Goal: Task Accomplishment & Management: Manage account settings

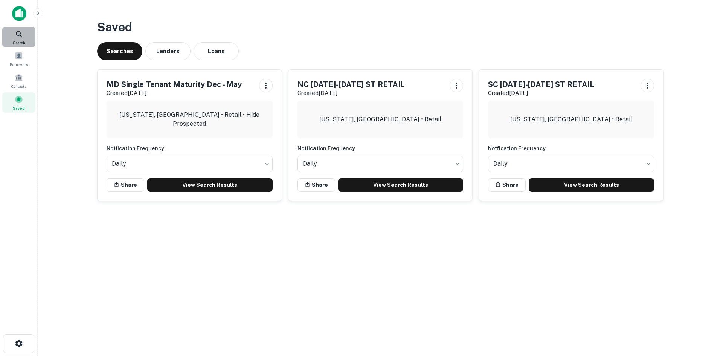
click at [18, 32] on icon at bounding box center [19, 34] width 9 height 9
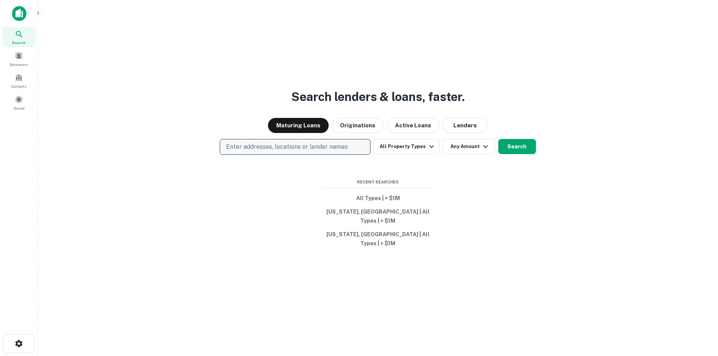
drag, startPoint x: 0, startPoint y: 0, endPoint x: 330, endPoint y: 149, distance: 361.7
click at [330, 149] on button "Enter addresses, locations or lender names" at bounding box center [295, 147] width 151 height 16
drag, startPoint x: 258, startPoint y: 151, endPoint x: 249, endPoint y: 148, distance: 9.1
click at [256, 151] on p "Enter addresses, locations or lender names" at bounding box center [287, 146] width 122 height 9
click at [237, 150] on button "Enter addresses, locations or lender names" at bounding box center [295, 147] width 151 height 16
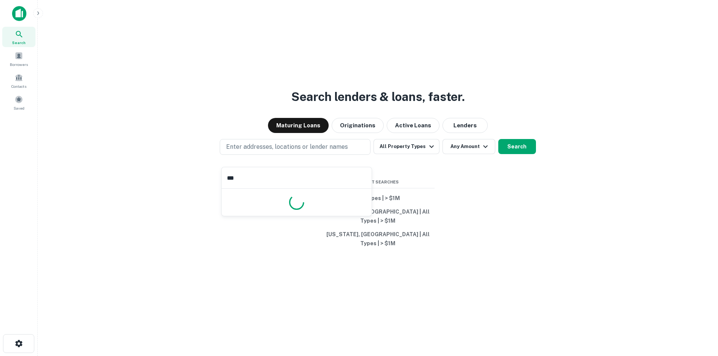
type input "****"
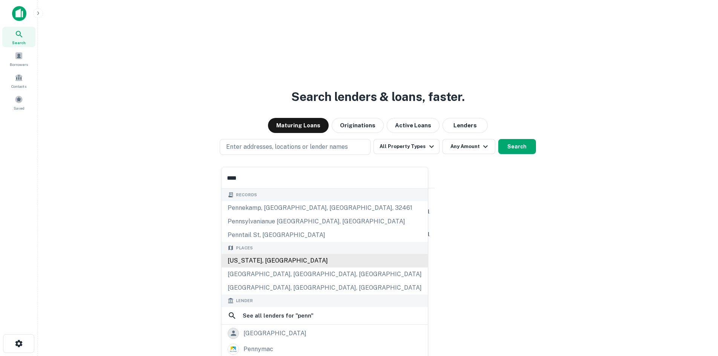
click at [260, 260] on div "[US_STATE], [GEOGRAPHIC_DATA]" at bounding box center [325, 261] width 206 height 14
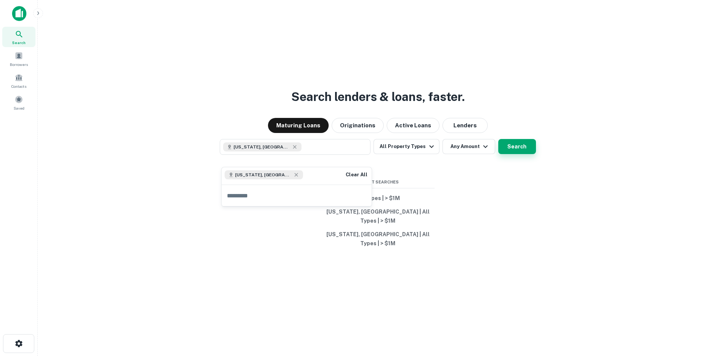
click at [515, 154] on button "Search" at bounding box center [517, 146] width 38 height 15
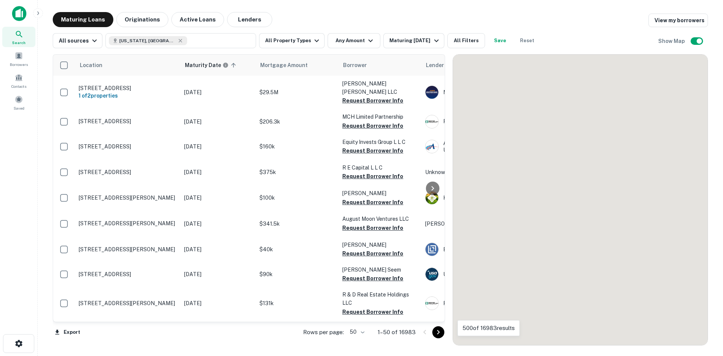
click at [355, 332] on body "Search Borrowers Contacts Saved Maturing Loans Originations Active Loans Lender…" at bounding box center [361, 178] width 723 height 356
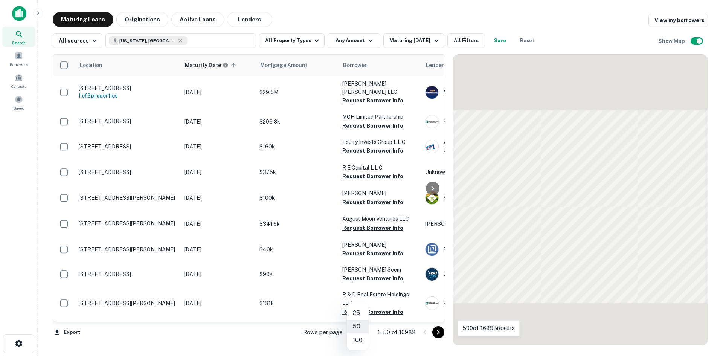
click at [357, 339] on li "100" at bounding box center [358, 340] width 22 height 14
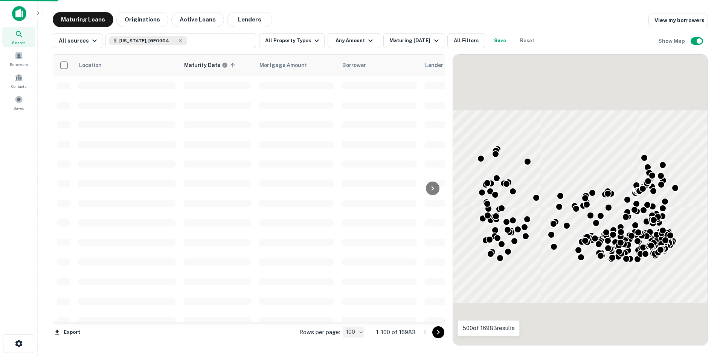
type input "***"
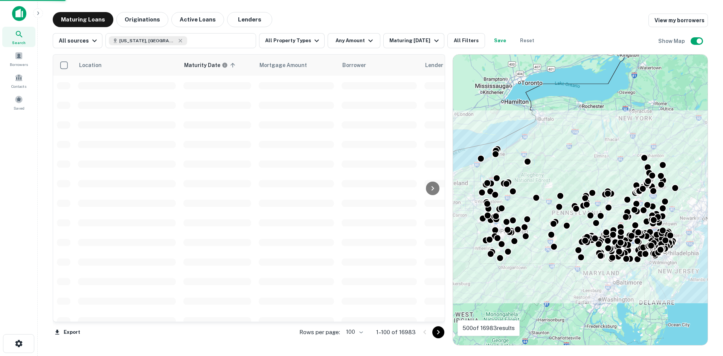
click at [401, 42] on div at bounding box center [361, 178] width 723 height 356
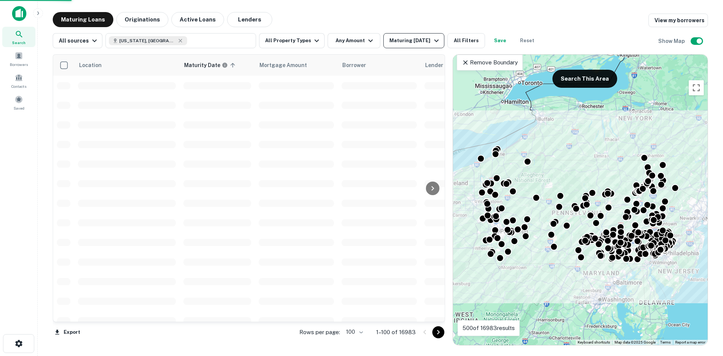
click at [414, 41] on div "Maturing In 1 Year" at bounding box center [415, 40] width 51 height 9
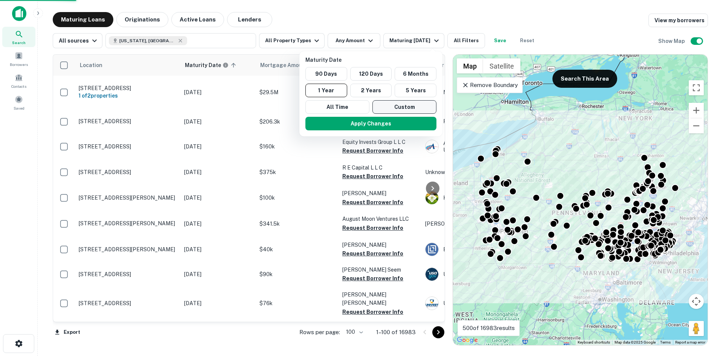
click at [407, 102] on button "Custom" at bounding box center [405, 107] width 64 height 14
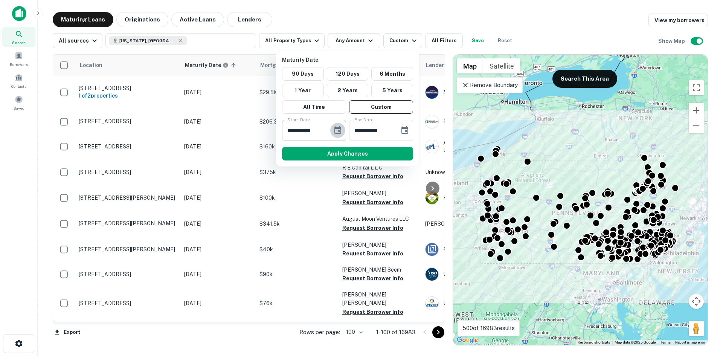
click at [341, 130] on icon "Choose date, selected date is Oct 9, 2025" at bounding box center [338, 130] width 7 height 8
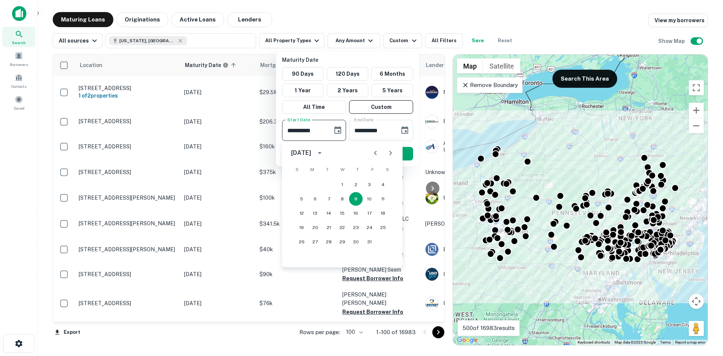
click at [390, 155] on icon "Next month" at bounding box center [391, 153] width 3 height 5
click at [319, 184] on button "1" at bounding box center [316, 185] width 14 height 14
type input "**********"
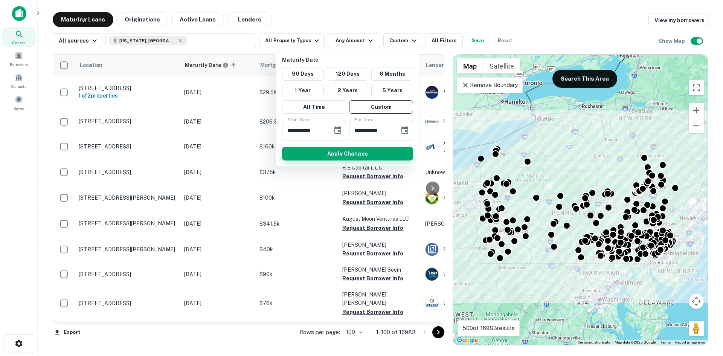
click at [390, 153] on button "Apply Changes" at bounding box center [347, 154] width 131 height 14
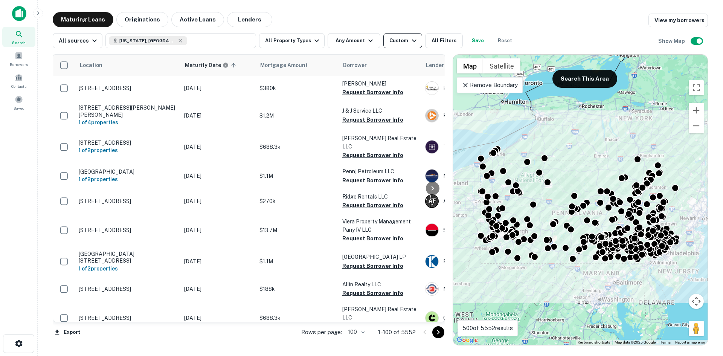
click at [403, 44] on div "Custom" at bounding box center [404, 40] width 29 height 9
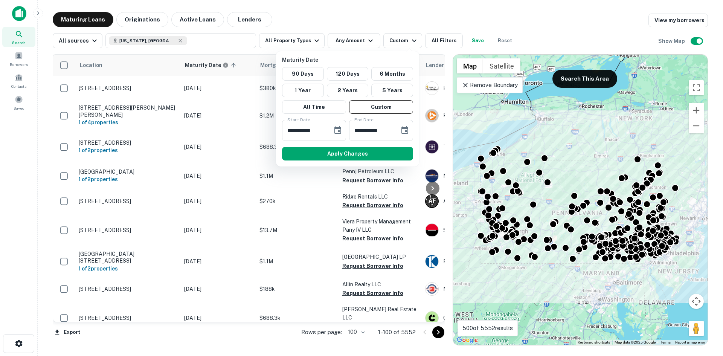
click at [428, 44] on div at bounding box center [361, 178] width 723 height 356
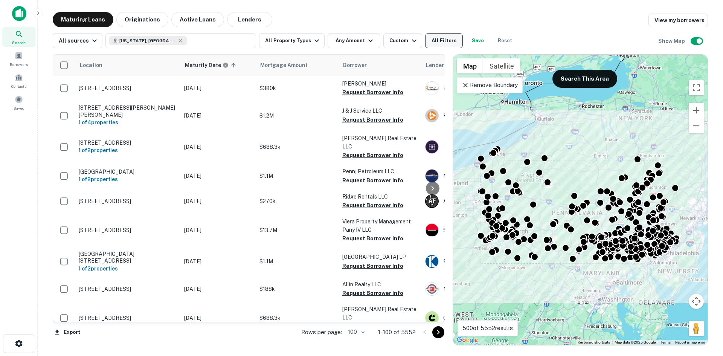
click at [437, 44] on button "All Filters" at bounding box center [444, 40] width 38 height 15
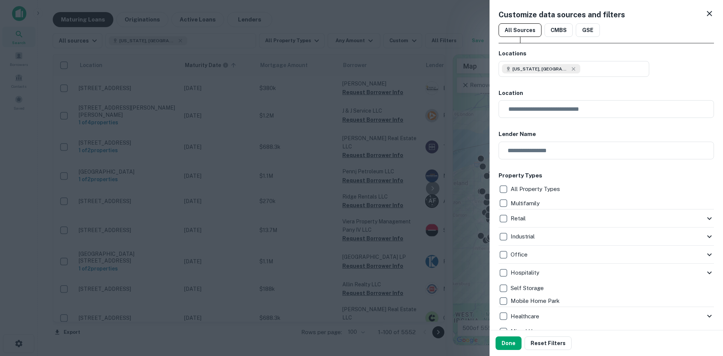
scroll to position [113, 0]
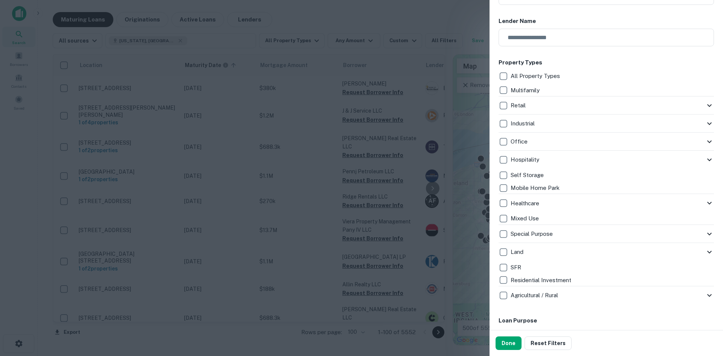
click at [330, 16] on div at bounding box center [361, 178] width 723 height 356
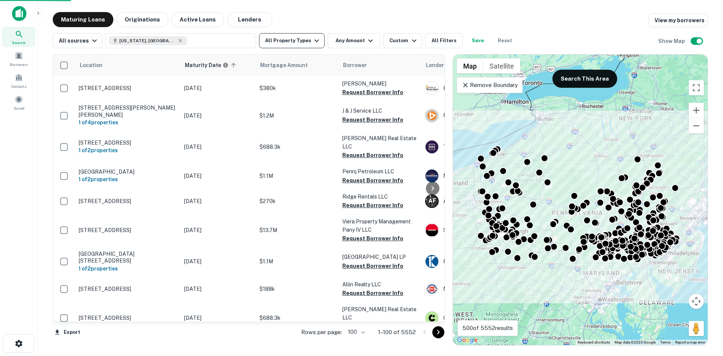
click at [307, 44] on button "All Property Types" at bounding box center [292, 40] width 66 height 15
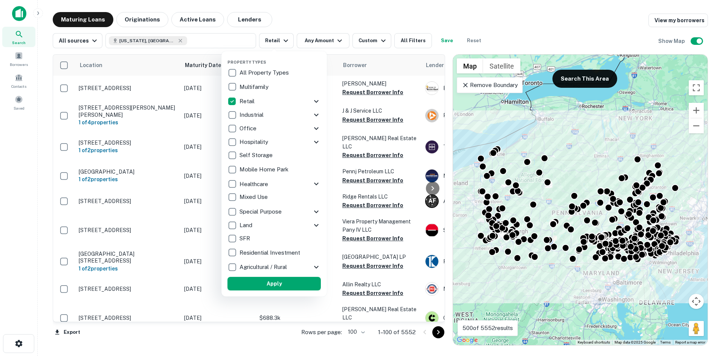
click at [277, 279] on button "Apply" at bounding box center [274, 284] width 93 height 14
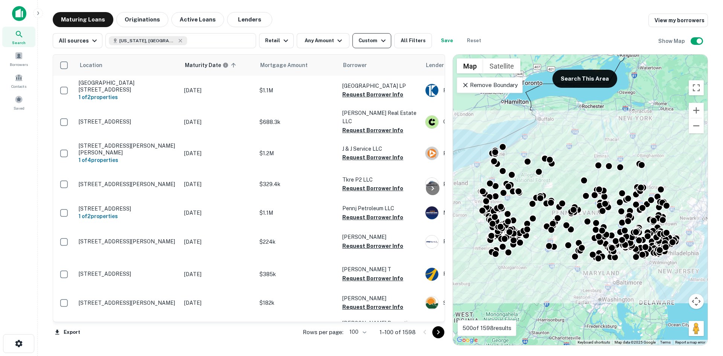
click at [372, 42] on div "Custom" at bounding box center [373, 40] width 29 height 9
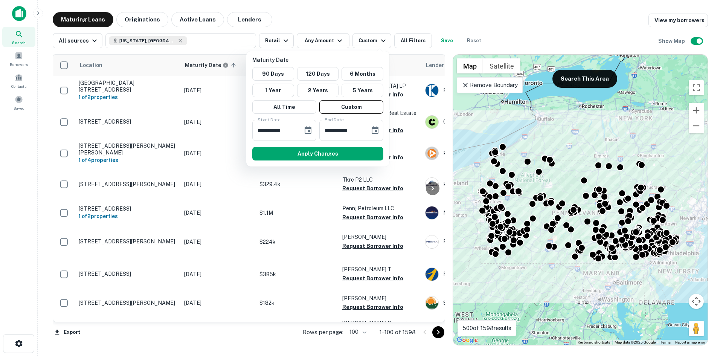
click at [411, 41] on div at bounding box center [361, 178] width 723 height 356
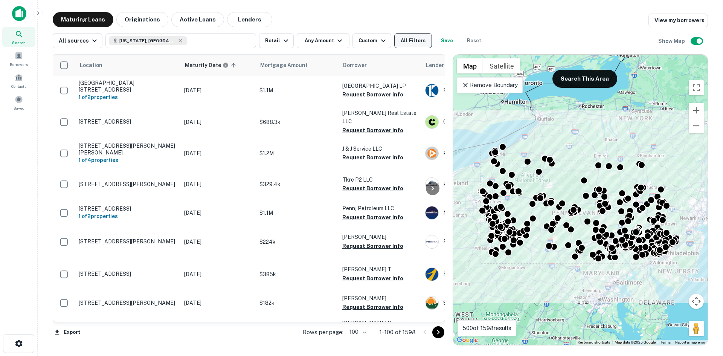
click at [401, 41] on button "All Filters" at bounding box center [413, 40] width 38 height 15
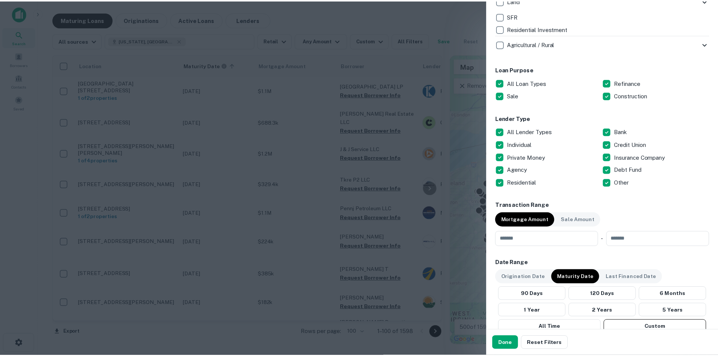
scroll to position [452, 0]
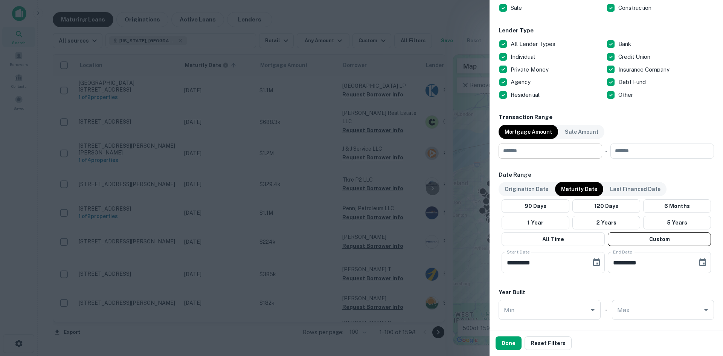
click at [545, 156] on input "number" at bounding box center [548, 151] width 98 height 15
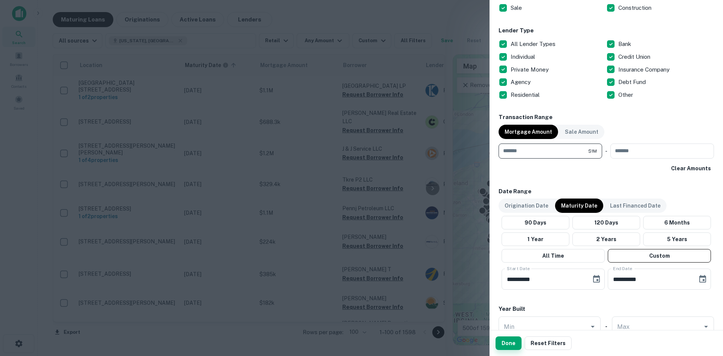
type input "*******"
click at [498, 343] on button "Done" at bounding box center [509, 343] width 26 height 14
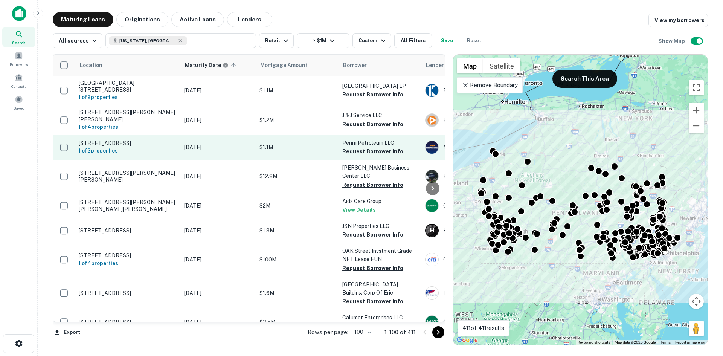
click at [157, 140] on p "[STREET_ADDRESS]" at bounding box center [128, 143] width 98 height 7
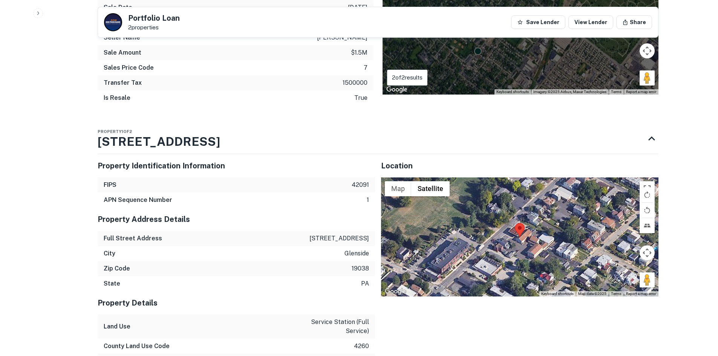
scroll to position [678, 0]
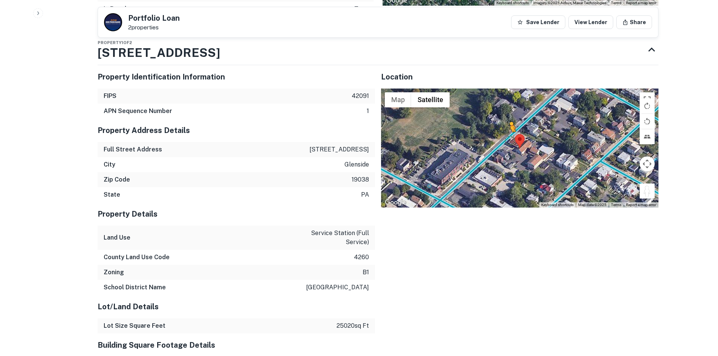
drag, startPoint x: 642, startPoint y: 191, endPoint x: 509, endPoint y: 139, distance: 143.0
click at [509, 139] on div "To activate drag with keyboard, press Alt + Enter. Once in keyboard drag state,…" at bounding box center [519, 148] width 277 height 119
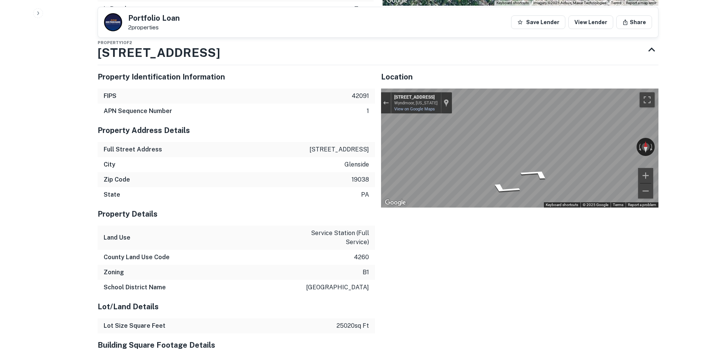
click at [341, 115] on div "Property Identification Information FIPS 42091 APN Sequence Number 1 Property A…" at bounding box center [375, 351] width 567 height 585
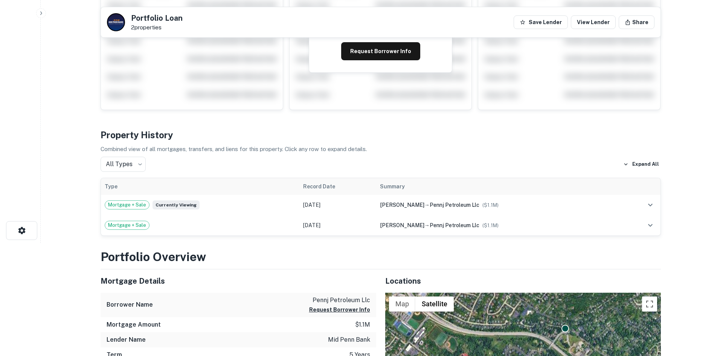
scroll to position [0, 0]
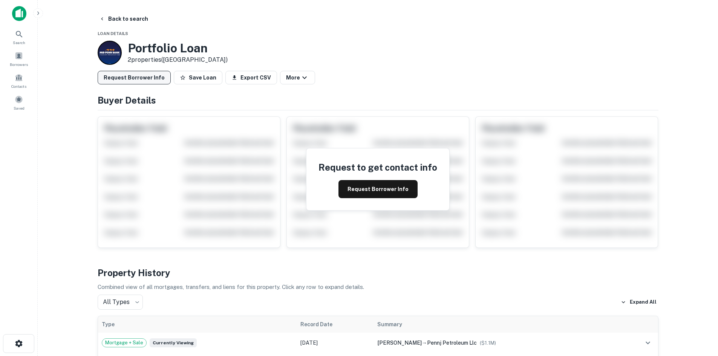
click at [150, 79] on button "Request Borrower Info" at bounding box center [134, 78] width 73 height 14
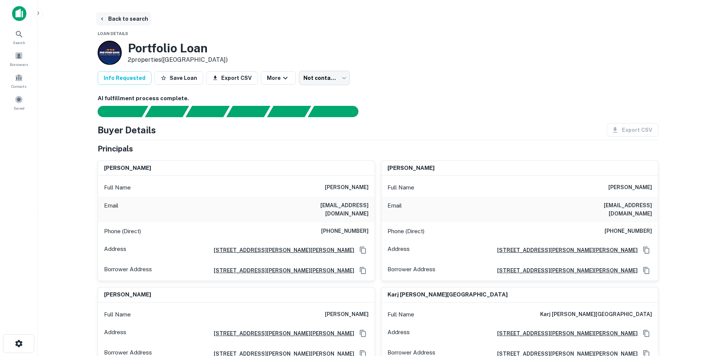
click at [132, 18] on button "Back to search" at bounding box center [123, 19] width 55 height 14
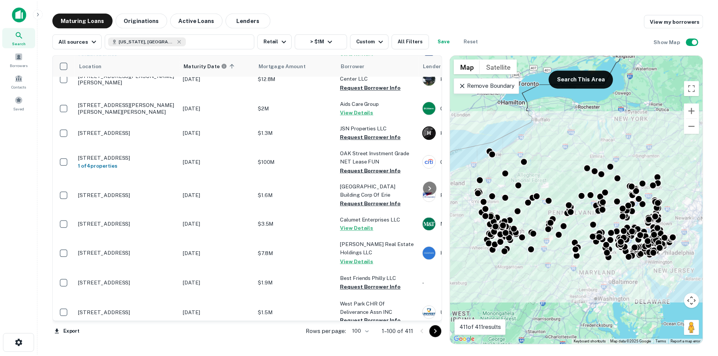
scroll to position [188, 0]
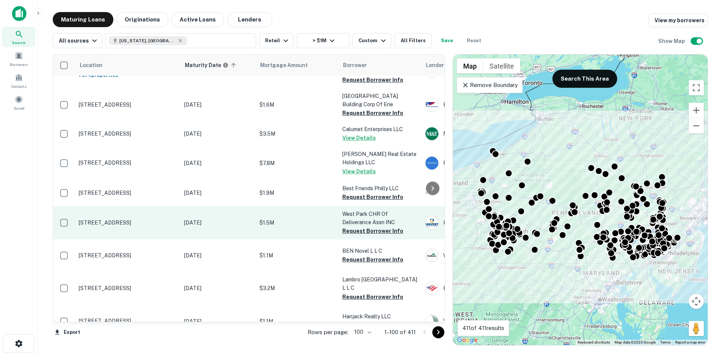
click at [146, 219] on p "[STREET_ADDRESS]" at bounding box center [128, 222] width 98 height 7
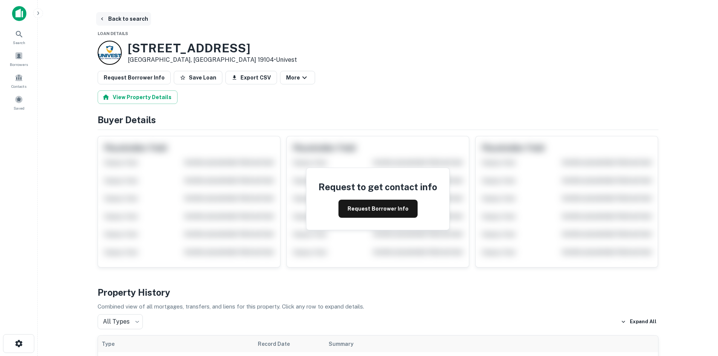
click at [128, 21] on button "Back to search" at bounding box center [123, 19] width 55 height 14
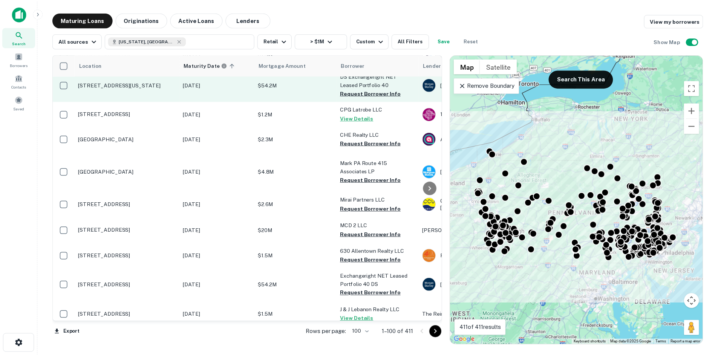
scroll to position [565, 0]
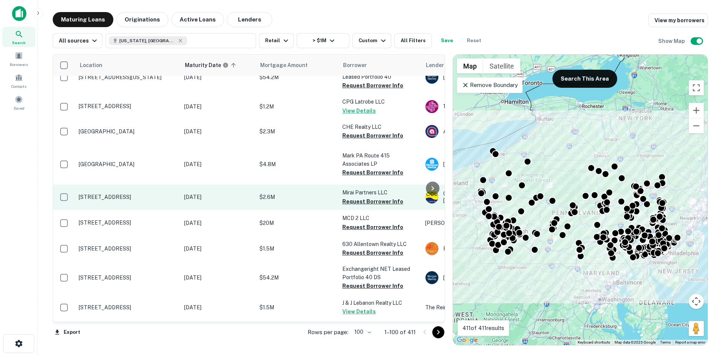
click at [156, 200] on p "[STREET_ADDRESS]" at bounding box center [128, 197] width 98 height 7
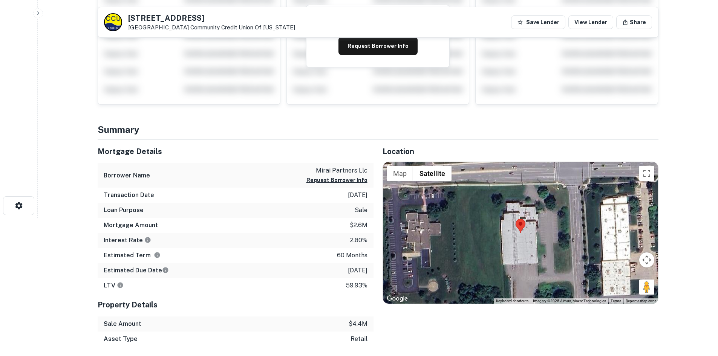
scroll to position [151, 0]
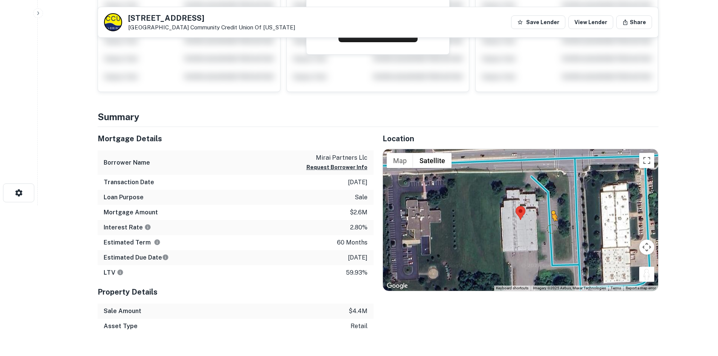
drag, startPoint x: 648, startPoint y: 273, endPoint x: 551, endPoint y: 229, distance: 107.2
click at [551, 229] on div "To activate drag with keyboard, press Alt + Enter. Once in keyboard drag state,…" at bounding box center [520, 220] width 275 height 142
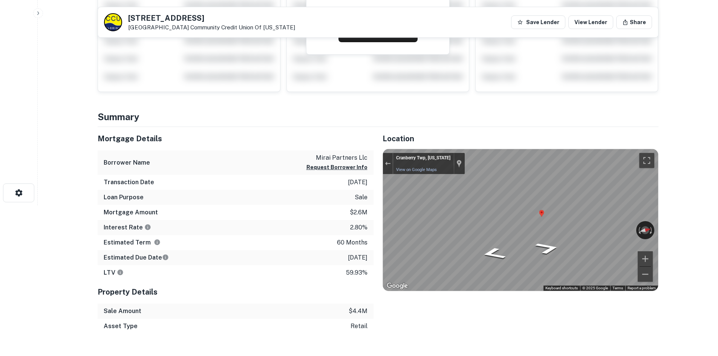
click at [133, 185] on div "Mortgage Details Borrower Name mirai partners llc Request Borrower Info Transac…" at bounding box center [374, 230] width 570 height 207
click at [708, 205] on html "Search Borrowers Contacts Saved Back to search 1214 Freedom Rd Cranberry Townsh…" at bounding box center [359, 27] width 718 height 356
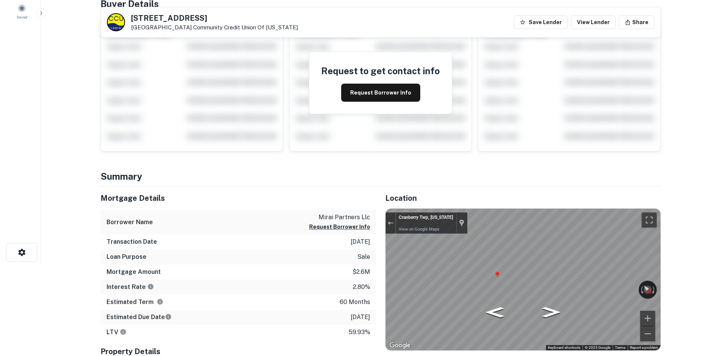
scroll to position [0, 0]
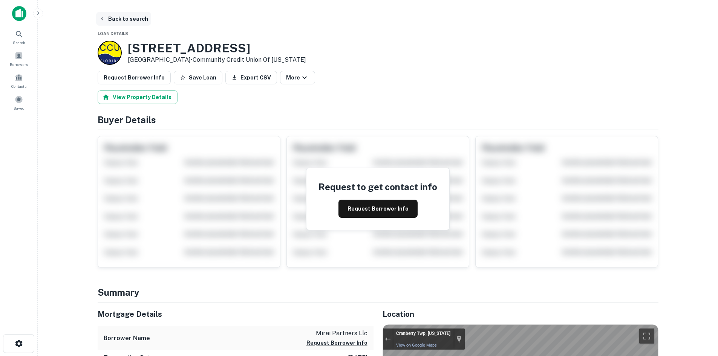
click at [107, 19] on button "Back to search" at bounding box center [123, 19] width 55 height 14
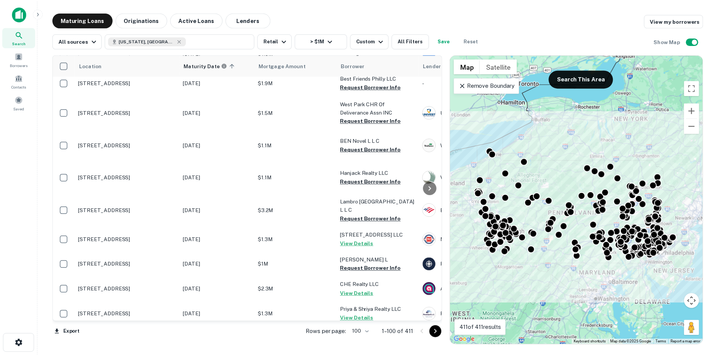
scroll to position [301, 0]
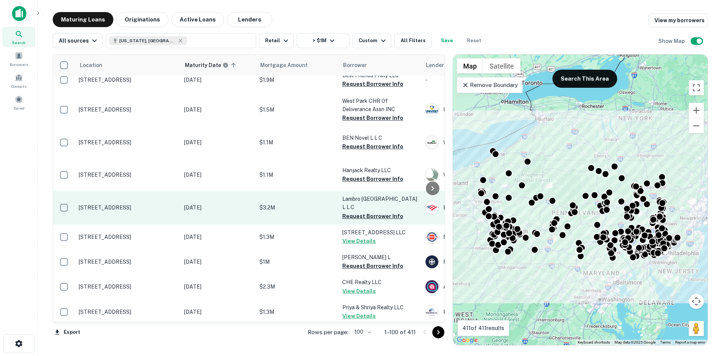
click at [130, 224] on td "[STREET_ADDRESS]" at bounding box center [127, 207] width 105 height 33
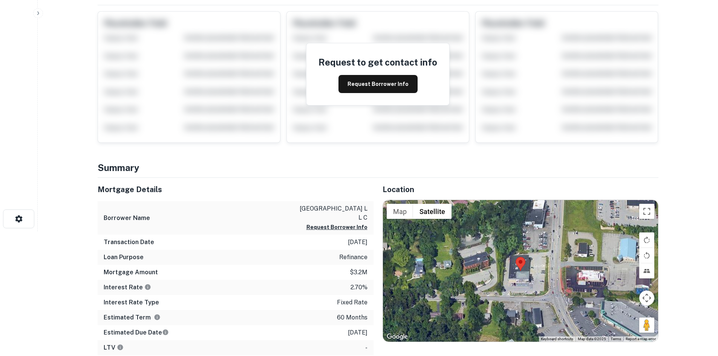
scroll to position [264, 0]
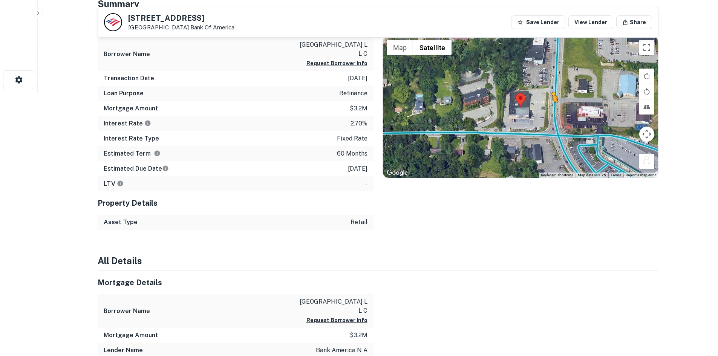
drag, startPoint x: 650, startPoint y: 163, endPoint x: 548, endPoint y: 107, distance: 116.2
click at [548, 107] on div "To activate drag with keyboard, press Alt + Enter. Once in keyboard drag state,…" at bounding box center [520, 107] width 275 height 142
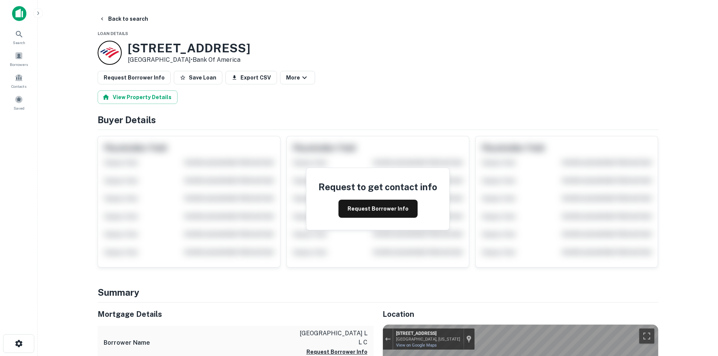
scroll to position [0, 0]
click at [351, 205] on button "Request Borrower Info" at bounding box center [377, 209] width 79 height 18
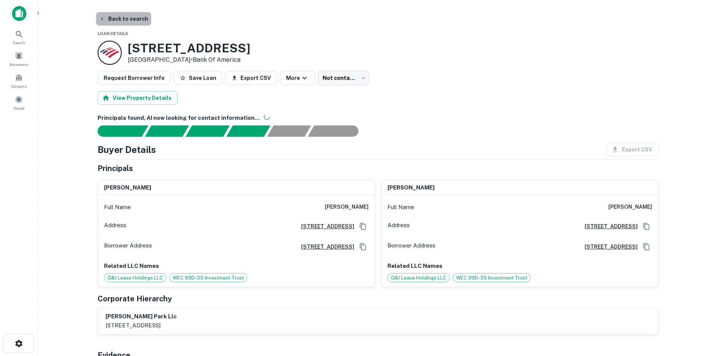
click at [127, 22] on button "Back to search" at bounding box center [123, 19] width 55 height 14
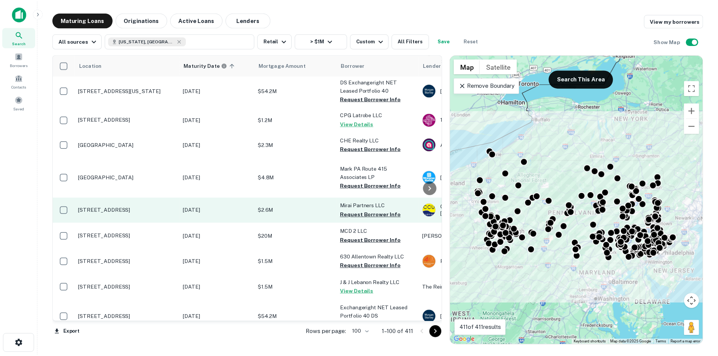
scroll to position [565, 0]
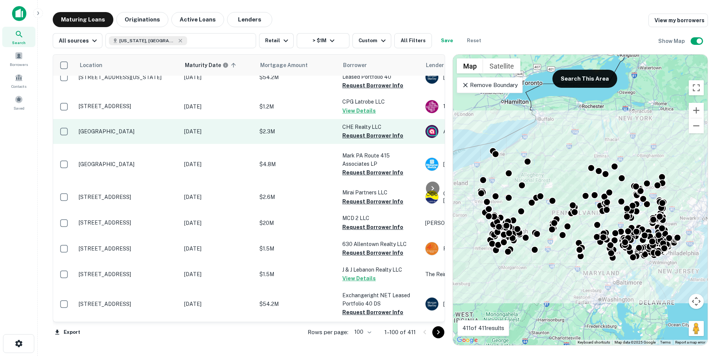
click at [142, 144] on td "[GEOGRAPHIC_DATA]" at bounding box center [127, 131] width 105 height 25
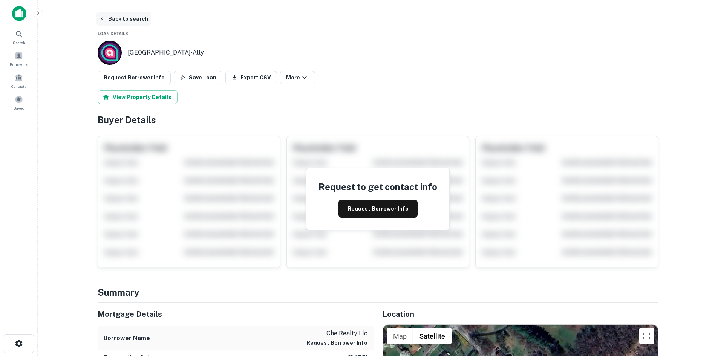
click at [141, 20] on button "Back to search" at bounding box center [123, 19] width 55 height 14
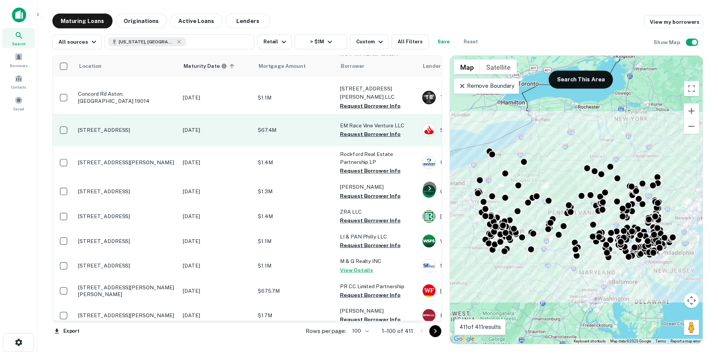
scroll to position [942, 0]
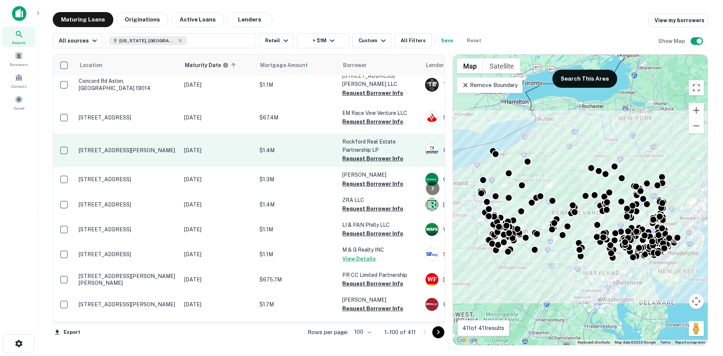
click at [144, 167] on td "[STREET_ADDRESS][PERSON_NAME]" at bounding box center [127, 150] width 105 height 33
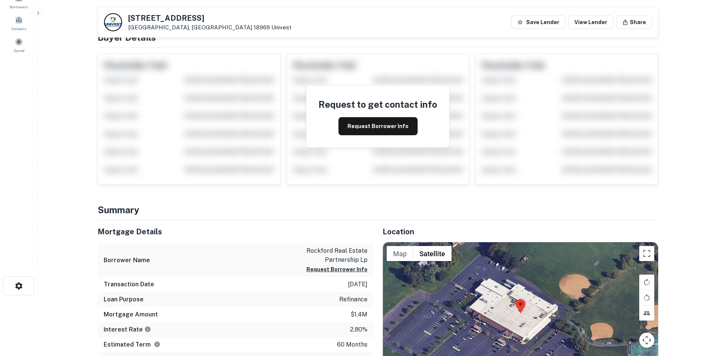
scroll to position [151, 0]
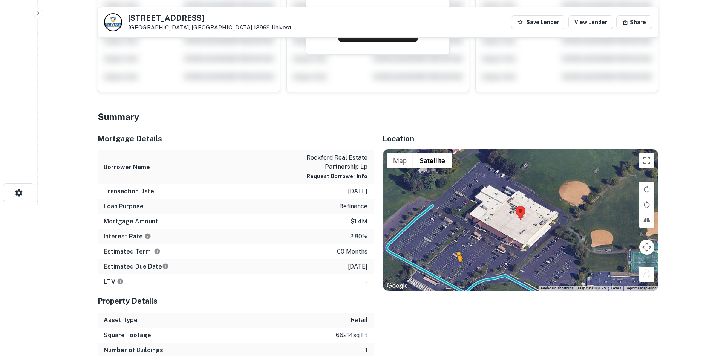
drag, startPoint x: 642, startPoint y: 276, endPoint x: 454, endPoint y: 271, distance: 188.4
click at [454, 271] on div "To activate drag with keyboard, press Alt + Enter. Once in keyboard drag state,…" at bounding box center [520, 220] width 275 height 142
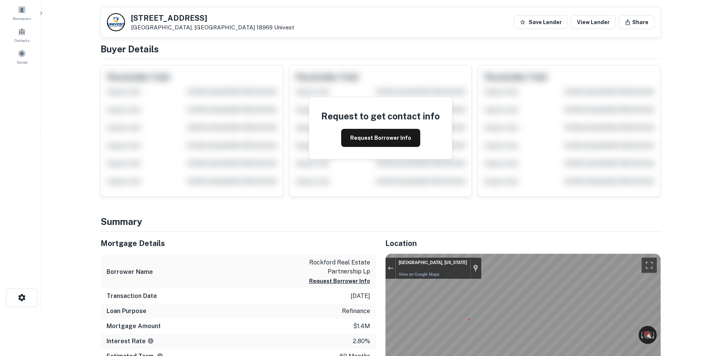
scroll to position [0, 0]
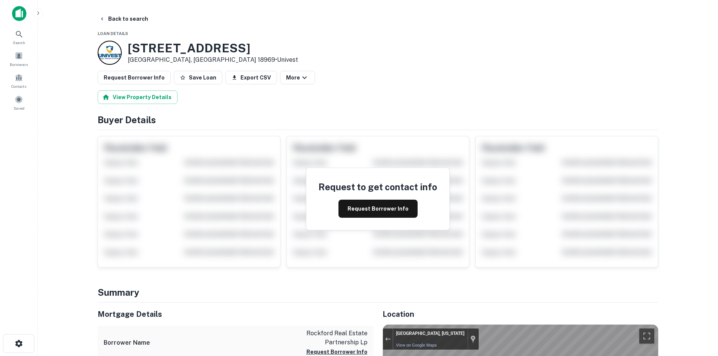
click at [159, 84] on button "Request Borrower Info" at bounding box center [134, 78] width 73 height 14
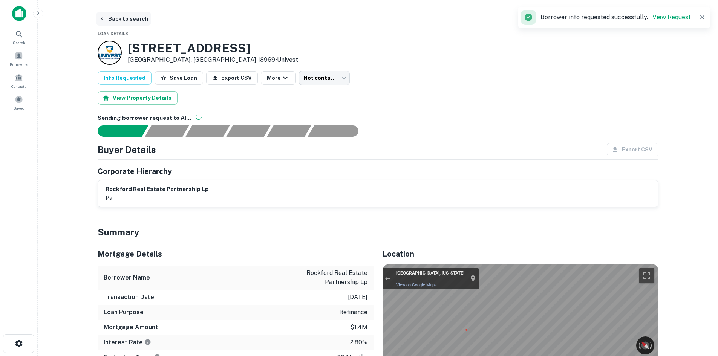
click at [142, 24] on button "Back to search" at bounding box center [123, 19] width 55 height 14
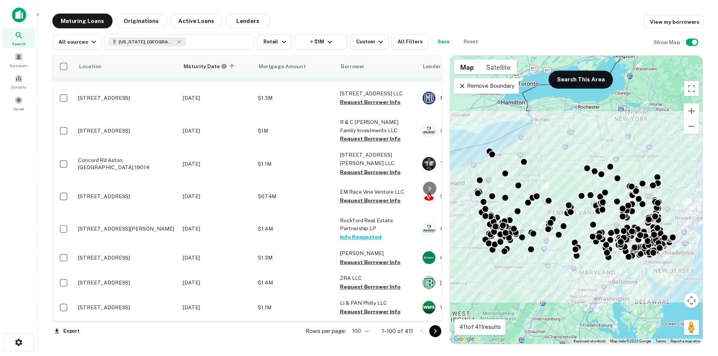
scroll to position [867, 0]
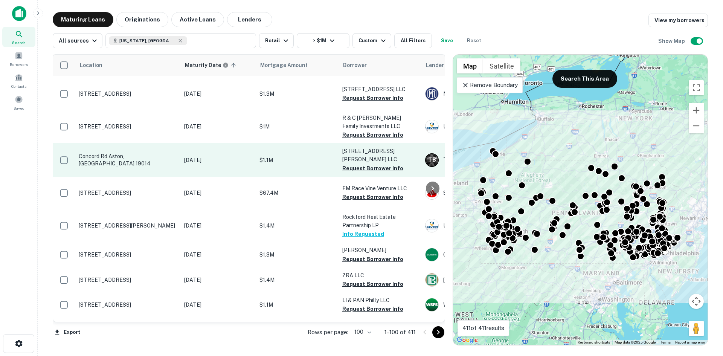
click at [125, 167] on p "Concord Rd Aston, [GEOGRAPHIC_DATA] 19014" at bounding box center [128, 160] width 98 height 14
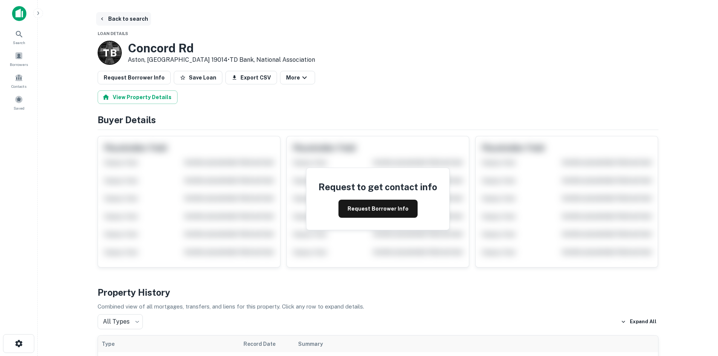
click at [136, 23] on button "Back to search" at bounding box center [123, 19] width 55 height 14
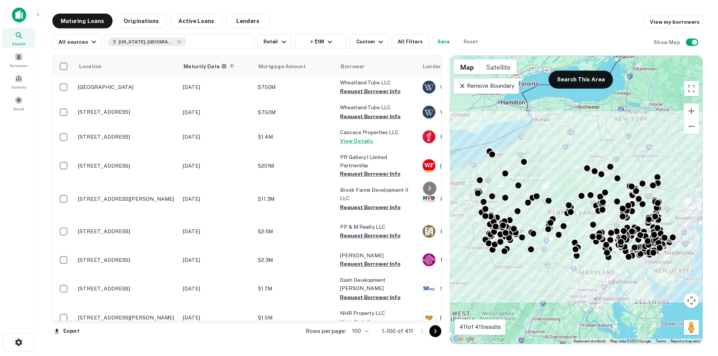
scroll to position [1733, 0]
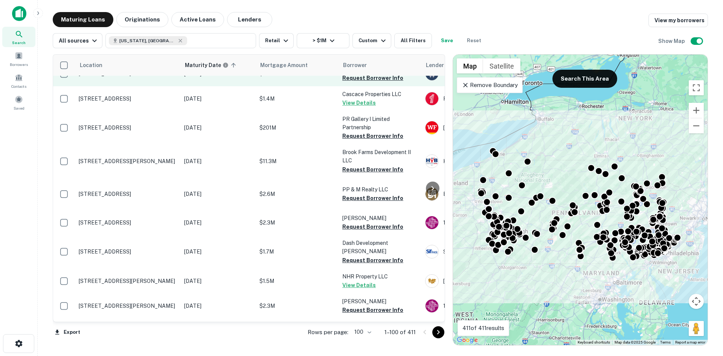
click at [116, 86] on td "[STREET_ADDRESS]" at bounding box center [127, 73] width 105 height 25
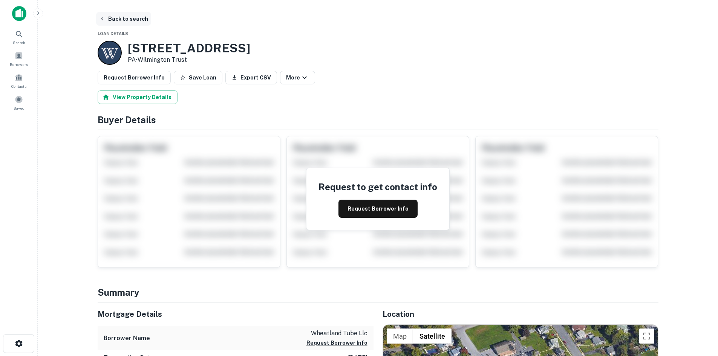
click at [137, 15] on button "Back to search" at bounding box center [123, 19] width 55 height 14
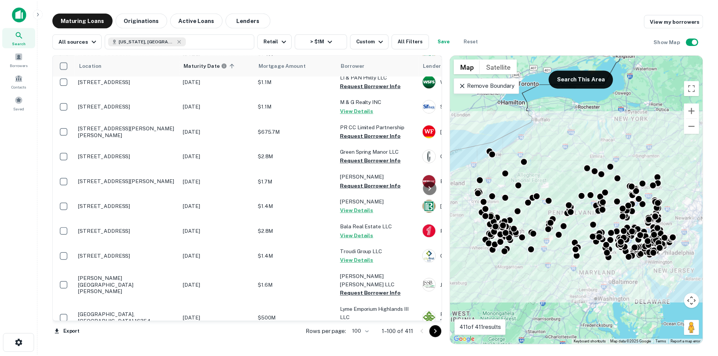
scroll to position [1093, 0]
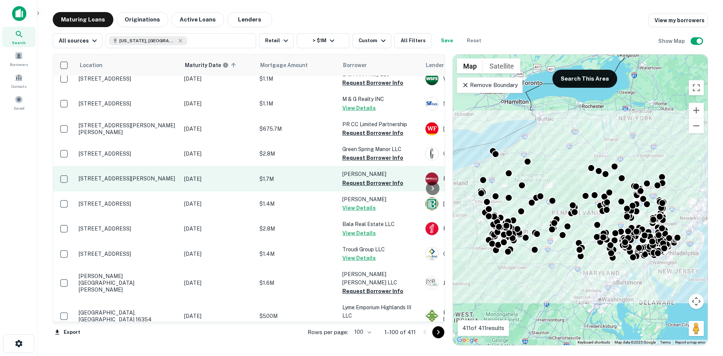
click at [155, 182] on p "[STREET_ADDRESS][PERSON_NAME]" at bounding box center [128, 178] width 98 height 7
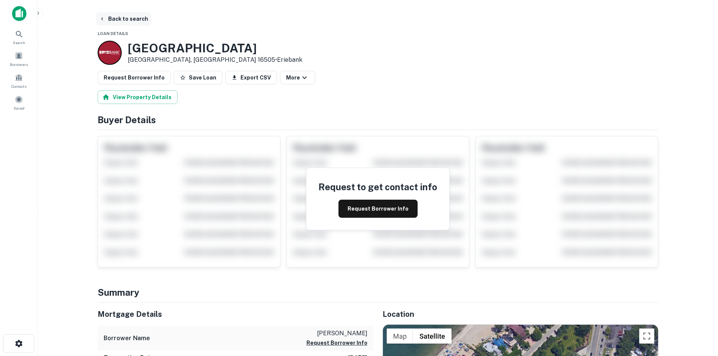
click at [118, 16] on button "Back to search" at bounding box center [123, 19] width 55 height 14
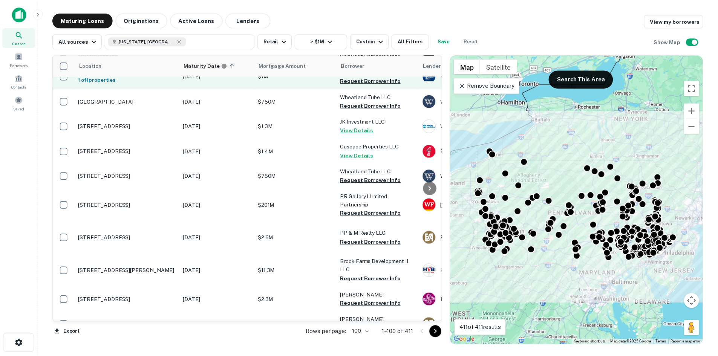
scroll to position [1695, 0]
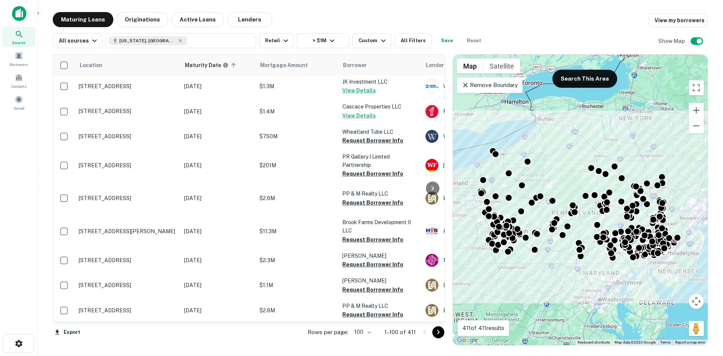
click at [122, 74] on td "[GEOGRAPHIC_DATA]" at bounding box center [127, 61] width 105 height 25
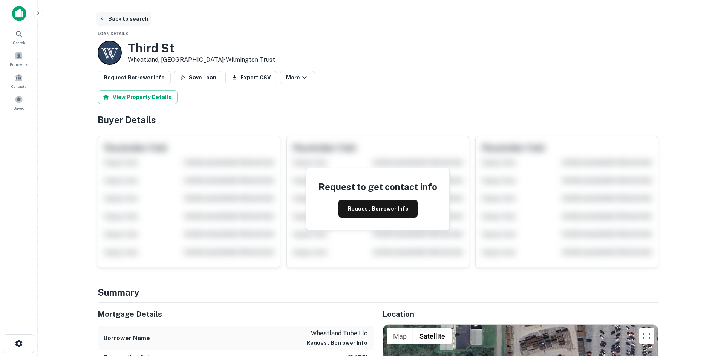
drag, startPoint x: 107, startPoint y: 12, endPoint x: 101, endPoint y: 16, distance: 6.9
click at [107, 12] on button "Back to search" at bounding box center [123, 19] width 55 height 14
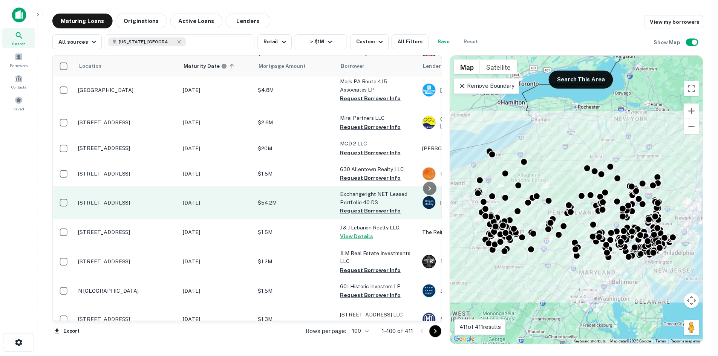
scroll to position [640, 0]
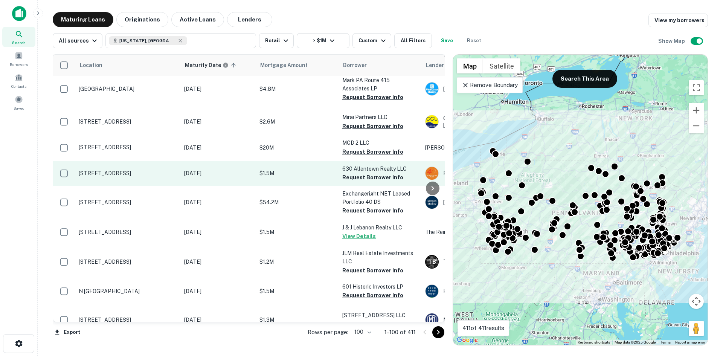
click at [131, 177] on p "[STREET_ADDRESS]" at bounding box center [128, 173] width 98 height 7
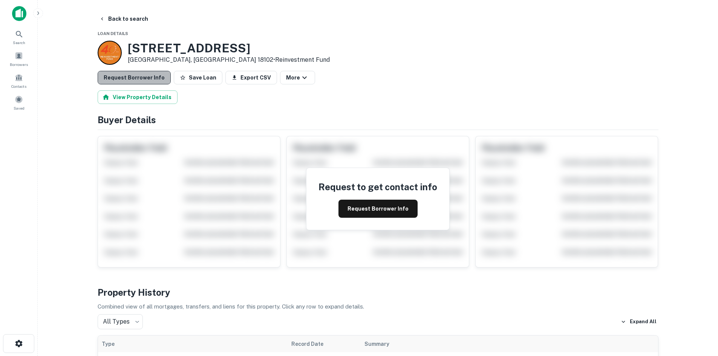
click at [154, 78] on button "Request Borrower Info" at bounding box center [134, 78] width 73 height 14
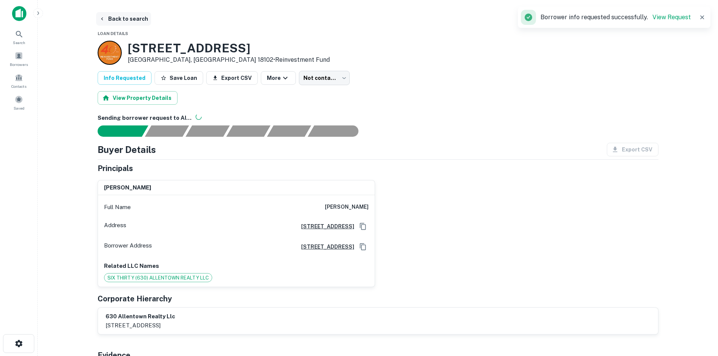
click at [133, 22] on button "Back to search" at bounding box center [123, 19] width 55 height 14
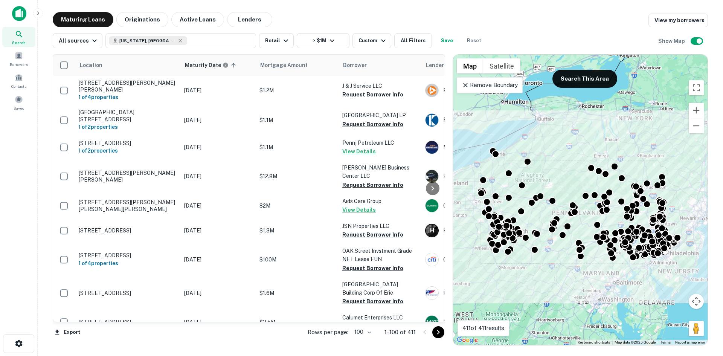
drag, startPoint x: 132, startPoint y: 22, endPoint x: 117, endPoint y: 29, distance: 16.5
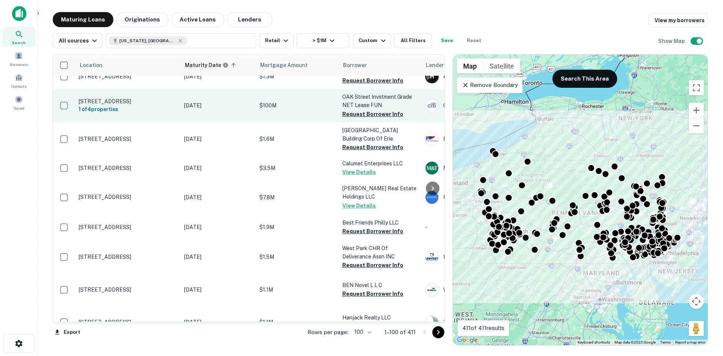
scroll to position [188, 0]
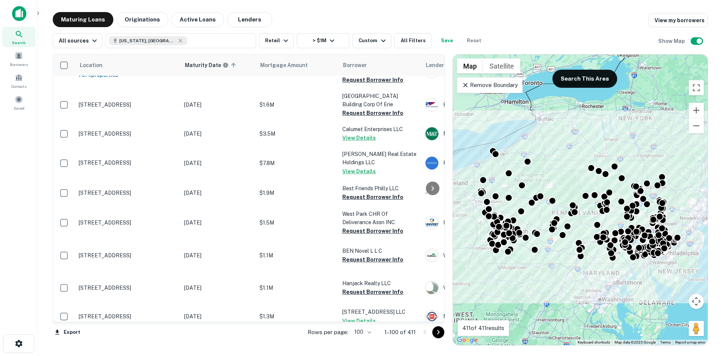
click at [508, 38] on div "All sources Pennsylvania, USA Retail > $1M Custom All Filters Save Reset Show M…" at bounding box center [381, 37] width 656 height 21
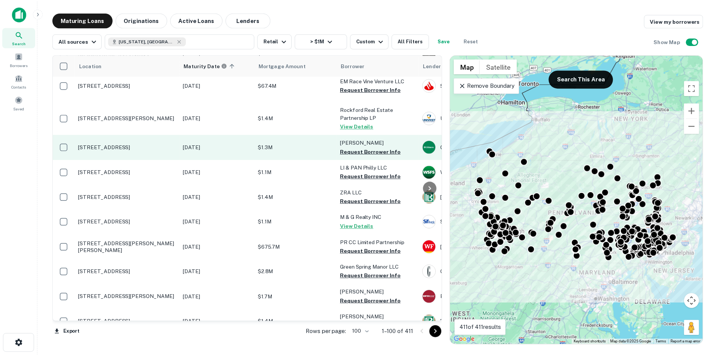
scroll to position [980, 0]
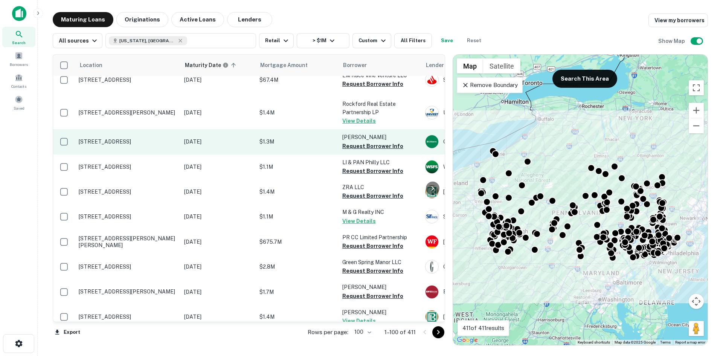
click at [162, 145] on p "[STREET_ADDRESS]" at bounding box center [128, 141] width 98 height 7
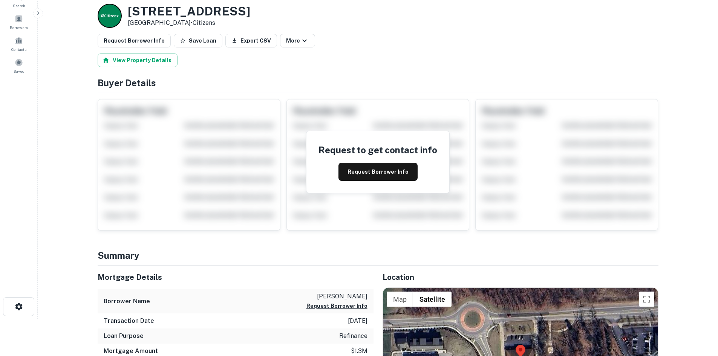
scroll to position [113, 0]
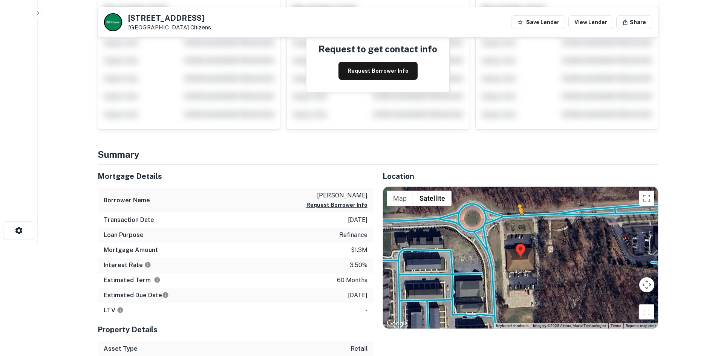
drag, startPoint x: 652, startPoint y: 317, endPoint x: 512, endPoint y: 218, distance: 171.2
click at [512, 218] on div "To activate drag with keyboard, press Alt + Enter. Once in keyboard drag state,…" at bounding box center [520, 258] width 275 height 142
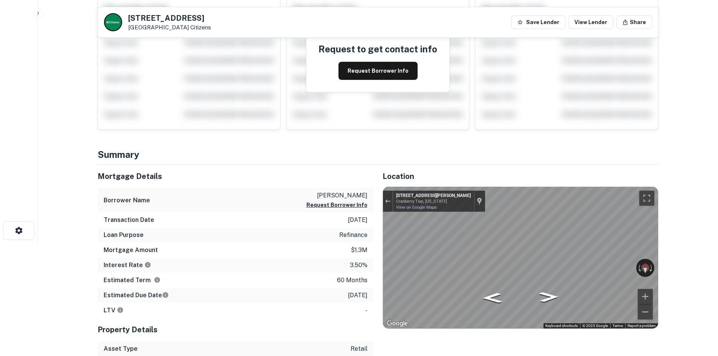
click at [333, 185] on div "Mortgage Details Borrower Name marx thomas Request Borrower Info Transaction Da…" at bounding box center [374, 261] width 570 height 192
click at [332, 272] on div "Mortgage Details Borrower Name marx thomas Request Borrower Info Transaction Da…" at bounding box center [374, 261] width 570 height 192
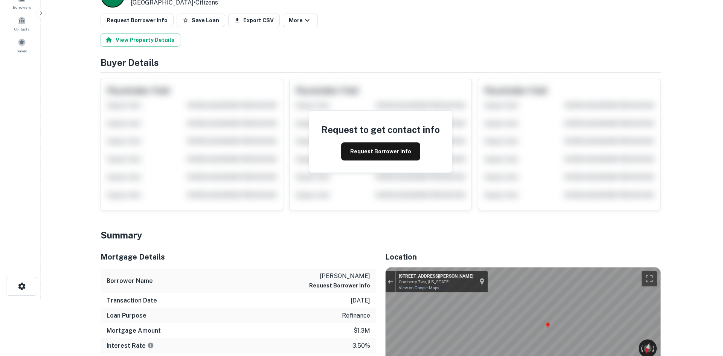
scroll to position [0, 0]
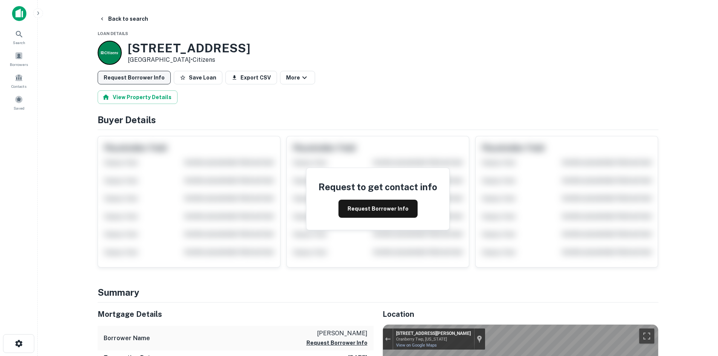
click at [115, 81] on button "Request Borrower Info" at bounding box center [134, 78] width 73 height 14
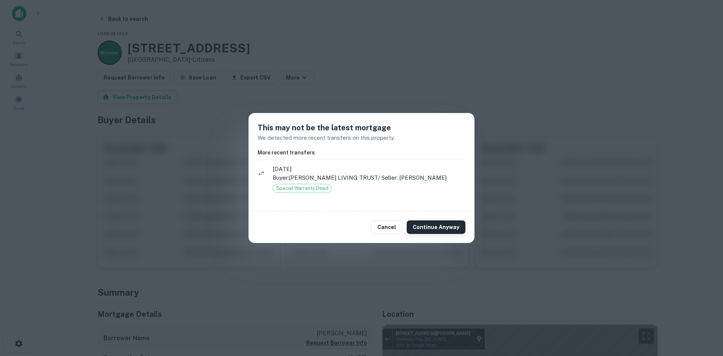
drag, startPoint x: 446, startPoint y: 228, endPoint x: 440, endPoint y: 221, distance: 9.3
click at [446, 227] on button "Continue Anyway" at bounding box center [436, 227] width 59 height 14
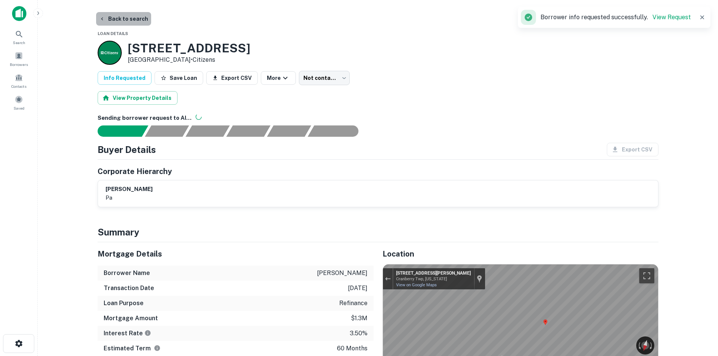
click at [144, 25] on button "Back to search" at bounding box center [123, 19] width 55 height 14
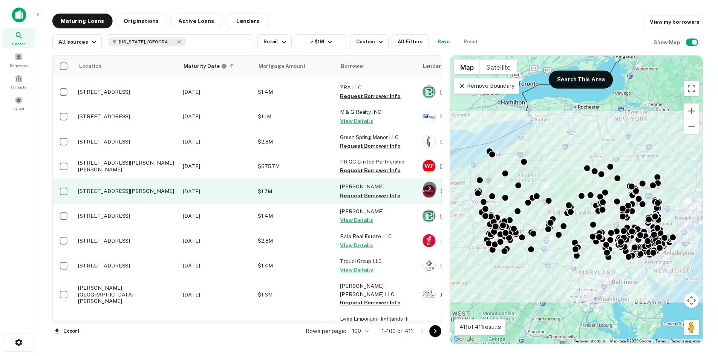
scroll to position [1130, 0]
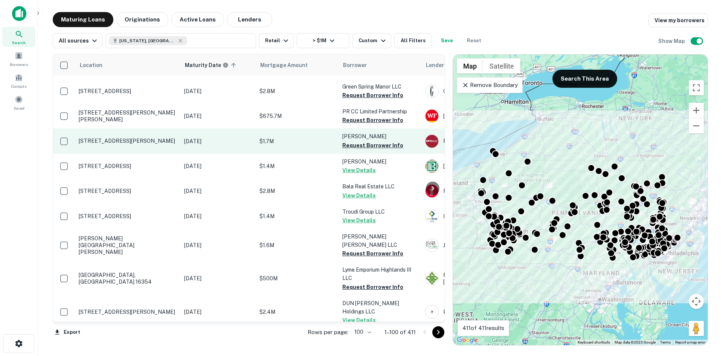
click at [141, 144] on p "[STREET_ADDRESS][PERSON_NAME]" at bounding box center [128, 141] width 98 height 7
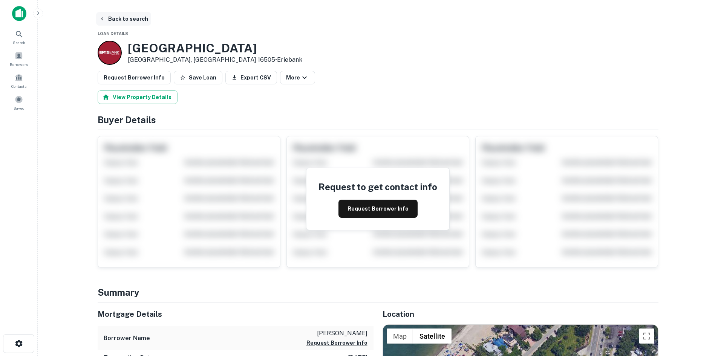
click at [134, 22] on button "Back to search" at bounding box center [123, 19] width 55 height 14
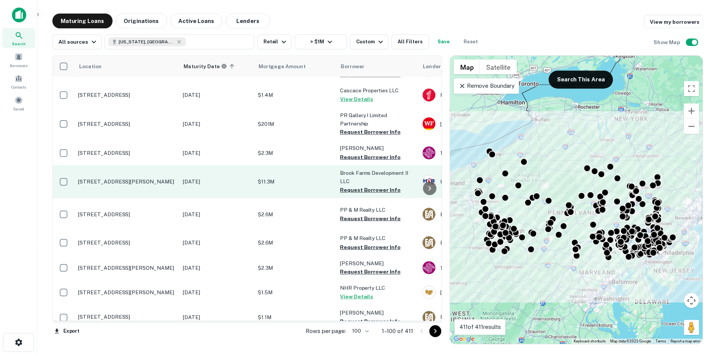
scroll to position [1808, 0]
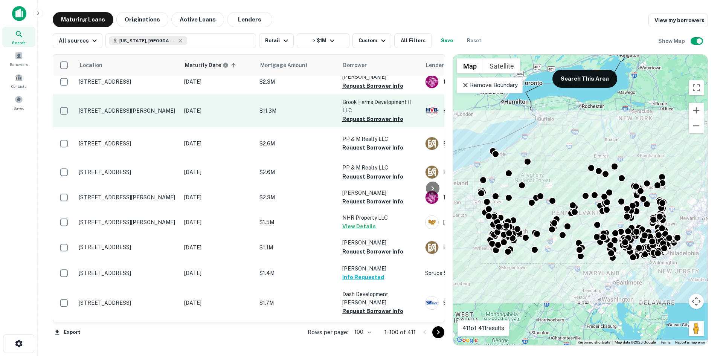
click at [156, 114] on p "[STREET_ADDRESS][PERSON_NAME]" at bounding box center [128, 110] width 98 height 7
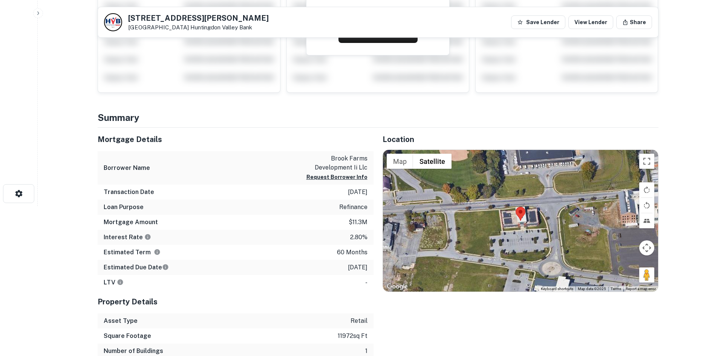
scroll to position [151, 0]
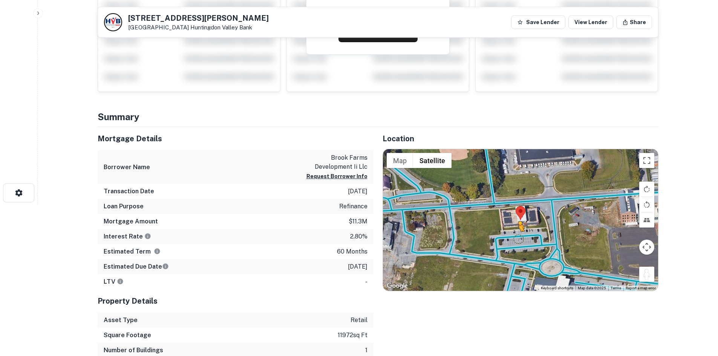
drag, startPoint x: 647, startPoint y: 273, endPoint x: 518, endPoint y: 239, distance: 133.6
click at [518, 239] on div "To activate drag with keyboard, press Alt + Enter. Once in keyboard drag state,…" at bounding box center [520, 220] width 275 height 142
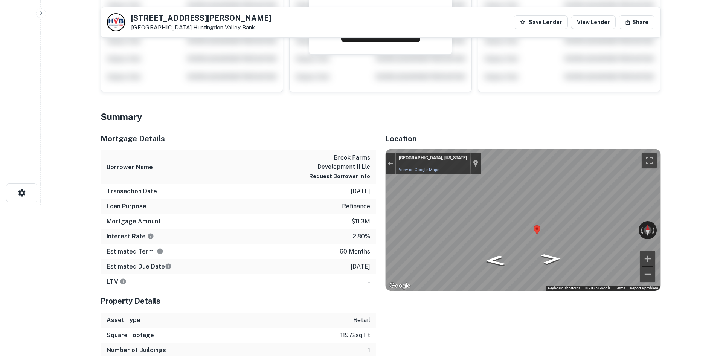
scroll to position [0, 0]
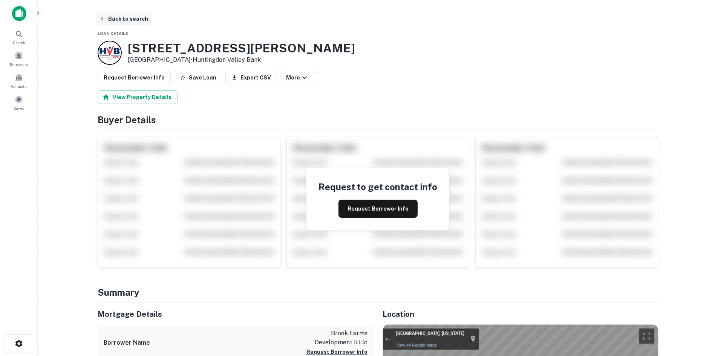
click at [112, 16] on button "Back to search" at bounding box center [123, 19] width 55 height 14
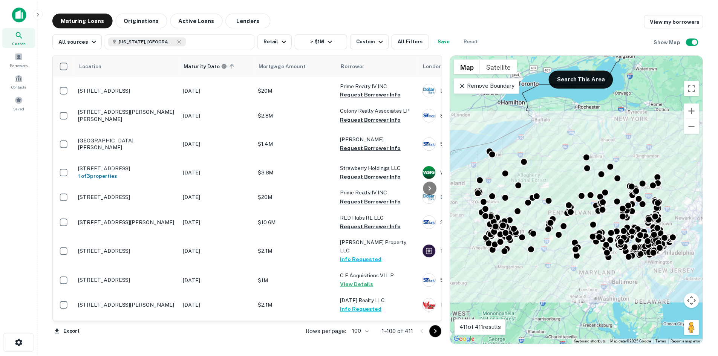
scroll to position [2449, 0]
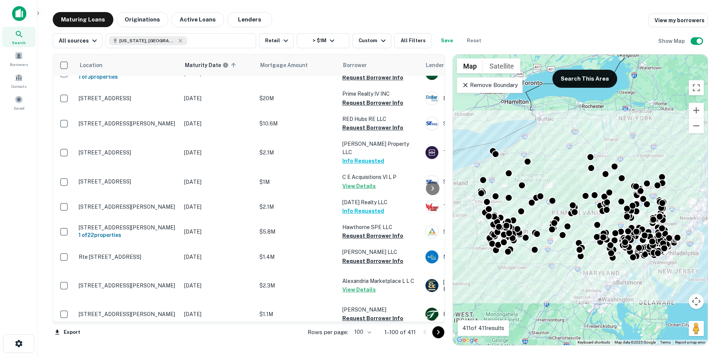
click at [141, 52] on p "[GEOGRAPHIC_DATA][PERSON_NAME]" at bounding box center [128, 45] width 98 height 14
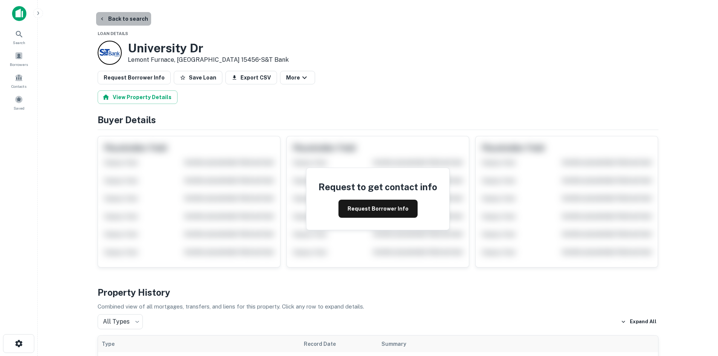
click at [134, 20] on button "Back to search" at bounding box center [123, 19] width 55 height 14
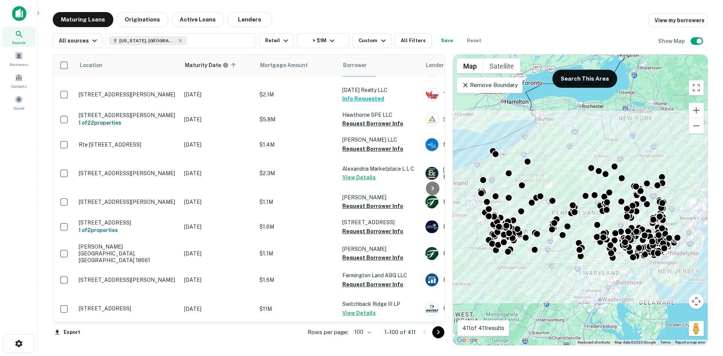
scroll to position [2562, 0]
click at [432, 333] on div at bounding box center [432, 332] width 26 height 12
drag, startPoint x: 436, startPoint y: 332, endPoint x: 390, endPoint y: 322, distance: 47.1
click at [436, 332] on icon "Go to next page" at bounding box center [438, 332] width 9 height 9
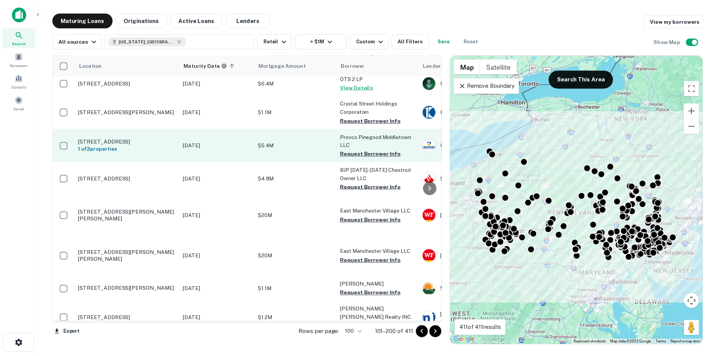
scroll to position [1658, 0]
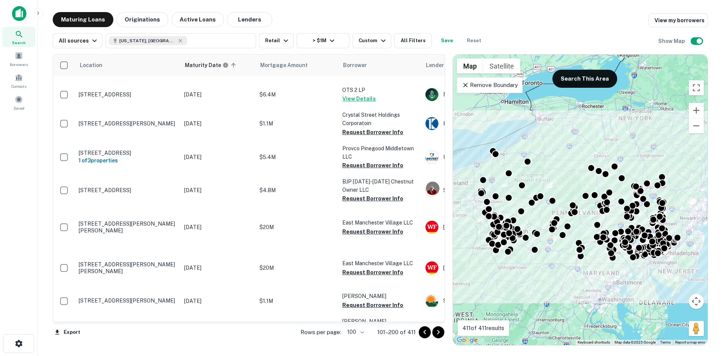
click at [141, 18] on p "[STREET_ADDRESS][PERSON_NAME]" at bounding box center [128, 14] width 98 height 7
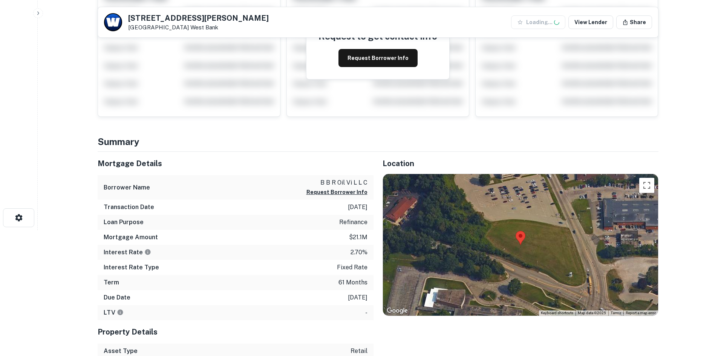
scroll to position [151, 0]
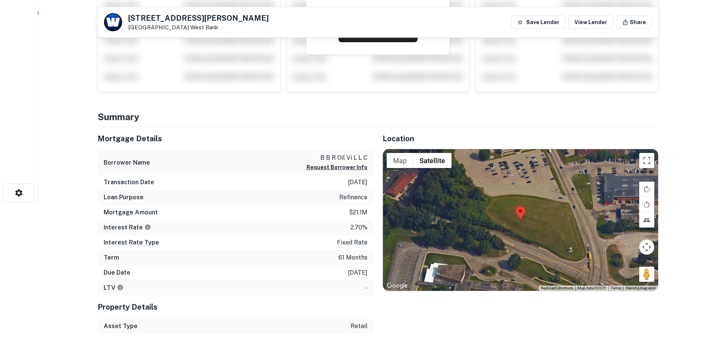
drag, startPoint x: 128, startPoint y: 18, endPoint x: 184, endPoint y: 31, distance: 57.6
click at [184, 31] on div "317 Old Haymaker Rd Monroeville, PA 15146 West Bank" at bounding box center [198, 22] width 141 height 17
copy div "[STREET_ADDRESS][PERSON_NAME]"
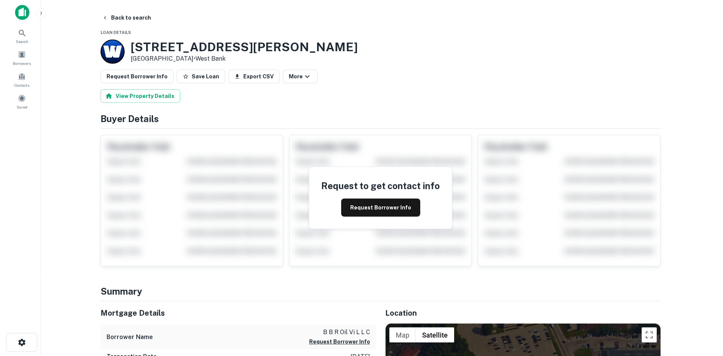
scroll to position [0, 0]
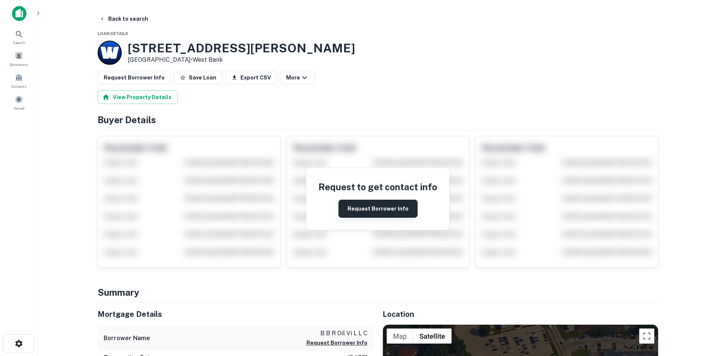
click at [353, 208] on button "Request Borrower Info" at bounding box center [377, 209] width 79 height 18
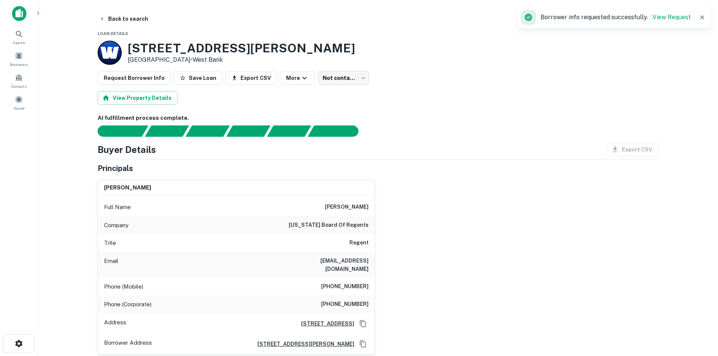
drag, startPoint x: 118, startPoint y: 17, endPoint x: 116, endPoint y: 29, distance: 12.3
click at [118, 17] on button "Back to search" at bounding box center [123, 19] width 55 height 14
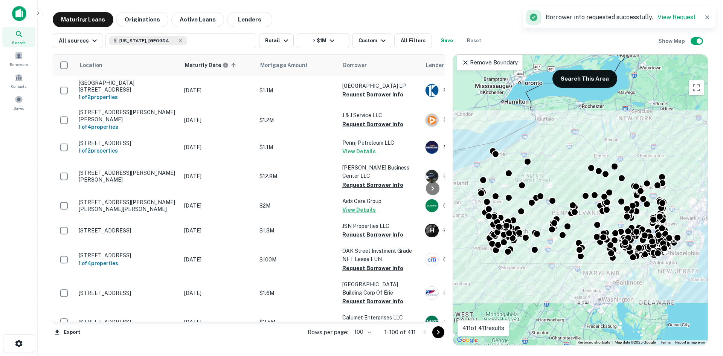
click at [436, 333] on icon "Go to next page" at bounding box center [438, 332] width 9 height 9
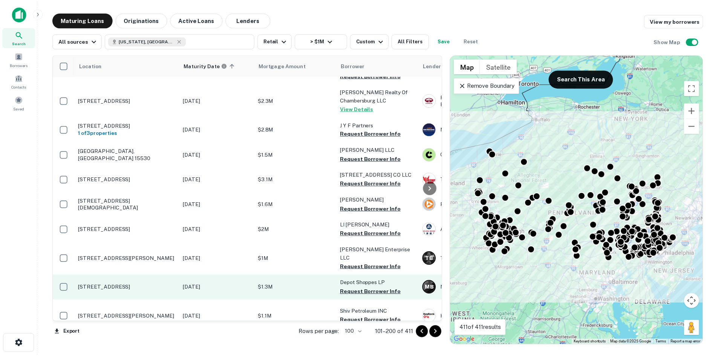
scroll to position [301, 0]
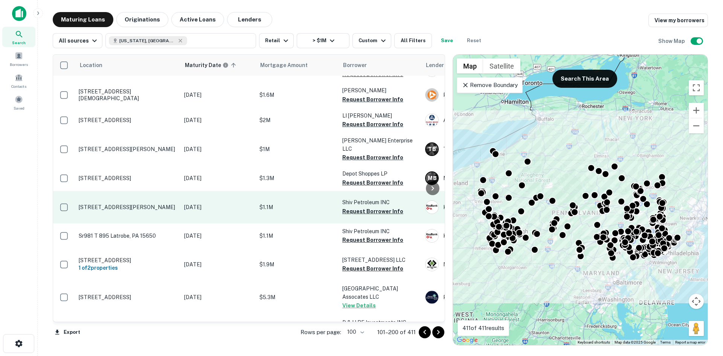
click at [131, 211] on p "[STREET_ADDRESS][PERSON_NAME]" at bounding box center [128, 207] width 98 height 7
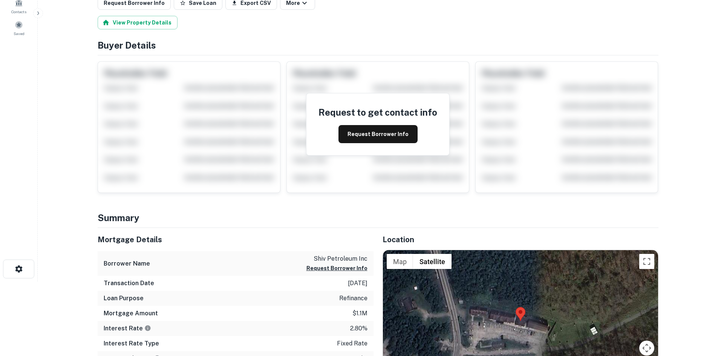
scroll to position [188, 0]
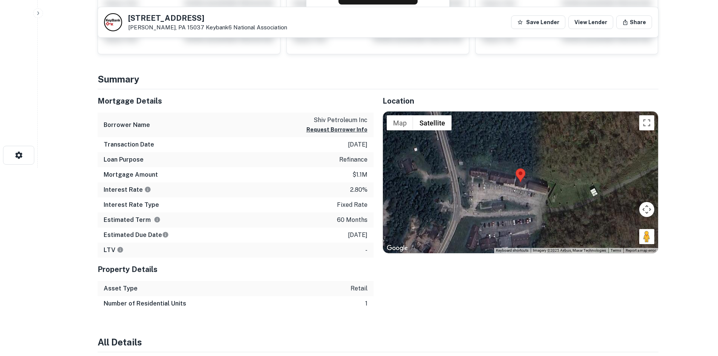
drag, startPoint x: 645, startPoint y: 241, endPoint x: 546, endPoint y: 220, distance: 101.3
click at [542, 220] on div "Map Terrain Satellite Labels Keyboard shortcuts Map Data Imagery ©2025 Airbus, …" at bounding box center [520, 183] width 275 height 142
drag, startPoint x: 643, startPoint y: 238, endPoint x: 520, endPoint y: 212, distance: 125.8
click at [520, 212] on div "To activate drag with keyboard, press Alt + Enter. Once in keyboard drag state,…" at bounding box center [520, 183] width 275 height 142
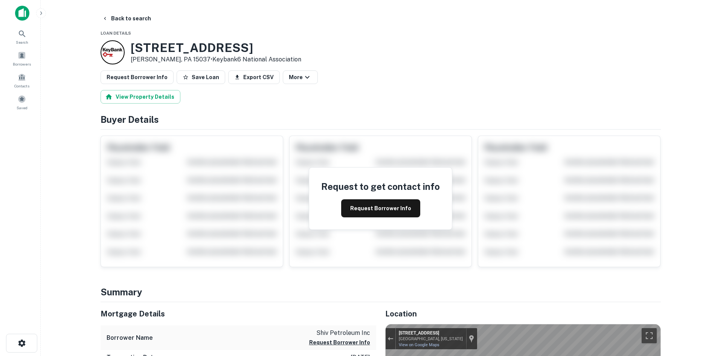
scroll to position [0, 0]
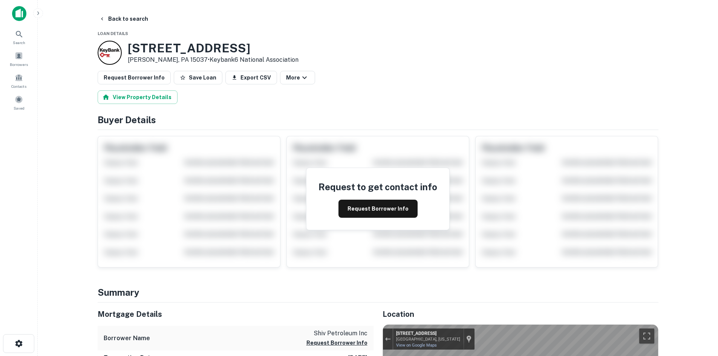
click at [131, 14] on button "Back to search" at bounding box center [123, 19] width 55 height 14
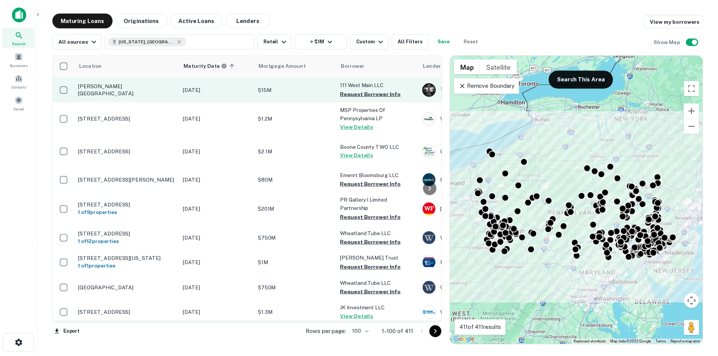
scroll to position [1469, 0]
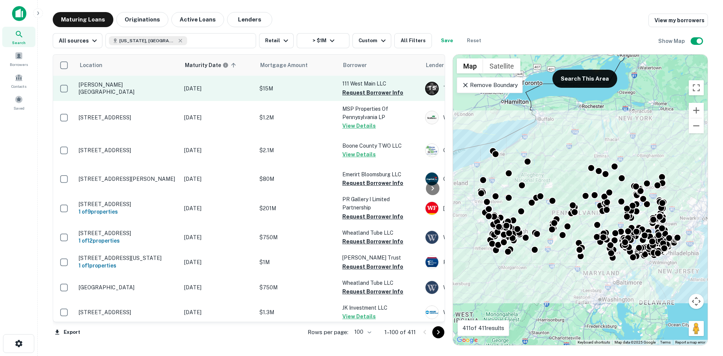
click at [159, 95] on p "[PERSON_NAME][GEOGRAPHIC_DATA]" at bounding box center [128, 88] width 98 height 14
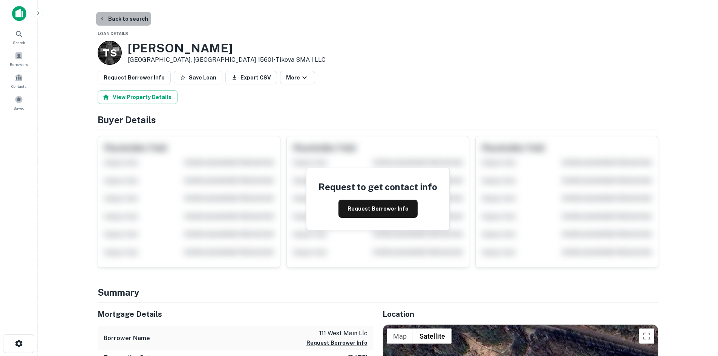
click at [145, 21] on button "Back to search" at bounding box center [123, 19] width 55 height 14
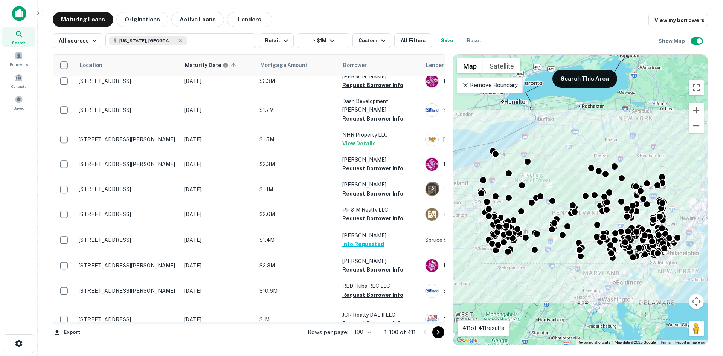
scroll to position [1884, 0]
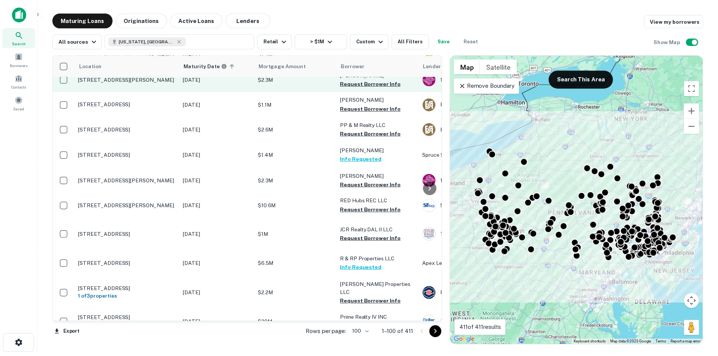
scroll to position [1997, 0]
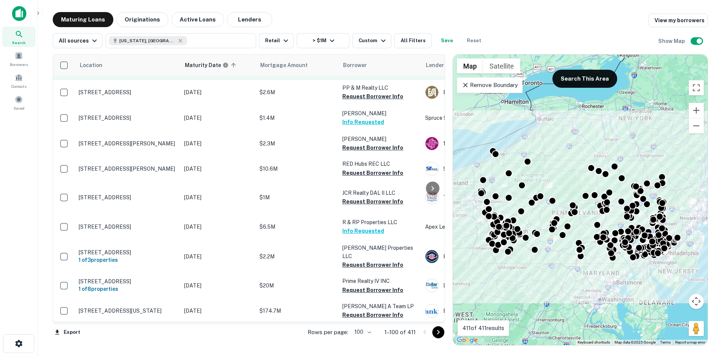
click at [153, 70] on p "[STREET_ADDRESS]" at bounding box center [128, 67] width 98 height 7
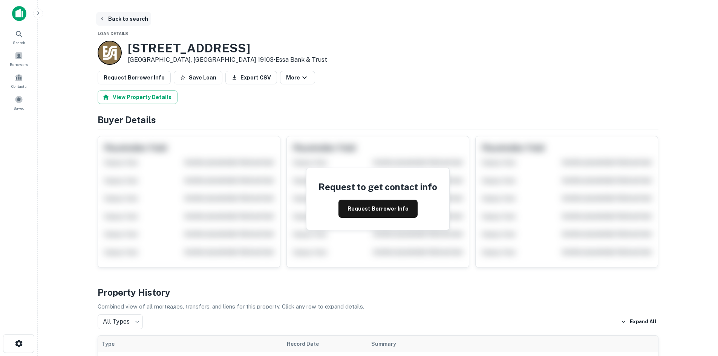
click at [131, 17] on button "Back to search" at bounding box center [123, 19] width 55 height 14
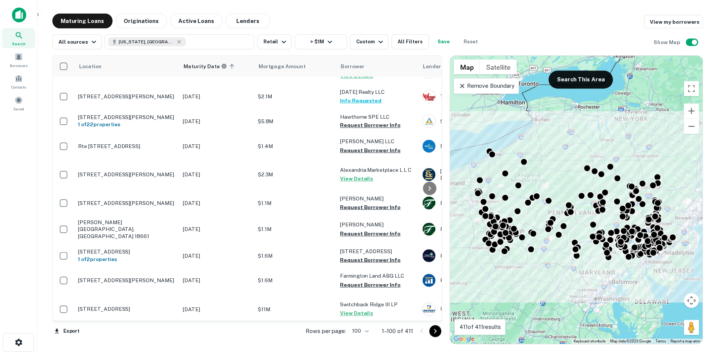
scroll to position [2562, 0]
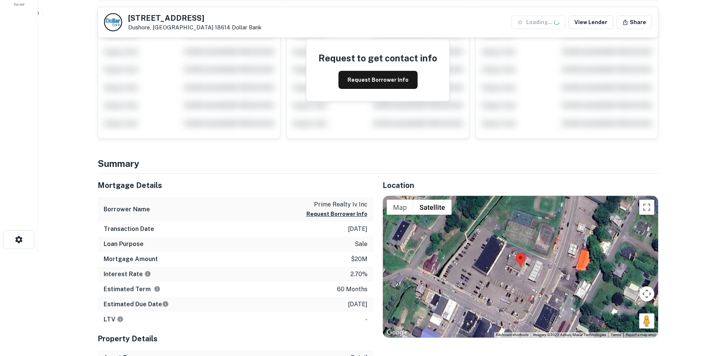
scroll to position [113, 0]
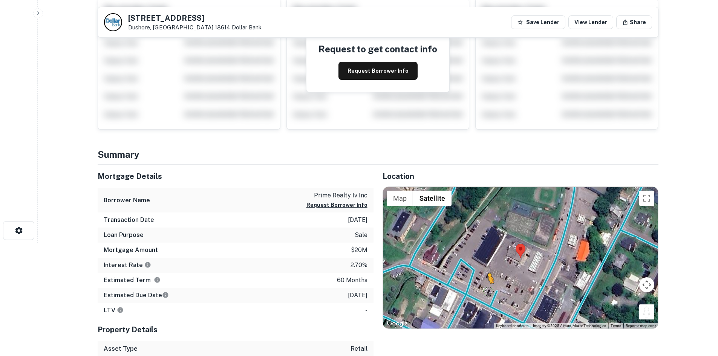
drag, startPoint x: 647, startPoint y: 306, endPoint x: 488, endPoint y: 292, distance: 159.3
click at [488, 292] on div "To activate drag with keyboard, press Alt + Enter. Once in keyboard drag state,…" at bounding box center [520, 258] width 275 height 142
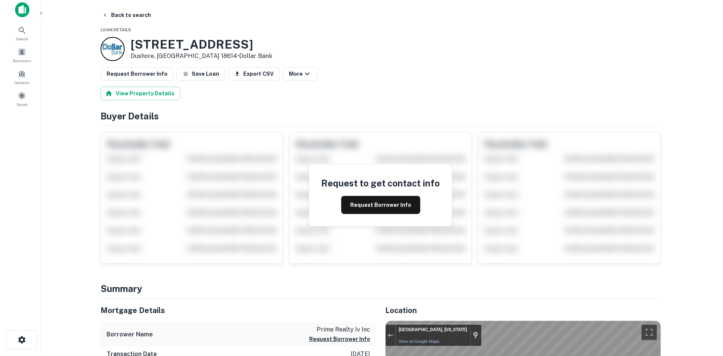
scroll to position [0, 0]
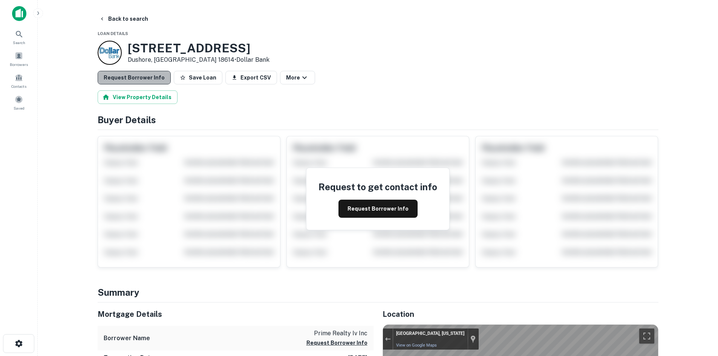
click at [141, 83] on button "Request Borrower Info" at bounding box center [134, 78] width 73 height 14
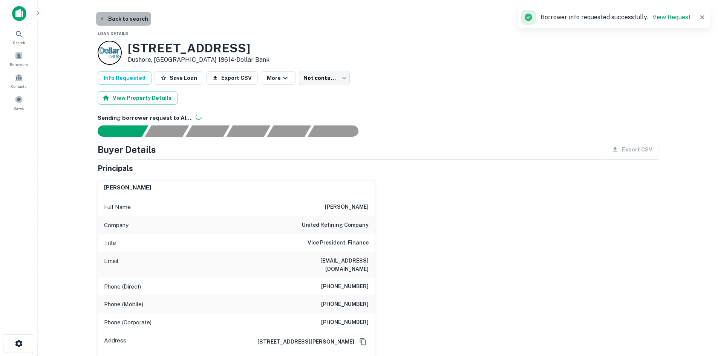
click at [145, 23] on button "Back to search" at bounding box center [123, 19] width 55 height 14
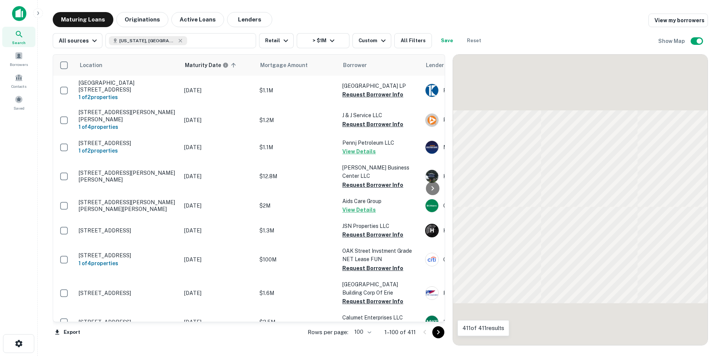
click at [436, 332] on icon "Go to next page" at bounding box center [438, 332] width 9 height 9
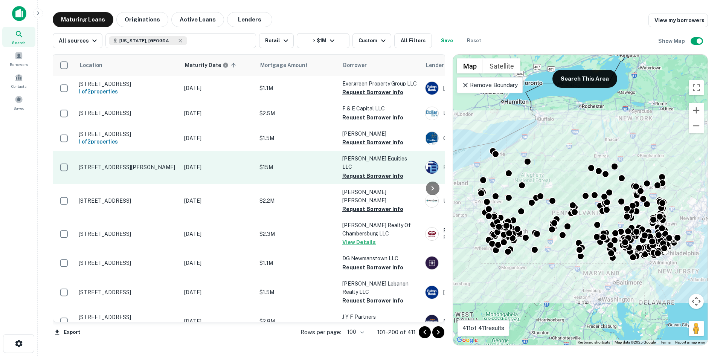
click at [147, 171] on p "[STREET_ADDRESS][PERSON_NAME]" at bounding box center [128, 167] width 98 height 7
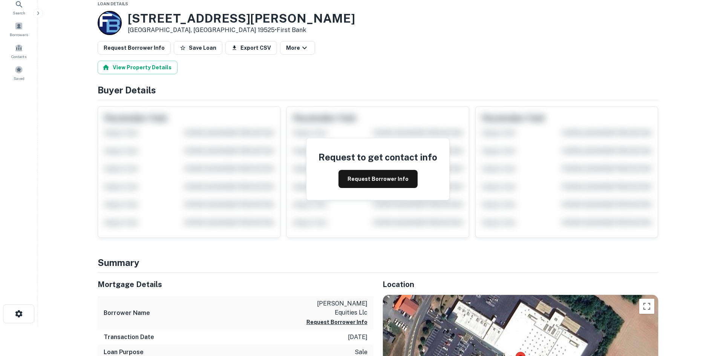
scroll to position [113, 0]
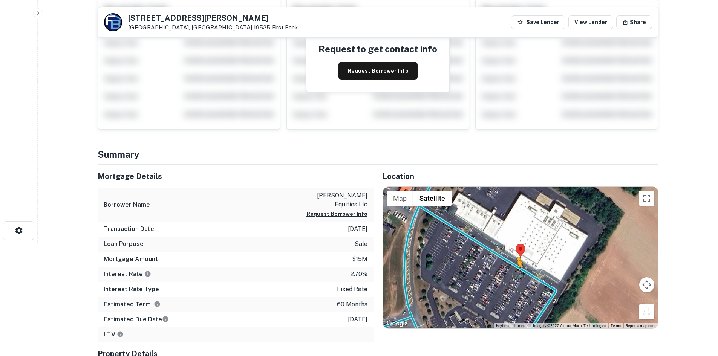
drag, startPoint x: 643, startPoint y: 311, endPoint x: 516, endPoint y: 275, distance: 131.5
click at [516, 275] on div "To activate drag with keyboard, press Alt + Enter. Once in keyboard drag state,…" at bounding box center [520, 258] width 275 height 142
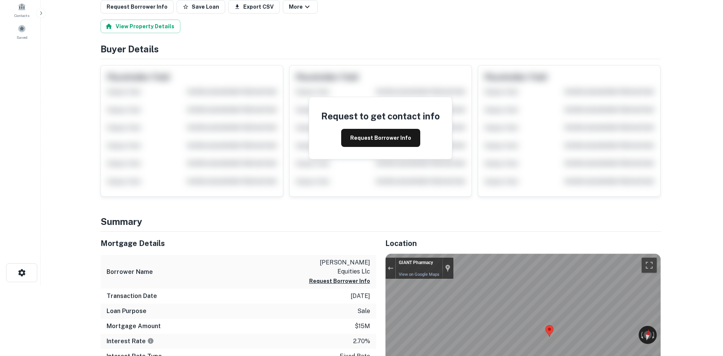
scroll to position [0, 0]
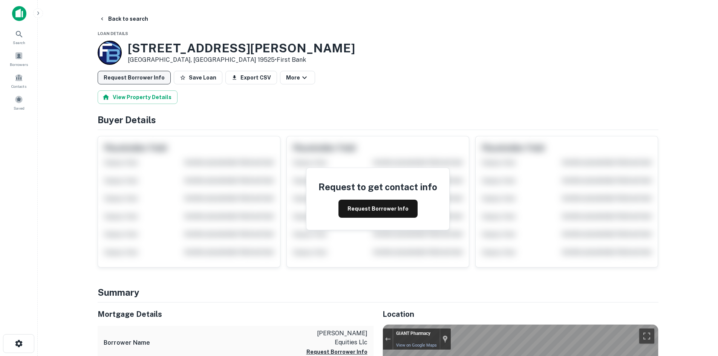
click at [154, 79] on button "Request Borrower Info" at bounding box center [134, 78] width 73 height 14
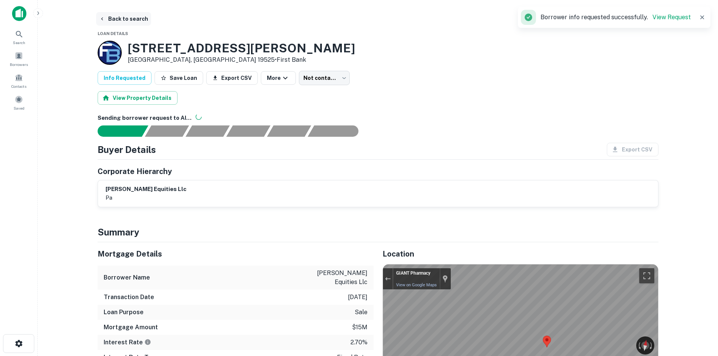
click at [136, 15] on button "Back to search" at bounding box center [123, 19] width 55 height 14
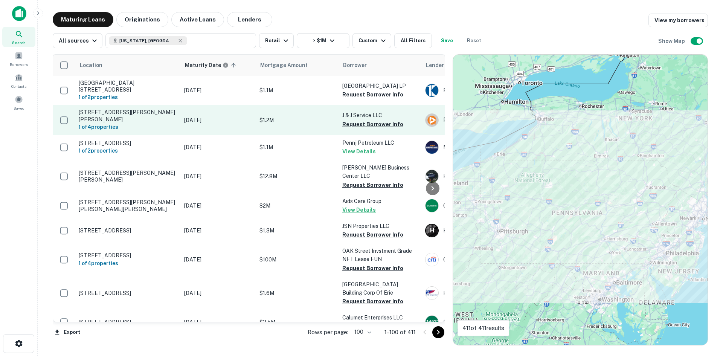
drag, startPoint x: 130, startPoint y: 17, endPoint x: 343, endPoint y: 127, distance: 240.1
click at [306, 17] on div "Maturing Loans Originations Active Loans Lenders View my borrowers" at bounding box center [381, 19] width 656 height 15
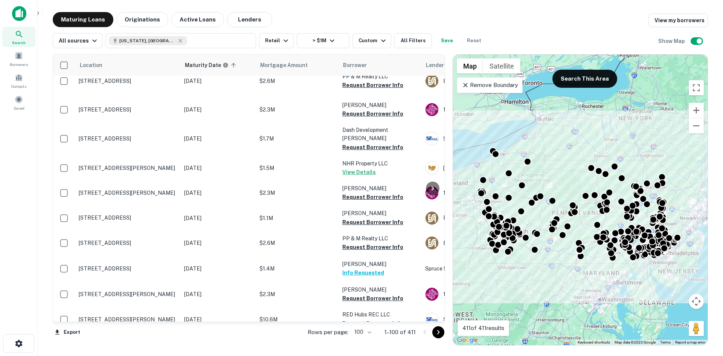
scroll to position [1959, 0]
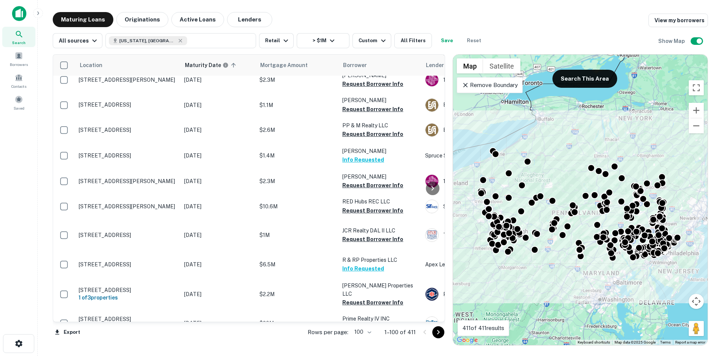
click at [436, 328] on icon "Go to next page" at bounding box center [438, 332] width 9 height 9
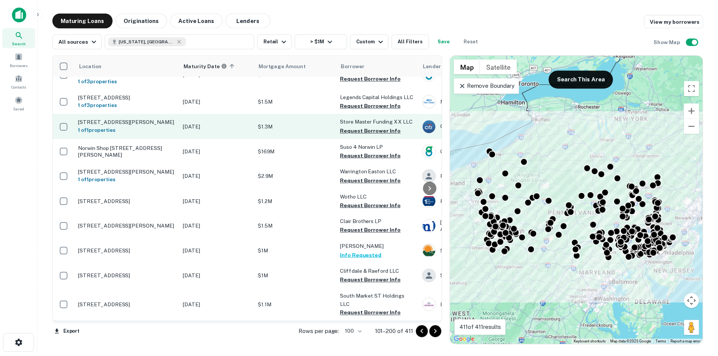
scroll to position [2768, 0]
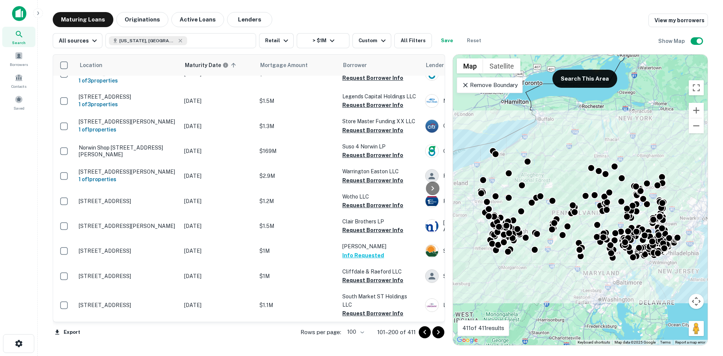
click at [130, 50] on p "[STREET_ADDRESS]" at bounding box center [128, 46] width 98 height 7
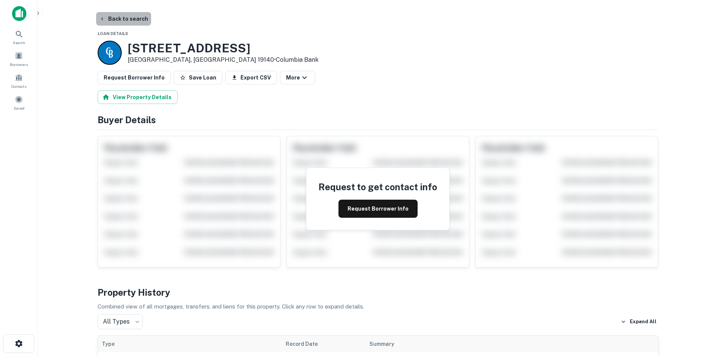
click at [134, 25] on button "Back to search" at bounding box center [123, 19] width 55 height 14
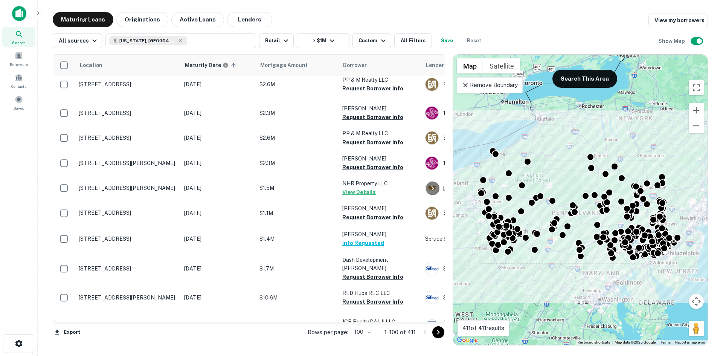
scroll to position [1846, 0]
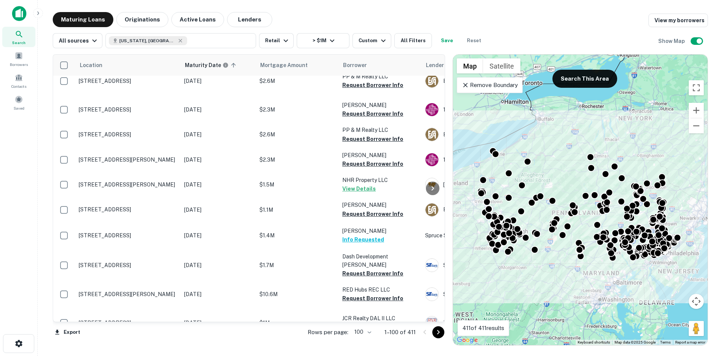
click at [435, 334] on icon "Go to next page" at bounding box center [438, 332] width 9 height 9
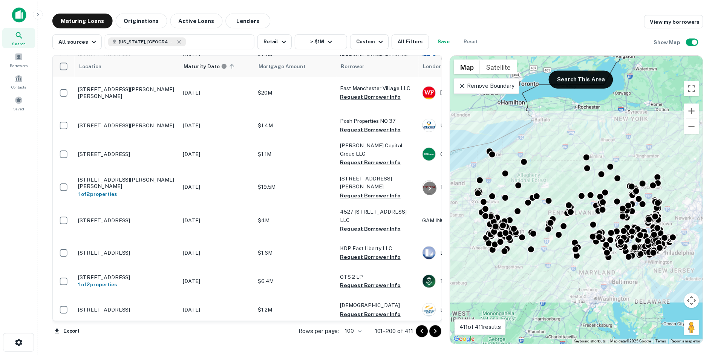
scroll to position [1921, 0]
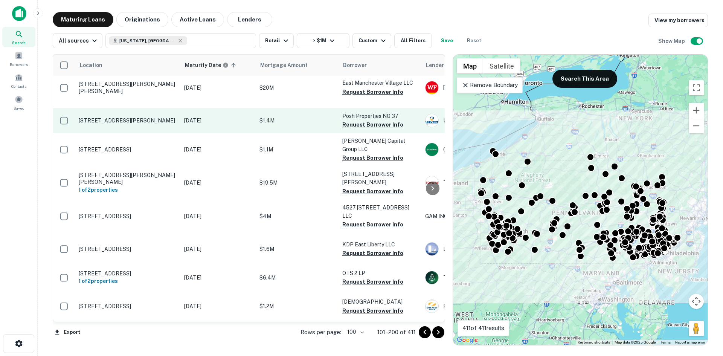
click at [164, 133] on td "[STREET_ADDRESS][PERSON_NAME]" at bounding box center [127, 120] width 105 height 25
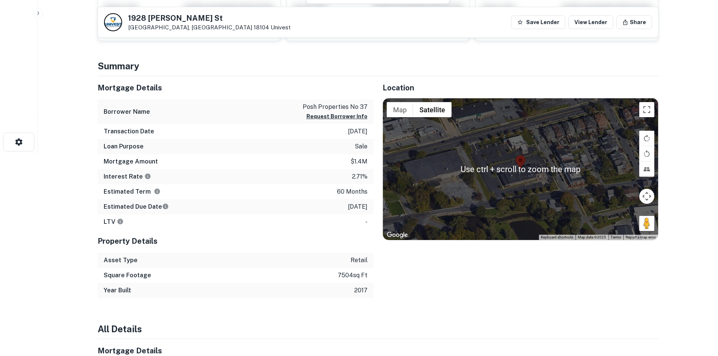
scroll to position [226, 0]
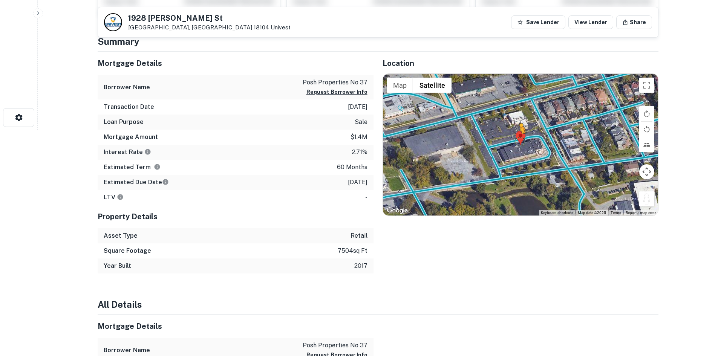
drag, startPoint x: 646, startPoint y: 200, endPoint x: 518, endPoint y: 140, distance: 140.9
click at [518, 140] on div "To activate drag with keyboard, press Alt + Enter. Once in keyboard drag state,…" at bounding box center [520, 145] width 275 height 142
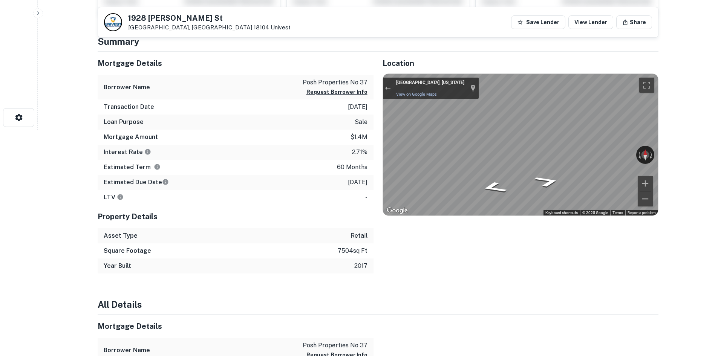
click at [333, 122] on div "Mortgage Details Borrower Name posh properties no 37 Request Borrower Info Tran…" at bounding box center [374, 163] width 570 height 222
click at [381, 167] on div "Location ← Move left → Move right ↑ Move up ↓ Move down + Zoom in - Zoom out Ho…" at bounding box center [515, 163] width 285 height 222
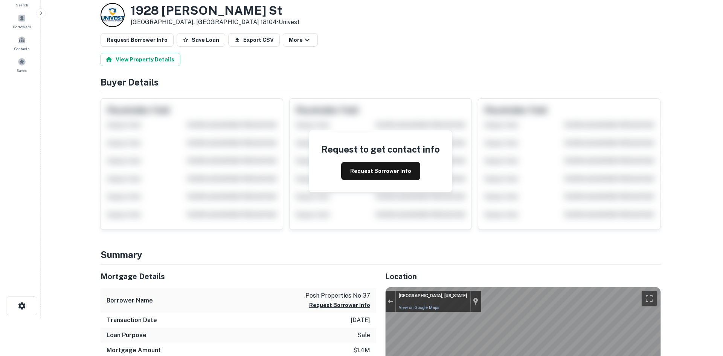
scroll to position [0, 0]
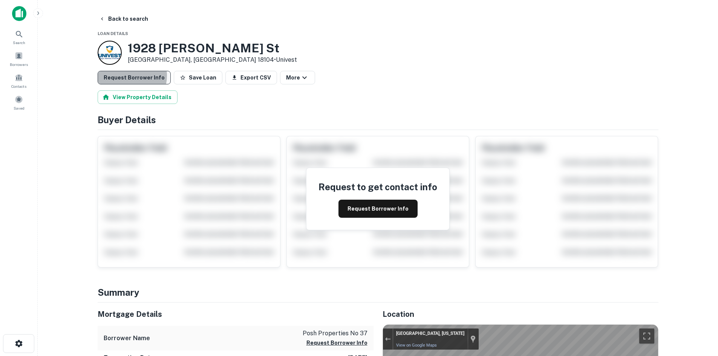
click at [131, 76] on button "Request Borrower Info" at bounding box center [134, 78] width 73 height 14
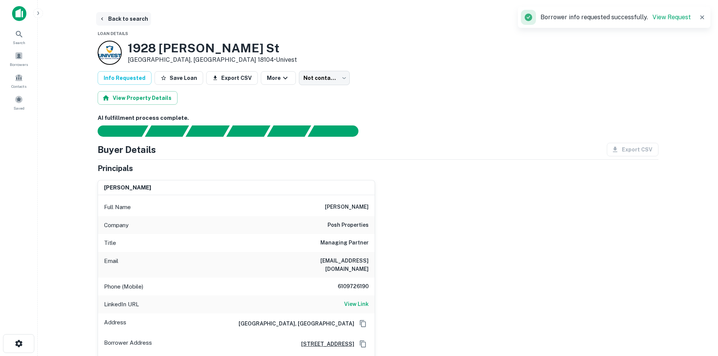
click at [139, 19] on button "Back to search" at bounding box center [123, 19] width 55 height 14
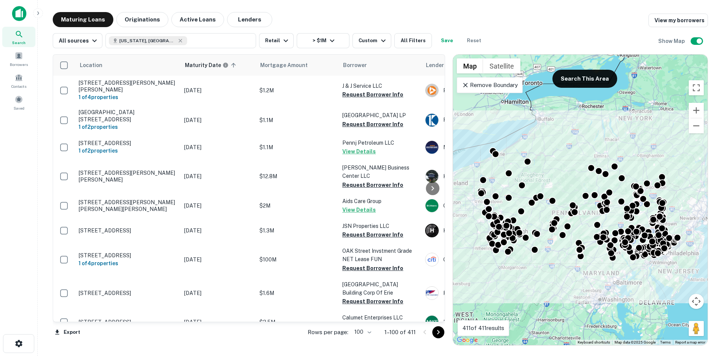
click at [437, 338] on button "Go to next page" at bounding box center [439, 332] width 12 height 12
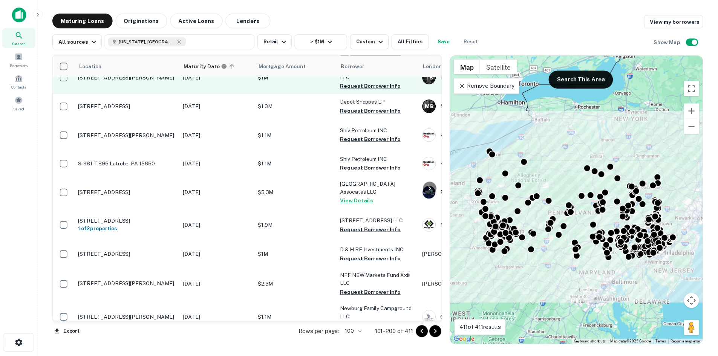
scroll to position [377, 0]
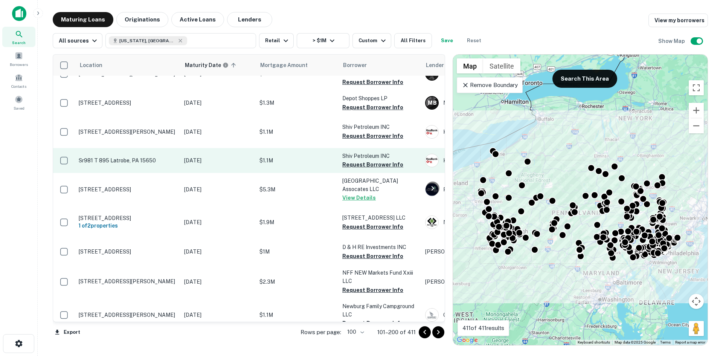
click at [135, 164] on p "Sr981 T 895 Latrobe, PA 15650" at bounding box center [128, 160] width 98 height 7
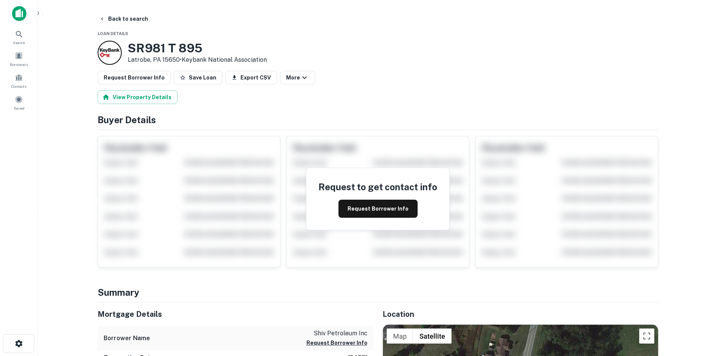
click at [120, 22] on button "Back to search" at bounding box center [123, 19] width 55 height 14
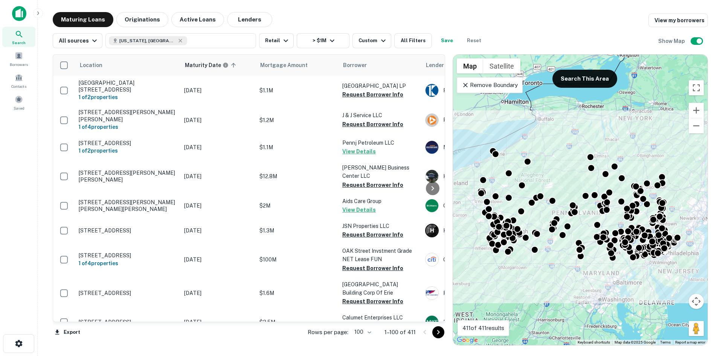
drag, startPoint x: 102, startPoint y: 42, endPoint x: 405, endPoint y: 24, distance: 303.0
click at [405, 24] on div "Maturing Loans Originations Active Loans Lenders View my borrowers" at bounding box center [381, 19] width 656 height 15
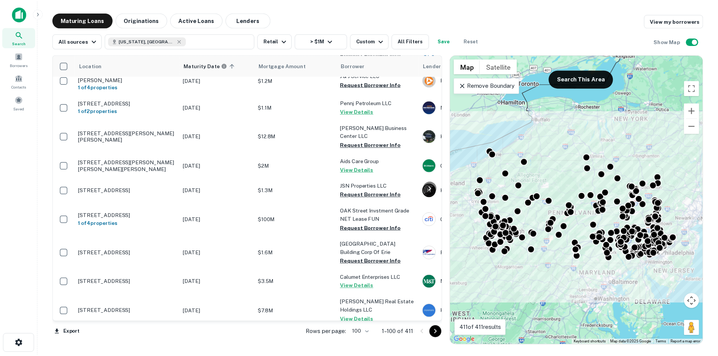
scroll to position [151, 0]
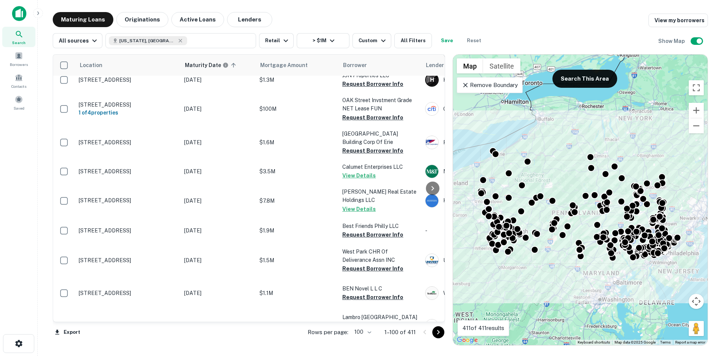
click at [434, 335] on button "Go to next page" at bounding box center [439, 332] width 12 height 12
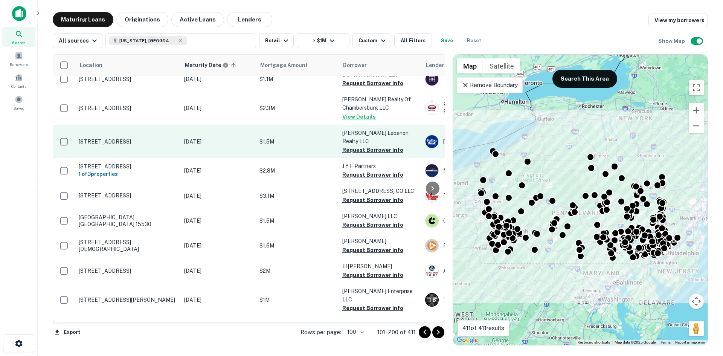
click at [160, 145] on p "[STREET_ADDRESS]" at bounding box center [128, 141] width 98 height 7
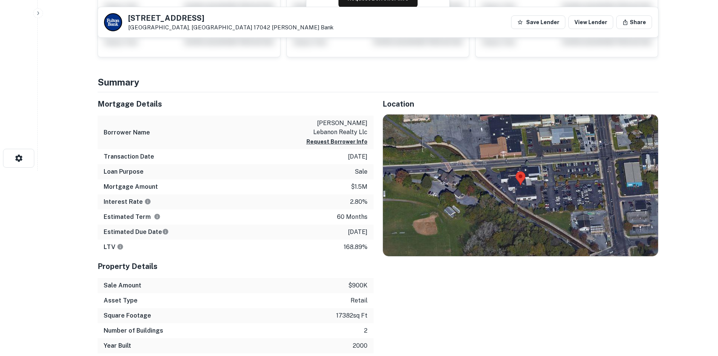
scroll to position [188, 0]
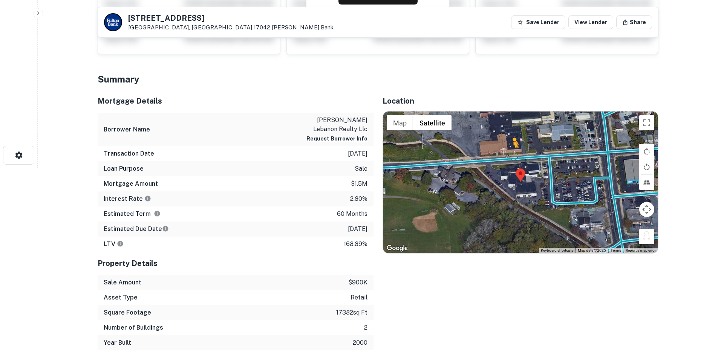
drag, startPoint x: 645, startPoint y: 231, endPoint x: 511, endPoint y: 156, distance: 153.7
click at [511, 156] on div "To activate drag with keyboard, press Alt + Enter. Once in keyboard drag state,…" at bounding box center [520, 183] width 275 height 142
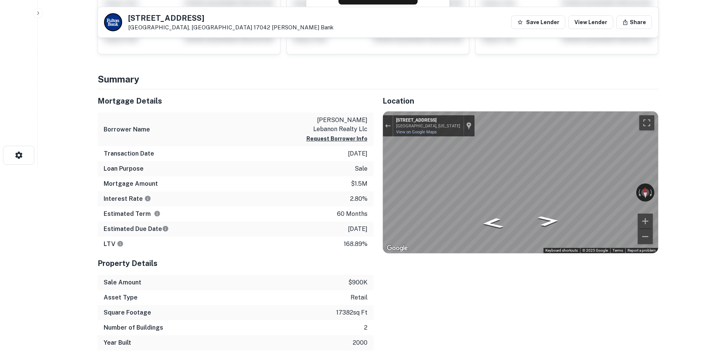
click at [303, 108] on div "Mortgage Details Borrower Name wanner lebanon realty llc Request Borrower Info …" at bounding box center [374, 219] width 570 height 261
click at [568, 264] on div "Location ← Move left → Move right ↑ Move up ↓ Move down + Zoom in - Zoom out Ho…" at bounding box center [515, 219] width 285 height 261
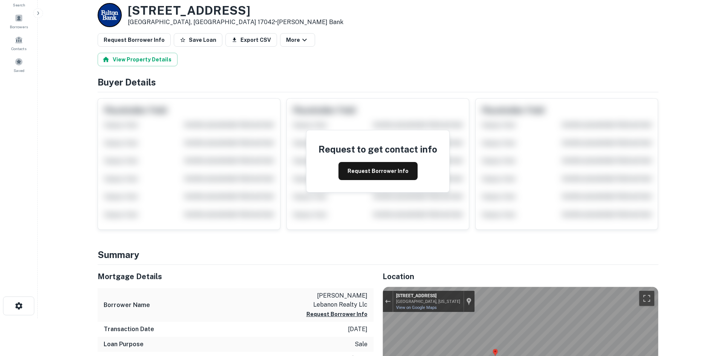
scroll to position [0, 0]
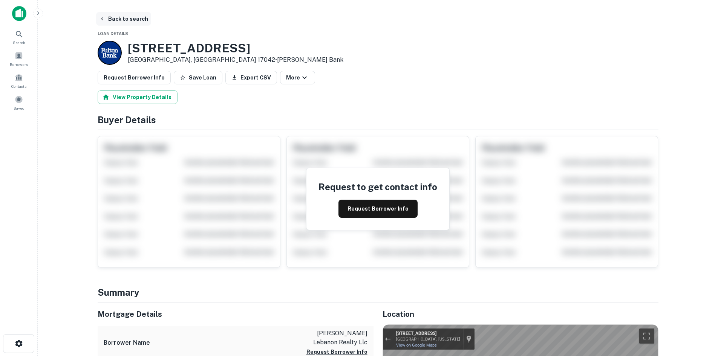
click at [115, 17] on button "Back to search" at bounding box center [123, 19] width 55 height 14
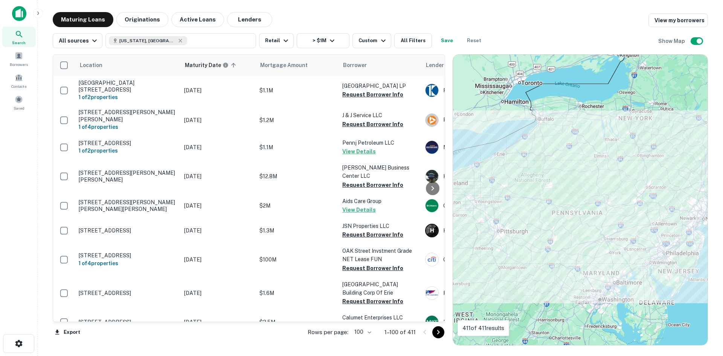
click at [434, 330] on icon "Go to next page" at bounding box center [438, 332] width 9 height 9
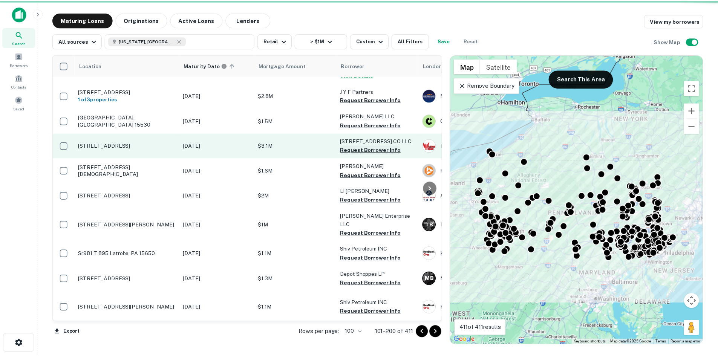
scroll to position [414, 0]
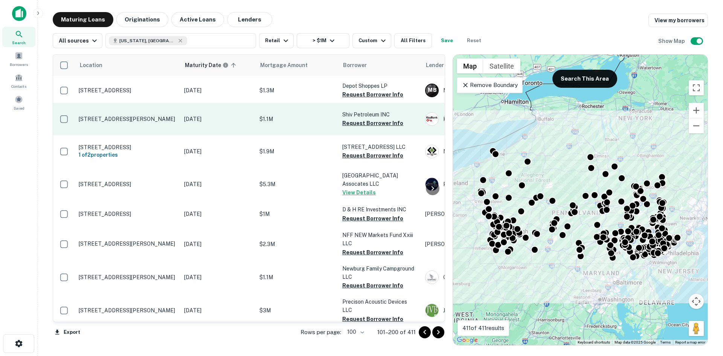
click at [154, 135] on td "[STREET_ADDRESS][PERSON_NAME]" at bounding box center [127, 119] width 105 height 32
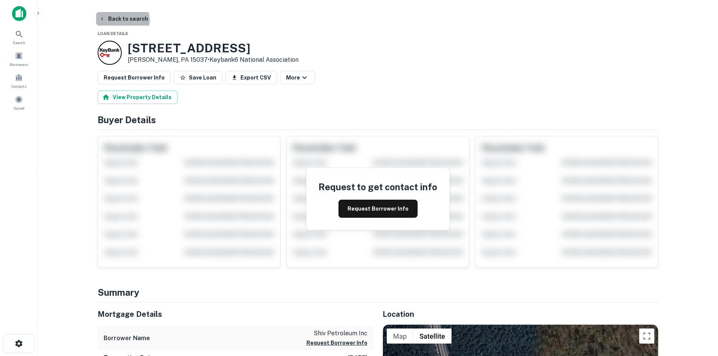
click at [117, 20] on button "Back to search" at bounding box center [123, 19] width 55 height 14
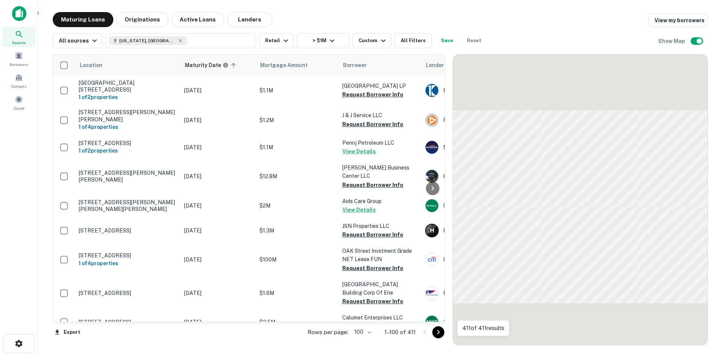
scroll to position [188, 0]
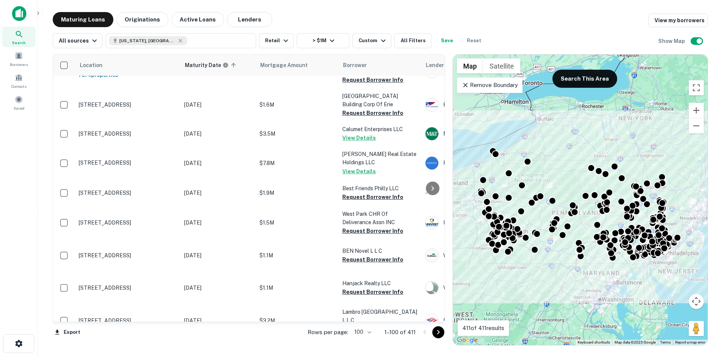
click at [442, 332] on icon "Go to next page" at bounding box center [438, 332] width 9 height 9
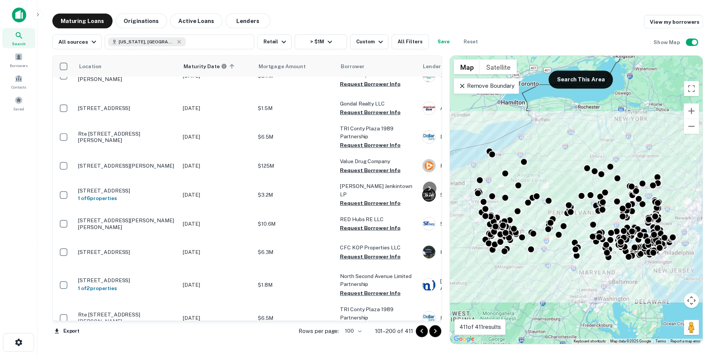
scroll to position [1017, 0]
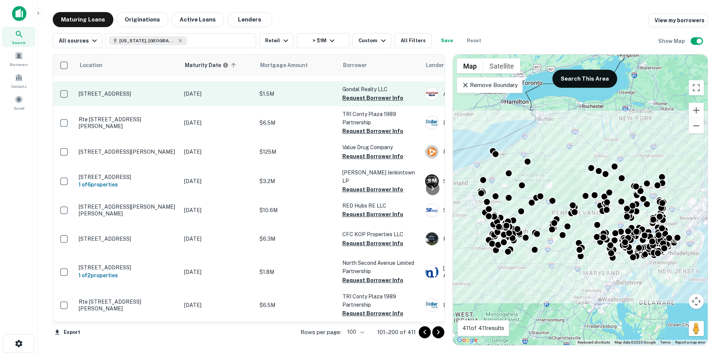
click at [160, 97] on p "[STREET_ADDRESS]" at bounding box center [128, 93] width 98 height 7
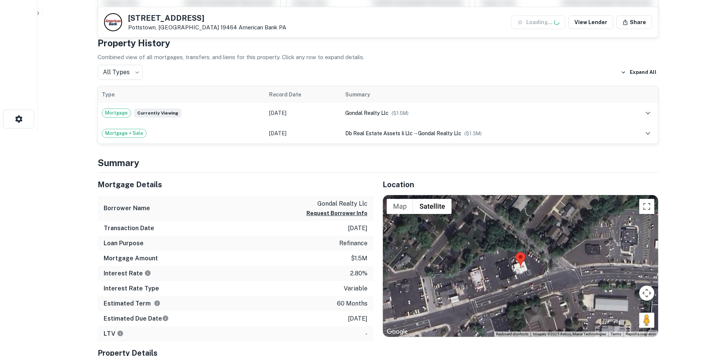
scroll to position [226, 0]
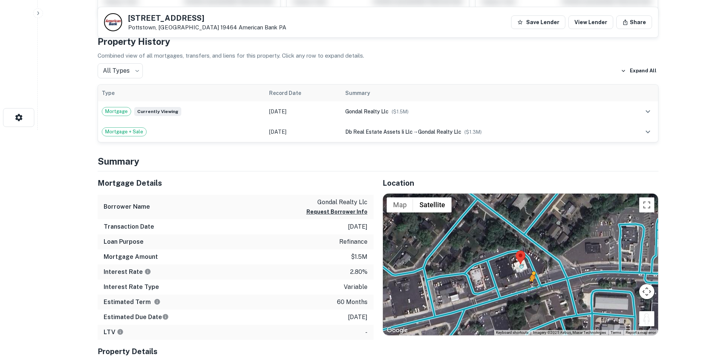
drag, startPoint x: 649, startPoint y: 320, endPoint x: 531, endPoint y: 289, distance: 122.2
click at [531, 289] on div "To activate drag with keyboard, press Alt + Enter. Once in keyboard drag state,…" at bounding box center [520, 265] width 275 height 142
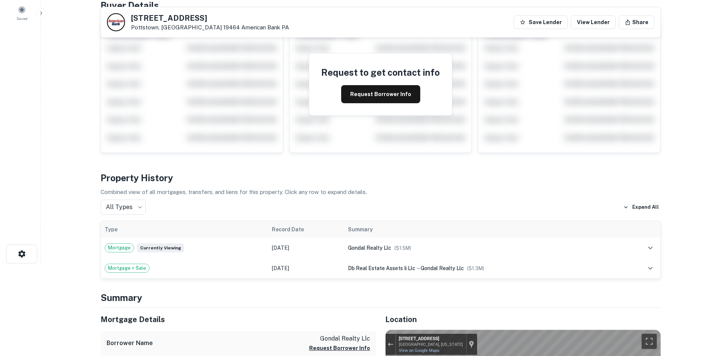
scroll to position [0, 0]
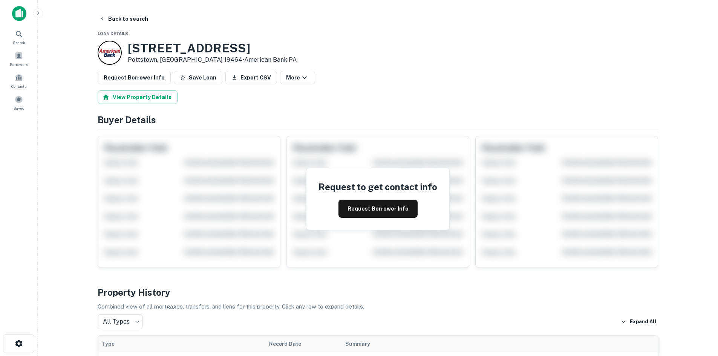
click at [155, 82] on button "Request Borrower Info" at bounding box center [134, 78] width 73 height 14
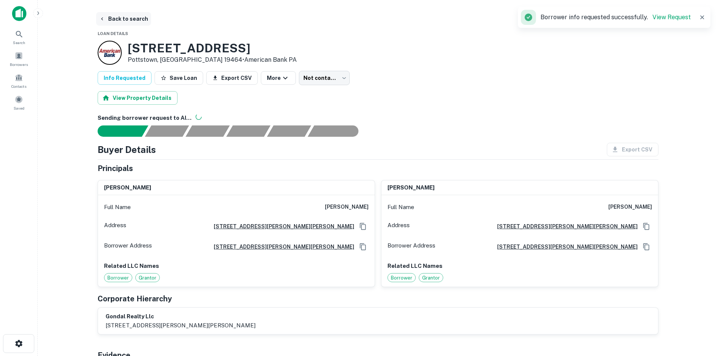
click at [132, 14] on button "Back to search" at bounding box center [123, 19] width 55 height 14
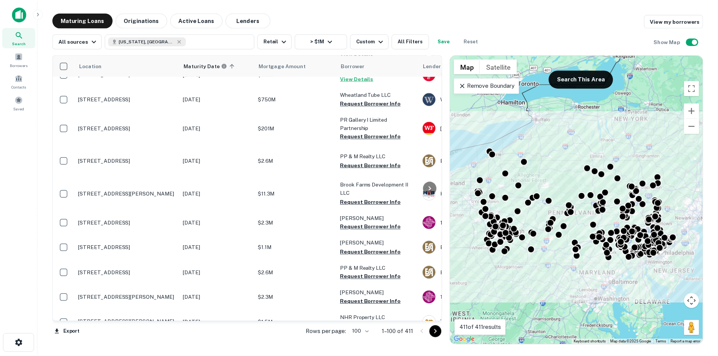
scroll to position [1921, 0]
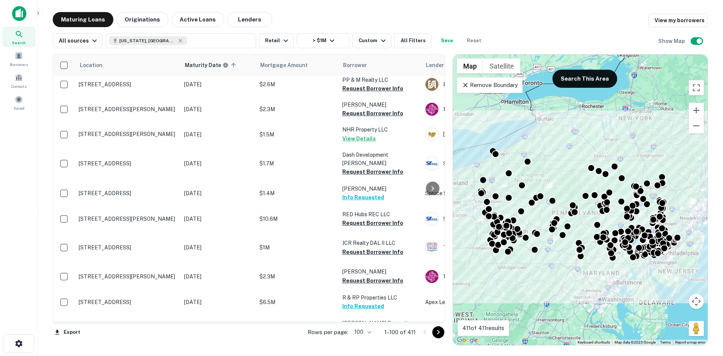
click at [165, 63] on p "[STREET_ADDRESS]" at bounding box center [128, 59] width 98 height 7
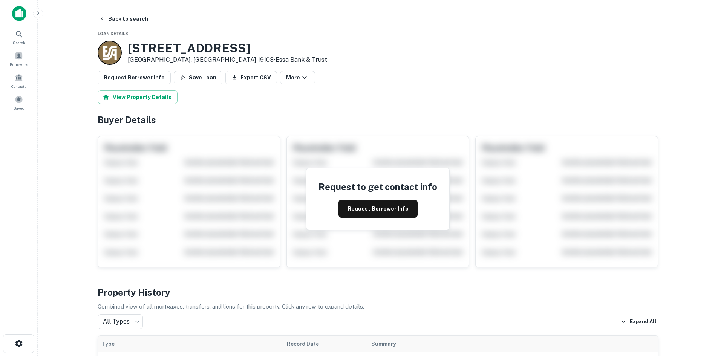
click at [130, 23] on button "Back to search" at bounding box center [123, 19] width 55 height 14
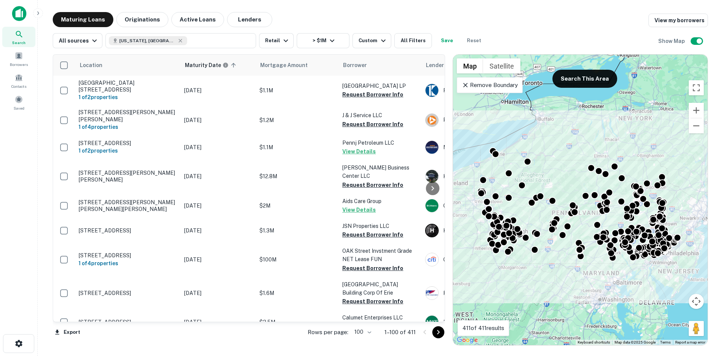
click at [445, 334] on div at bounding box center [432, 332] width 26 height 12
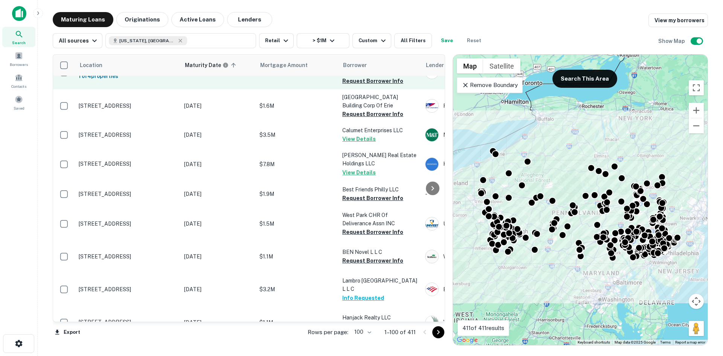
scroll to position [188, 0]
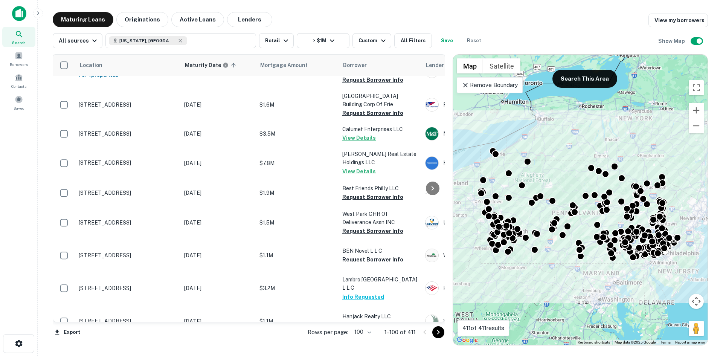
click at [442, 334] on icon "Go to next page" at bounding box center [438, 332] width 9 height 9
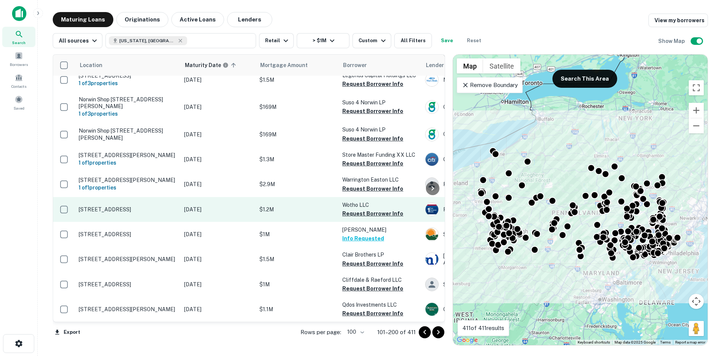
scroll to position [2902, 0]
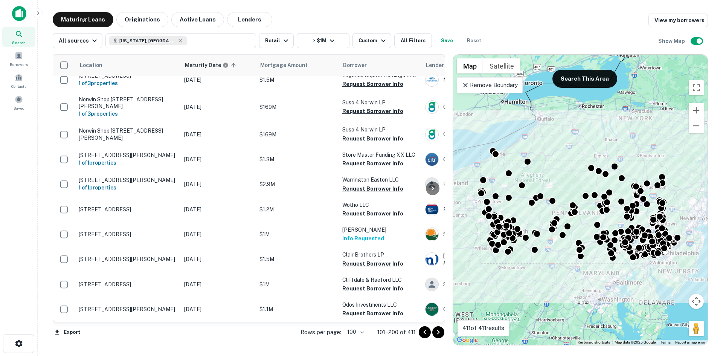
drag, startPoint x: 433, startPoint y: 332, endPoint x: 411, endPoint y: 326, distance: 22.1
click at [433, 332] on button "Go to next page" at bounding box center [439, 332] width 12 height 12
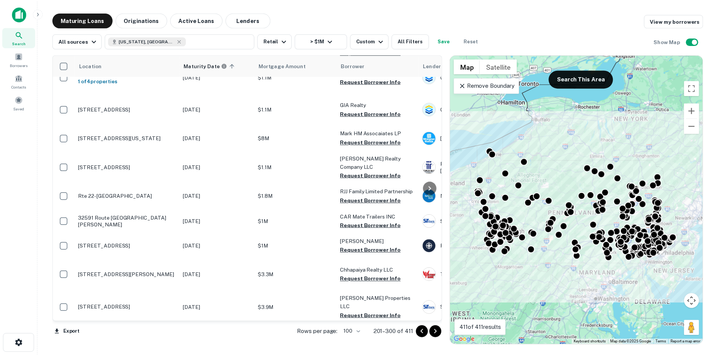
scroll to position [1584, 0]
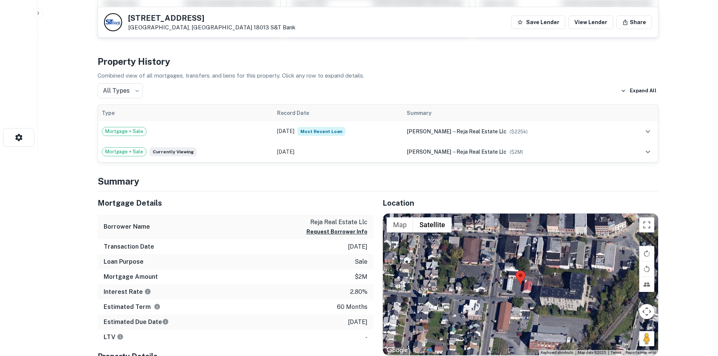
scroll to position [264, 0]
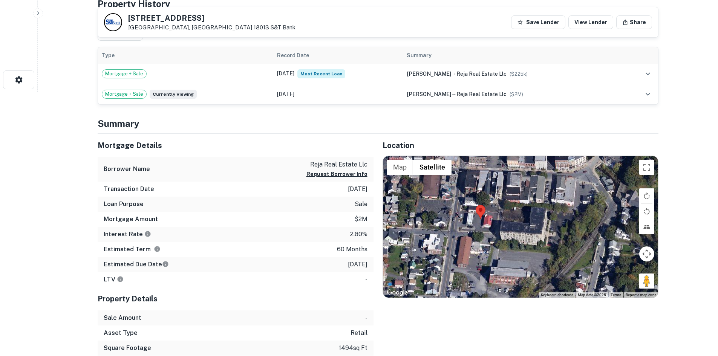
drag, startPoint x: 650, startPoint y: 289, endPoint x: 616, endPoint y: 282, distance: 34.0
click at [616, 282] on div at bounding box center [520, 227] width 275 height 142
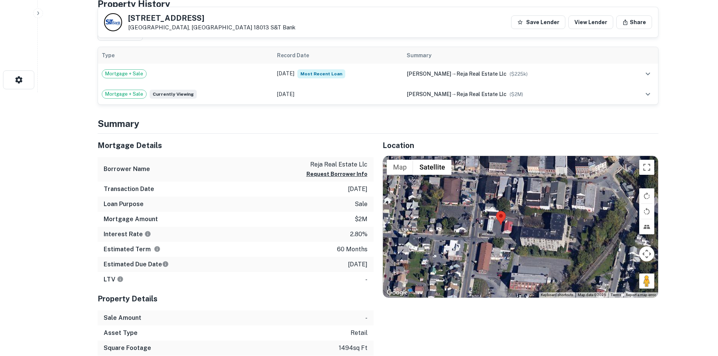
drag, startPoint x: 641, startPoint y: 282, endPoint x: 500, endPoint y: 234, distance: 149.1
click at [500, 234] on div "Map Terrain Satellite Labels Keyboard shortcuts Map Data Map data ©2025 Map dat…" at bounding box center [520, 227] width 275 height 142
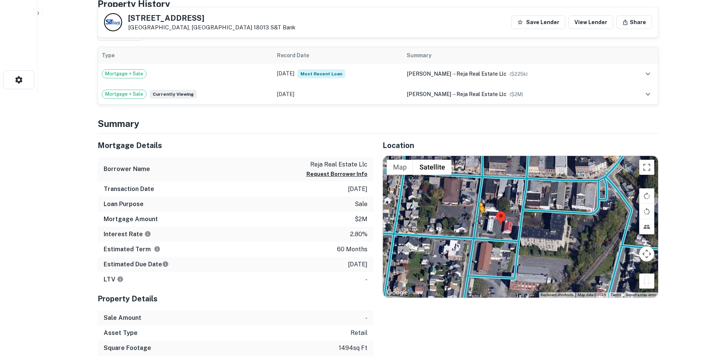
drag, startPoint x: 647, startPoint y: 281, endPoint x: 479, endPoint y: 220, distance: 178.9
click at [479, 220] on div "To activate drag with keyboard, press Alt + Enter. Once in keyboard drag state,…" at bounding box center [520, 227] width 275 height 142
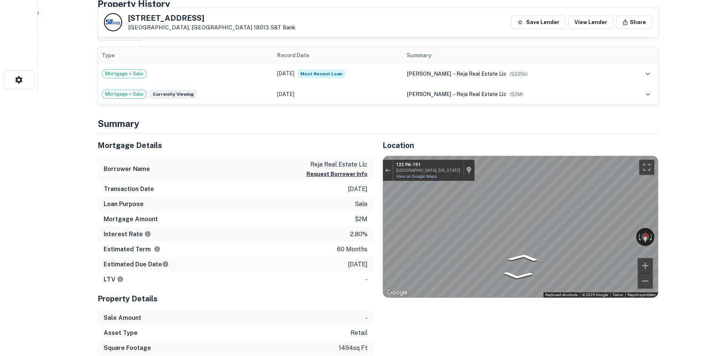
click at [334, 212] on div "Mortgage Details Borrower Name reja real estate llc Request Borrower Info Trans…" at bounding box center [374, 260] width 570 height 252
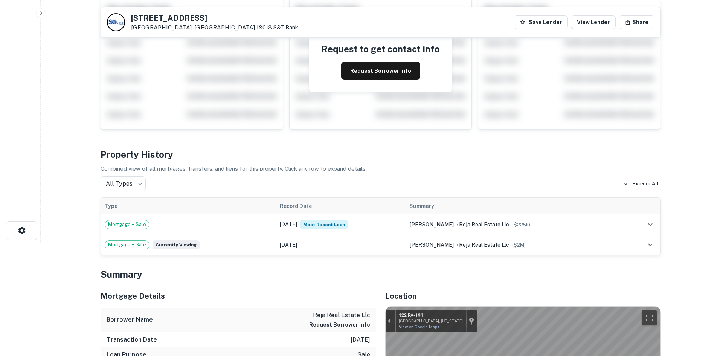
scroll to position [0, 0]
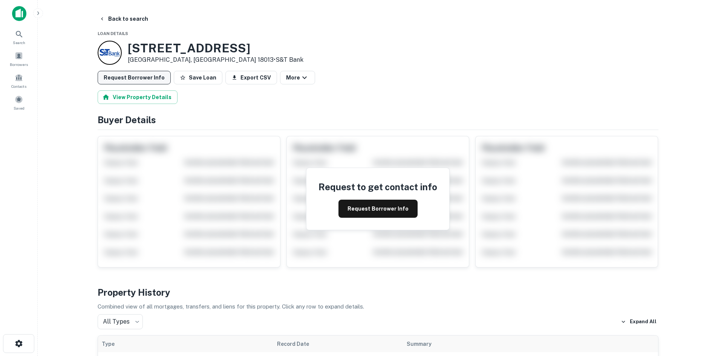
click at [141, 80] on button "Request Borrower Info" at bounding box center [134, 78] width 73 height 14
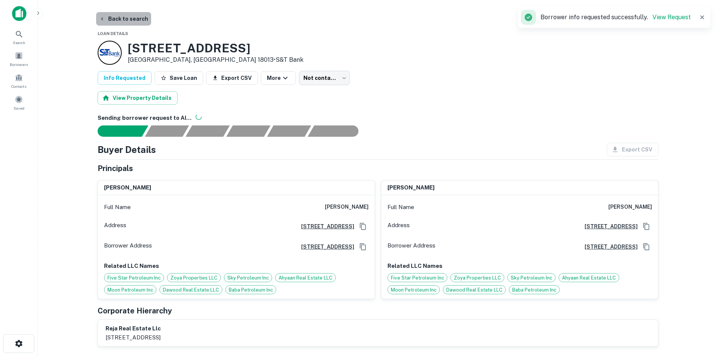
click at [144, 24] on button "Back to search" at bounding box center [123, 19] width 55 height 14
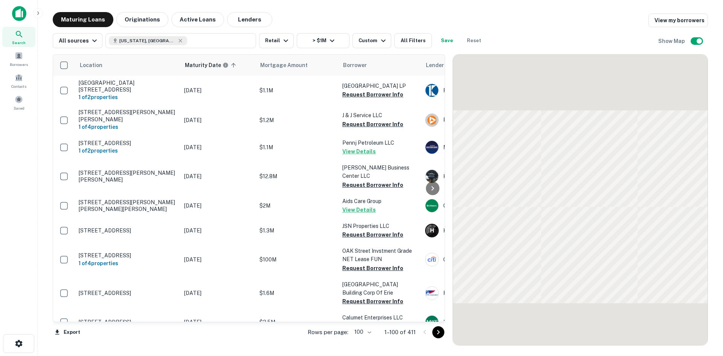
click at [442, 331] on icon "Go to next page" at bounding box center [438, 332] width 9 height 9
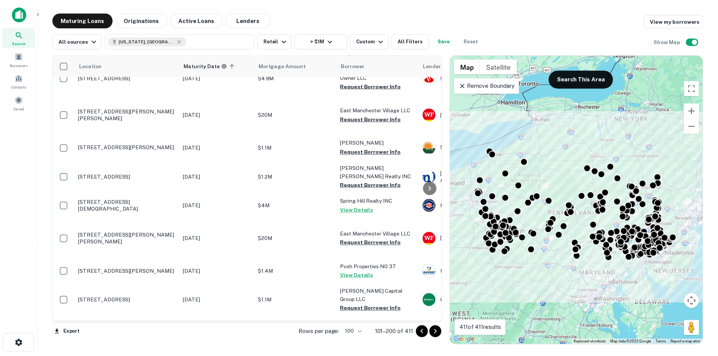
scroll to position [1846, 0]
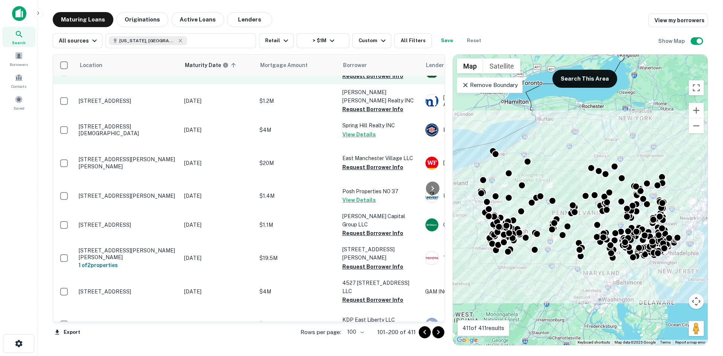
click at [142, 75] on p "206-210 Culbertson Ave Greensburg, PA 15601" at bounding box center [128, 71] width 98 height 7
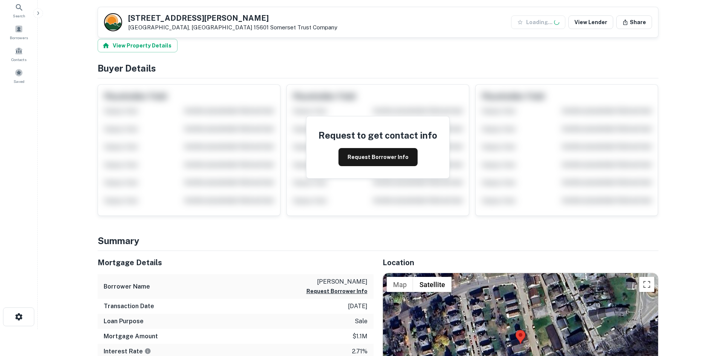
scroll to position [188, 0]
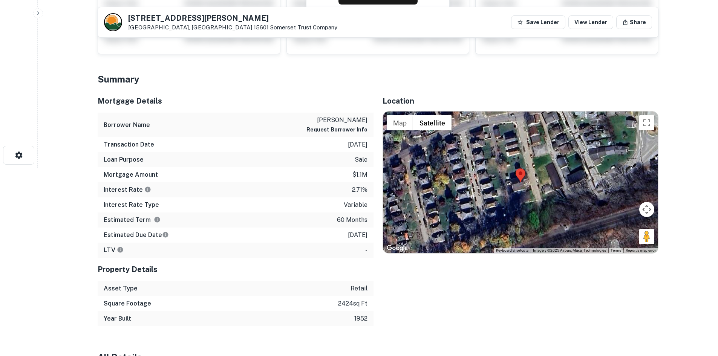
drag, startPoint x: 639, startPoint y: 234, endPoint x: 574, endPoint y: 196, distance: 75.1
click at [574, 196] on div "Map Terrain Satellite Labels Keyboard shortcuts Map Data Imagery ©2025 Airbus, …" at bounding box center [520, 183] width 275 height 142
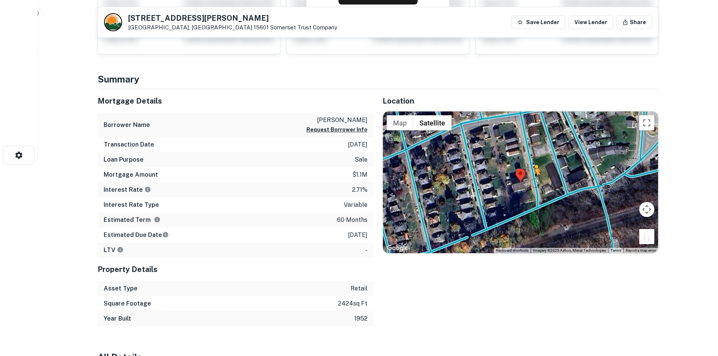
drag, startPoint x: 642, startPoint y: 237, endPoint x: 535, endPoint y: 180, distance: 121.7
click at [535, 180] on div "To activate drag with keyboard, press Alt + Enter. Once in keyboard drag state,…" at bounding box center [520, 183] width 275 height 142
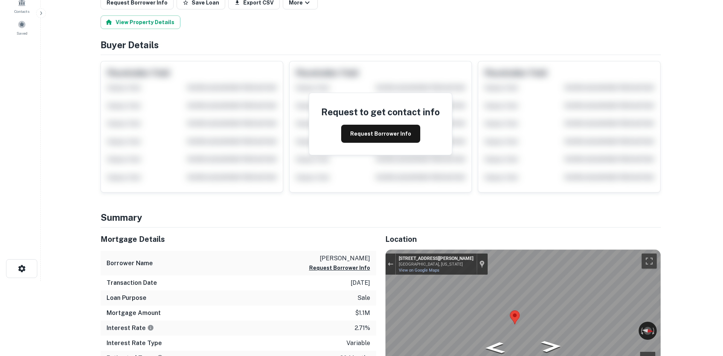
scroll to position [0, 0]
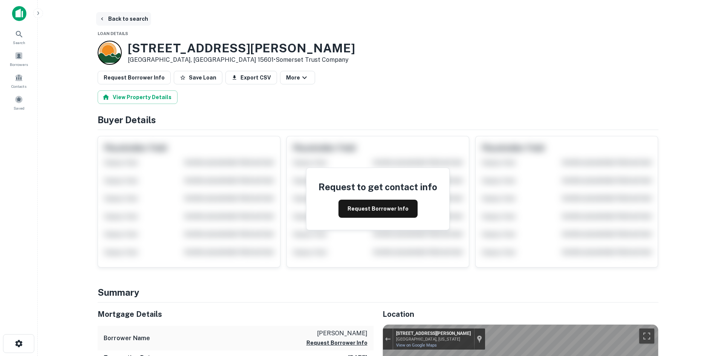
click at [126, 19] on button "Back to search" at bounding box center [123, 19] width 55 height 14
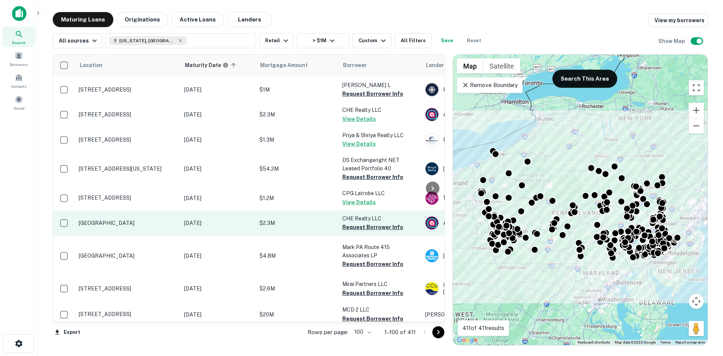
scroll to position [527, 0]
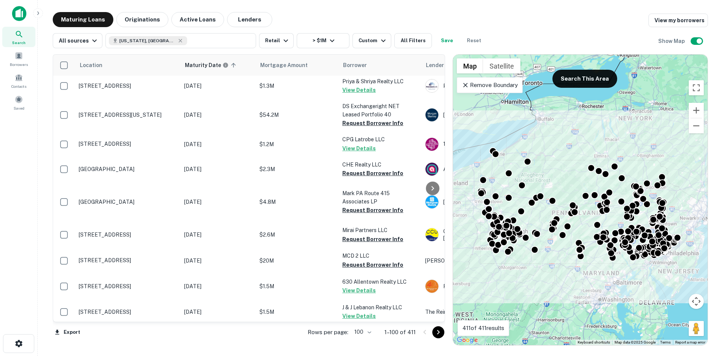
click at [435, 332] on icon "Go to next page" at bounding box center [438, 332] width 9 height 9
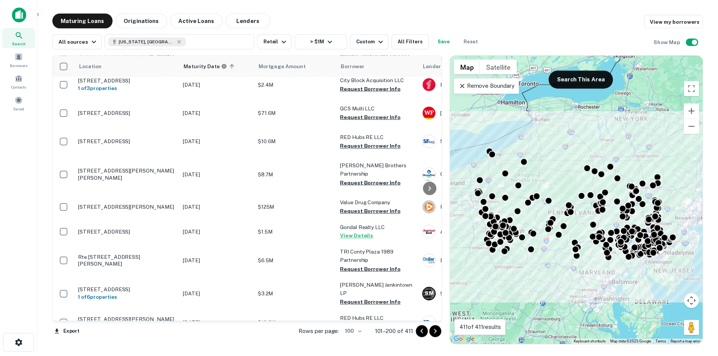
scroll to position [829, 0]
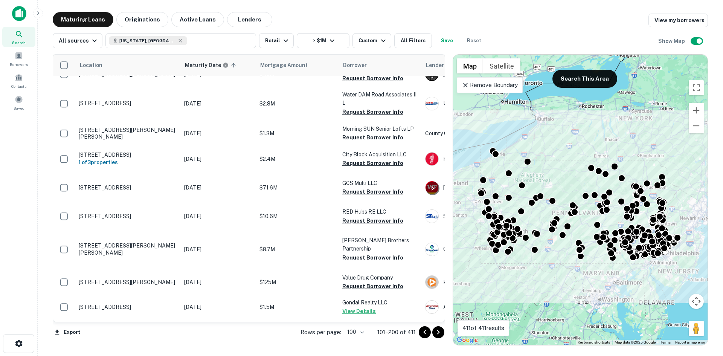
click at [152, 49] on p "[STREET_ADDRESS]" at bounding box center [128, 45] width 98 height 7
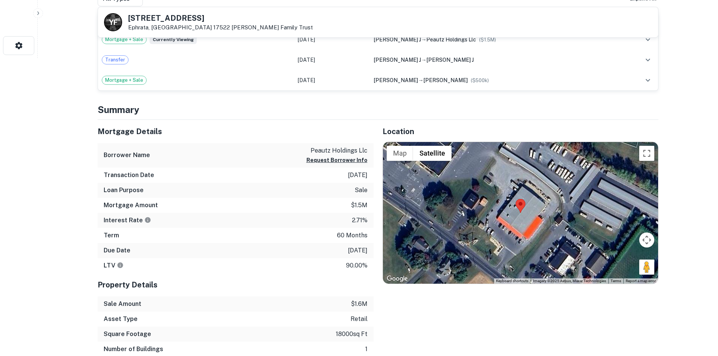
scroll to position [301, 0]
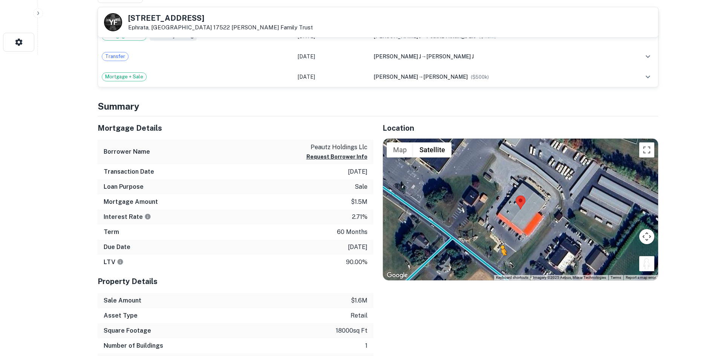
drag, startPoint x: 645, startPoint y: 260, endPoint x: 492, endPoint y: 264, distance: 153.0
click at [493, 264] on div "To activate drag with keyboard, press Alt + Enter. Once in keyboard drag state,…" at bounding box center [520, 210] width 275 height 142
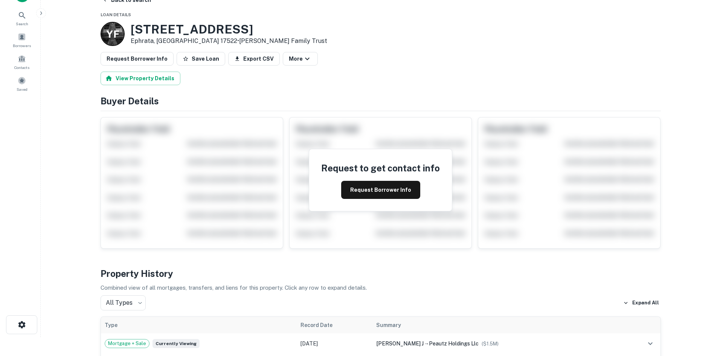
scroll to position [0, 0]
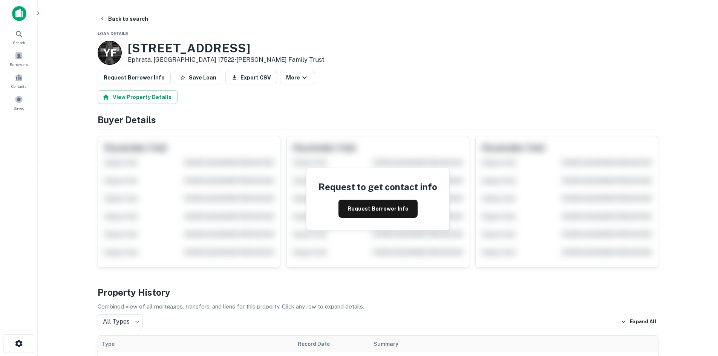
click at [143, 73] on button "Request Borrower Info" at bounding box center [134, 78] width 73 height 14
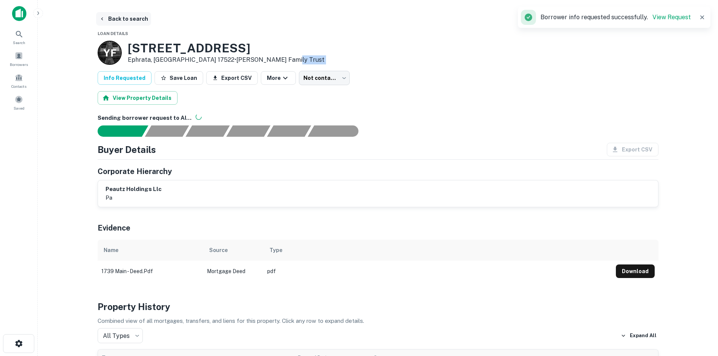
click at [121, 23] on button "Back to search" at bounding box center [123, 19] width 55 height 14
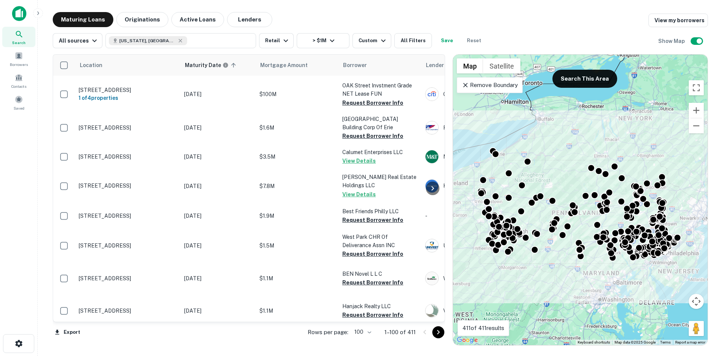
scroll to position [339, 0]
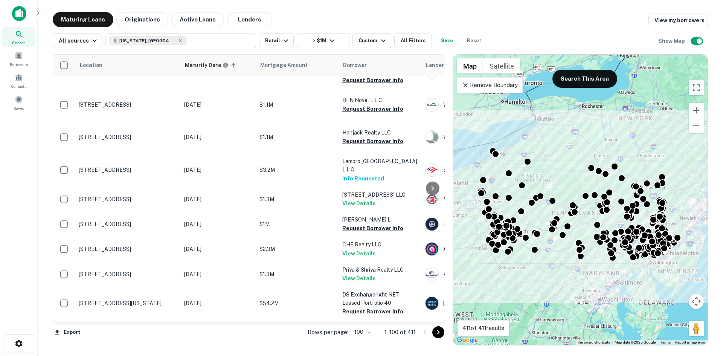
click at [438, 335] on icon "Go to next page" at bounding box center [438, 332] width 9 height 9
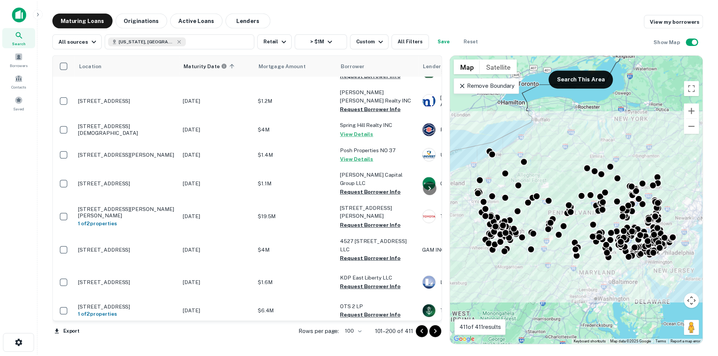
scroll to position [1921, 0]
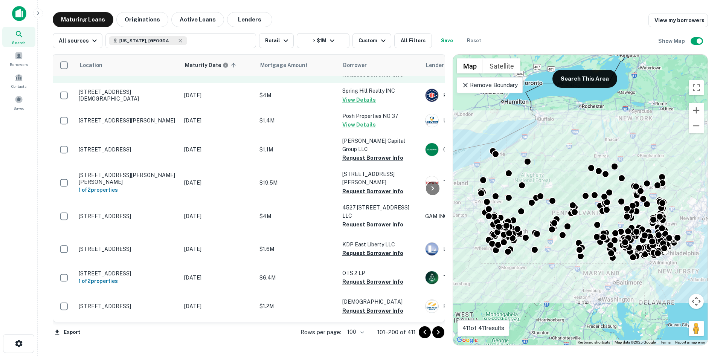
click at [132, 83] on td "260 Country Club Rd Easton, PA 18045" at bounding box center [127, 66] width 105 height 33
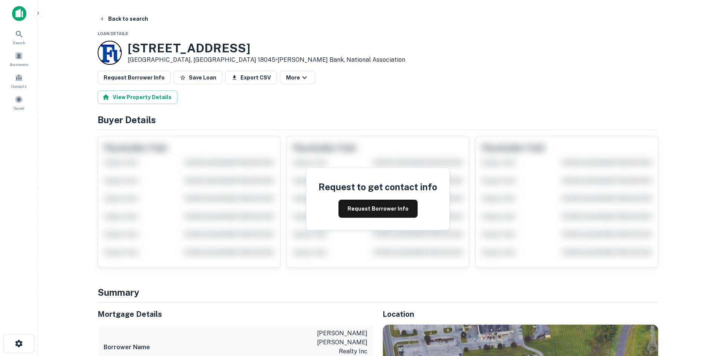
scroll to position [151, 0]
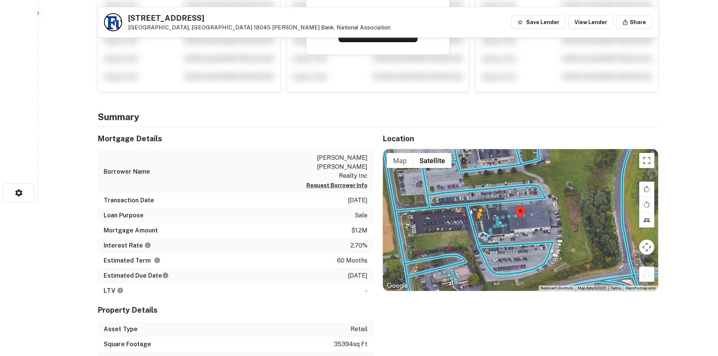
drag, startPoint x: 645, startPoint y: 273, endPoint x: 472, endPoint y: 225, distance: 179.4
click at [472, 225] on div "To activate drag with keyboard, press Alt + Enter. Once in keyboard drag state,…" at bounding box center [520, 220] width 275 height 142
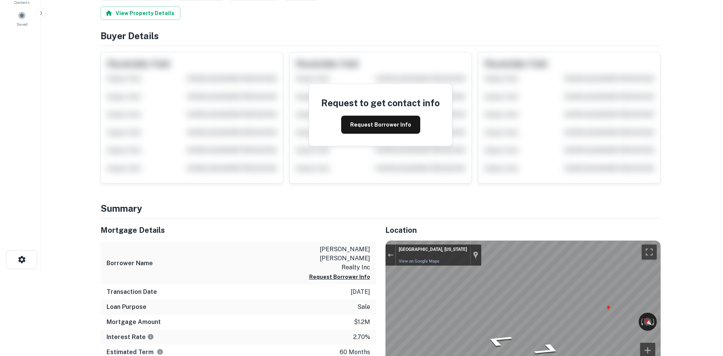
scroll to position [0, 0]
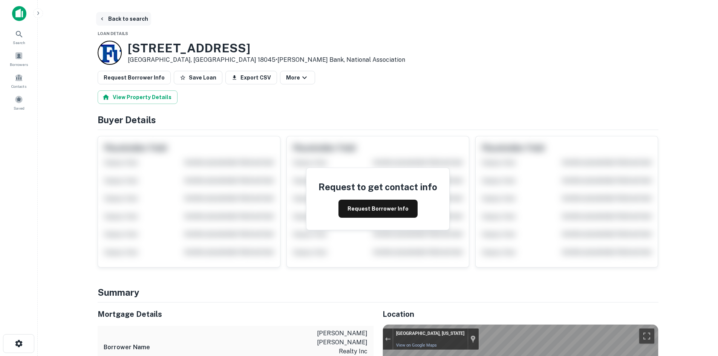
click at [107, 16] on button "Back to search" at bounding box center [123, 19] width 55 height 14
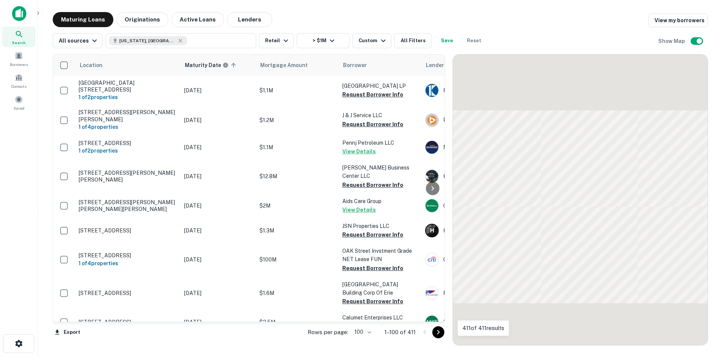
click at [436, 330] on icon "Go to next page" at bounding box center [438, 332] width 9 height 9
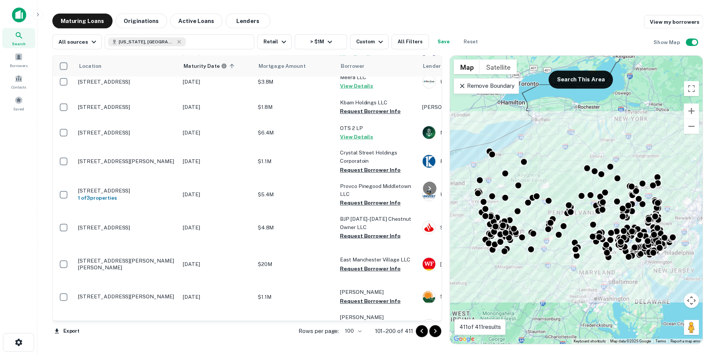
scroll to position [1808, 0]
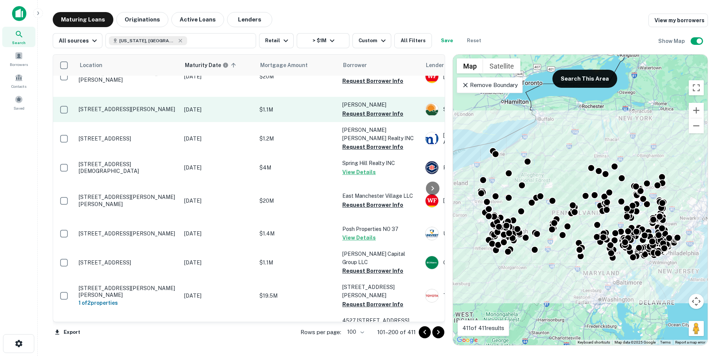
click at [128, 113] on p "206-210 Culbertson Ave Greensburg, PA 15601" at bounding box center [128, 109] width 98 height 7
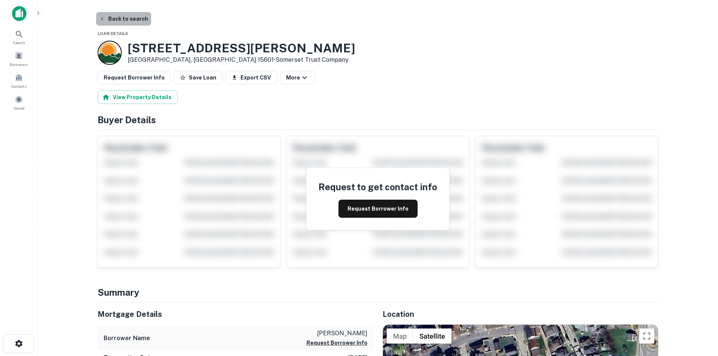
click at [125, 24] on button "Back to search" at bounding box center [123, 19] width 55 height 14
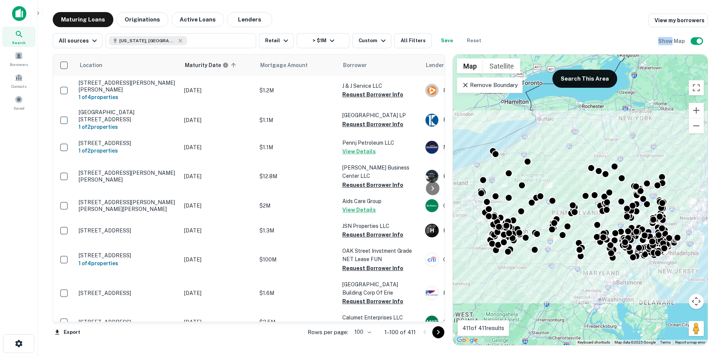
drag, startPoint x: 122, startPoint y: 27, endPoint x: 347, endPoint y: 22, distance: 224.6
click at [347, 22] on div "Maturing Loans Originations Active Loans Lenders View my borrowers" at bounding box center [381, 19] width 656 height 15
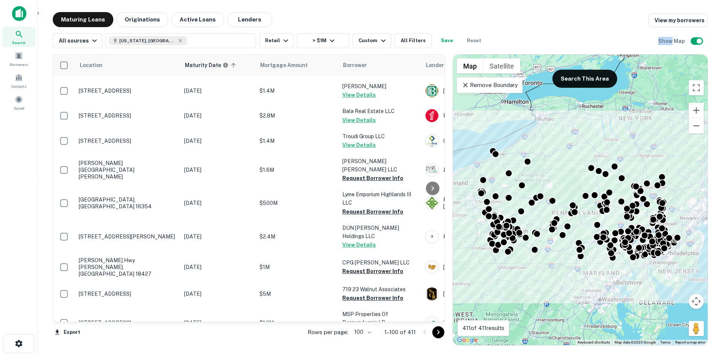
scroll to position [1469, 0]
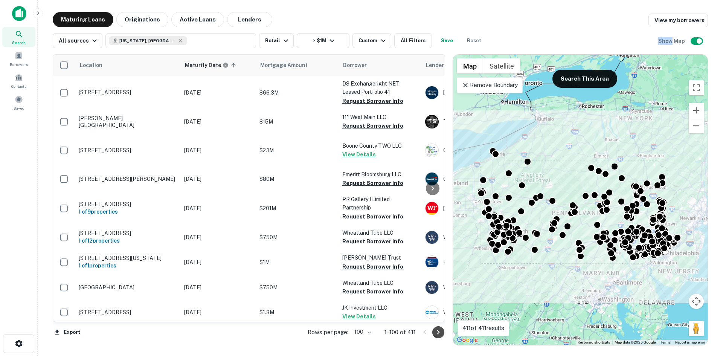
click at [437, 336] on icon "Go to next page" at bounding box center [438, 332] width 9 height 9
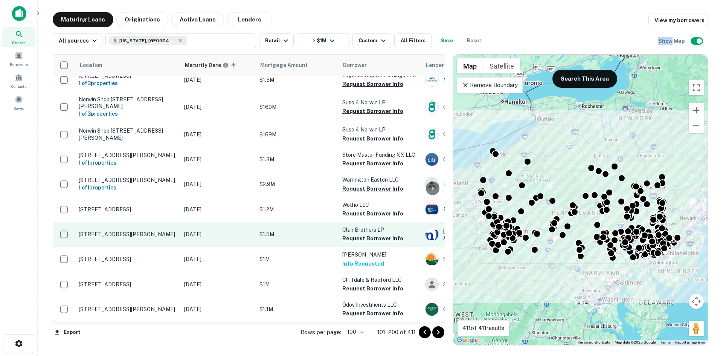
scroll to position [2902, 0]
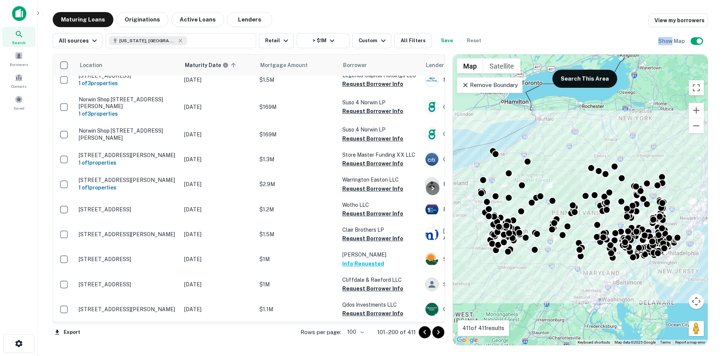
drag, startPoint x: 442, startPoint y: 334, endPoint x: 397, endPoint y: 336, distance: 44.5
click at [442, 334] on icon "Go to next page" at bounding box center [438, 332] width 9 height 9
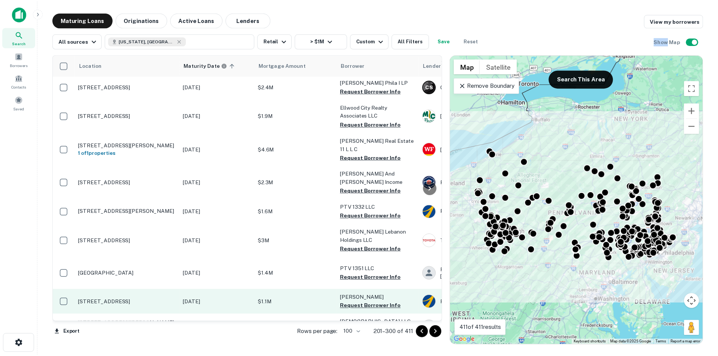
scroll to position [1923, 0]
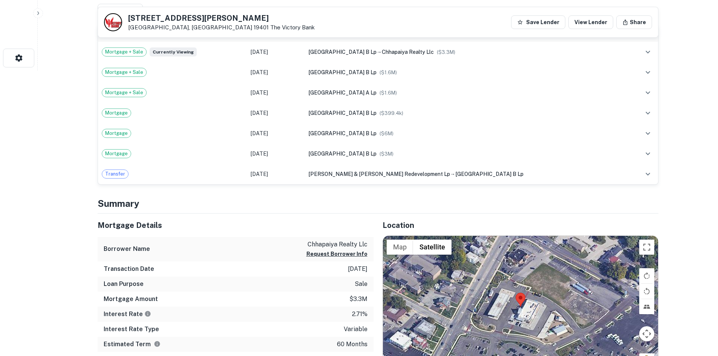
scroll to position [377, 0]
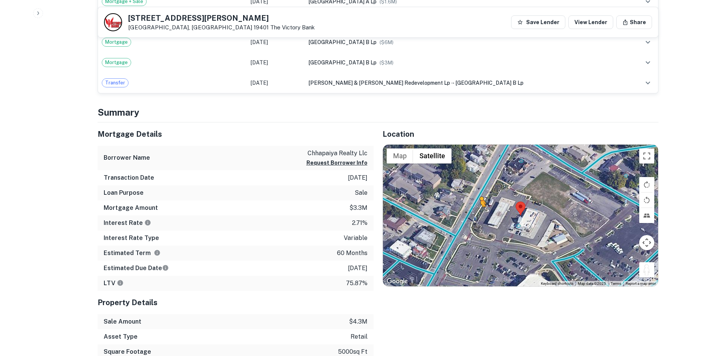
drag, startPoint x: 642, startPoint y: 269, endPoint x: 477, endPoint y: 211, distance: 175.0
click at [477, 211] on div "To activate drag with keyboard, press Alt + Enter. Once in keyboard drag state,…" at bounding box center [520, 216] width 275 height 142
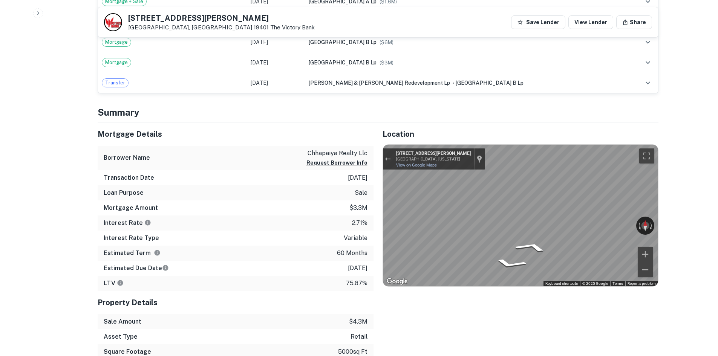
click at [366, 191] on div "Mortgage Details Borrower Name chhapaiya realty llc Request Borrower Info Trans…" at bounding box center [374, 255] width 570 height 267
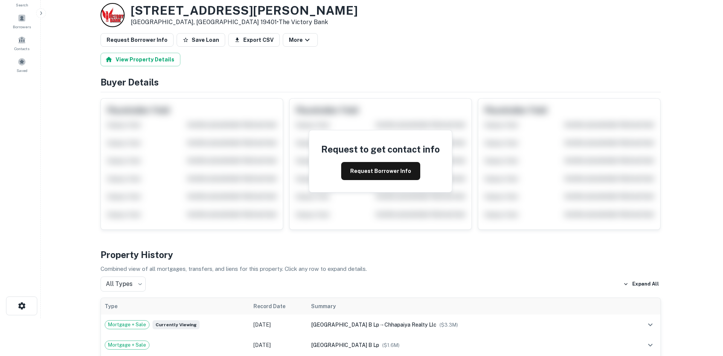
scroll to position [0, 0]
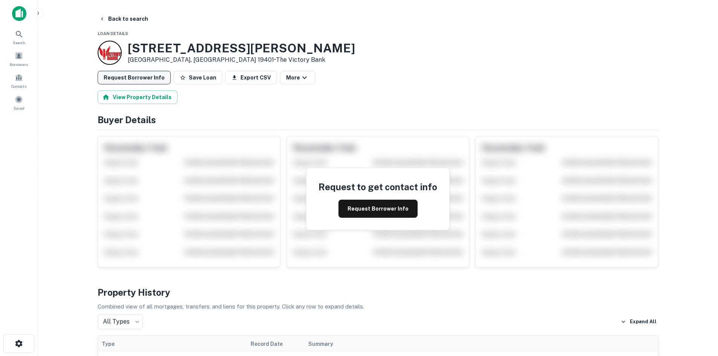
click at [138, 73] on button "Request Borrower Info" at bounding box center [134, 78] width 73 height 14
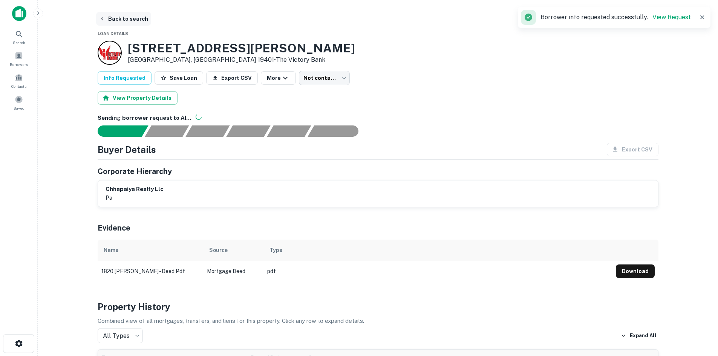
click at [122, 20] on button "Back to search" at bounding box center [123, 19] width 55 height 14
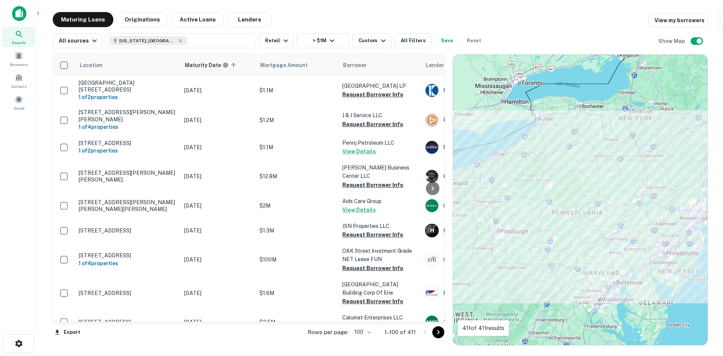
click at [433, 336] on div at bounding box center [432, 332] width 26 height 12
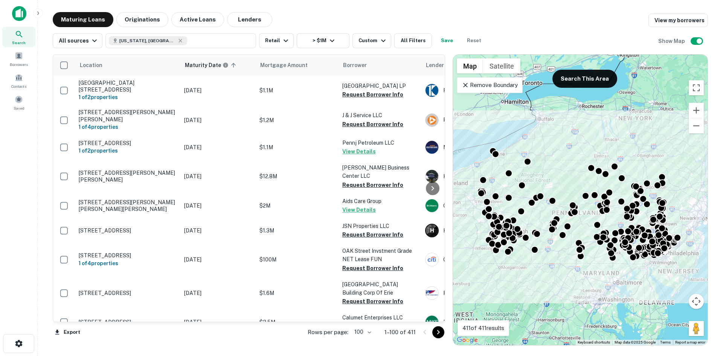
click at [433, 336] on div at bounding box center [432, 332] width 26 height 12
click at [435, 333] on icon "Go to next page" at bounding box center [438, 332] width 9 height 9
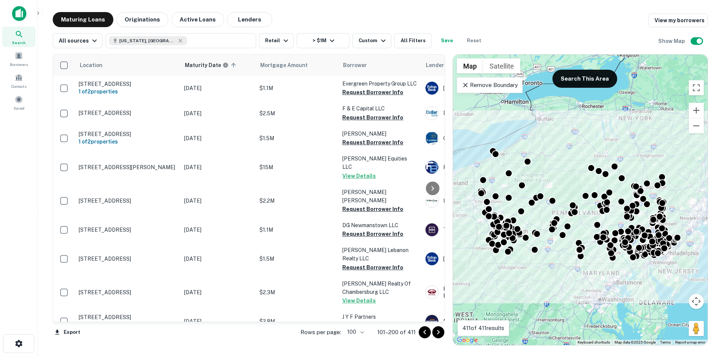
click at [437, 331] on icon "Go to next page" at bounding box center [438, 332] width 9 height 9
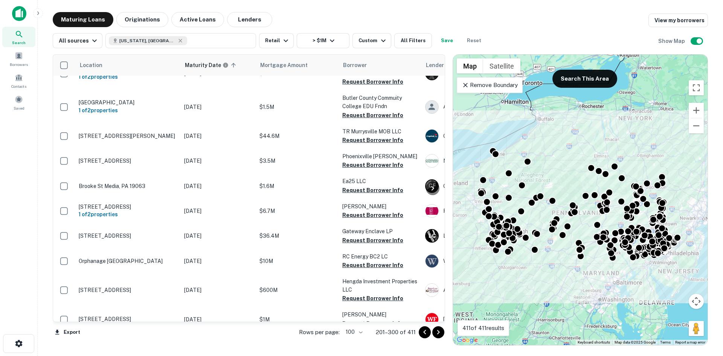
scroll to position [1281, 0]
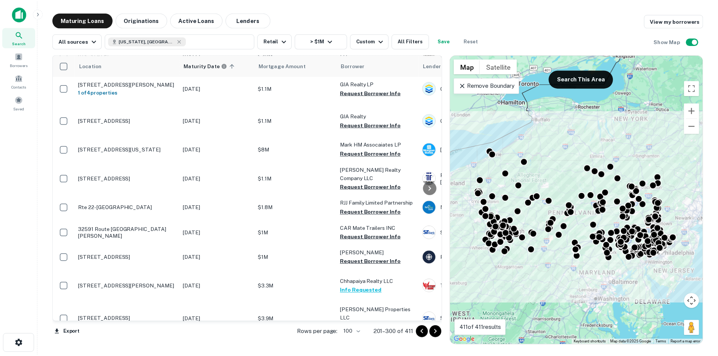
scroll to position [1582, 0]
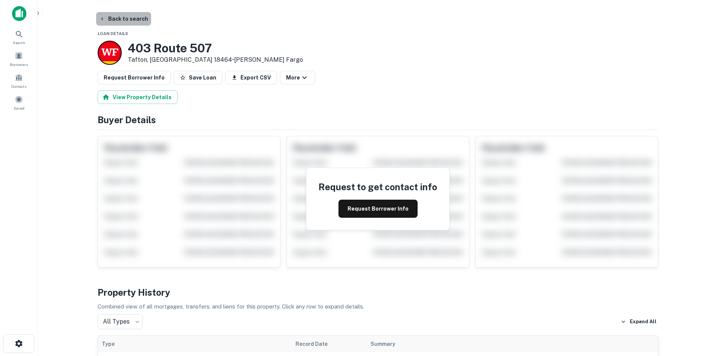
click at [140, 23] on button "Back to search" at bounding box center [123, 19] width 55 height 14
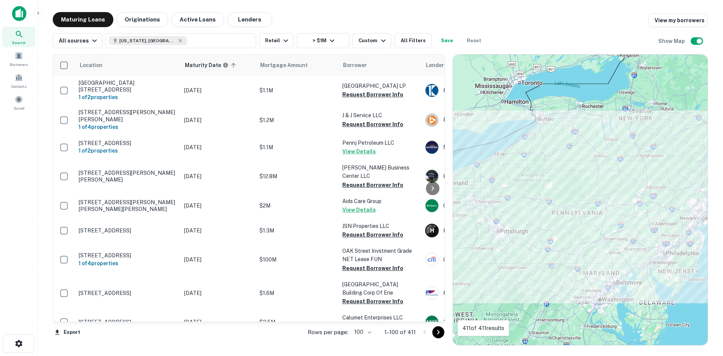
click at [441, 335] on icon "Go to next page" at bounding box center [438, 332] width 9 height 9
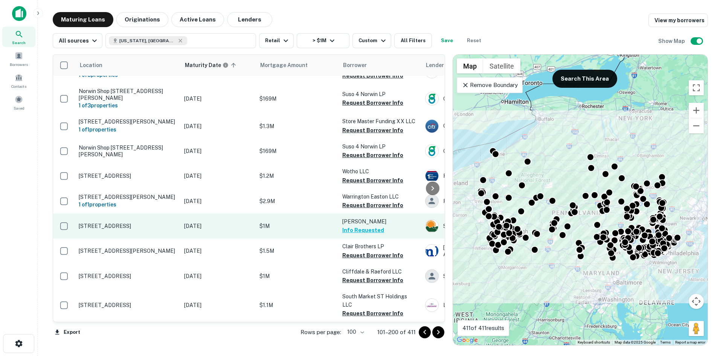
scroll to position [2918, 0]
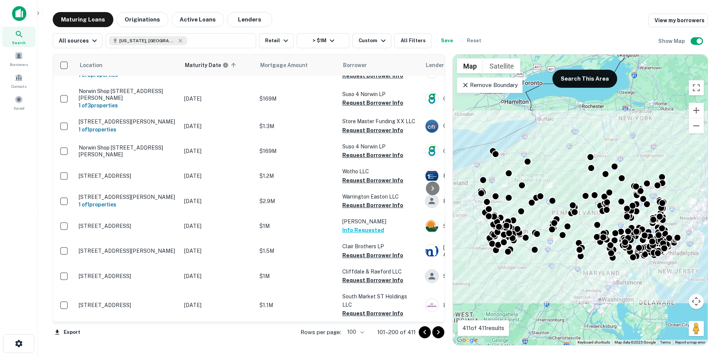
drag, startPoint x: 442, startPoint y: 335, endPoint x: 434, endPoint y: 332, distance: 8.3
click at [442, 335] on icon "Go to next page" at bounding box center [438, 332] width 9 height 9
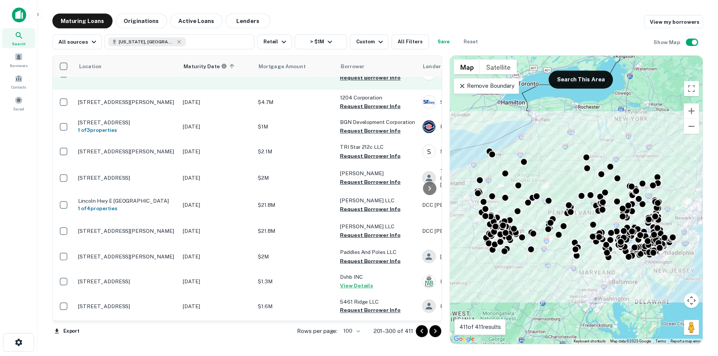
scroll to position [356, 0]
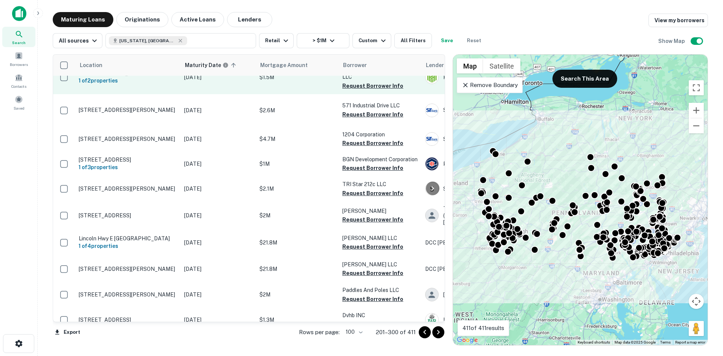
click at [118, 76] on p "Freedom [PERSON_NAME], PA 15055" at bounding box center [128, 73] width 98 height 7
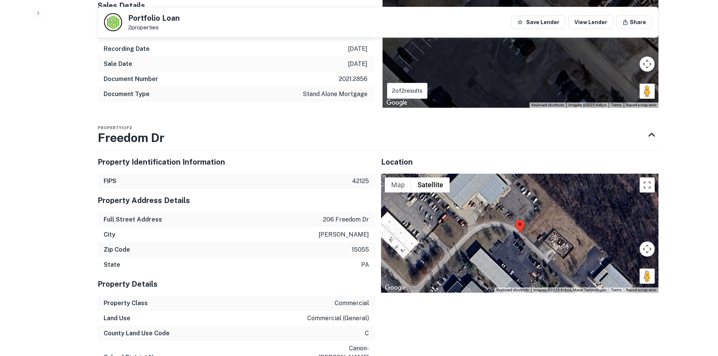
scroll to position [565, 0]
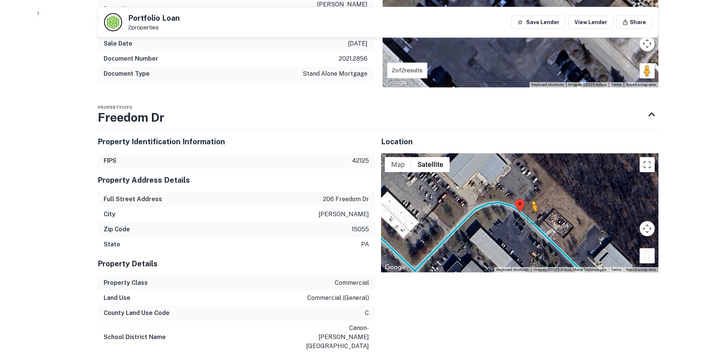
drag, startPoint x: 654, startPoint y: 240, endPoint x: 530, endPoint y: 201, distance: 130.0
click at [530, 201] on div "To activate drag with keyboard, press Alt + Enter. Once in keyboard drag state,…" at bounding box center [519, 212] width 277 height 119
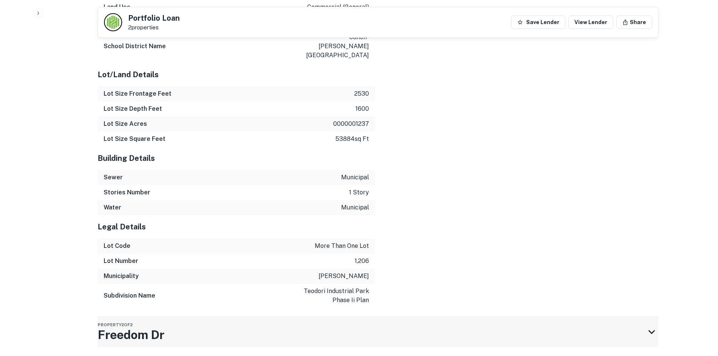
click at [240, 317] on div "Property 2 of 2 Freedom Dr" at bounding box center [371, 332] width 547 height 30
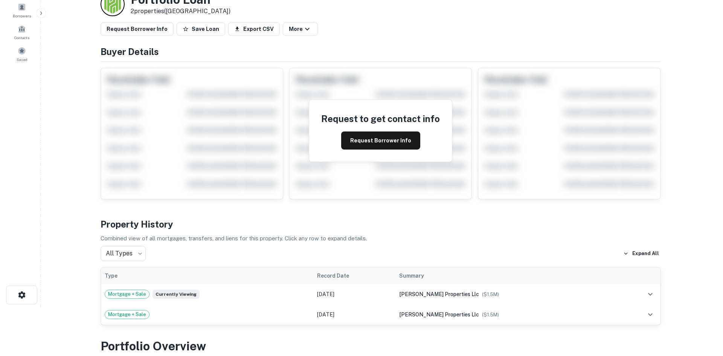
scroll to position [0, 0]
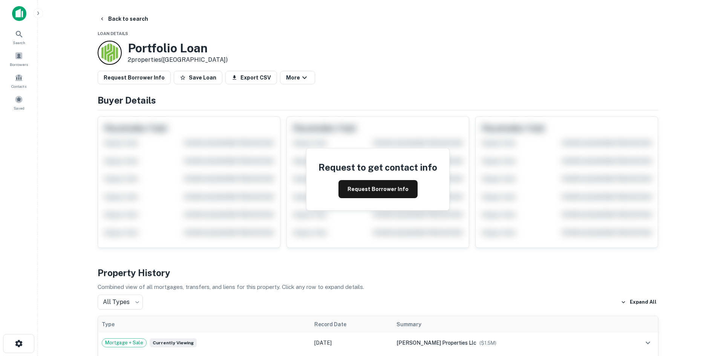
click at [144, 20] on button "Back to search" at bounding box center [123, 19] width 55 height 14
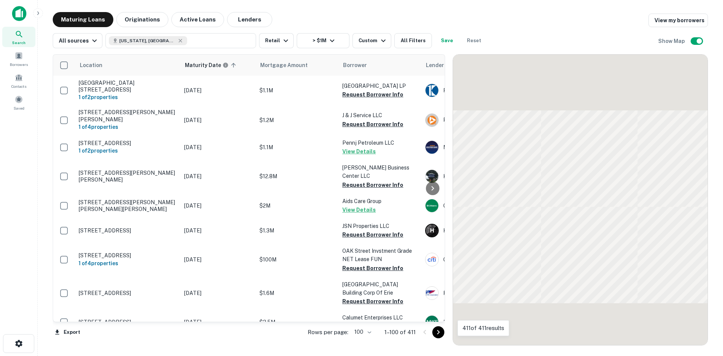
click at [440, 329] on icon "Go to next page" at bounding box center [438, 332] width 9 height 9
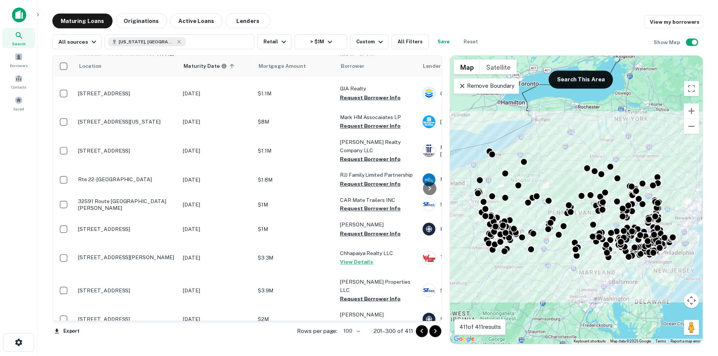
scroll to position [1620, 0]
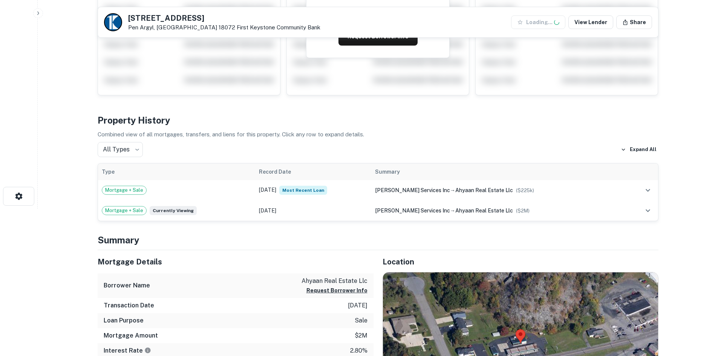
scroll to position [226, 0]
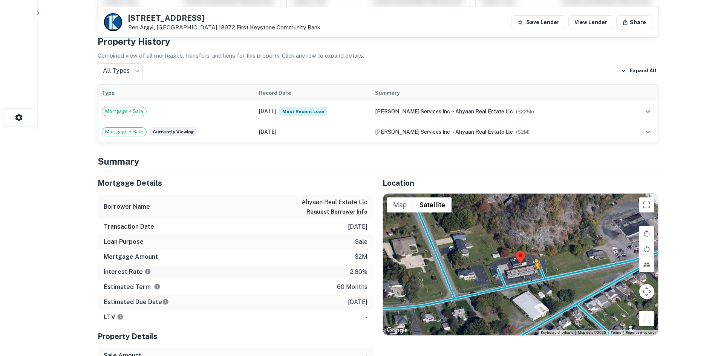
drag, startPoint x: 653, startPoint y: 316, endPoint x: 534, endPoint y: 277, distance: 124.7
click at [534, 277] on div "To activate drag with keyboard, press Alt + Enter. Once in keyboard drag state,…" at bounding box center [520, 265] width 275 height 142
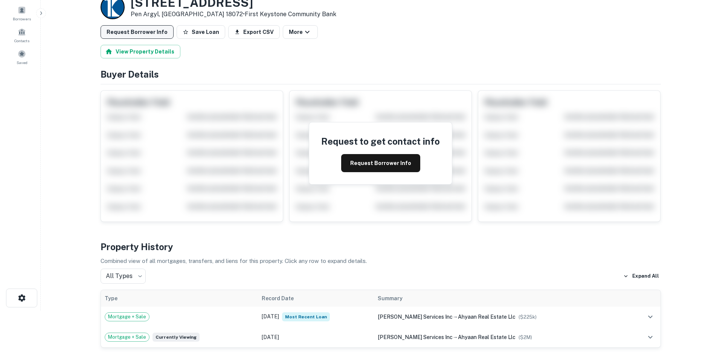
scroll to position [0, 0]
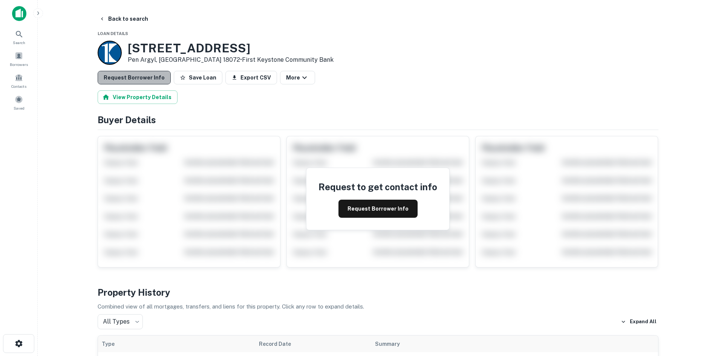
click at [156, 72] on button "Request Borrower Info" at bounding box center [134, 78] width 73 height 14
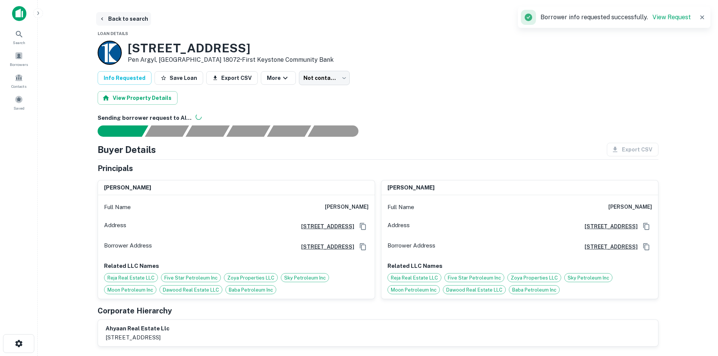
click at [130, 20] on button "Back to search" at bounding box center [123, 19] width 55 height 14
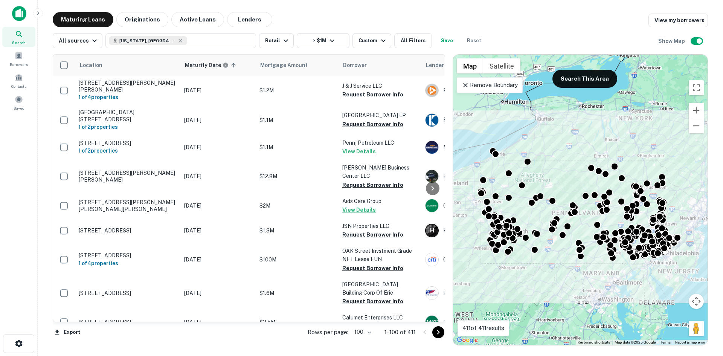
click at [440, 334] on icon "Go to next page" at bounding box center [438, 332] width 9 height 9
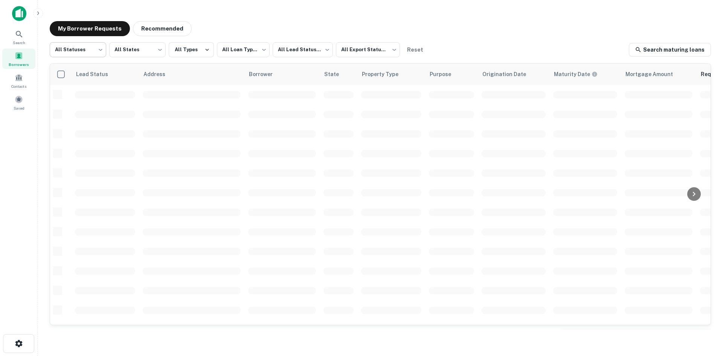
click at [93, 52] on body "**********" at bounding box center [361, 178] width 723 height 356
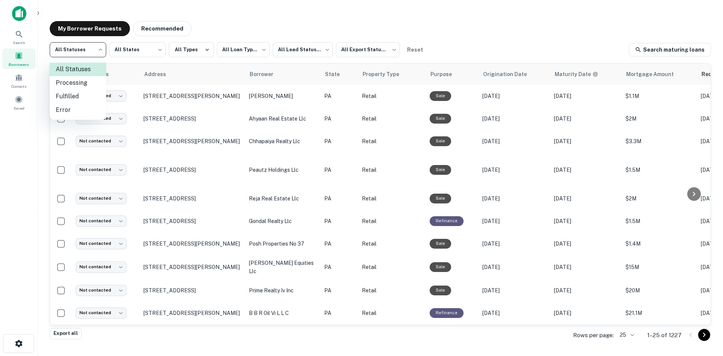
click at [82, 92] on li "Fulfilled" at bounding box center [78, 97] width 57 height 14
type input "*********"
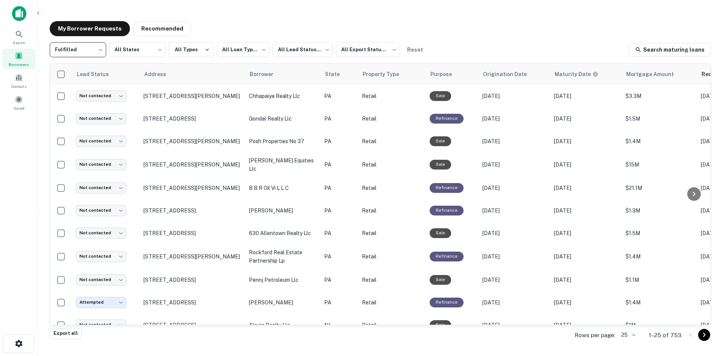
click at [276, 47] on body "**********" at bounding box center [361, 178] width 723 height 356
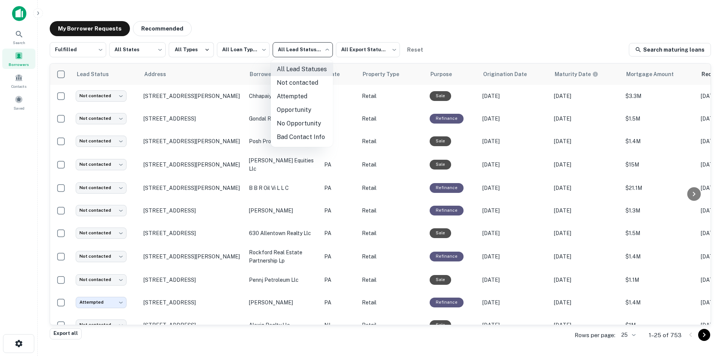
click at [294, 87] on li "Not contacted" at bounding box center [302, 83] width 62 height 14
type input "****"
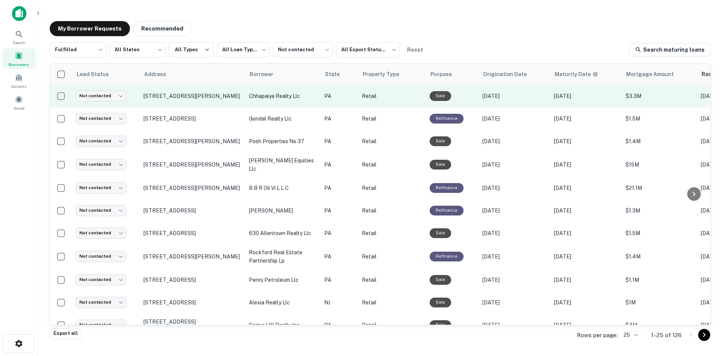
click at [157, 107] on td "[STREET_ADDRESS][PERSON_NAME]" at bounding box center [192, 96] width 105 height 23
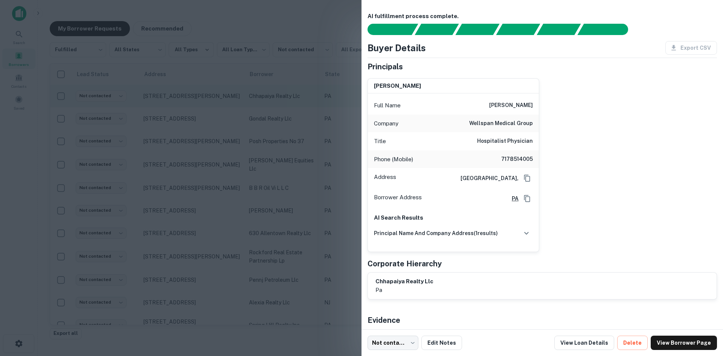
click at [157, 107] on div at bounding box center [361, 178] width 723 height 356
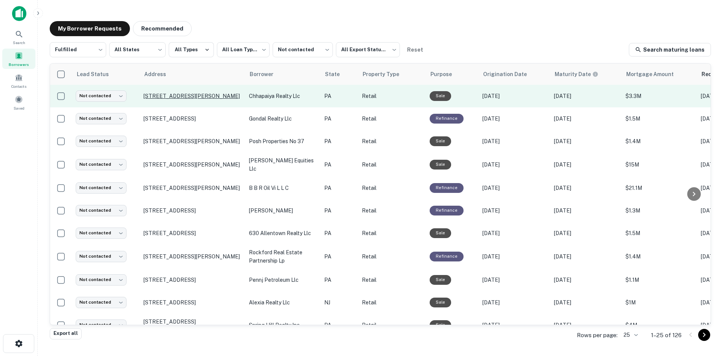
click at [167, 95] on p "[STREET_ADDRESS][PERSON_NAME]" at bounding box center [193, 96] width 98 height 7
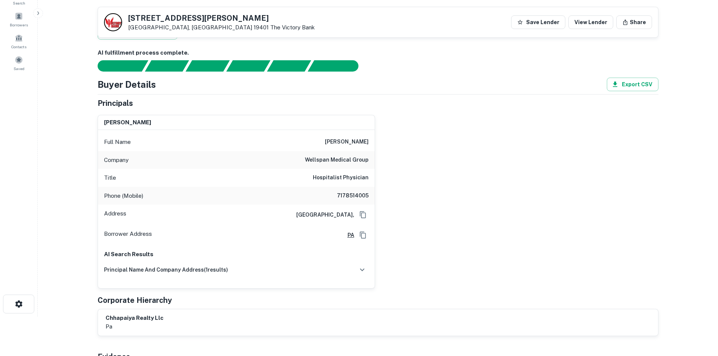
scroll to position [38, 0]
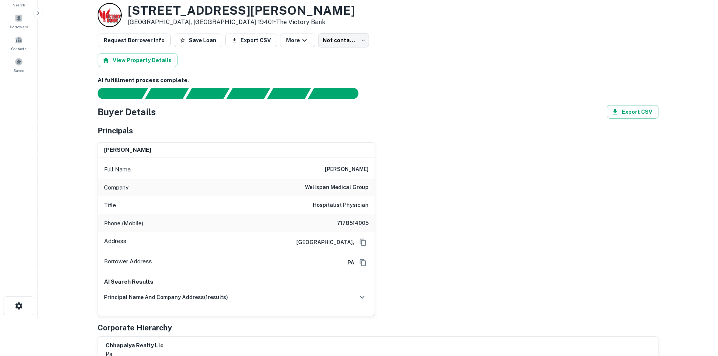
click at [367, 223] on h6 "7178514005" at bounding box center [345, 223] width 45 height 9
copy h6 "7178514005"
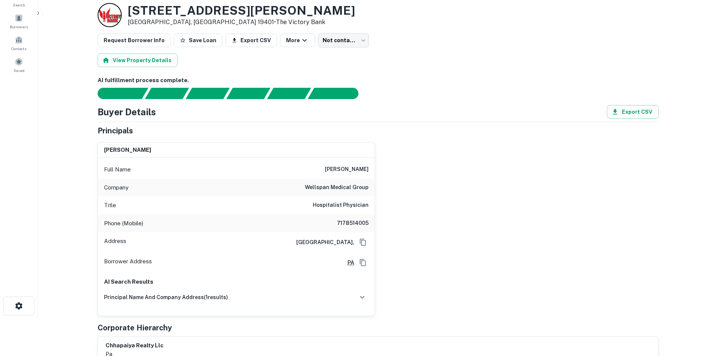
click at [346, 168] on h6 "dipen patel" at bounding box center [347, 169] width 44 height 9
copy h6 "dipen patel"
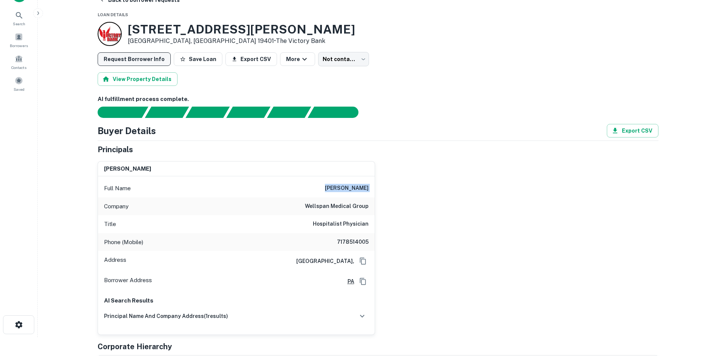
scroll to position [0, 0]
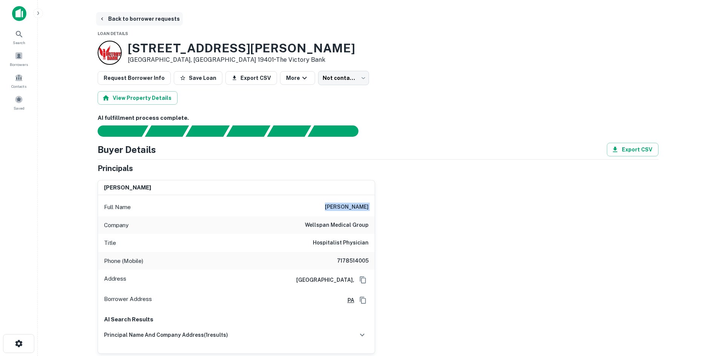
click at [131, 21] on button "Back to borrower requests" at bounding box center [139, 19] width 87 height 14
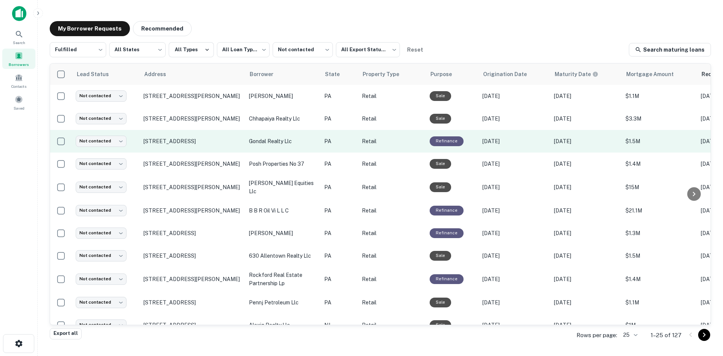
click at [194, 147] on td "1495 E High St Pottstown, PA 19464" at bounding box center [192, 141] width 105 height 23
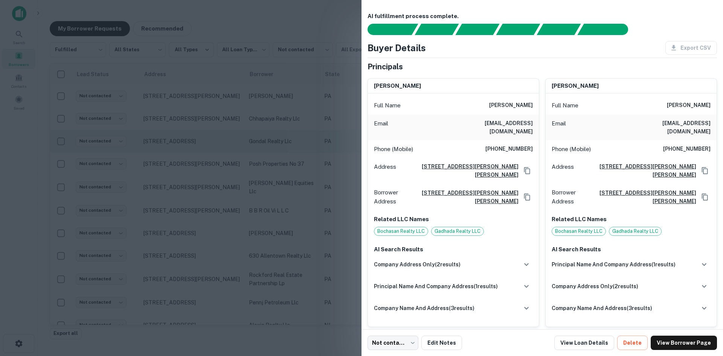
click at [194, 147] on div at bounding box center [361, 178] width 723 height 356
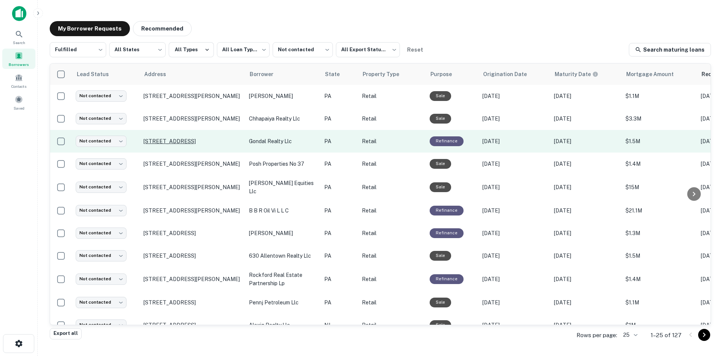
click at [197, 138] on p "1495 E High St Pottstown, PA 19464" at bounding box center [193, 141] width 98 height 7
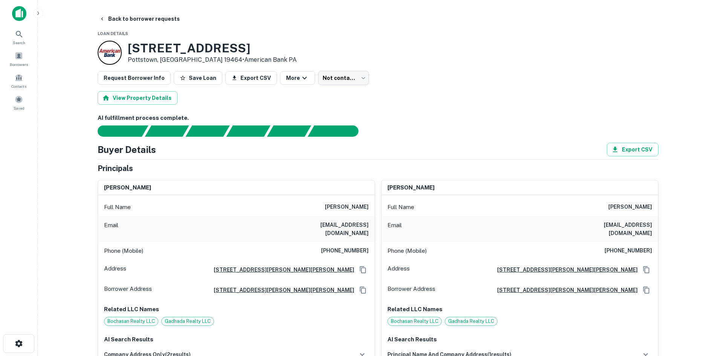
click at [338, 246] on h6 "(484) 238-4565" at bounding box center [344, 250] width 47 height 9
copy h6 "(484) 238-4565"
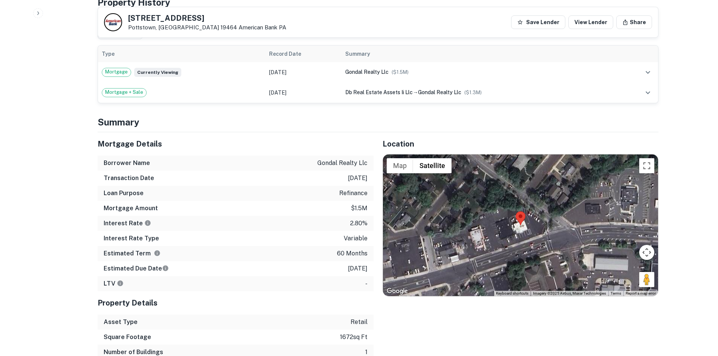
scroll to position [678, 0]
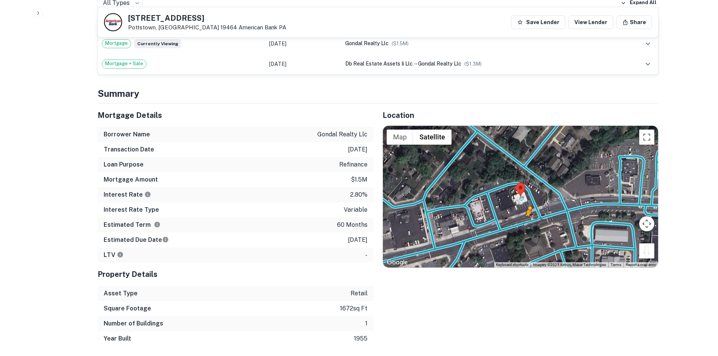
drag, startPoint x: 645, startPoint y: 243, endPoint x: 524, endPoint y: 216, distance: 123.5
click at [524, 216] on div "To activate drag with keyboard, press Alt + Enter. Once in keyboard drag state,…" at bounding box center [520, 197] width 275 height 142
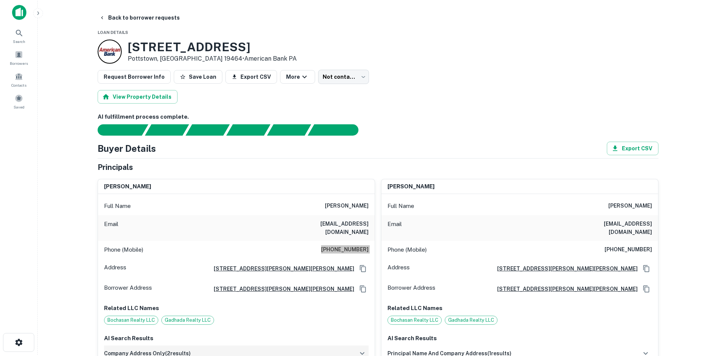
scroll to position [0, 0]
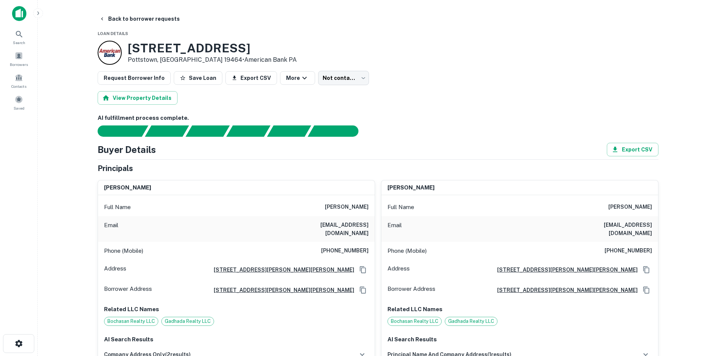
click at [610, 246] on h6 "(484) 744-0303" at bounding box center [627, 250] width 47 height 9
copy h6 "(484) 744-0303"
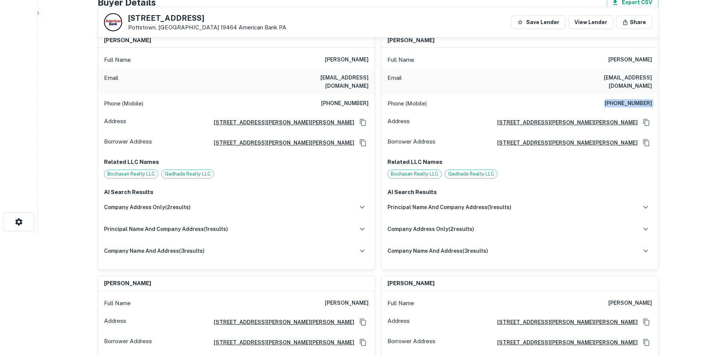
scroll to position [38, 0]
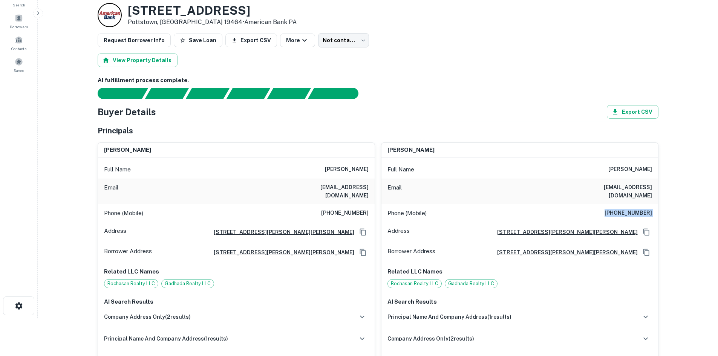
click at [350, 191] on h6 "dipenp@gmail.com" at bounding box center [323, 191] width 90 height 17
copy h6 "dipenp@gmail.com"
click at [610, 209] on h6 "(484) 744-0303" at bounding box center [627, 213] width 47 height 9
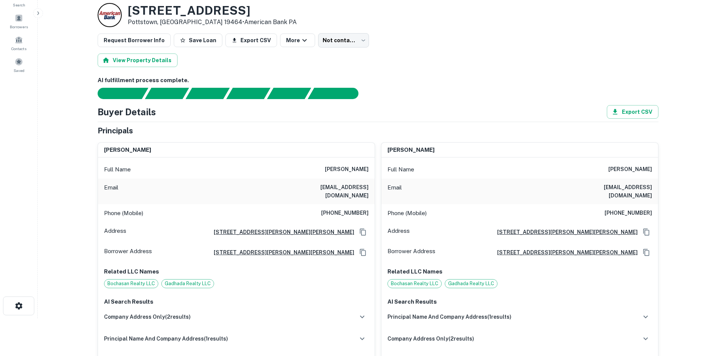
click at [356, 193] on div "Email dipenp@gmail.com" at bounding box center [236, 192] width 277 height 26
click at [323, 187] on h6 "dipenp@gmail.com" at bounding box center [323, 191] width 90 height 17
click at [324, 187] on h6 "dipenp@gmail.com" at bounding box center [323, 191] width 90 height 17
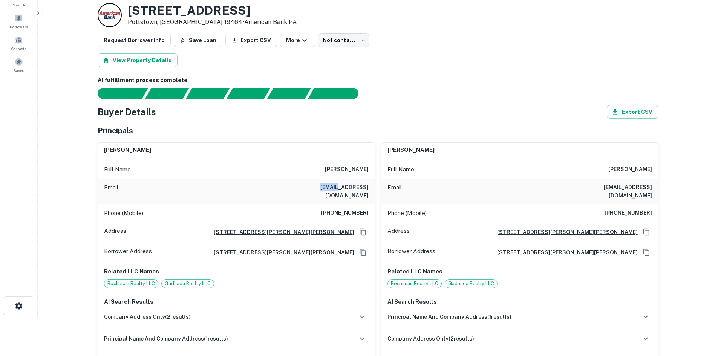
click at [324, 187] on h6 "dipenp@gmail.com" at bounding box center [323, 191] width 90 height 17
click at [330, 183] on h6 "dipenp@gmail.com" at bounding box center [323, 191] width 90 height 17
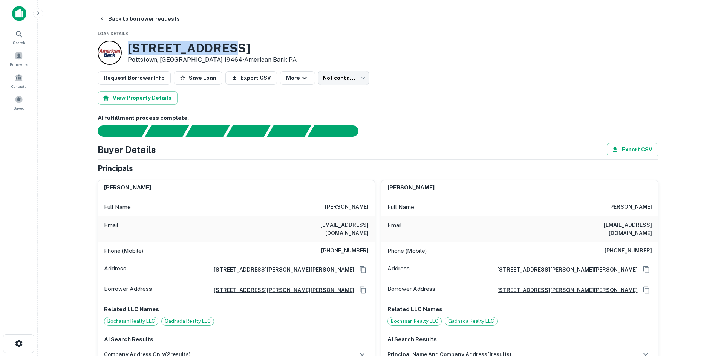
drag, startPoint x: 127, startPoint y: 46, endPoint x: 257, endPoint y: 52, distance: 129.3
click at [257, 52] on div "1495 E High St Pottstown, PA 19464 • American Bank PA" at bounding box center [378, 53] width 561 height 24
copy h3 "1495 E High St"
click at [118, 14] on button "Back to borrower requests" at bounding box center [139, 19] width 87 height 14
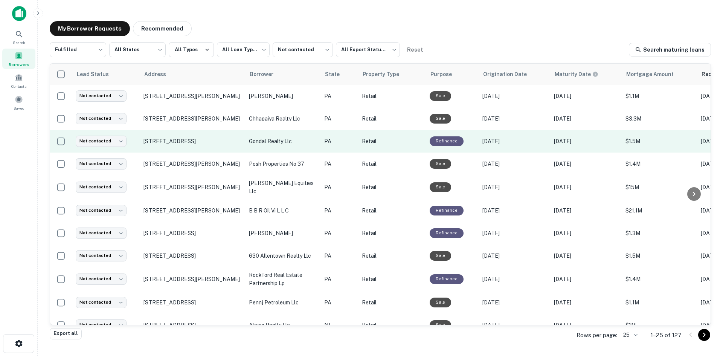
click at [212, 152] on td "1495 E High St Pottstown, PA 19464" at bounding box center [192, 141] width 105 height 23
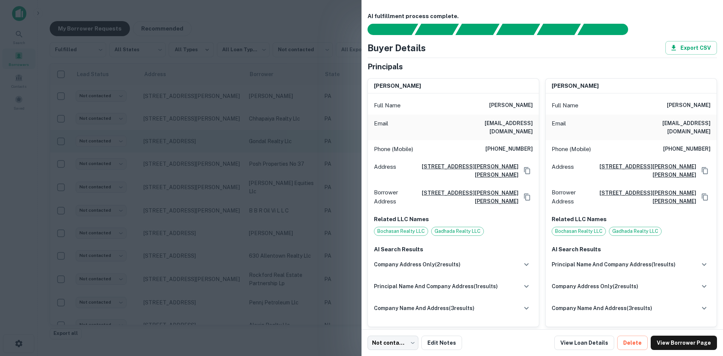
click at [212, 152] on div at bounding box center [361, 178] width 723 height 356
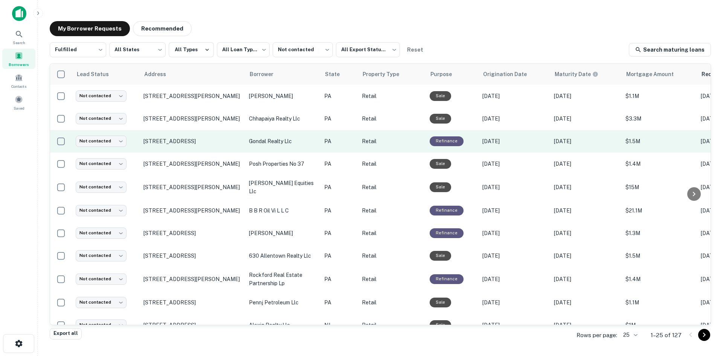
click at [128, 142] on td "Not contacted **** ​" at bounding box center [106, 141] width 68 height 23
click at [122, 142] on body "**********" at bounding box center [361, 178] width 723 height 356
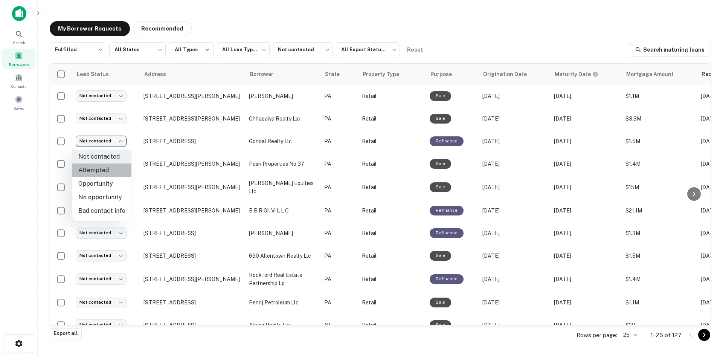
click at [113, 166] on li "Attempted" at bounding box center [101, 171] width 59 height 14
type input "*********"
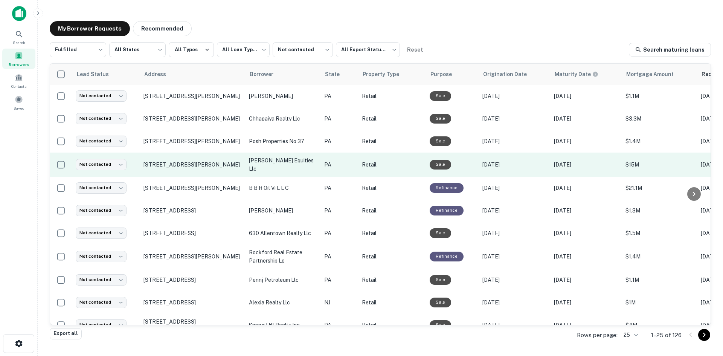
click at [168, 171] on td "[STREET_ADDRESS][PERSON_NAME]" at bounding box center [192, 165] width 105 height 24
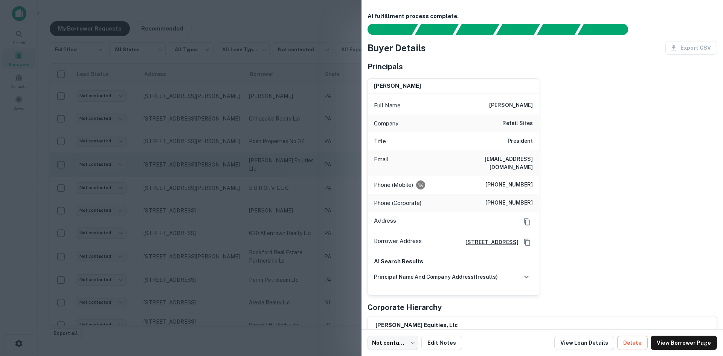
click at [168, 171] on div at bounding box center [361, 178] width 723 height 356
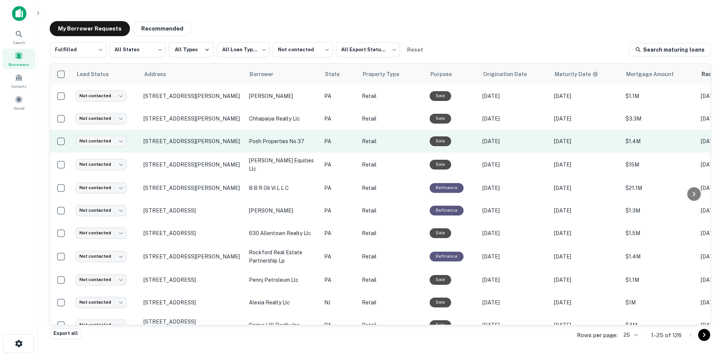
click at [174, 147] on td "[STREET_ADDRESS][PERSON_NAME]" at bounding box center [192, 141] width 105 height 23
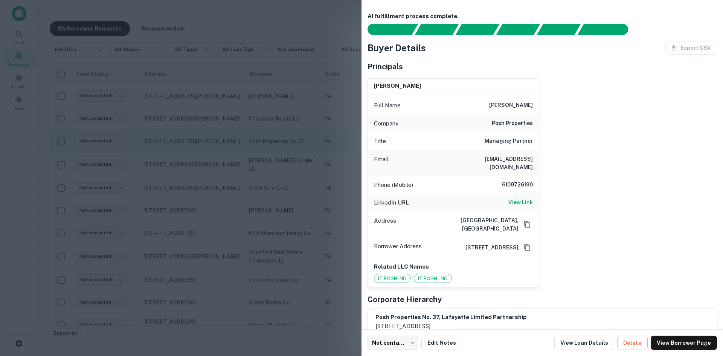
click at [174, 147] on div at bounding box center [361, 178] width 723 height 356
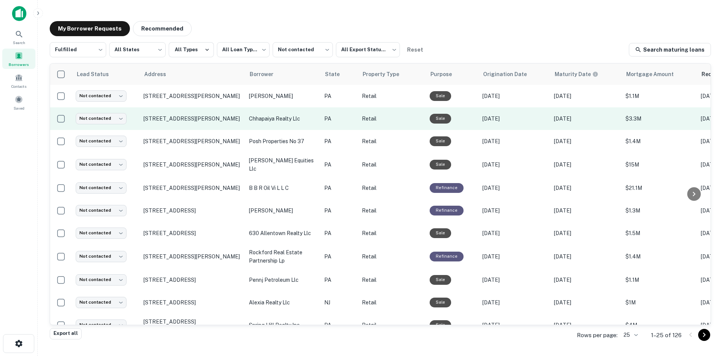
click at [183, 129] on td "[STREET_ADDRESS][PERSON_NAME]" at bounding box center [192, 118] width 105 height 23
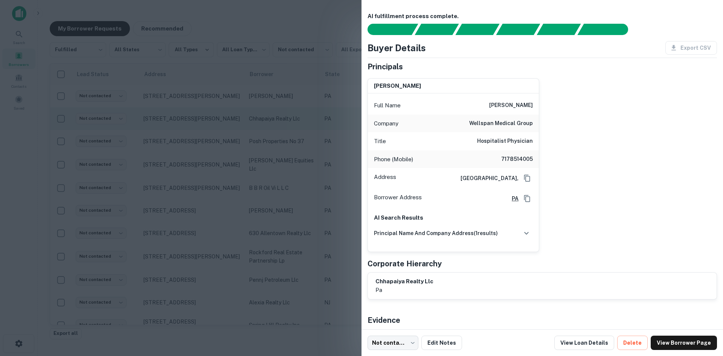
click at [183, 129] on div at bounding box center [361, 178] width 723 height 356
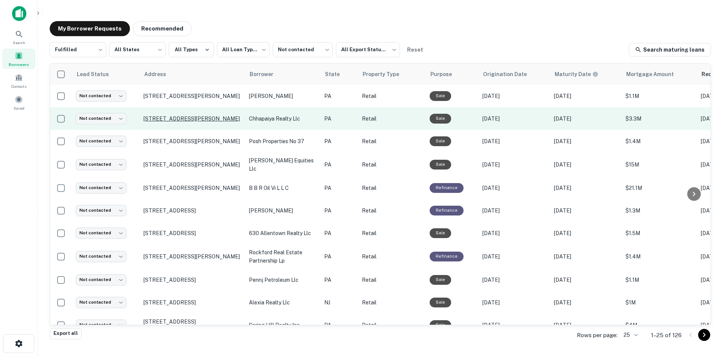
click at [187, 121] on p "[STREET_ADDRESS][PERSON_NAME]" at bounding box center [193, 118] width 98 height 7
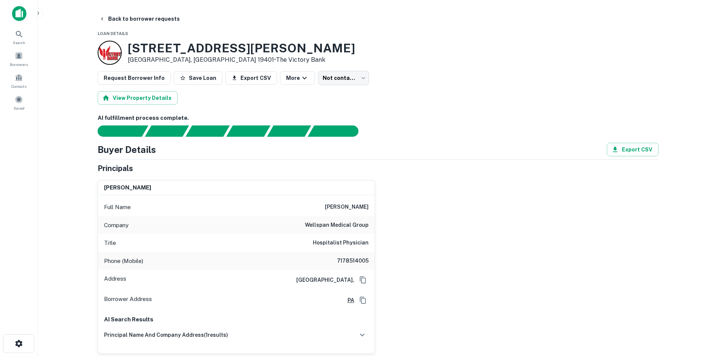
click at [350, 263] on h6 "7178514005" at bounding box center [345, 261] width 45 height 9
copy h6 "7178514005"
click at [144, 24] on button "Back to borrower requests" at bounding box center [139, 19] width 87 height 14
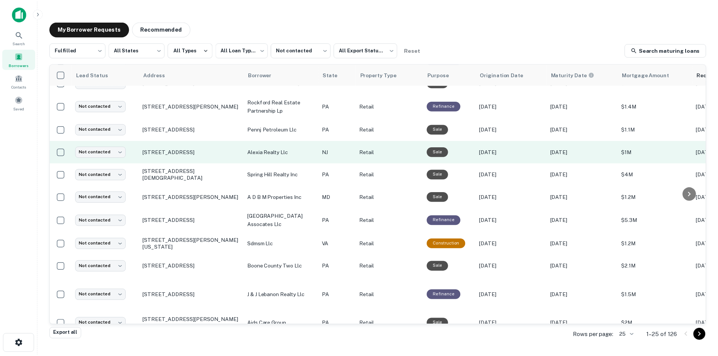
scroll to position [188, 0]
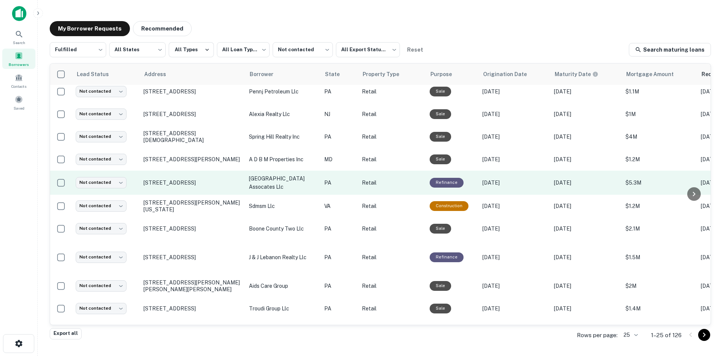
click at [187, 192] on td "5764 Easton Rd Pipersville, PA 18947" at bounding box center [192, 183] width 105 height 24
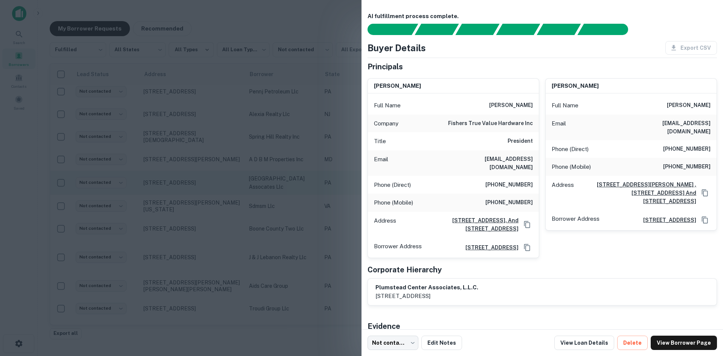
click at [187, 192] on div at bounding box center [361, 178] width 723 height 356
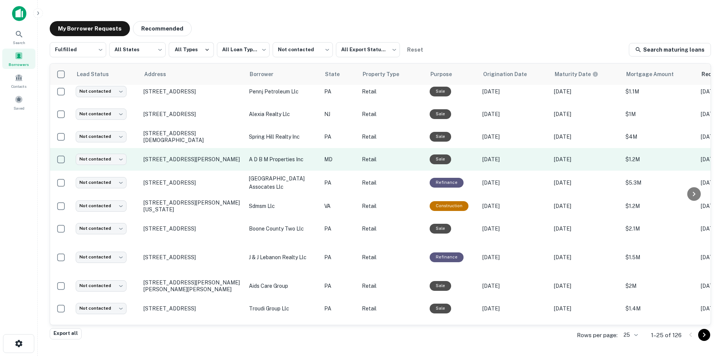
click at [206, 167] on td "[STREET_ADDRESS][PERSON_NAME]" at bounding box center [192, 159] width 105 height 23
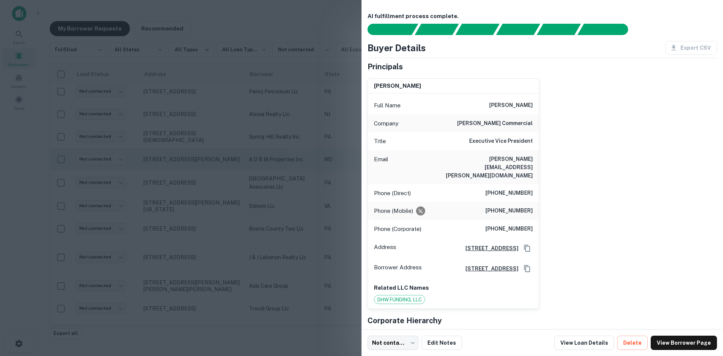
click at [206, 167] on div at bounding box center [361, 178] width 723 height 356
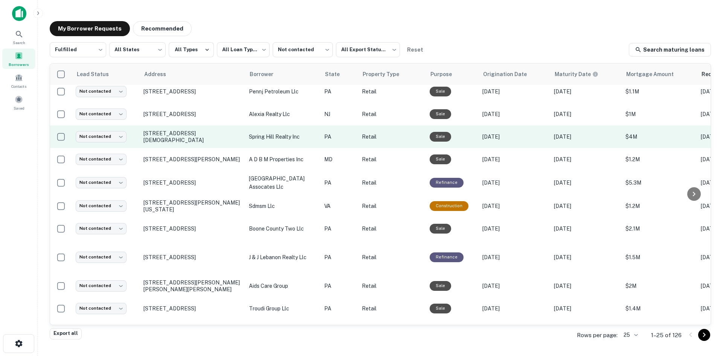
click at [212, 144] on td "323 E Gay St West Chester, PA 19380" at bounding box center [192, 136] width 105 height 23
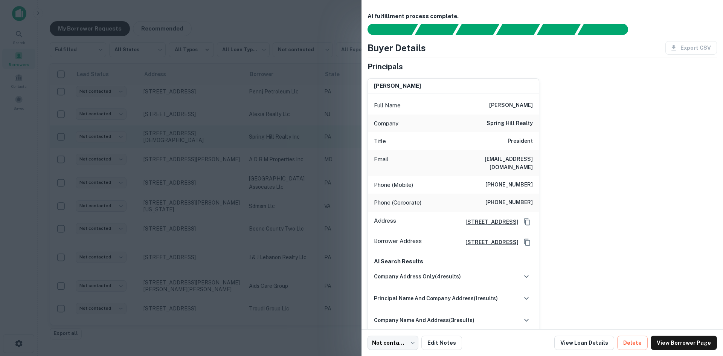
click at [212, 144] on div at bounding box center [361, 178] width 723 height 356
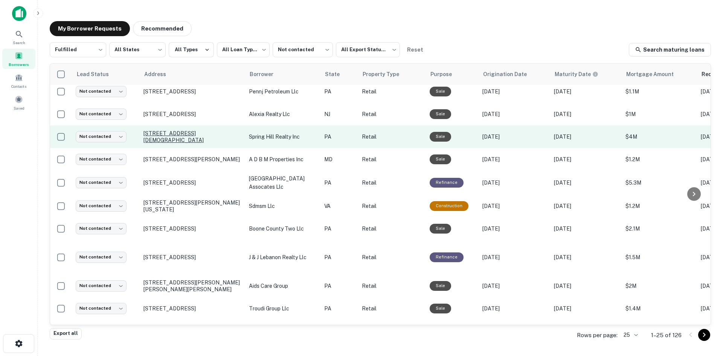
click at [213, 136] on p "323 E Gay St West Chester, PA 19380" at bounding box center [193, 137] width 98 height 14
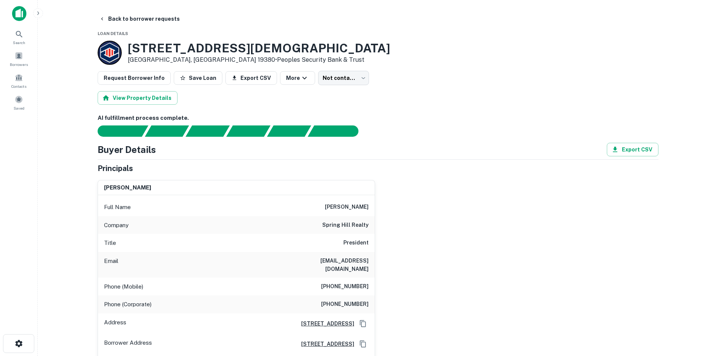
click at [130, 9] on main "Back to borrower requests Loan Details 323 E Gay St West Chester, PA 19380 • Pe…" at bounding box center [378, 178] width 680 height 356
click at [130, 12] on button "Back to borrower requests" at bounding box center [139, 19] width 87 height 14
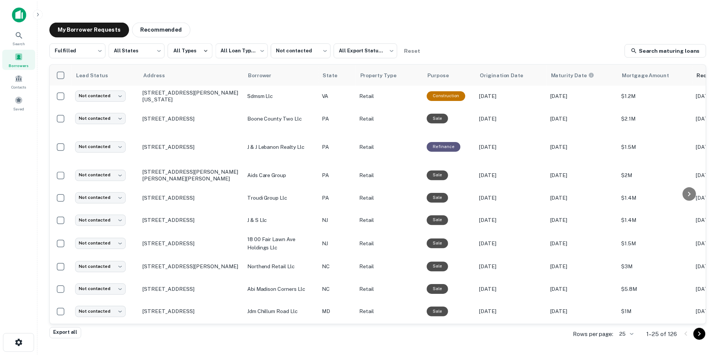
scroll to position [301, 0]
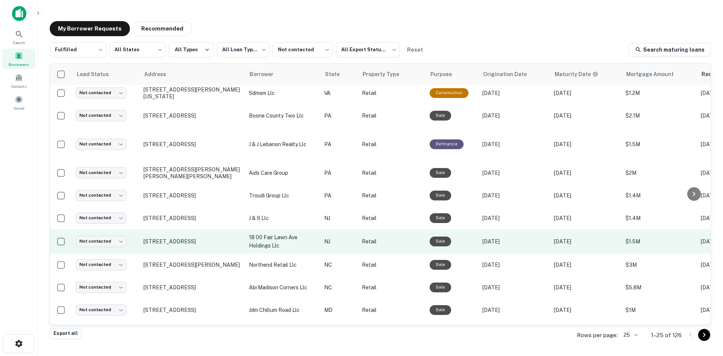
click at [205, 248] on td "[STREET_ADDRESS]" at bounding box center [192, 241] width 105 height 24
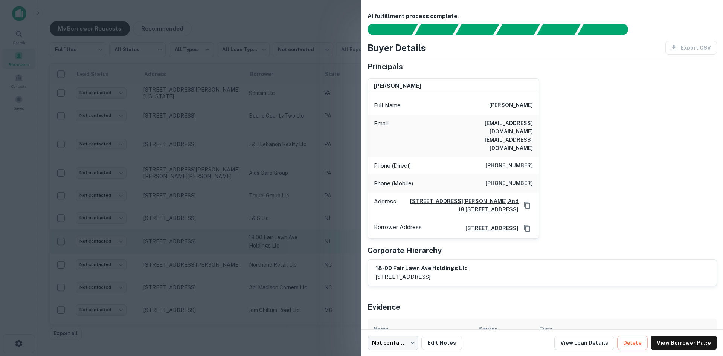
click at [205, 248] on div at bounding box center [361, 178] width 723 height 356
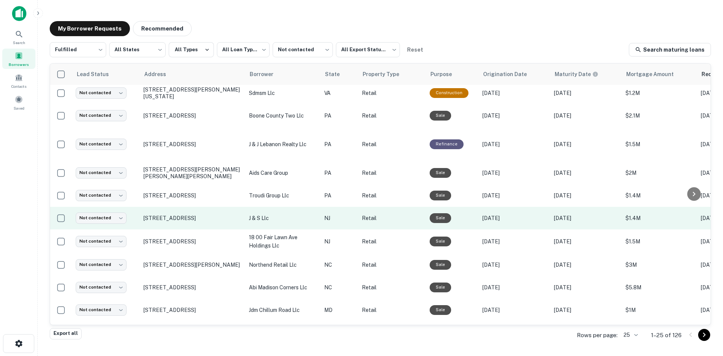
click at [202, 225] on td "[STREET_ADDRESS]" at bounding box center [192, 218] width 105 height 23
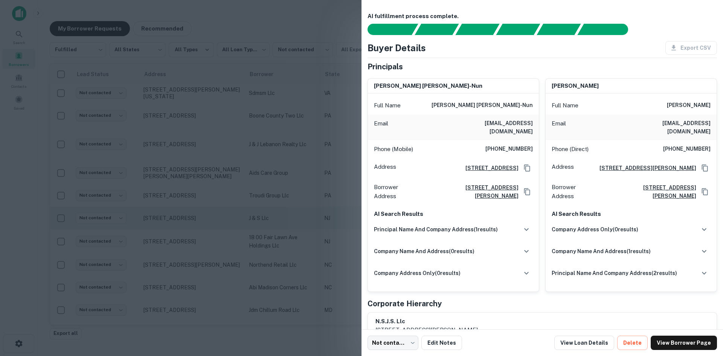
click at [202, 225] on div at bounding box center [361, 178] width 723 height 356
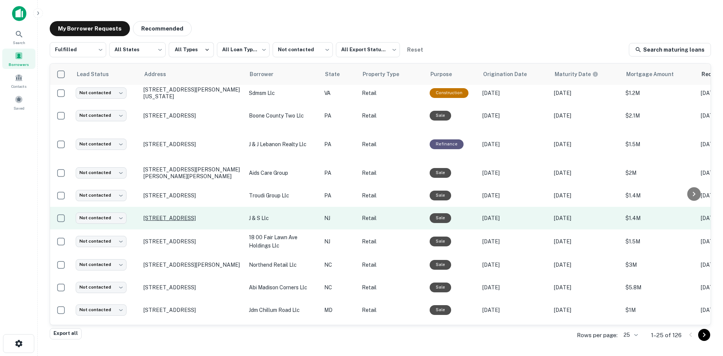
click at [203, 217] on p "[STREET_ADDRESS]" at bounding box center [193, 218] width 98 height 7
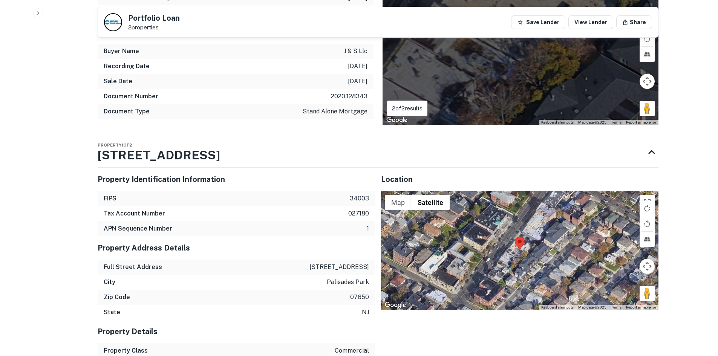
scroll to position [678, 0]
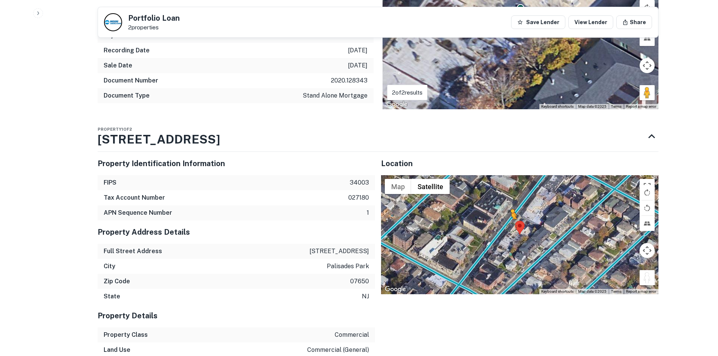
drag, startPoint x: 646, startPoint y: 272, endPoint x: 506, endPoint y: 217, distance: 150.2
click at [506, 217] on div "To activate drag with keyboard, press Alt + Enter. Once in keyboard drag state,…" at bounding box center [519, 234] width 277 height 119
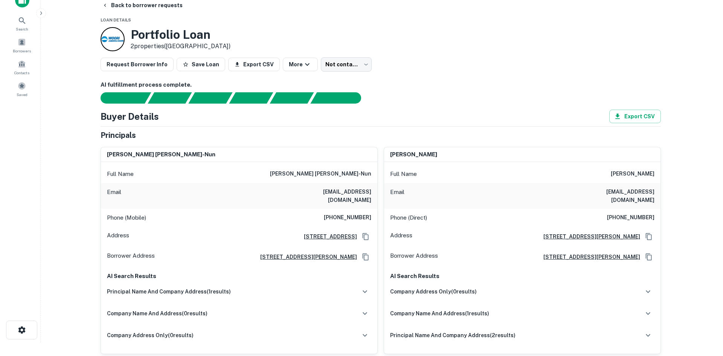
scroll to position [0, 0]
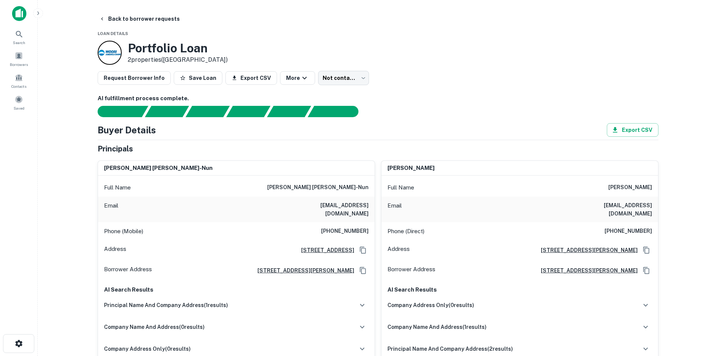
click at [334, 227] on h6 "(845) 548-7255" at bounding box center [344, 231] width 47 height 9
copy h6 "(845) 548-7255"
click at [642, 222] on div "Phone (Direct) (845) 642-0486" at bounding box center [519, 231] width 277 height 18
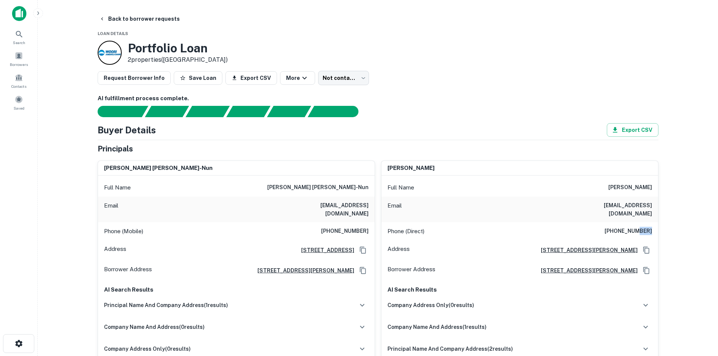
click at [642, 222] on div "Phone (Direct) (845) 642-0486" at bounding box center [519, 231] width 277 height 18
copy h6 "(845) 642-0486"
click at [149, 18] on button "Back to borrower requests" at bounding box center [139, 19] width 87 height 14
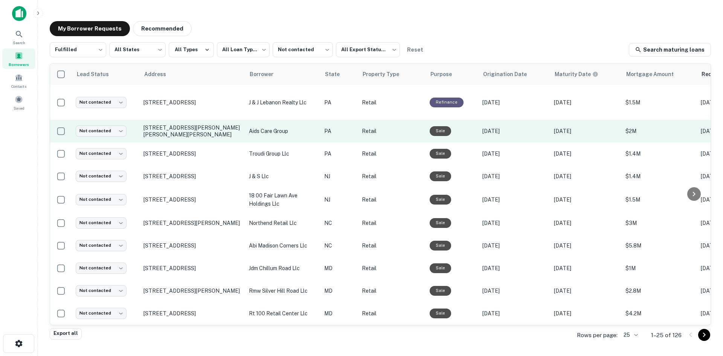
scroll to position [347, 0]
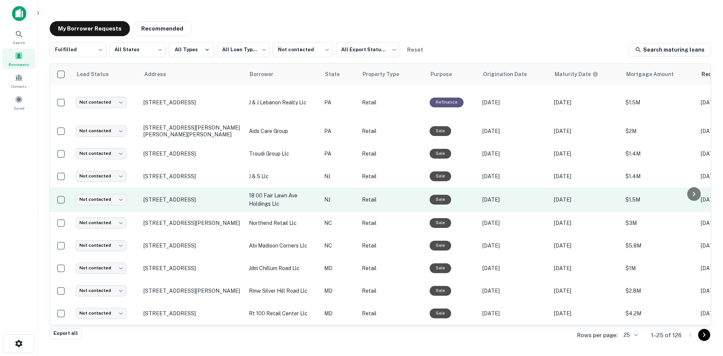
click at [216, 202] on td "[STREET_ADDRESS]" at bounding box center [192, 200] width 105 height 24
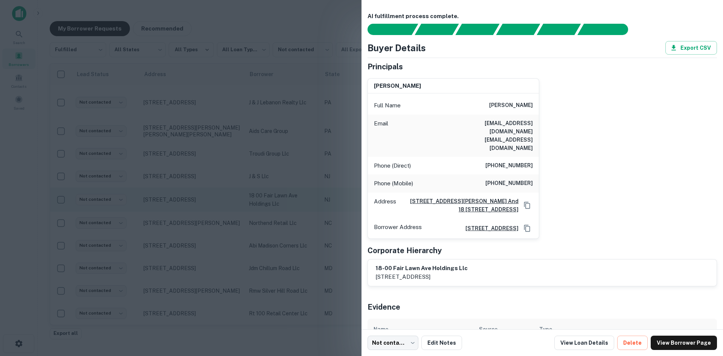
click at [216, 202] on div at bounding box center [361, 178] width 723 height 356
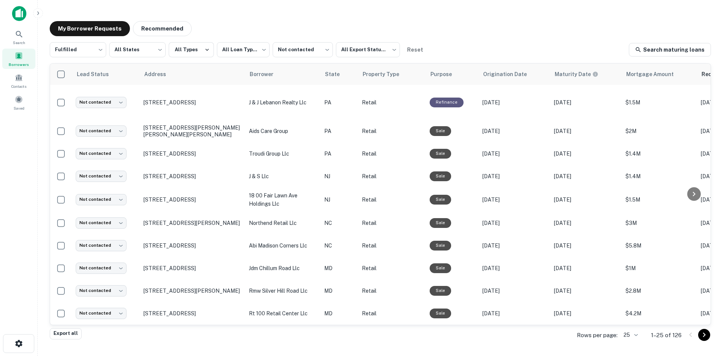
click at [641, 346] on main "**********" at bounding box center [381, 178] width 686 height 356
click at [636, 338] on body "**********" at bounding box center [361, 178] width 723 height 356
click at [634, 303] on li "100" at bounding box center [631, 300] width 26 height 14
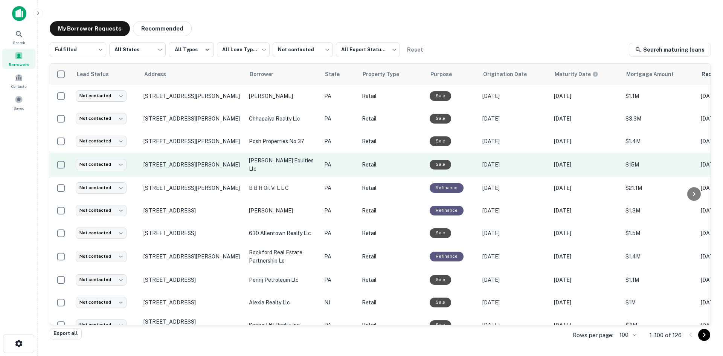
click at [217, 171] on td "[STREET_ADDRESS][PERSON_NAME]" at bounding box center [192, 165] width 105 height 24
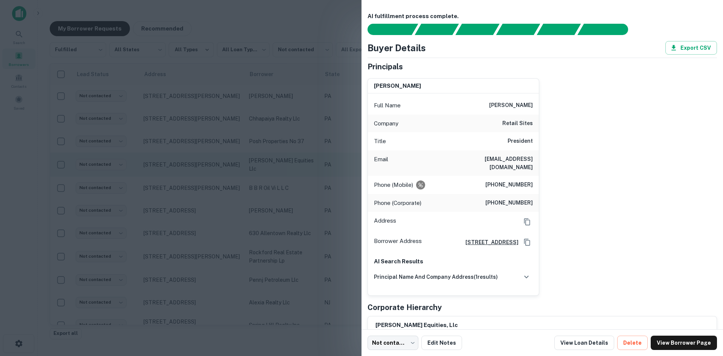
click at [217, 171] on div at bounding box center [361, 178] width 723 height 356
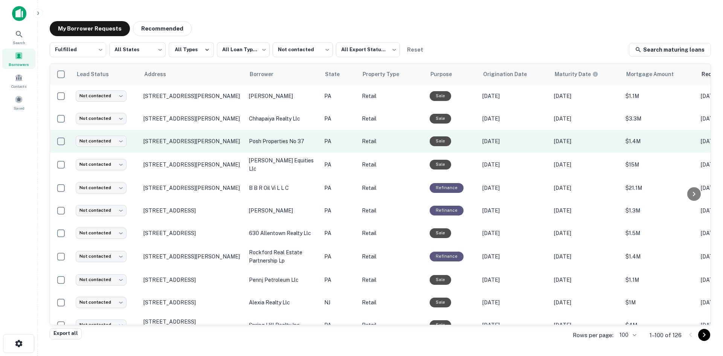
click at [217, 148] on td "[STREET_ADDRESS][PERSON_NAME]" at bounding box center [192, 141] width 105 height 23
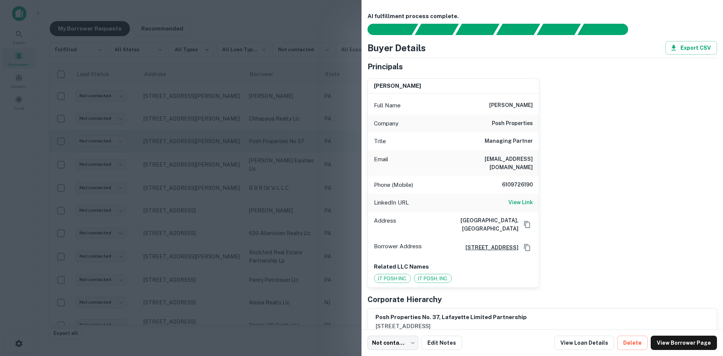
click at [217, 148] on div at bounding box center [361, 178] width 723 height 356
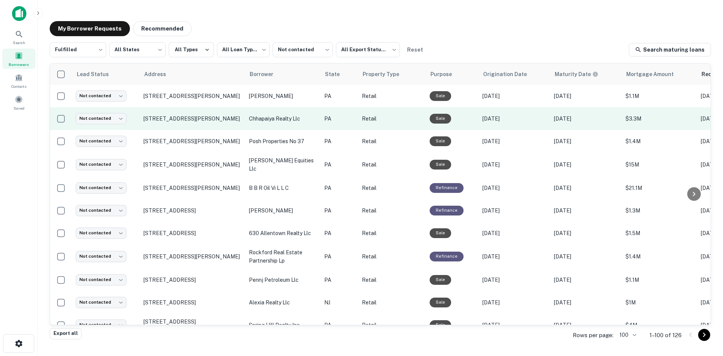
click at [214, 123] on td "[STREET_ADDRESS][PERSON_NAME]" at bounding box center [192, 118] width 105 height 23
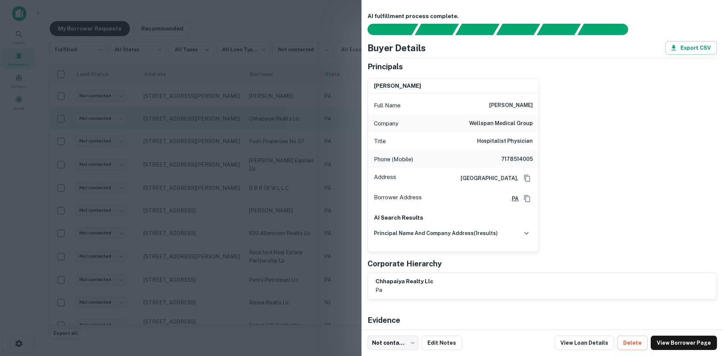
click at [214, 123] on div at bounding box center [361, 178] width 723 height 356
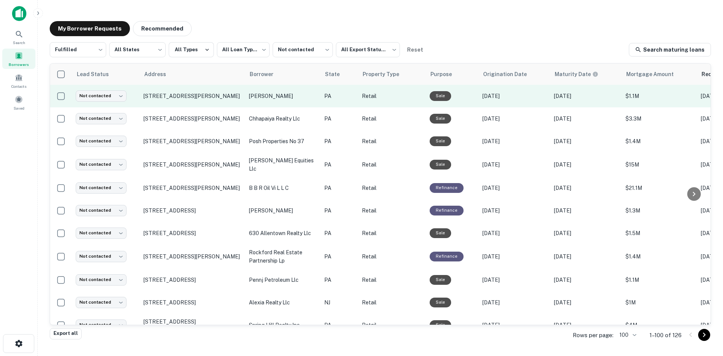
click at [212, 106] on td "3445 Lakeside Dr Harveys Lake, PA 18618" at bounding box center [192, 96] width 105 height 23
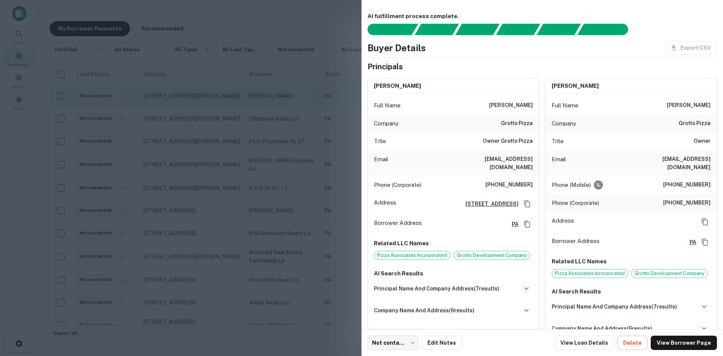
click at [212, 106] on div at bounding box center [361, 178] width 723 height 356
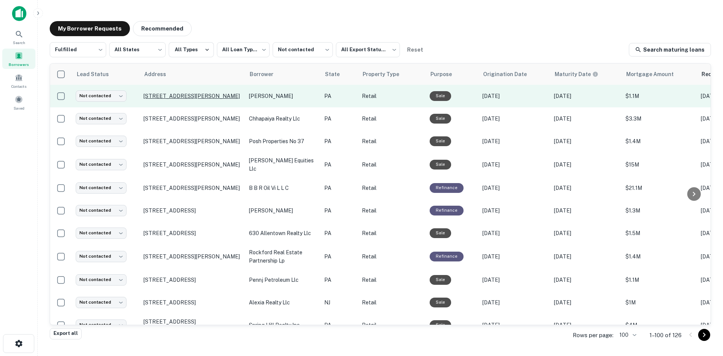
click at [209, 98] on p "3445 Lakeside Dr Harveys Lake, PA 18618" at bounding box center [193, 96] width 98 height 7
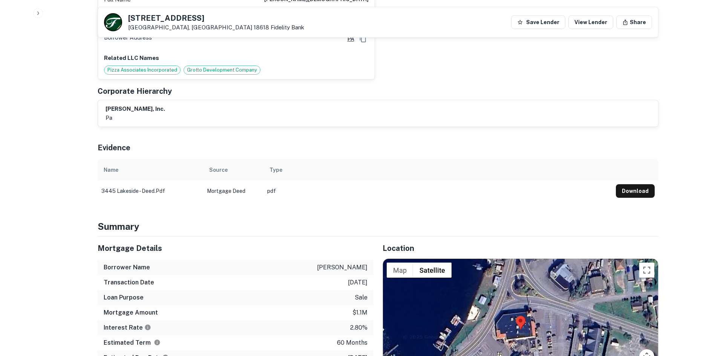
scroll to position [565, 0]
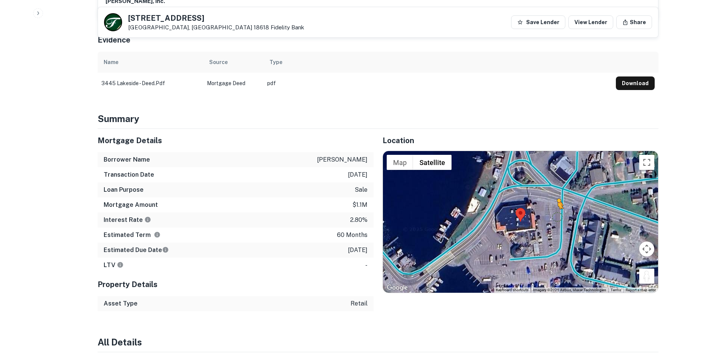
drag, startPoint x: 645, startPoint y: 267, endPoint x: 556, endPoint y: 205, distance: 108.5
click at [556, 205] on div "To activate drag with keyboard, press Alt + Enter. Once in keyboard drag state,…" at bounding box center [520, 222] width 275 height 142
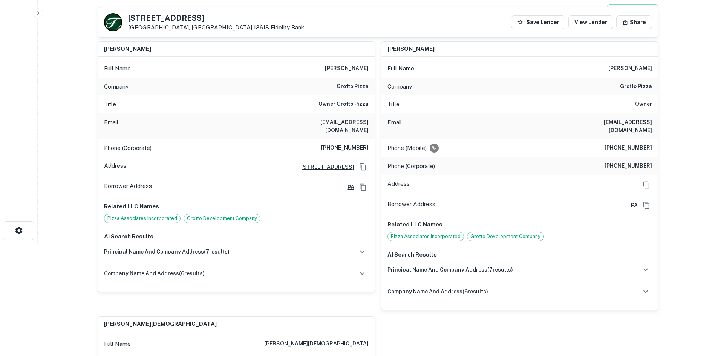
scroll to position [75, 0]
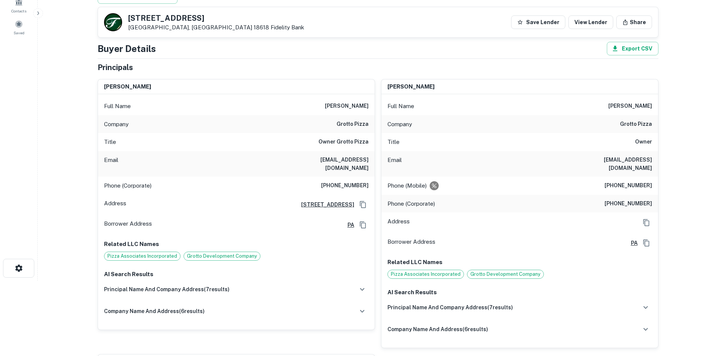
click at [350, 177] on div "Phone (Corporate) (302) 227-3567" at bounding box center [236, 186] width 277 height 18
copy h6 "(302) 227-3567"
click at [611, 181] on h6 "(570) 690-3555" at bounding box center [627, 185] width 47 height 9
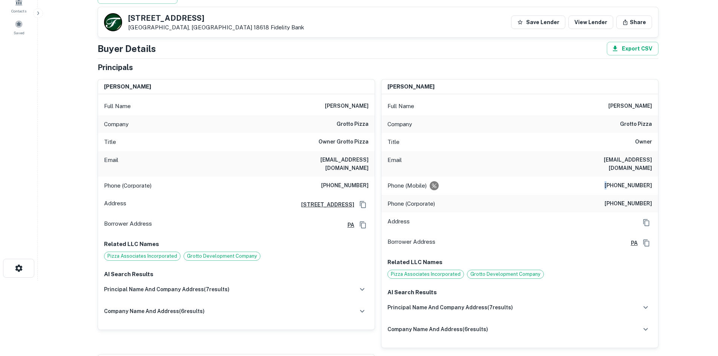
click at [611, 181] on h6 "(570) 690-3555" at bounding box center [627, 185] width 47 height 9
click at [609, 181] on h6 "(570) 690-3555" at bounding box center [627, 185] width 47 height 9
click at [336, 104] on h6 "dominick a. pulieri" at bounding box center [347, 106] width 44 height 9
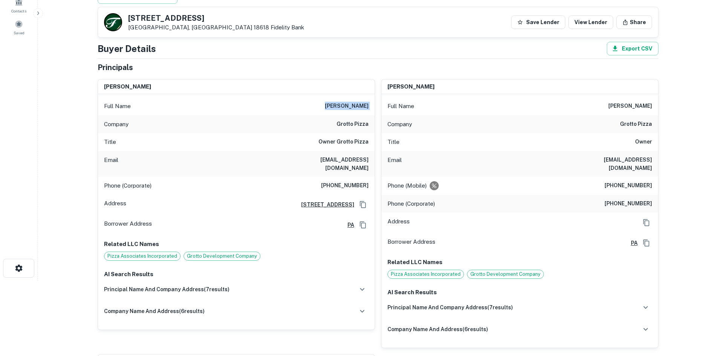
click at [336, 104] on h6 "dominick a. pulieri" at bounding box center [347, 106] width 44 height 9
click at [610, 106] on h6 "armand mascioli" at bounding box center [630, 106] width 44 height 9
click at [643, 181] on h6 "(570) 690-3555" at bounding box center [627, 185] width 47 height 9
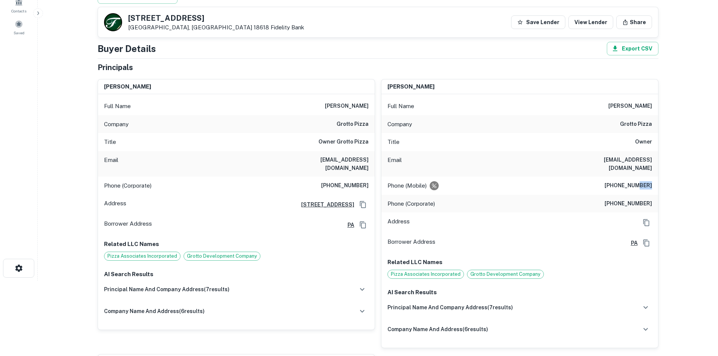
click at [643, 181] on h6 "(570) 690-3555" at bounding box center [627, 185] width 47 height 9
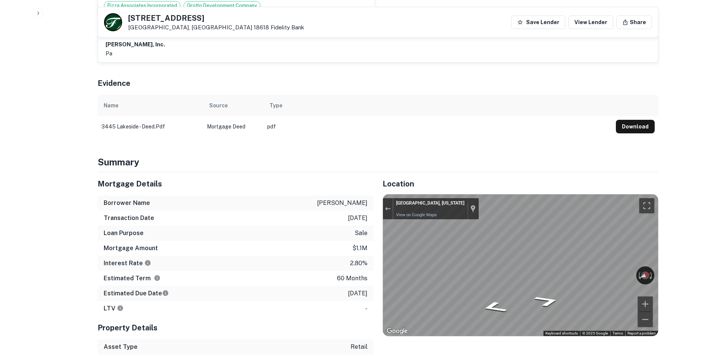
scroll to position [565, 0]
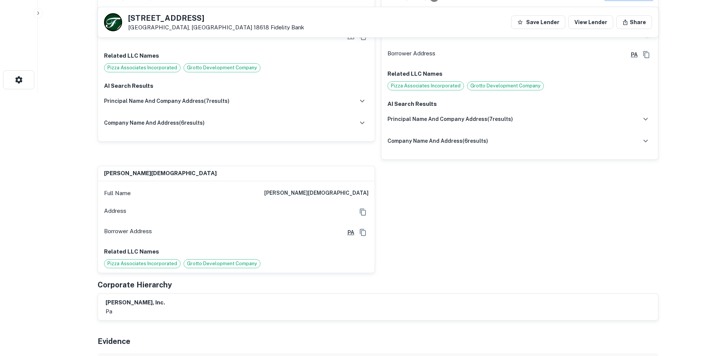
scroll to position [113, 0]
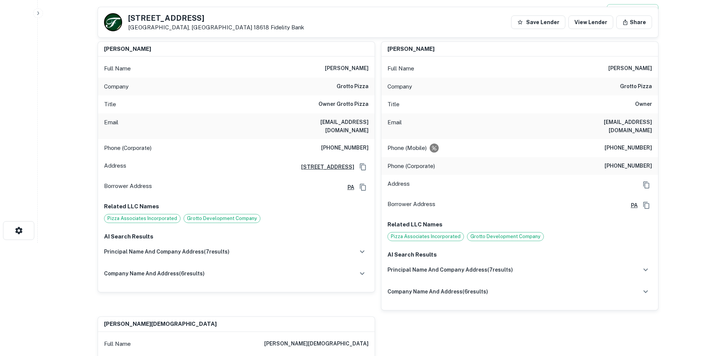
click at [611, 125] on h6 "armandm3278@grottopizzapa.com" at bounding box center [606, 126] width 90 height 17
drag, startPoint x: 125, startPoint y: 16, endPoint x: 190, endPoint y: 9, distance: 65.1
click at [190, 9] on div "3445 Lakeside Dr Harveys Lake, PA 18618 Fidelity Bank Save Lender View Lender S…" at bounding box center [378, 22] width 560 height 30
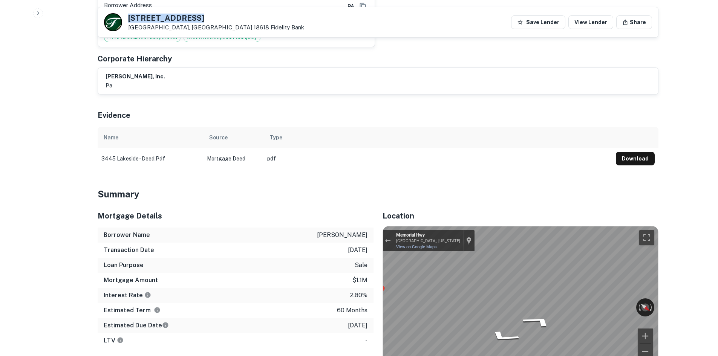
scroll to position [494, 0]
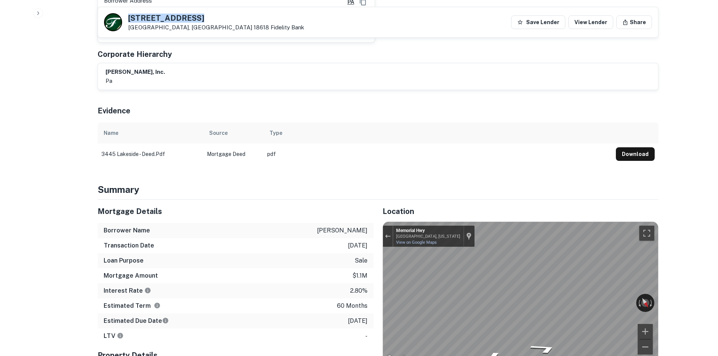
drag, startPoint x: 148, startPoint y: 10, endPoint x: 136, endPoint y: 13, distance: 12.9
click at [148, 10] on div "3445 Lakeside Dr Harveys Lake, PA 18618 Fidelity Bank Save Lender View Lender S…" at bounding box center [378, 22] width 560 height 30
drag, startPoint x: 126, startPoint y: 15, endPoint x: 205, endPoint y: 18, distance: 78.8
click at [205, 18] on div "3445 Lakeside Dr Harveys Lake, PA 18618 Fidelity Bank" at bounding box center [204, 22] width 200 height 18
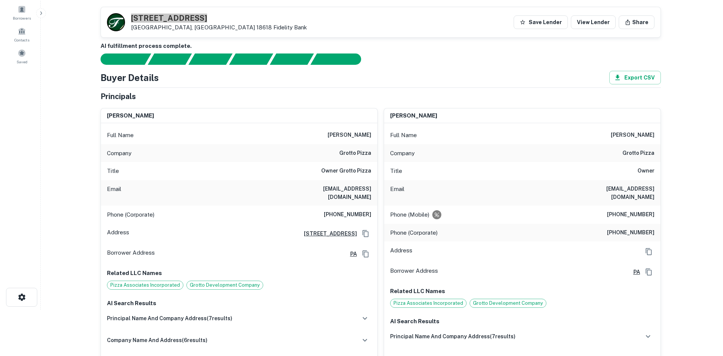
scroll to position [0, 0]
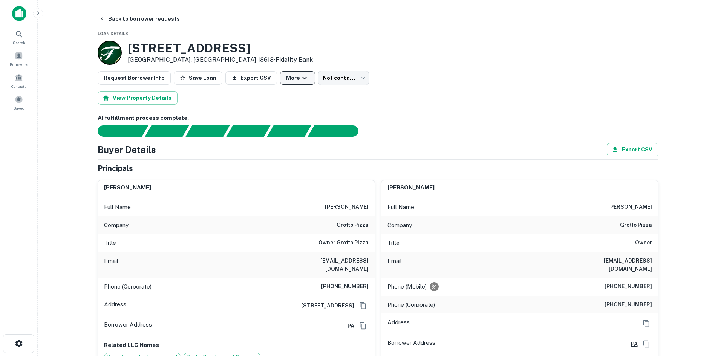
click at [305, 78] on button "More" at bounding box center [297, 78] width 35 height 14
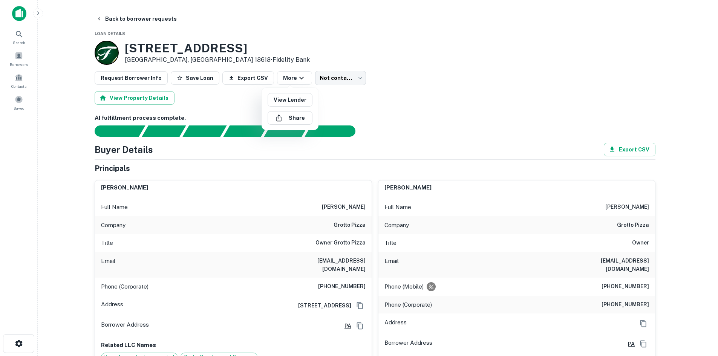
click at [311, 82] on div at bounding box center [359, 178] width 718 height 356
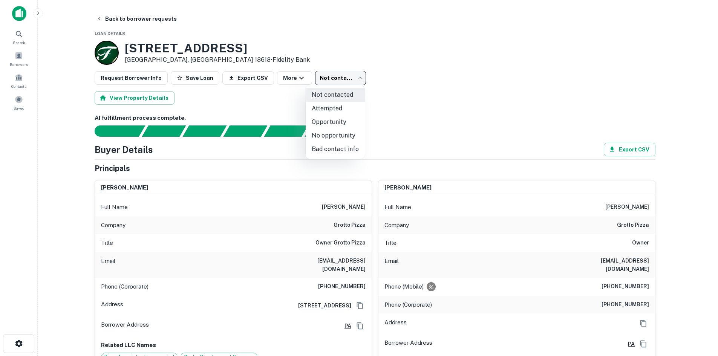
click at [318, 82] on body "Search Borrowers Contacts Saved Back to borrower requests Loan Details 3445 Lak…" at bounding box center [359, 178] width 718 height 356
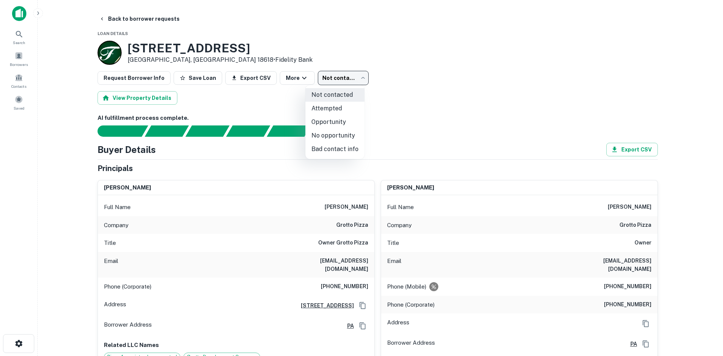
click at [330, 106] on li "Attempted" at bounding box center [335, 109] width 59 height 14
type input "*********"
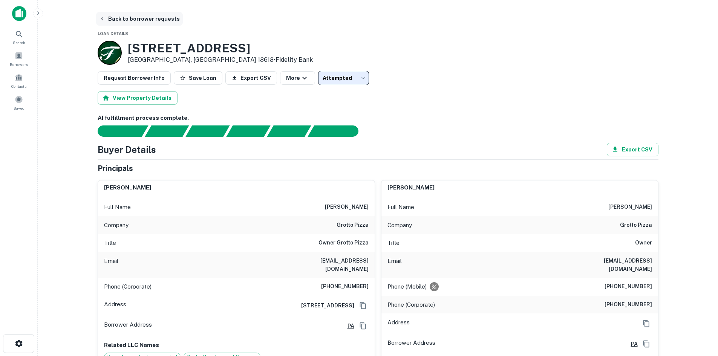
click at [145, 21] on button "Back to borrower requests" at bounding box center [139, 19] width 87 height 14
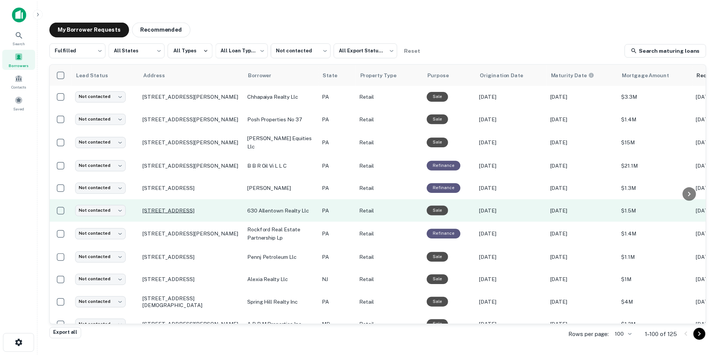
scroll to position [38, 0]
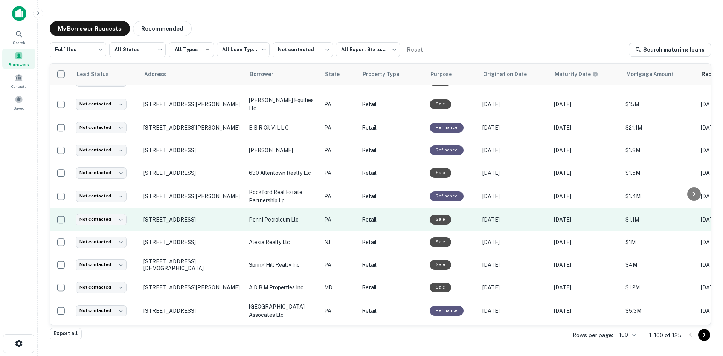
click at [188, 225] on td "[STREET_ADDRESS]" at bounding box center [192, 219] width 105 height 23
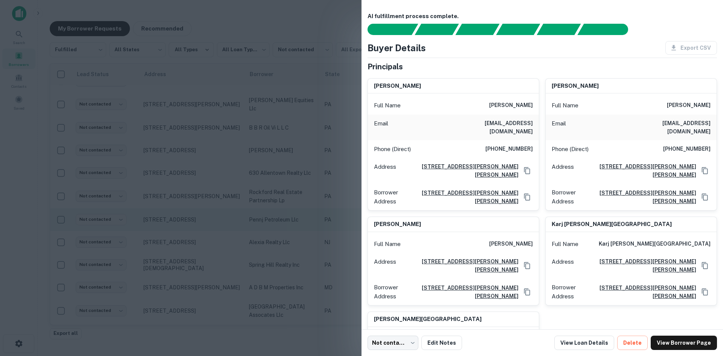
click at [188, 225] on div at bounding box center [361, 178] width 723 height 356
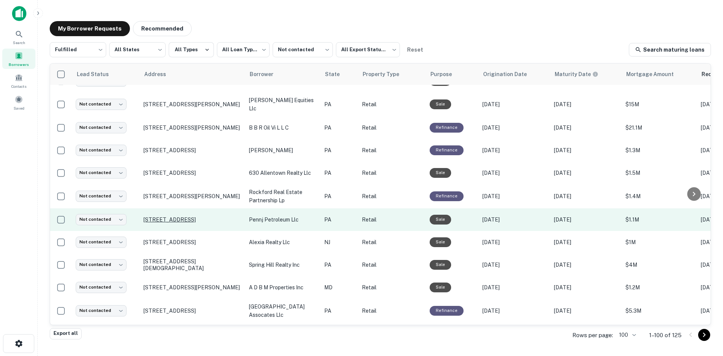
click at [185, 219] on p "[STREET_ADDRESS]" at bounding box center [193, 219] width 98 height 7
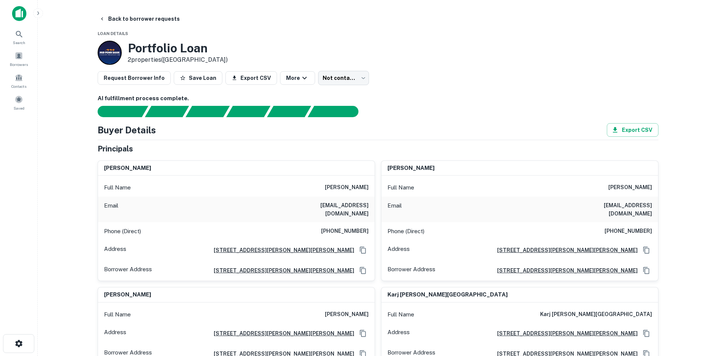
click at [333, 227] on h6 "(215) 285-7770" at bounding box center [344, 231] width 47 height 9
click at [344, 227] on h6 "(215) 285-7770" at bounding box center [344, 231] width 47 height 9
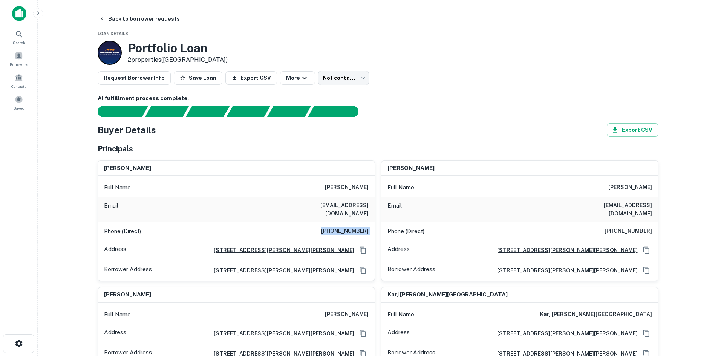
click at [344, 227] on h6 "(215) 285-7770" at bounding box center [344, 231] width 47 height 9
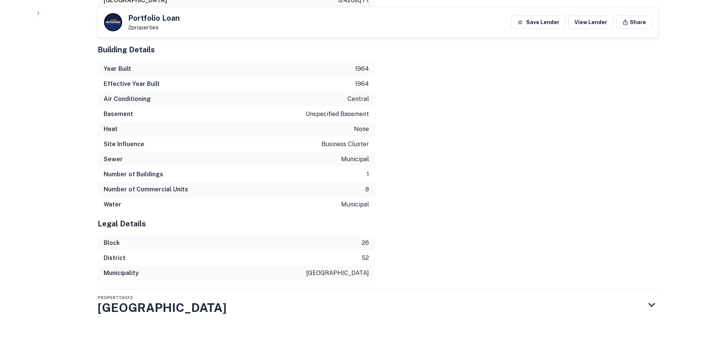
scroll to position [1364, 0]
click at [410, 305] on div "Property 2 of 2 Willow Grove Ave" at bounding box center [371, 305] width 547 height 30
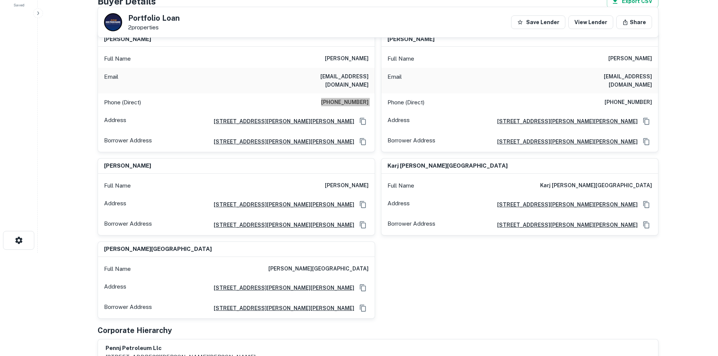
scroll to position [67, 0]
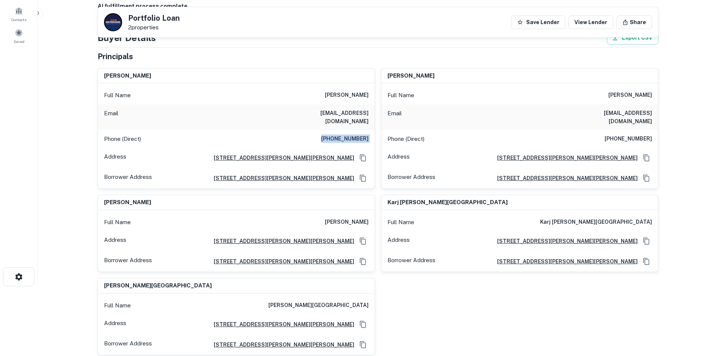
click at [633, 134] on h6 "(215) 802-1750" at bounding box center [627, 138] width 47 height 9
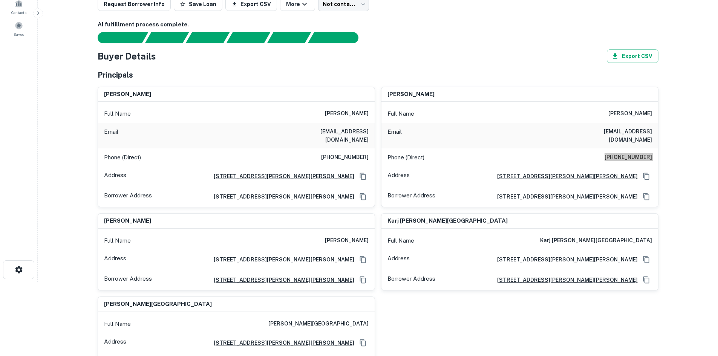
scroll to position [38, 0]
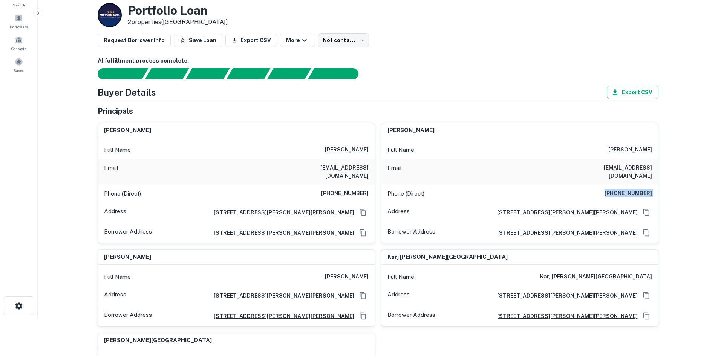
click at [608, 171] on h6 "gapp05@hotmail.com" at bounding box center [606, 172] width 90 height 17
click at [339, 169] on h6 "malhi00@gmail.com" at bounding box center [323, 172] width 90 height 17
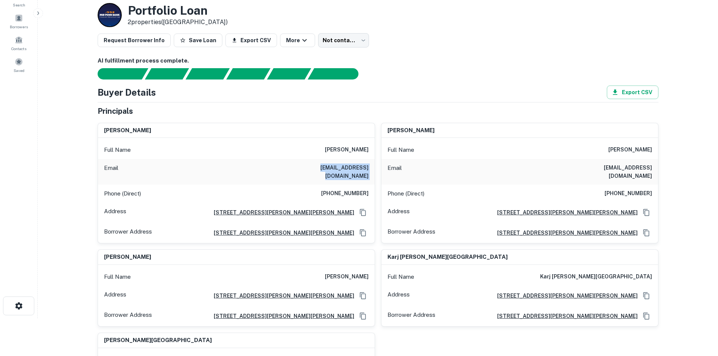
click at [339, 169] on h6 "malhi00@gmail.com" at bounding box center [323, 172] width 90 height 17
click at [626, 164] on h6 "gapp05@hotmail.com" at bounding box center [606, 172] width 90 height 17
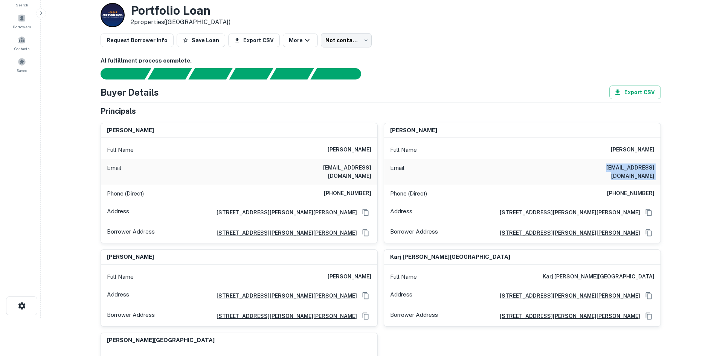
scroll to position [0, 0]
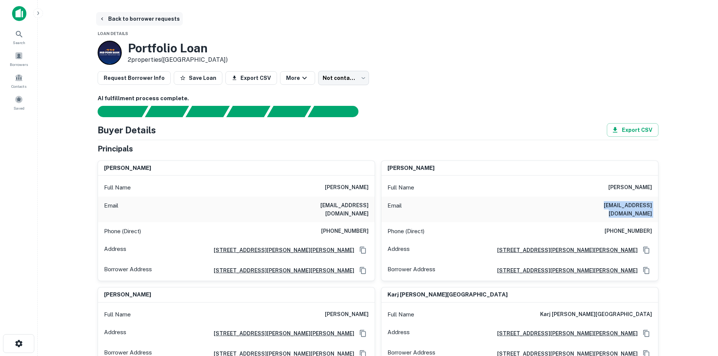
click at [141, 22] on button "Back to borrower requests" at bounding box center [139, 19] width 87 height 14
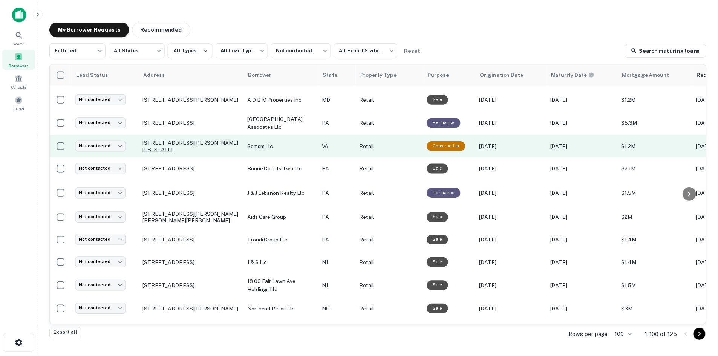
scroll to position [188, 0]
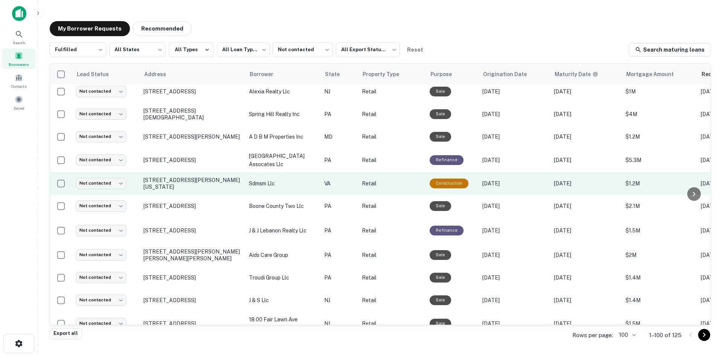
click at [215, 191] on td "[STREET_ADDRESS][PERSON_NAME][US_STATE]" at bounding box center [192, 183] width 105 height 23
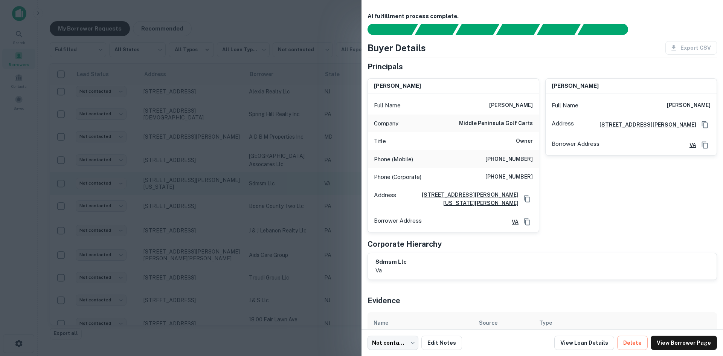
click at [215, 191] on div at bounding box center [361, 178] width 723 height 356
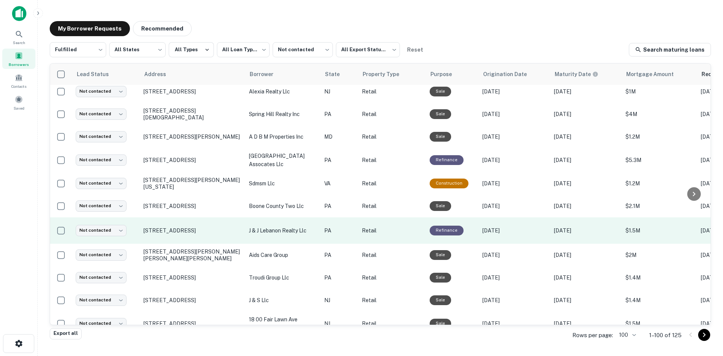
click at [191, 241] on td "[STREET_ADDRESS]" at bounding box center [192, 230] width 105 height 26
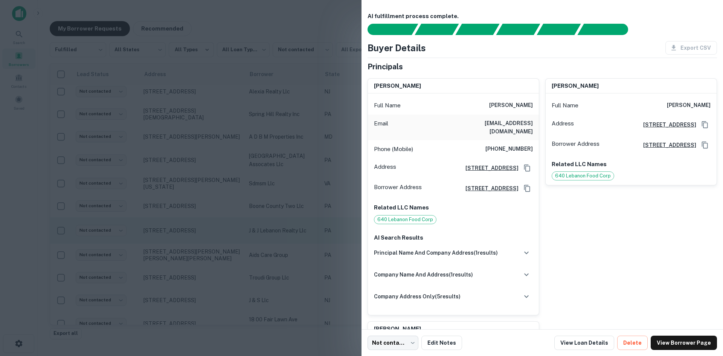
click at [191, 241] on div at bounding box center [361, 178] width 723 height 356
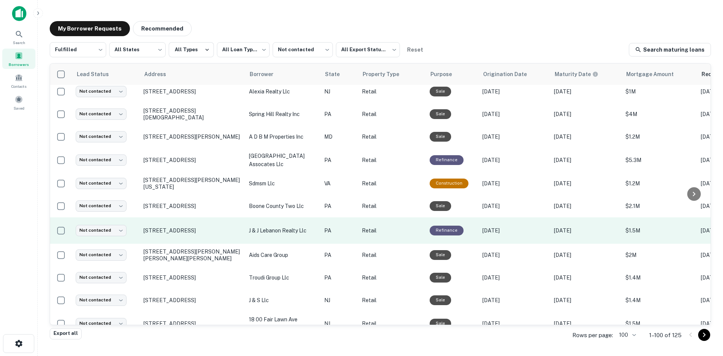
click at [190, 238] on td "[STREET_ADDRESS]" at bounding box center [192, 230] width 105 height 26
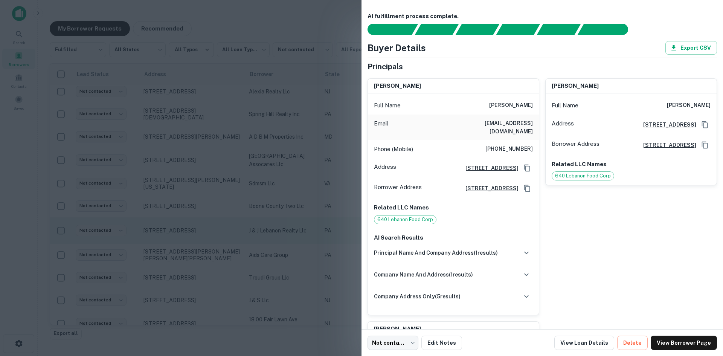
click at [190, 238] on div at bounding box center [361, 178] width 723 height 356
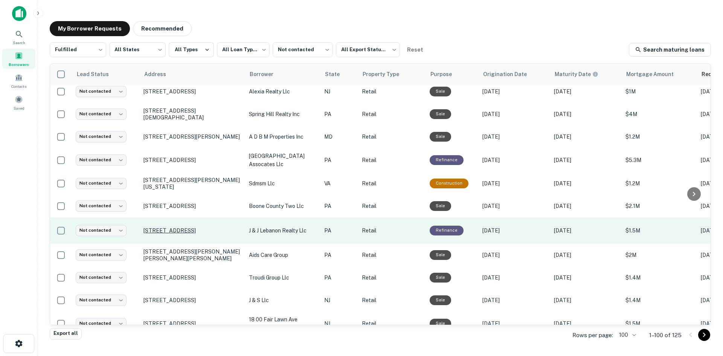
click at [190, 234] on p "[STREET_ADDRESS]" at bounding box center [193, 230] width 98 height 7
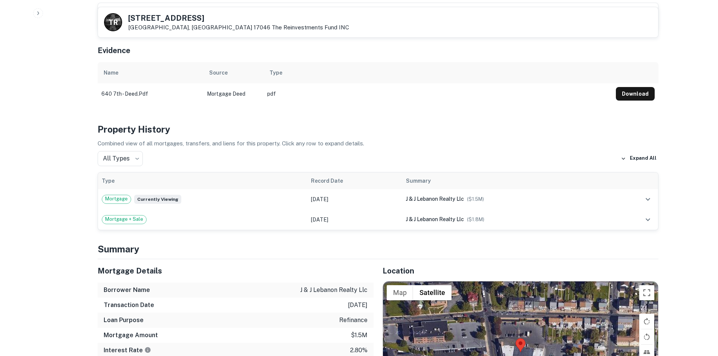
scroll to position [640, 0]
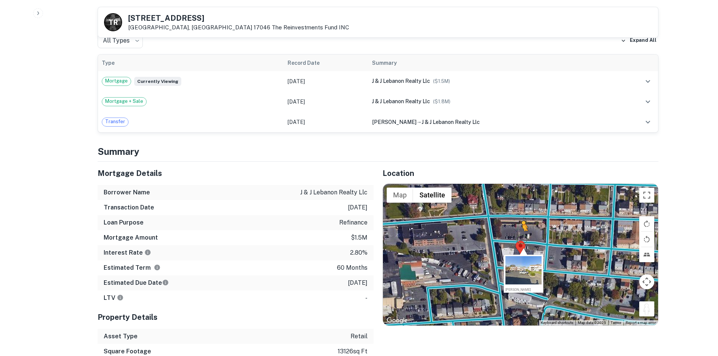
drag, startPoint x: 652, startPoint y: 303, endPoint x: 517, endPoint y: 226, distance: 155.5
click at [517, 226] on div "To activate drag with keyboard, press Alt + Enter. Once in keyboard drag state,…" at bounding box center [520, 255] width 275 height 142
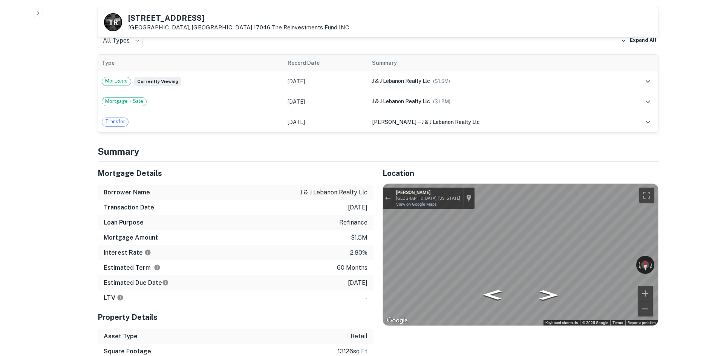
click at [362, 212] on div "Mortgage Details Borrower Name j & j lebanon realty llc Transaction Date 12/8/2…" at bounding box center [374, 276] width 570 height 228
click at [315, 203] on div "Mortgage Details Borrower Name j & j lebanon realty llc Transaction Date 12/8/2…" at bounding box center [374, 276] width 570 height 228
click at [319, 228] on div "Mortgage Details Borrower Name j & j lebanon realty llc Transaction Date 12/8/2…" at bounding box center [374, 276] width 570 height 228
click at [598, 254] on div "← Move left → Move right ↑ Move up ↓ Move down + Zoom in - Zoom out 641 N 7th S…" at bounding box center [520, 255] width 275 height 142
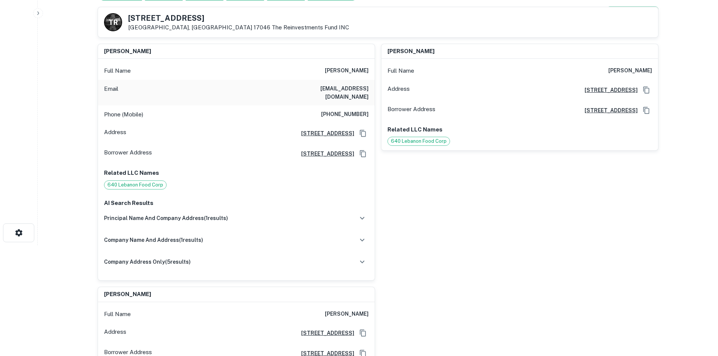
scroll to position [75, 0]
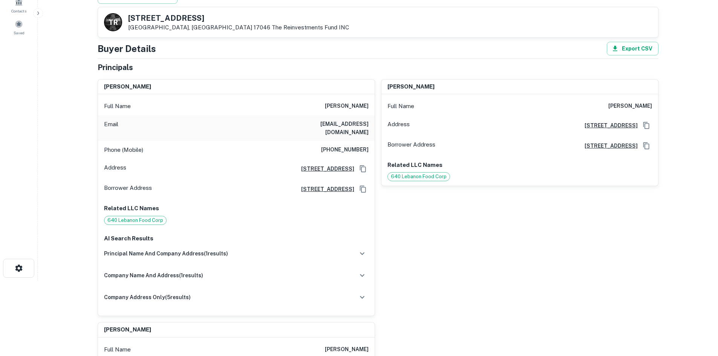
click at [339, 145] on h6 "[PHONE_NUMBER]" at bounding box center [344, 149] width 47 height 9
click at [322, 131] on div "Email danamellington@gmail.com" at bounding box center [236, 128] width 277 height 26
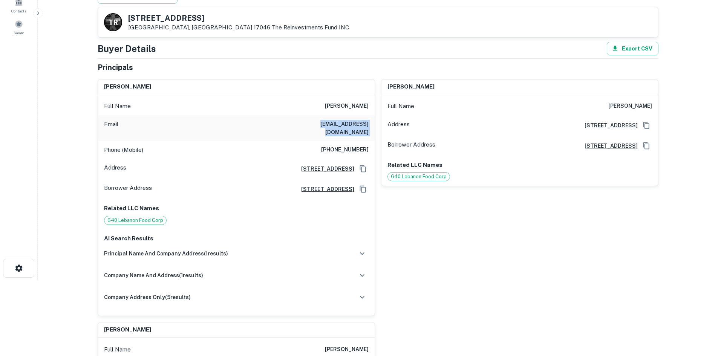
click at [322, 131] on div "Email danamellington@gmail.com" at bounding box center [236, 128] width 277 height 26
click at [355, 109] on h6 "[PERSON_NAME]" at bounding box center [347, 106] width 44 height 9
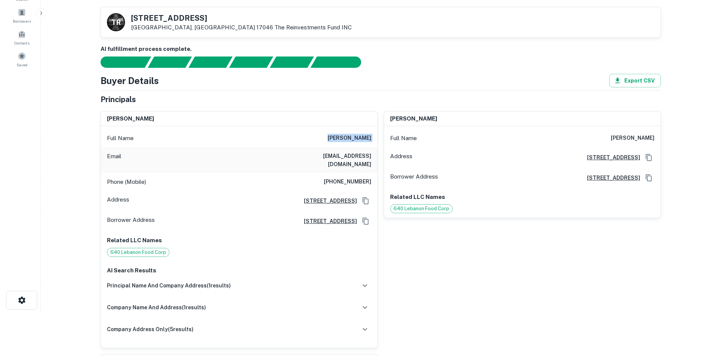
scroll to position [0, 0]
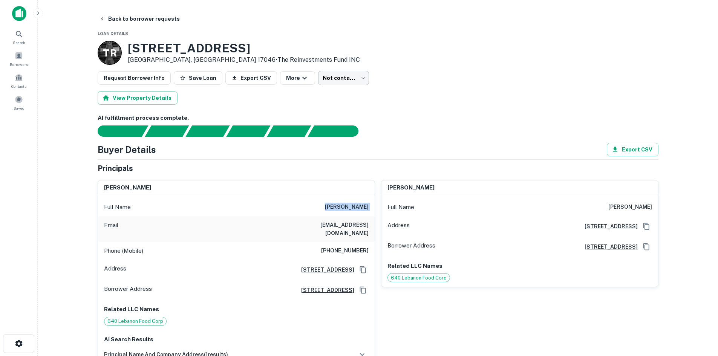
click at [336, 83] on body "Search Borrowers Contacts Saved Back to borrower requests Loan Details T R 640 …" at bounding box center [359, 178] width 718 height 356
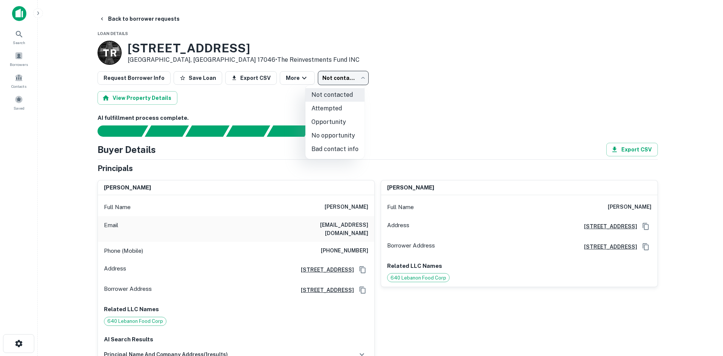
click at [195, 32] on div at bounding box center [361, 178] width 723 height 356
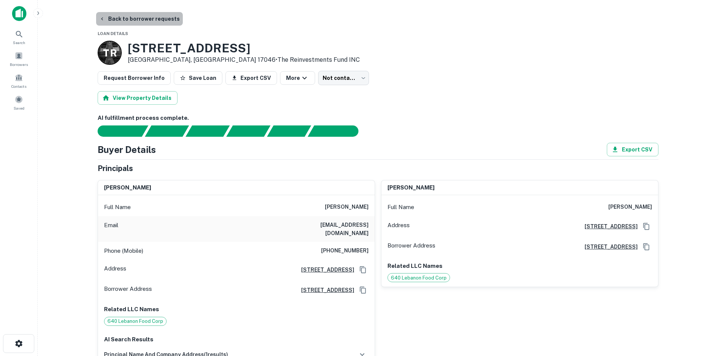
click at [164, 21] on button "Back to borrower requests" at bounding box center [139, 19] width 87 height 14
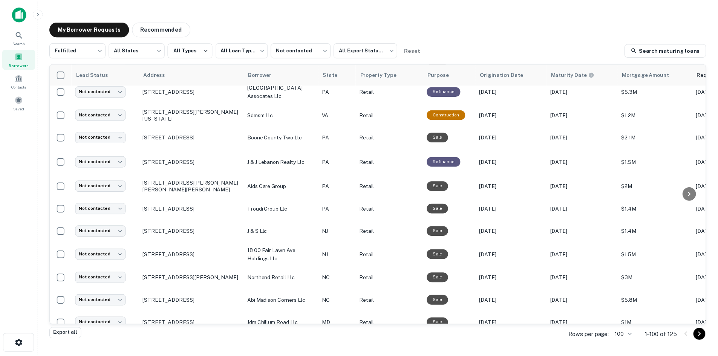
scroll to position [264, 0]
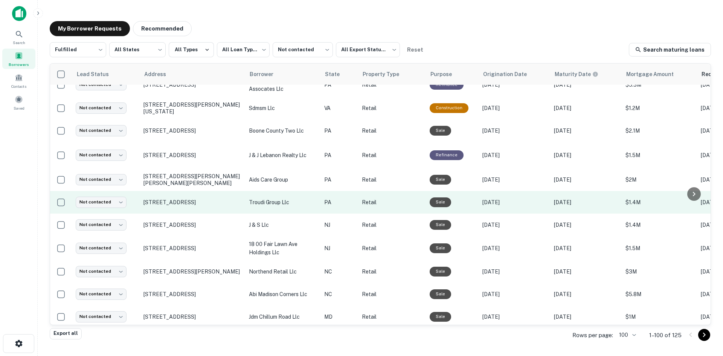
click at [216, 214] on td "[STREET_ADDRESS]" at bounding box center [192, 202] width 105 height 23
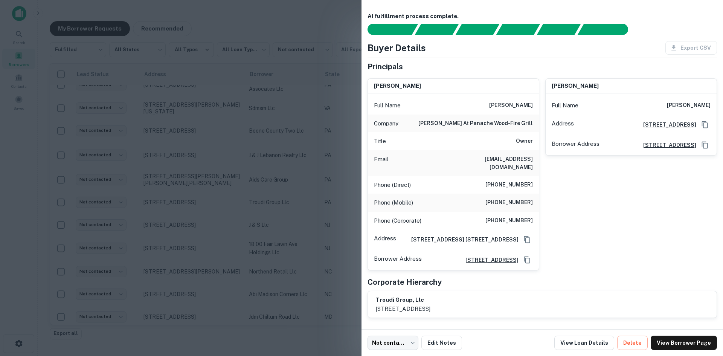
click at [223, 212] on div at bounding box center [361, 178] width 723 height 356
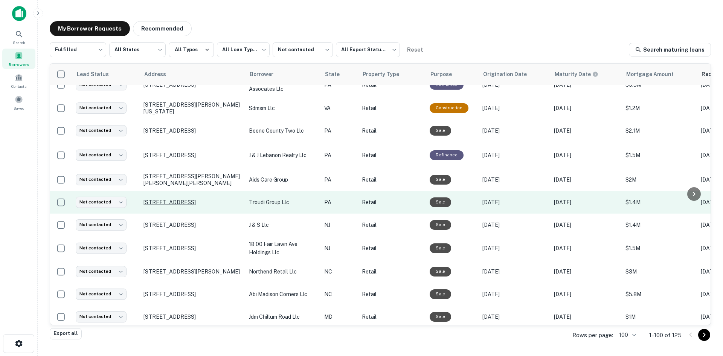
click at [220, 206] on p "[STREET_ADDRESS]" at bounding box center [193, 202] width 98 height 7
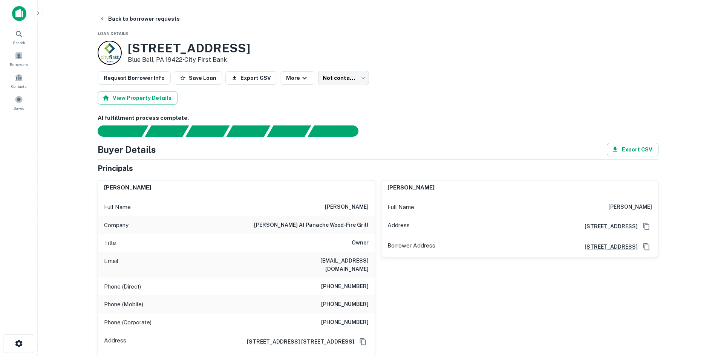
click at [354, 205] on h6 "habib troudi" at bounding box center [347, 207] width 44 height 9
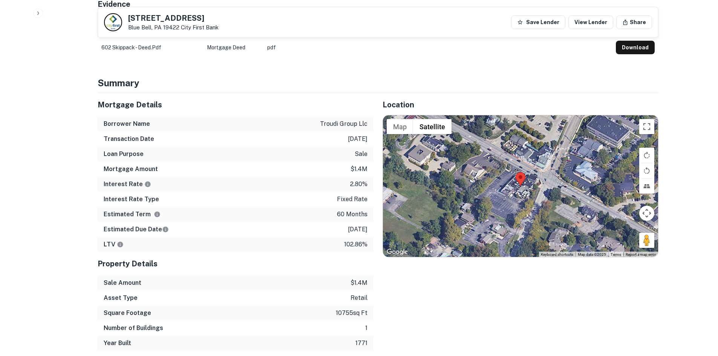
scroll to position [414, 0]
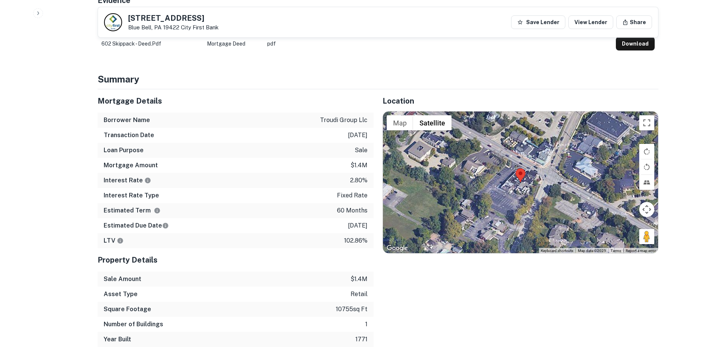
drag, startPoint x: 642, startPoint y: 227, endPoint x: 544, endPoint y: 190, distance: 105.4
click at [522, 186] on div "Map Terrain Satellite Labels Keyboard shortcuts Map Data Map data ©2025 Map dat…" at bounding box center [520, 183] width 275 height 142
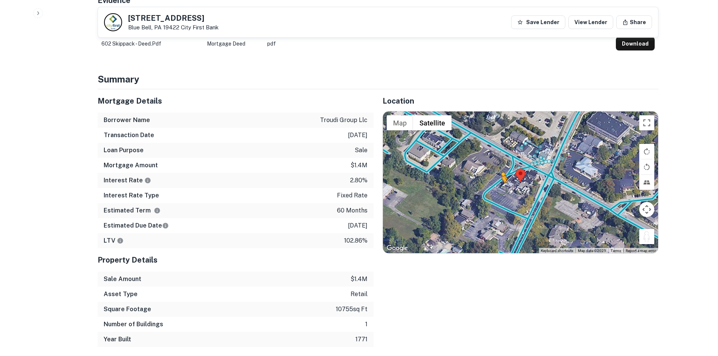
drag, startPoint x: 645, startPoint y: 232, endPoint x: 496, endPoint y: 174, distance: 159.8
click at [496, 174] on div "To activate drag with keyboard, press Alt + Enter. Once in keyboard drag state,…" at bounding box center [520, 183] width 275 height 142
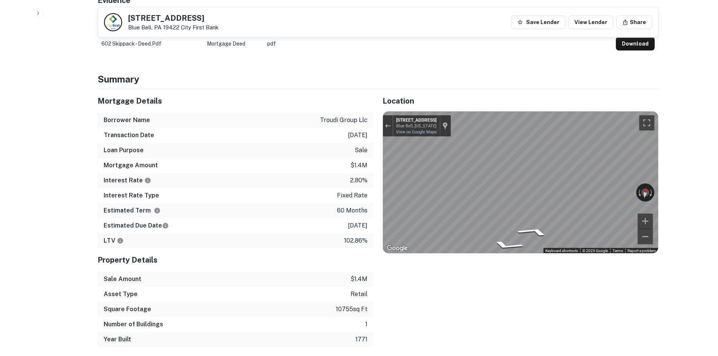
click at [361, 166] on div "Mortgage Details Borrower Name troudi group llc Transaction Date 12/14/2020 Loa…" at bounding box center [374, 218] width 570 height 258
click at [597, 186] on div "Rotate the view" at bounding box center [611, 190] width 42 height 9
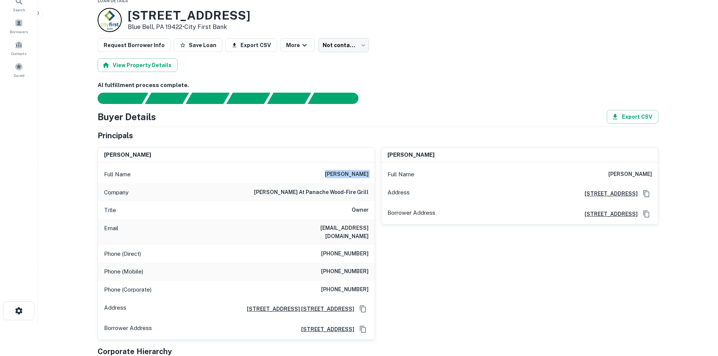
scroll to position [31, 0]
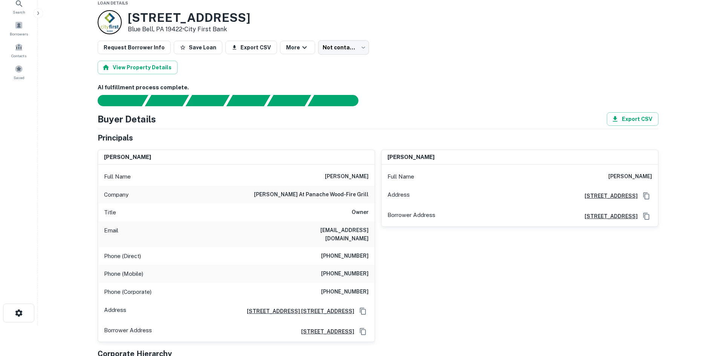
click at [352, 265] on div "Phone (Mobile) (215) 919-9285" at bounding box center [236, 274] width 277 height 18
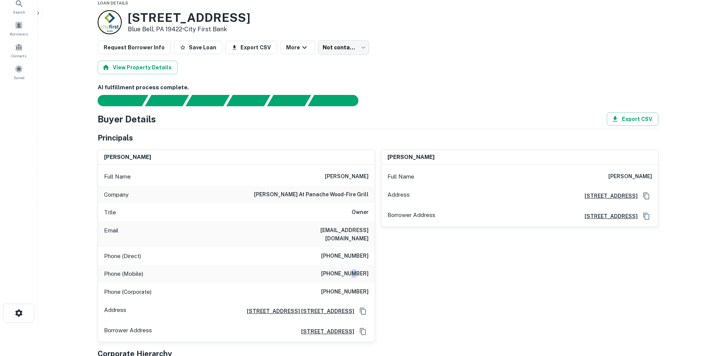
click at [352, 265] on div "Phone (Mobile) (215) 919-9285" at bounding box center [236, 274] width 277 height 18
click at [341, 265] on div "Phone (Mobile) (215) 919-9285" at bounding box center [236, 274] width 277 height 18
click at [339, 252] on h6 "(215) 441-4977" at bounding box center [344, 256] width 47 height 9
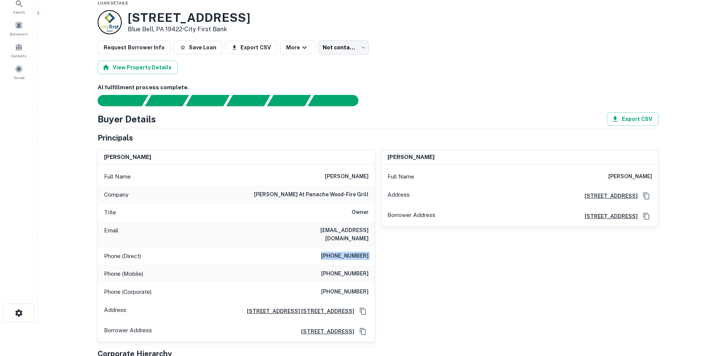
click at [339, 252] on h6 "(215) 441-4977" at bounding box center [344, 256] width 47 height 9
click at [358, 287] on h6 "(215) 641-9000" at bounding box center [344, 291] width 47 height 9
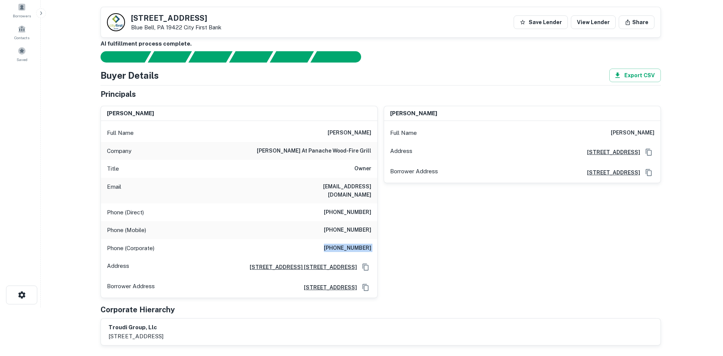
scroll to position [0, 0]
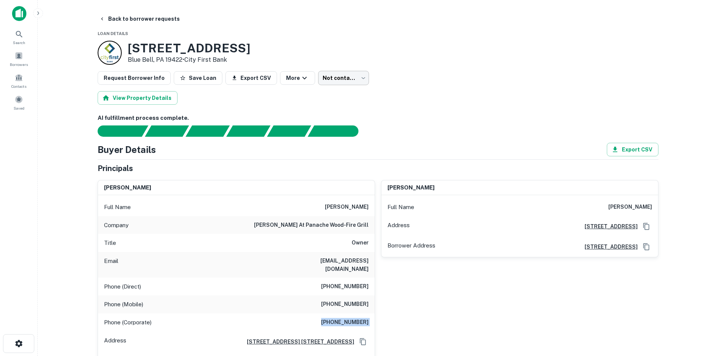
click at [326, 82] on body "Search Borrowers Contacts Saved Back to borrower requests Loan Details 602 Skip…" at bounding box center [359, 178] width 718 height 356
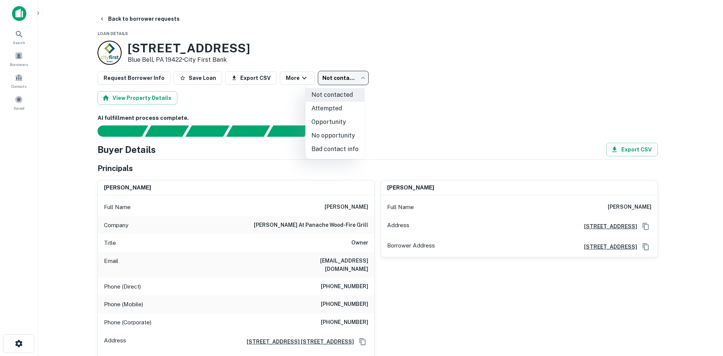
click at [152, 17] on div at bounding box center [361, 178] width 723 height 356
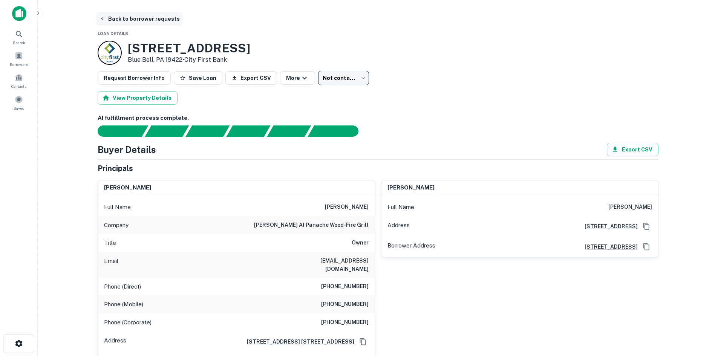
click at [152, 18] on button "Back to borrower requests" at bounding box center [139, 19] width 87 height 14
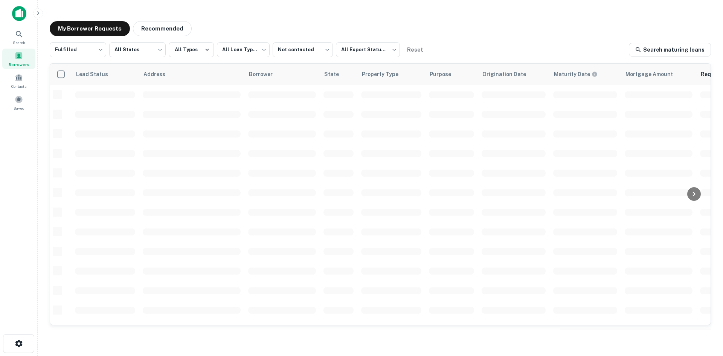
scroll to position [255, 0]
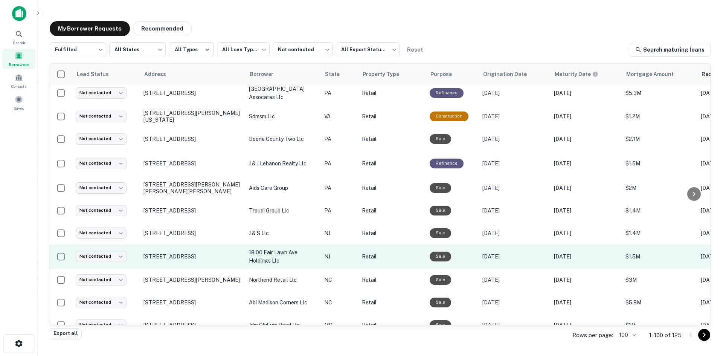
click at [214, 269] on td "[STREET_ADDRESS]" at bounding box center [192, 257] width 105 height 24
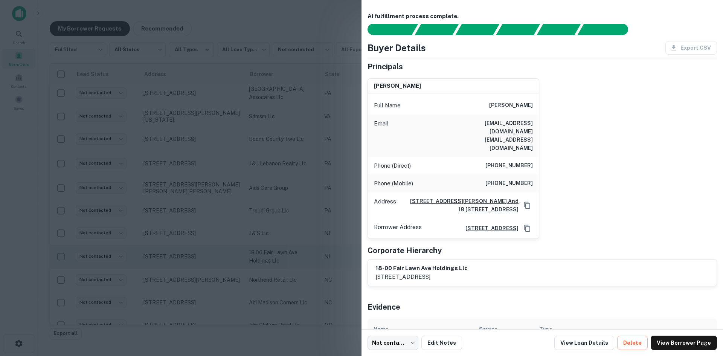
click at [214, 274] on div at bounding box center [361, 178] width 723 height 356
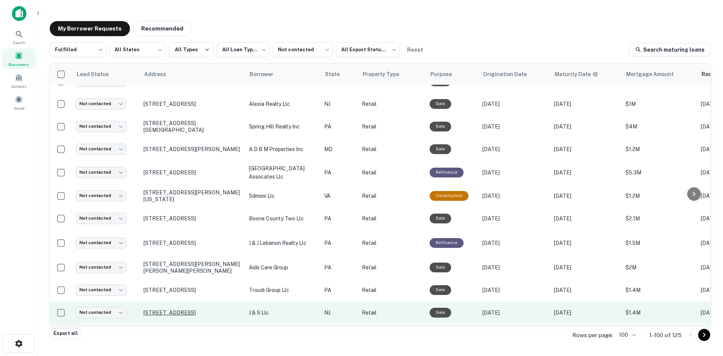
scroll to position [142, 0]
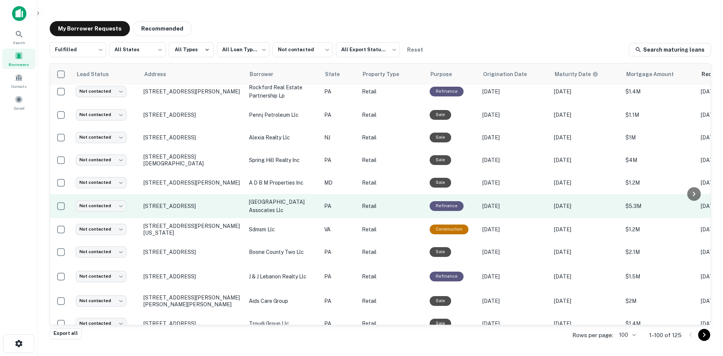
click at [208, 216] on td "5764 Easton Rd Pipersville, PA 18947" at bounding box center [192, 206] width 105 height 24
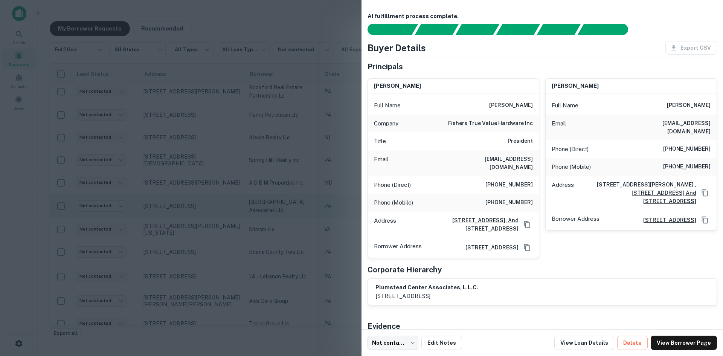
click at [208, 216] on div at bounding box center [361, 178] width 723 height 356
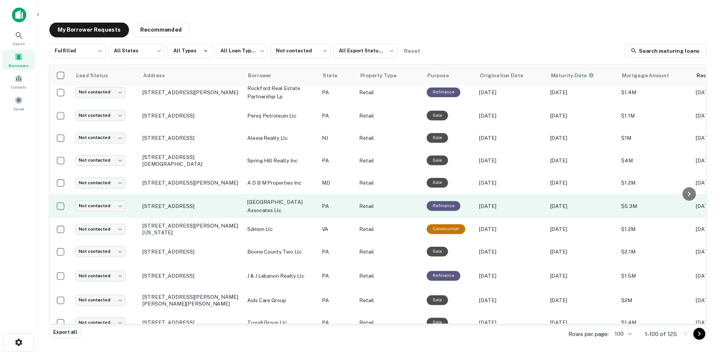
scroll to position [180, 0]
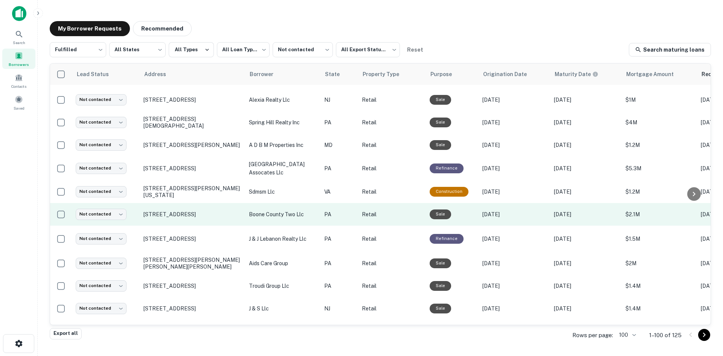
click at [205, 219] on td "[STREET_ADDRESS]" at bounding box center [192, 214] width 105 height 23
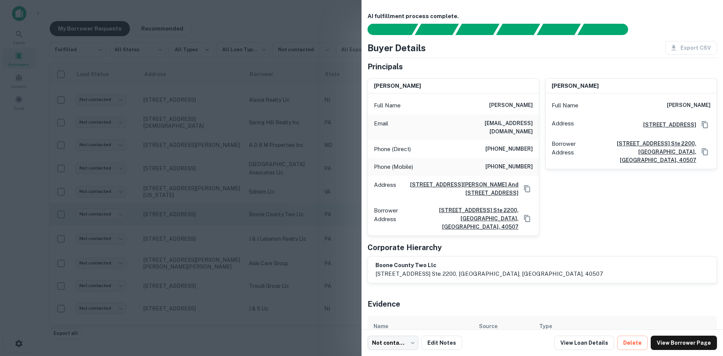
click at [205, 219] on div at bounding box center [361, 178] width 723 height 356
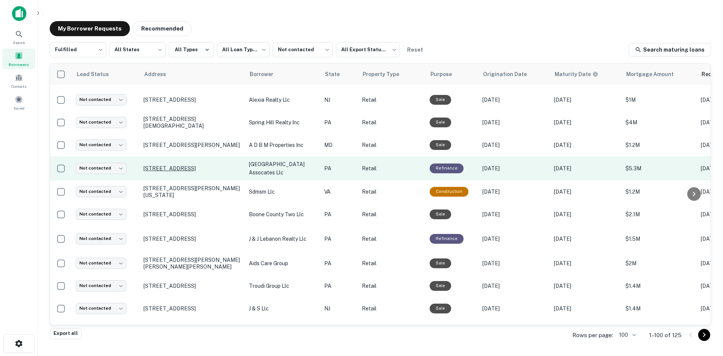
click at [193, 165] on p "5764 Easton Rd Pipersville, PA 18947" at bounding box center [193, 168] width 98 height 7
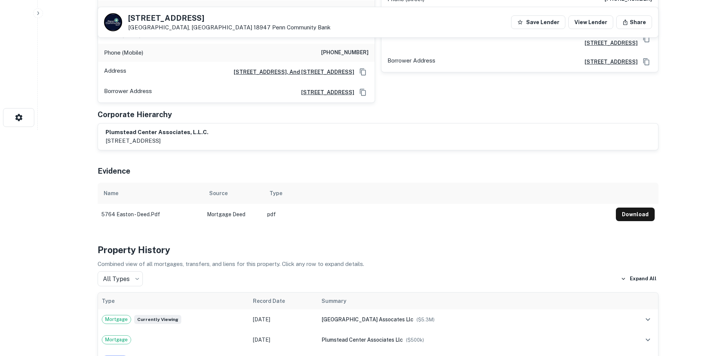
scroll to position [452, 0]
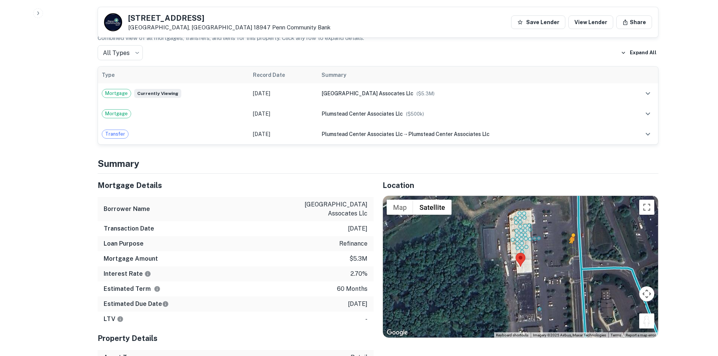
drag, startPoint x: 641, startPoint y: 315, endPoint x: 577, endPoint y: 241, distance: 97.5
click at [577, 241] on div "To activate drag with keyboard, press Alt + Enter. Once in keyboard drag state,…" at bounding box center [520, 267] width 275 height 142
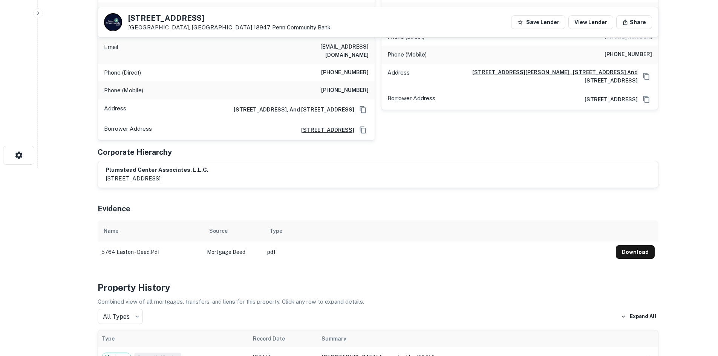
scroll to position [75, 0]
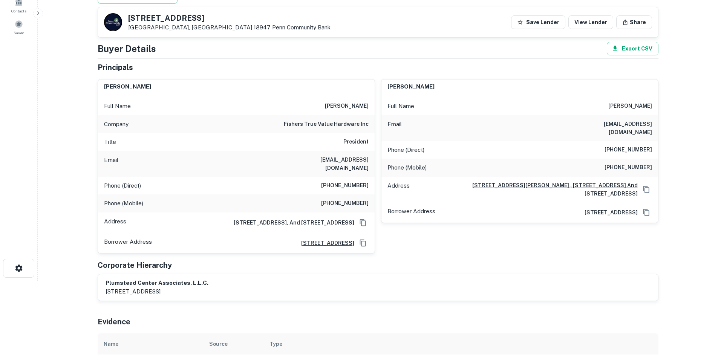
click at [348, 181] on h6 "(215) 357-4681" at bounding box center [344, 185] width 47 height 9
click at [352, 177] on div "Phone (Direct) (215) 357-4681" at bounding box center [236, 186] width 277 height 18
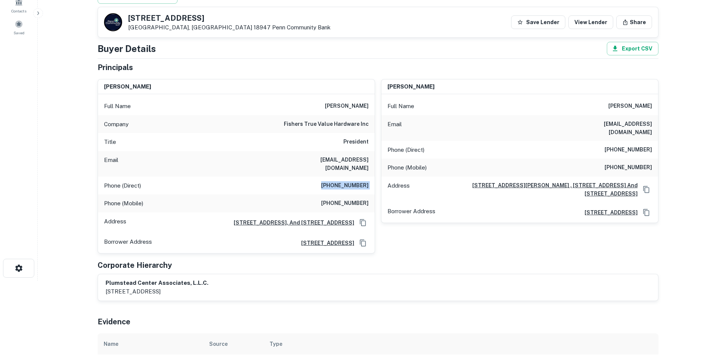
click at [352, 177] on div "Phone (Direct) (215) 357-4681" at bounding box center [236, 186] width 277 height 18
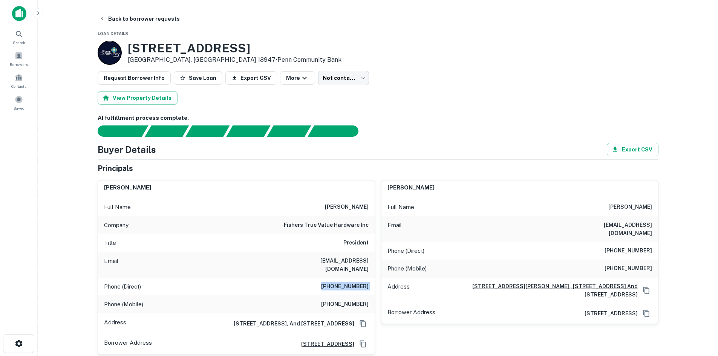
scroll to position [151, 0]
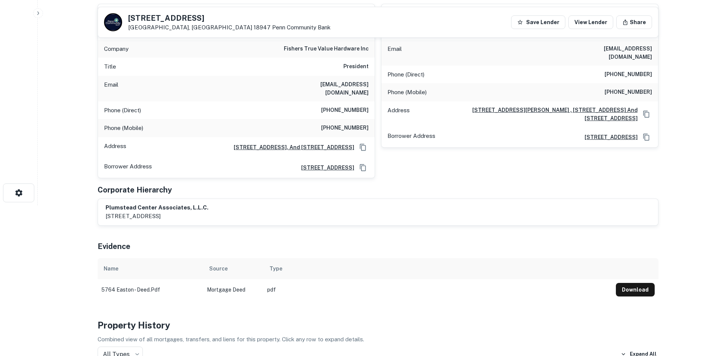
click at [332, 124] on h6 "(215) 350-9335" at bounding box center [344, 128] width 47 height 9
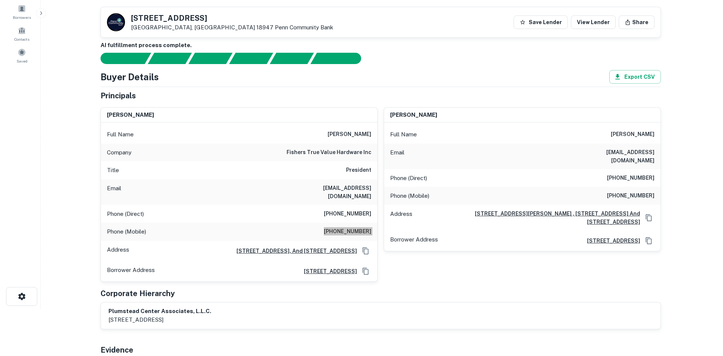
scroll to position [0, 0]
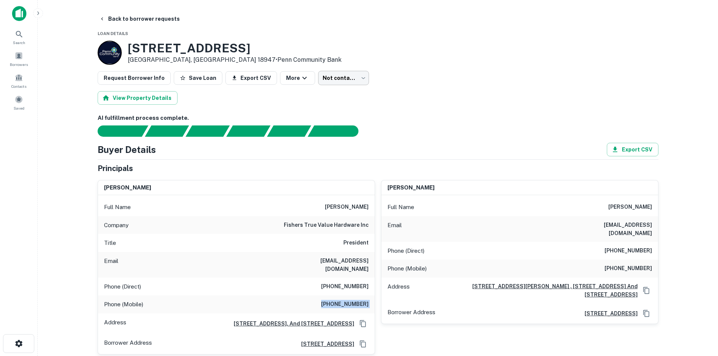
click at [354, 85] on body "Search Borrowers Contacts Saved Back to borrower requests Loan Details 5764 Eas…" at bounding box center [359, 178] width 718 height 356
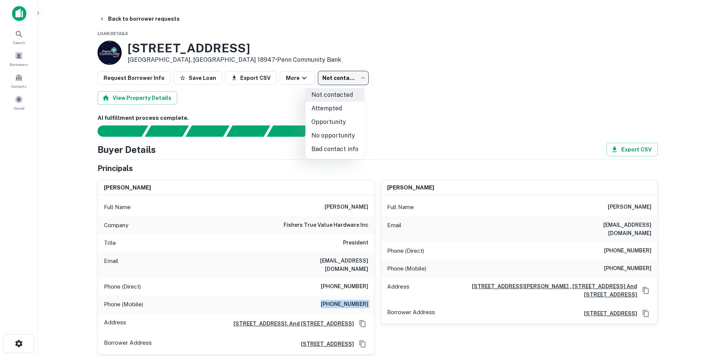
click at [341, 112] on li "Attempted" at bounding box center [335, 109] width 59 height 14
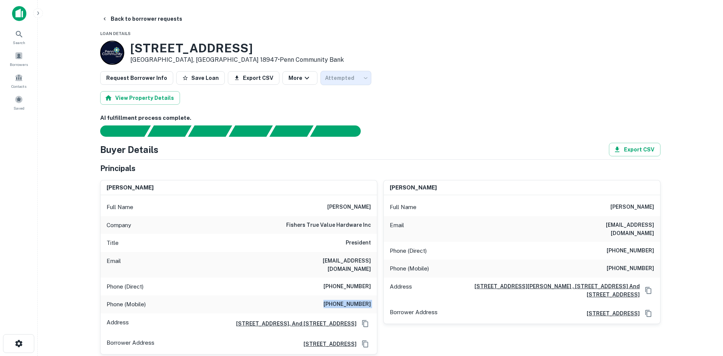
type input "*********"
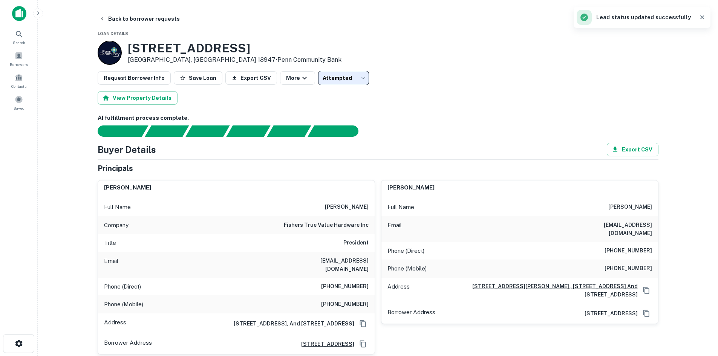
click at [354, 257] on h6 "terfisher@aol.com" at bounding box center [323, 265] width 90 height 17
click at [125, 25] on button "Back to borrower requests" at bounding box center [139, 19] width 87 height 14
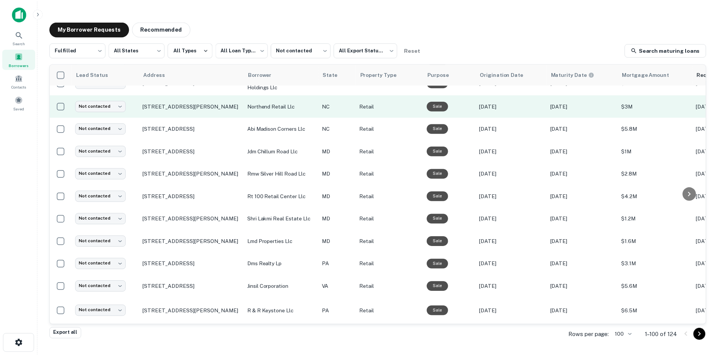
scroll to position [406, 0]
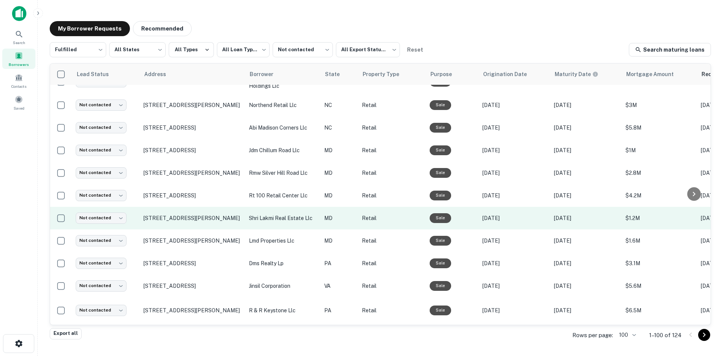
click at [212, 229] on td "[STREET_ADDRESS][PERSON_NAME]" at bounding box center [192, 218] width 105 height 23
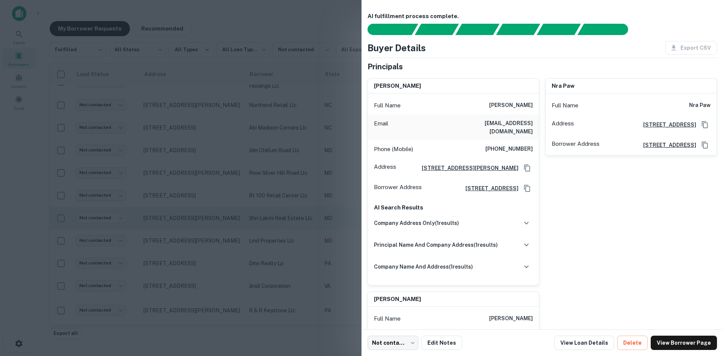
click at [212, 232] on div at bounding box center [361, 178] width 723 height 356
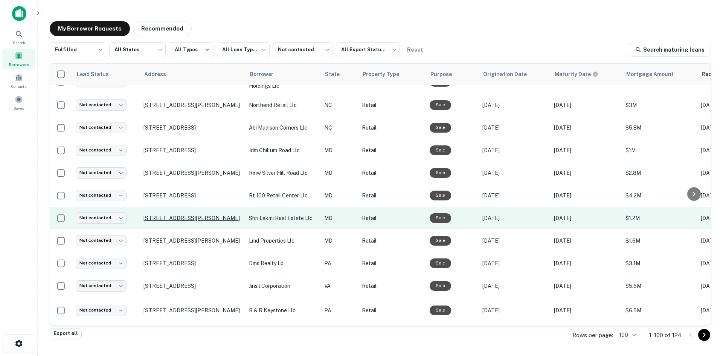
click at [211, 222] on p "[STREET_ADDRESS][PERSON_NAME]" at bounding box center [193, 218] width 98 height 7
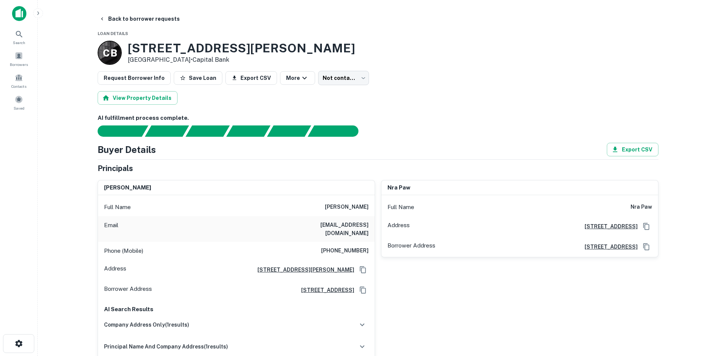
click at [341, 246] on h6 "[PHONE_NUMBER]" at bounding box center [344, 250] width 47 height 9
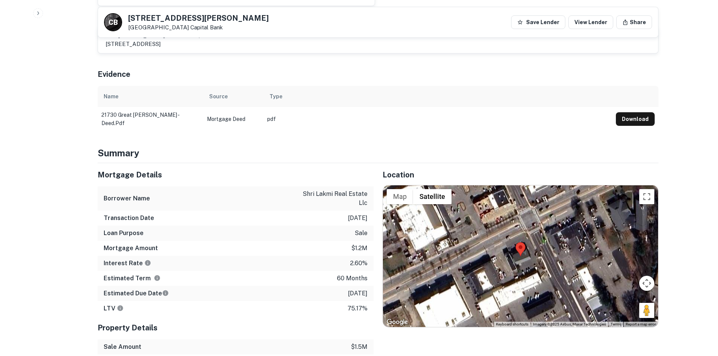
scroll to position [452, 0]
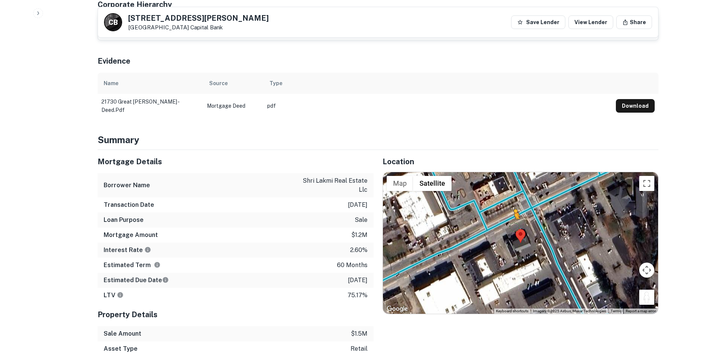
drag, startPoint x: 645, startPoint y: 295, endPoint x: 510, endPoint y: 215, distance: 157.1
click at [510, 215] on div "To activate drag with keyboard, press Alt + Enter. Once in keyboard drag state,…" at bounding box center [520, 243] width 275 height 142
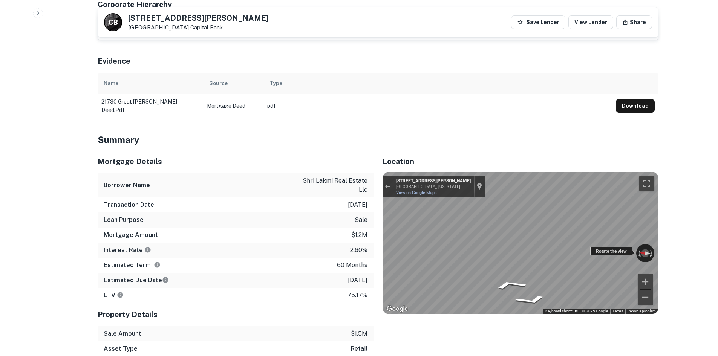
click at [472, 227] on div "← Move left → Move right ↑ Move up ↓ Move down + Zoom in - Zoom out 21729 Great…" at bounding box center [520, 243] width 275 height 142
drag, startPoint x: 590, startPoint y: 247, endPoint x: 375, endPoint y: 221, distance: 216.3
click at [375, 221] on div "Location ← Move left → Move right ↑ Move up ↓ Move down + Zoom in - Zoom out Ho…" at bounding box center [515, 276] width 285 height 252
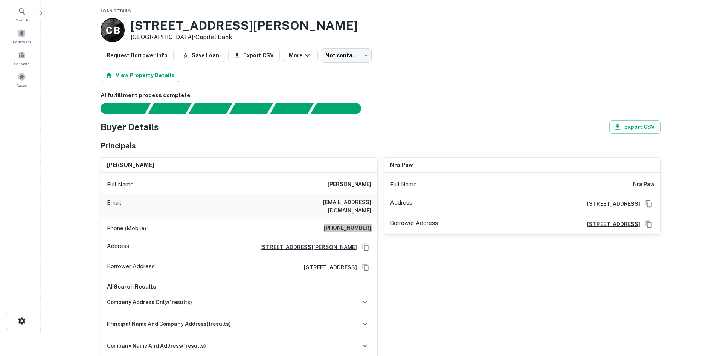
scroll to position [0, 0]
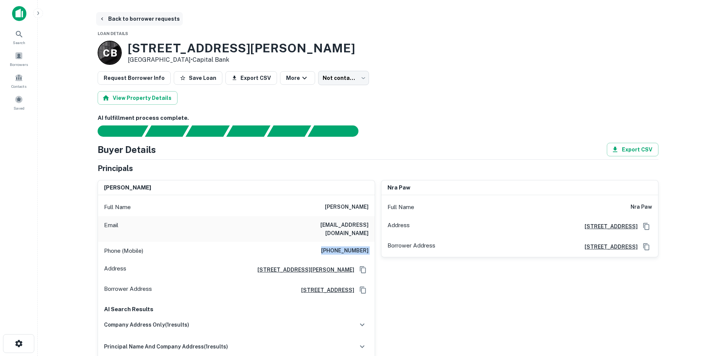
drag, startPoint x: 153, startPoint y: 18, endPoint x: 149, endPoint y: 19, distance: 3.9
click at [153, 18] on button "Back to borrower requests" at bounding box center [139, 19] width 87 height 14
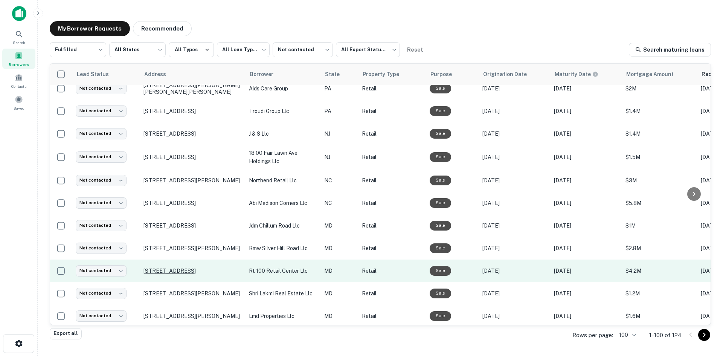
scroll to position [368, 0]
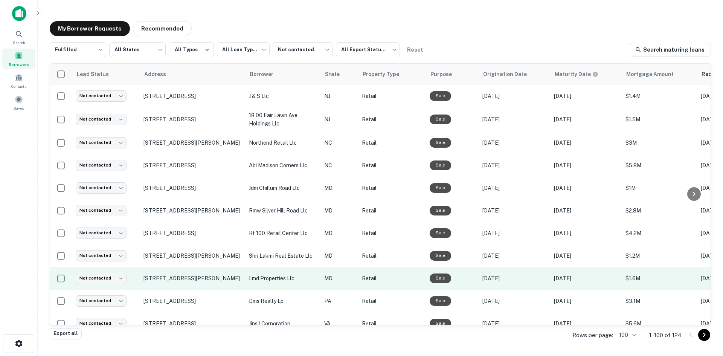
drag, startPoint x: 186, startPoint y: 272, endPoint x: 192, endPoint y: 274, distance: 6.1
click at [186, 267] on td "[STREET_ADDRESS][PERSON_NAME]" at bounding box center [192, 256] width 105 height 23
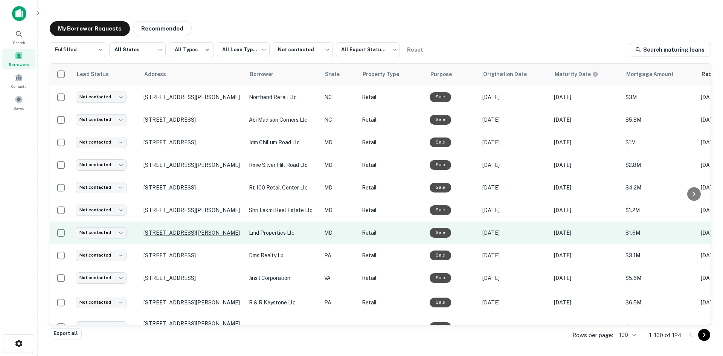
scroll to position [444, 0]
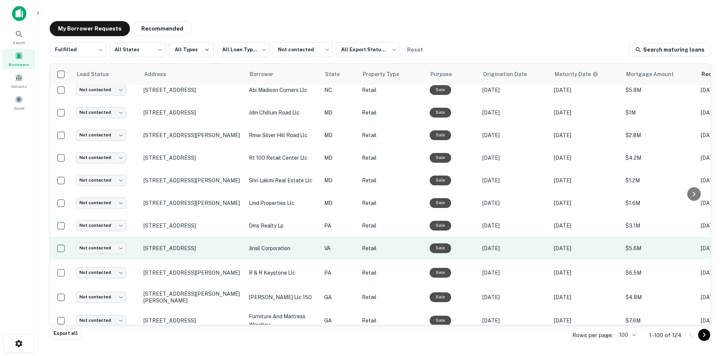
click at [200, 260] on td "[STREET_ADDRESS]" at bounding box center [192, 248] width 105 height 23
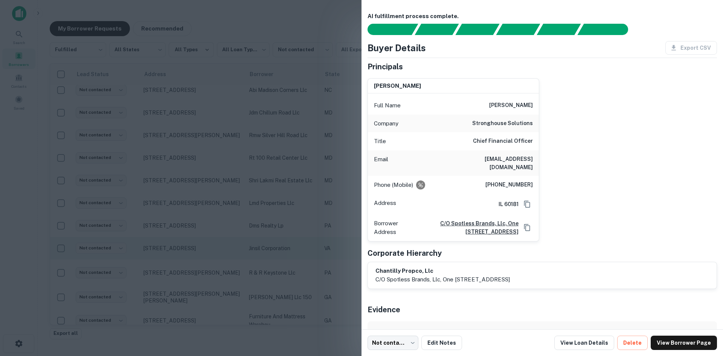
click at [200, 265] on div at bounding box center [361, 178] width 723 height 356
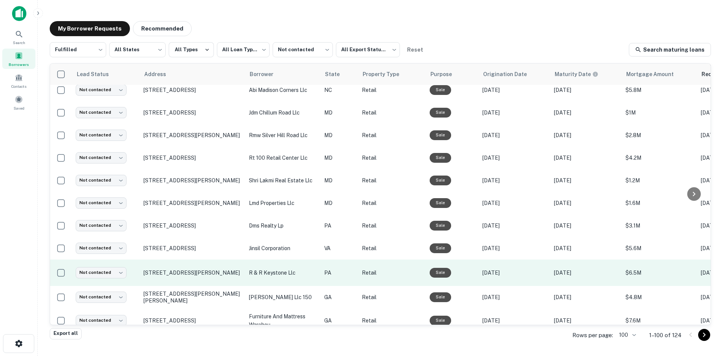
click at [211, 286] on td "[STREET_ADDRESS][PERSON_NAME]" at bounding box center [192, 273] width 105 height 26
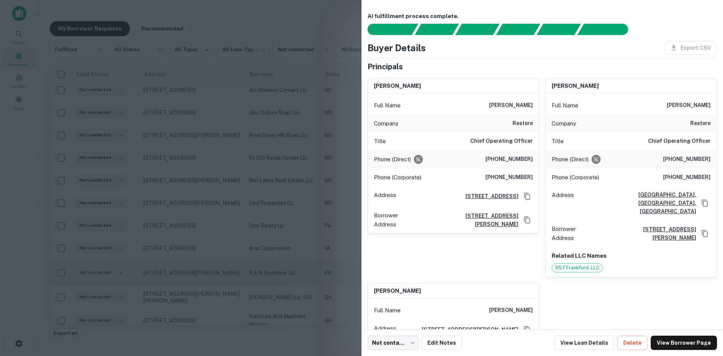
click at [211, 295] on div at bounding box center [361, 178] width 723 height 356
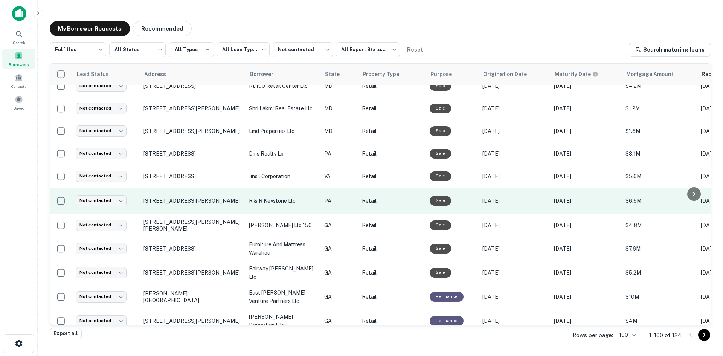
scroll to position [519, 0]
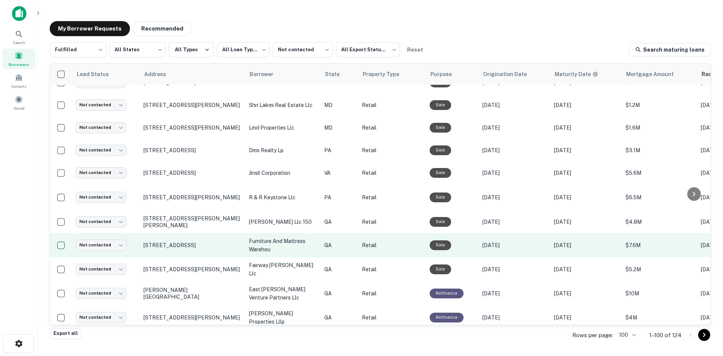
click at [191, 257] on td "[STREET_ADDRESS]" at bounding box center [192, 245] width 105 height 24
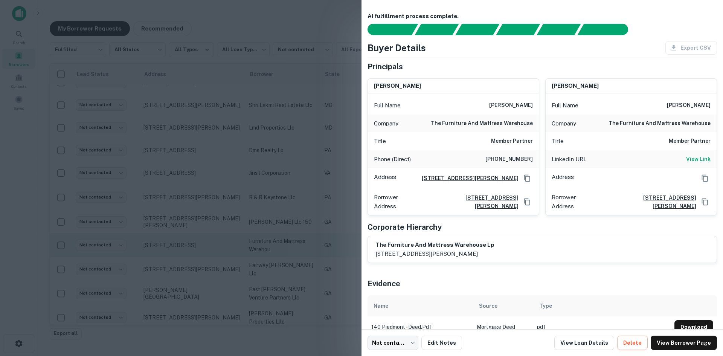
click at [191, 267] on div at bounding box center [361, 178] width 723 height 356
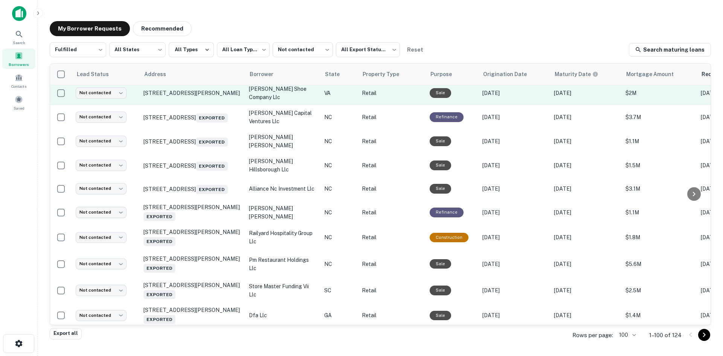
scroll to position [821, 0]
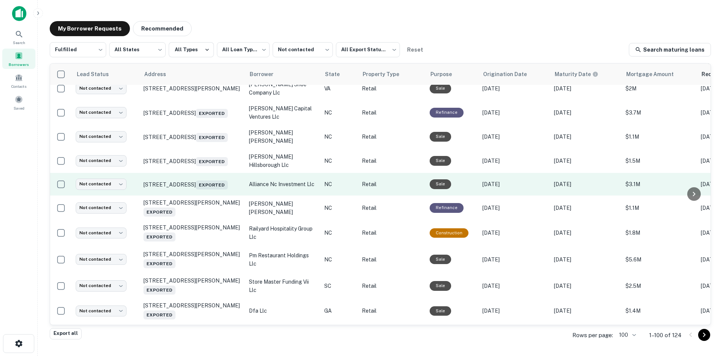
click at [203, 196] on td "225 S Grove St Hendersonville, NC 28792 Exported" at bounding box center [192, 184] width 105 height 23
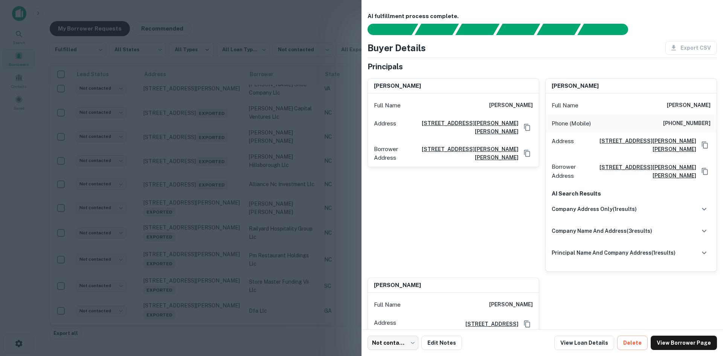
click at [204, 210] on div at bounding box center [361, 178] width 723 height 356
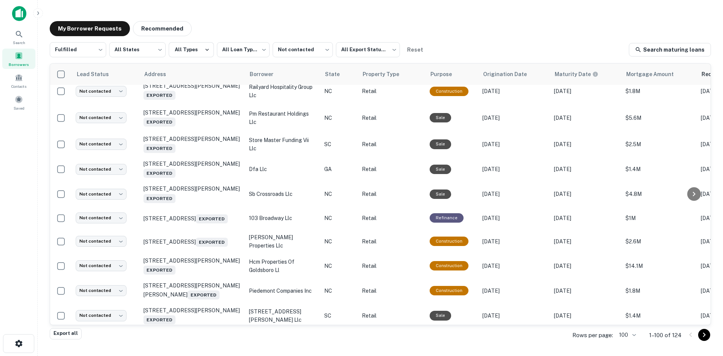
scroll to position [971, 0]
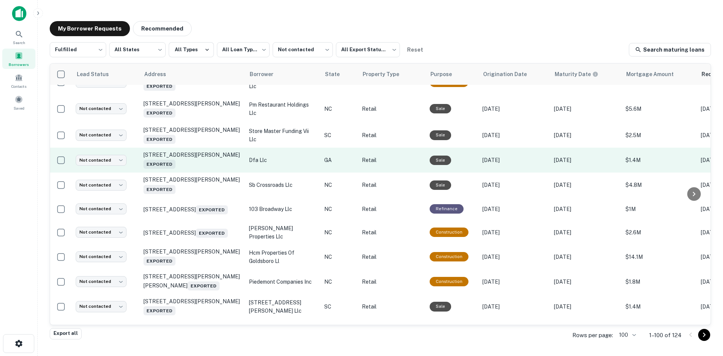
click at [210, 173] on td "[STREET_ADDRESS][PERSON_NAME] Exported" at bounding box center [192, 160] width 105 height 25
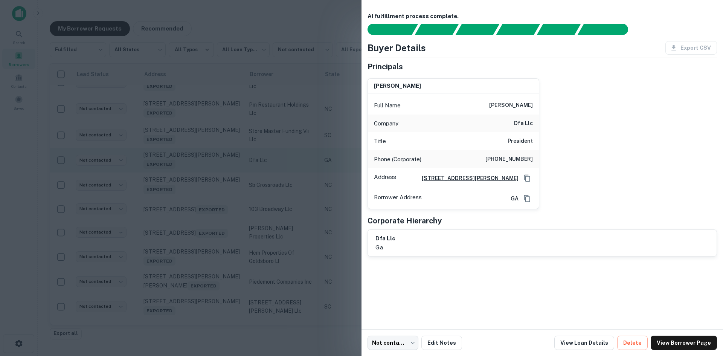
click at [210, 183] on div at bounding box center [361, 178] width 723 height 356
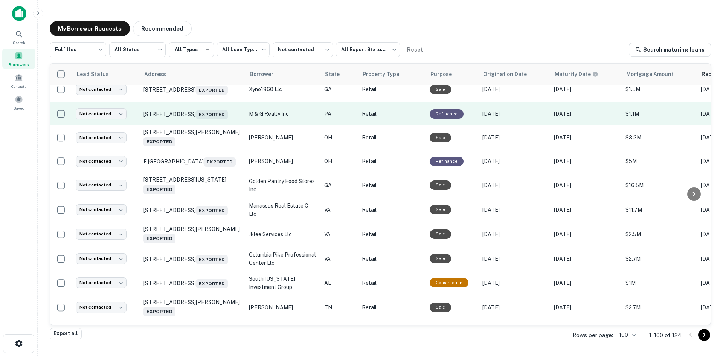
scroll to position [1310, 0]
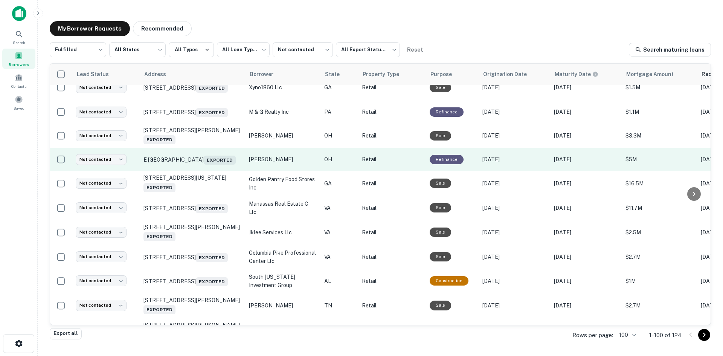
click at [208, 171] on td "E Fifth St Marysville, OH 43040 Exported" at bounding box center [192, 159] width 105 height 23
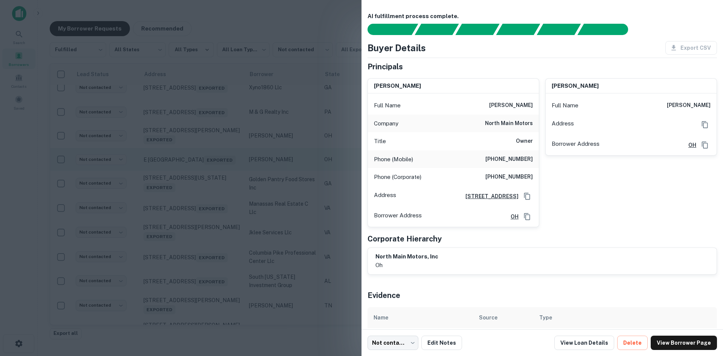
click at [208, 197] on div at bounding box center [361, 178] width 723 height 356
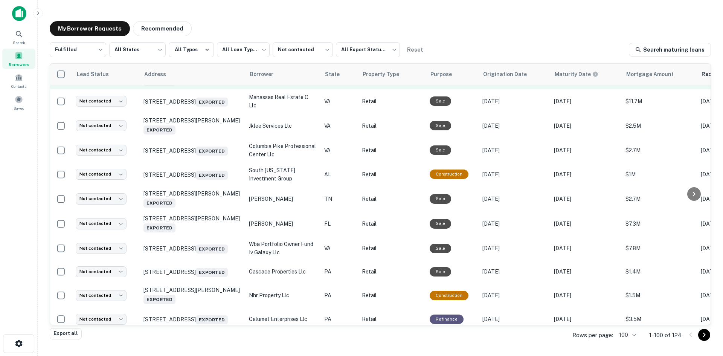
scroll to position [1423, 0]
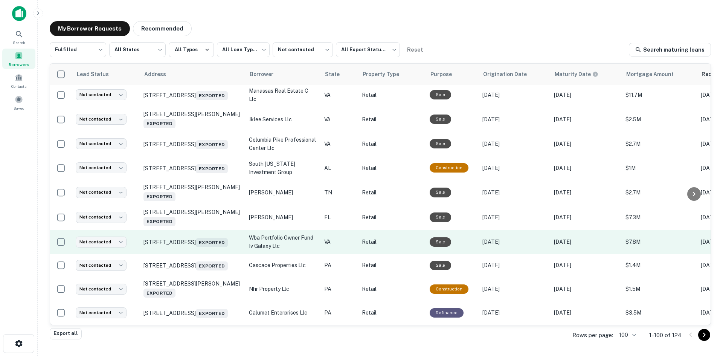
click at [208, 254] on td "115 W Little Creek Rd Norfolk, VA 23505 Exported" at bounding box center [192, 242] width 105 height 24
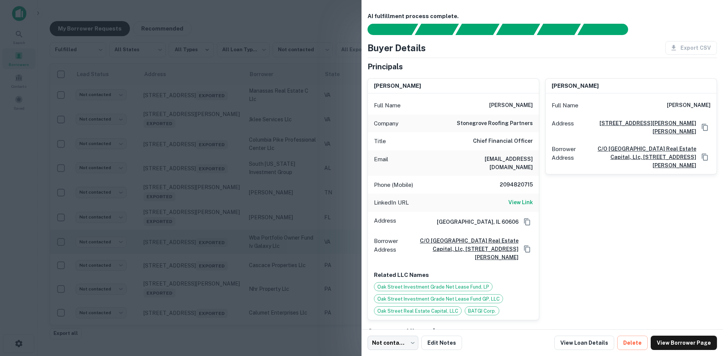
click at [208, 288] on div at bounding box center [361, 178] width 723 height 356
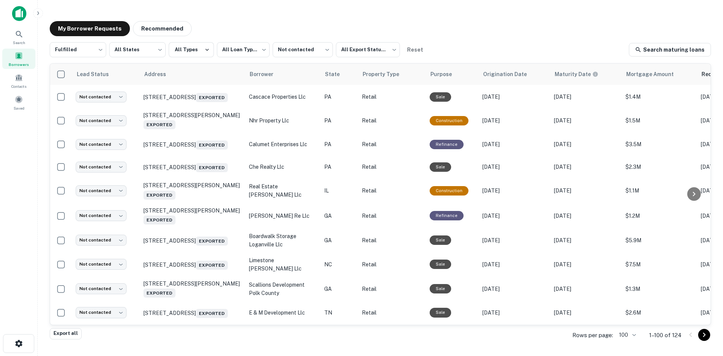
scroll to position [1612, 0]
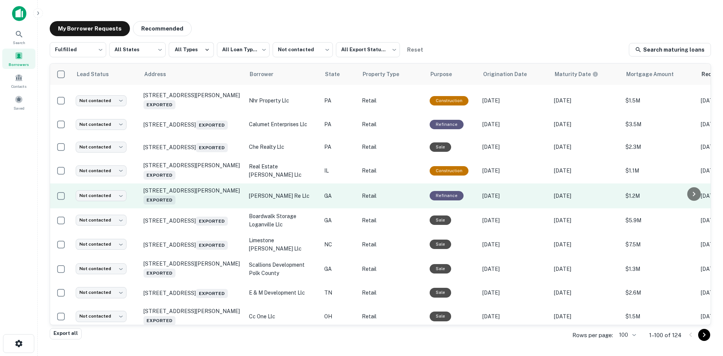
click at [183, 208] on td "11365 Columbia St Blakely, GA 39823 Exported" at bounding box center [192, 195] width 105 height 25
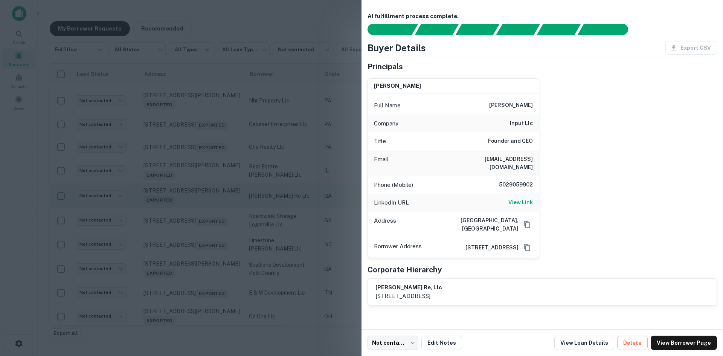
click at [183, 249] on div at bounding box center [361, 178] width 723 height 356
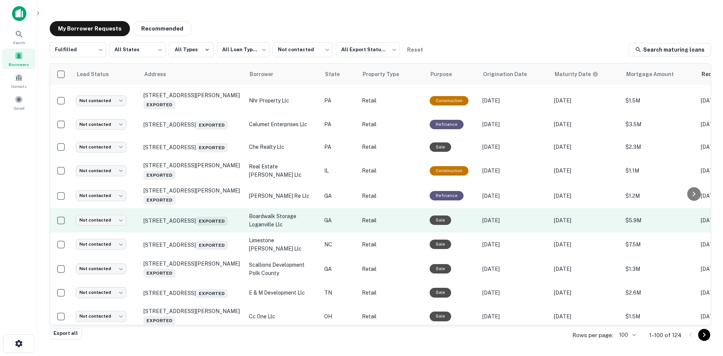
click at [193, 232] on td "4138 Pecan St Loganville, GA 30052 Exported" at bounding box center [192, 220] width 105 height 24
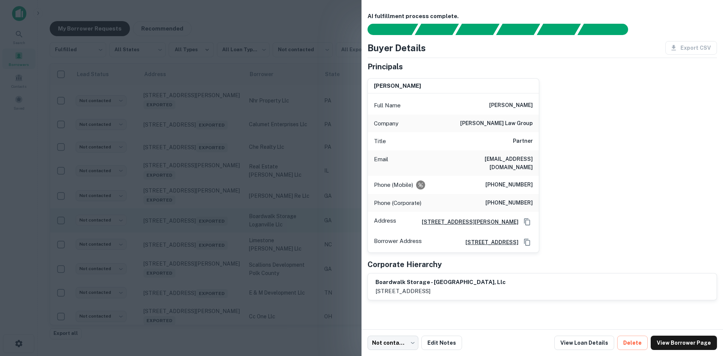
click at [193, 274] on div at bounding box center [361, 178] width 723 height 356
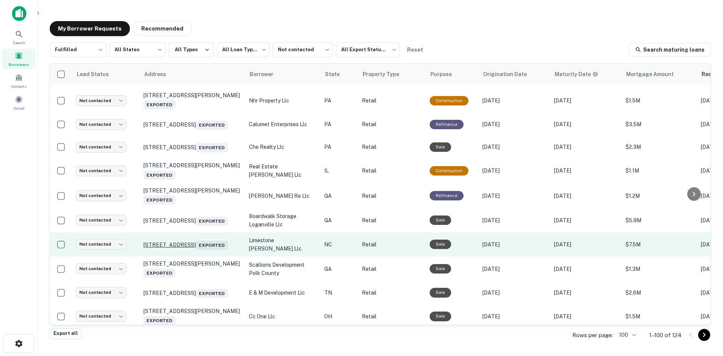
click at [196, 250] on p "1607 Sardis Rd N Charlotte, NC 28270 Exported" at bounding box center [193, 244] width 98 height 11
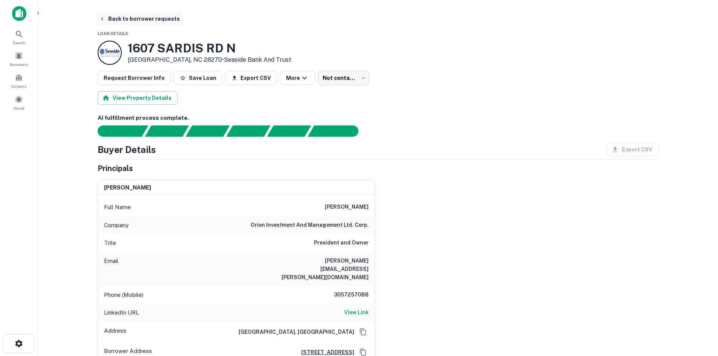
click at [170, 21] on button "Back to borrower requests" at bounding box center [139, 19] width 87 height 14
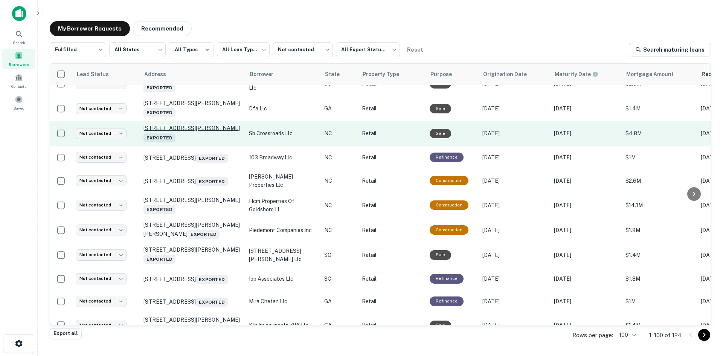
scroll to position [1197, 0]
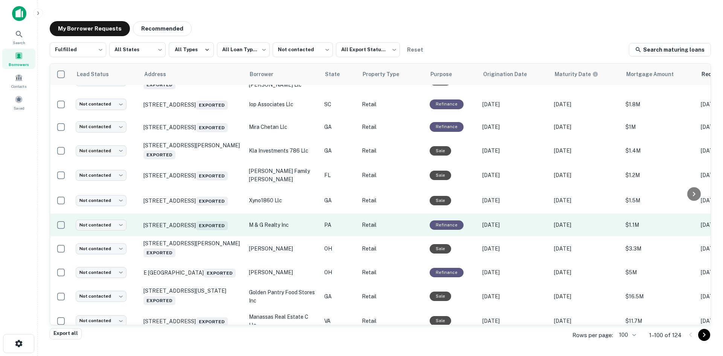
click at [207, 236] on td "[STREET_ADDRESS] Exported" at bounding box center [192, 225] width 105 height 23
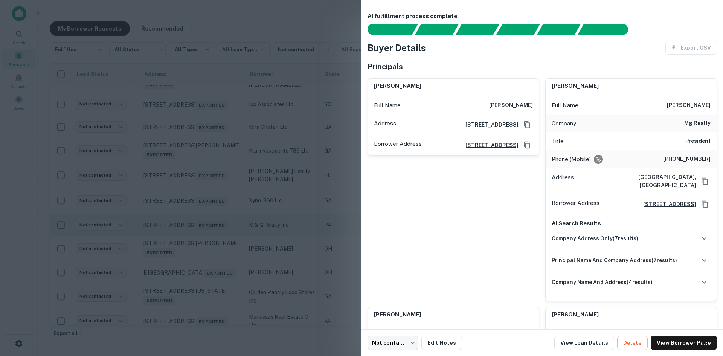
click at [207, 262] on div at bounding box center [361, 178] width 723 height 356
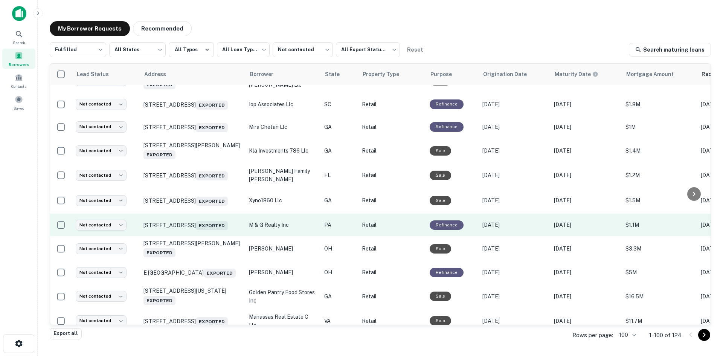
scroll to position [1423, 0]
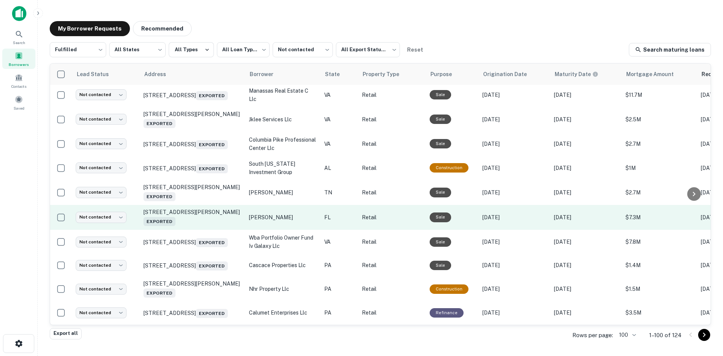
click at [207, 230] on td "[STREET_ADDRESS][PERSON_NAME] Exported" at bounding box center [192, 217] width 105 height 25
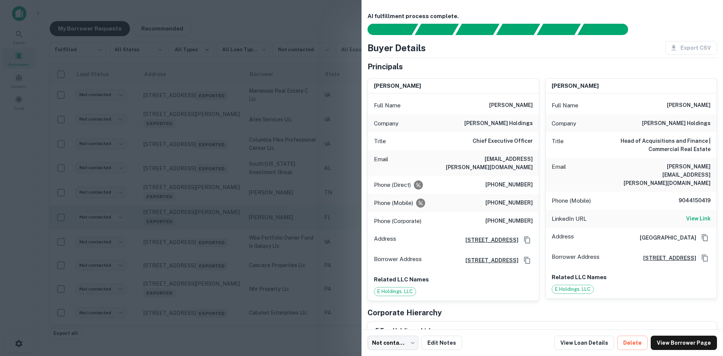
click at [207, 261] on div at bounding box center [361, 178] width 723 height 356
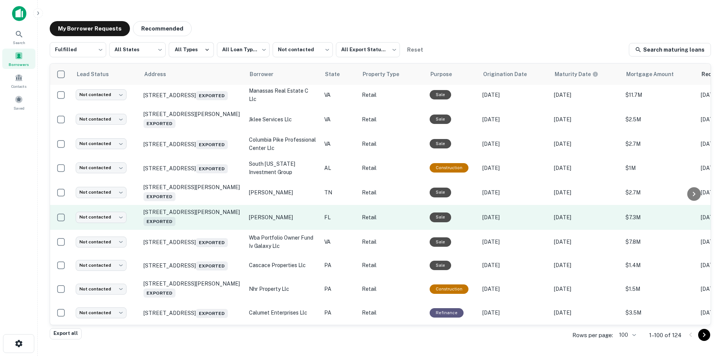
scroll to position [1649, 0]
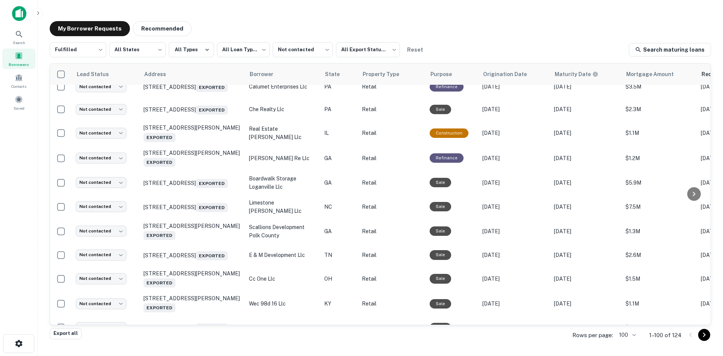
click at [207, 219] on td "1607 Sardis Rd N Charlotte, NC 28270 Exported" at bounding box center [192, 207] width 105 height 24
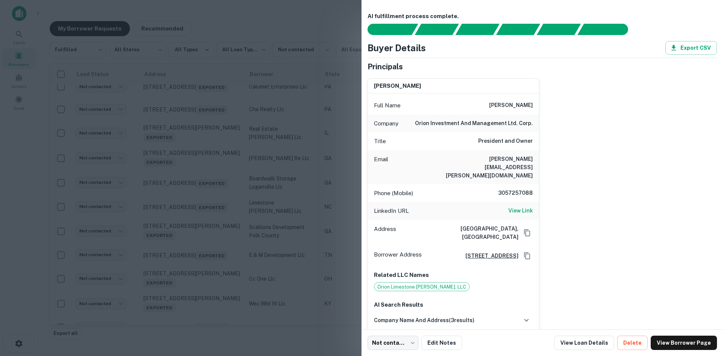
click at [207, 261] on div at bounding box center [361, 178] width 723 height 356
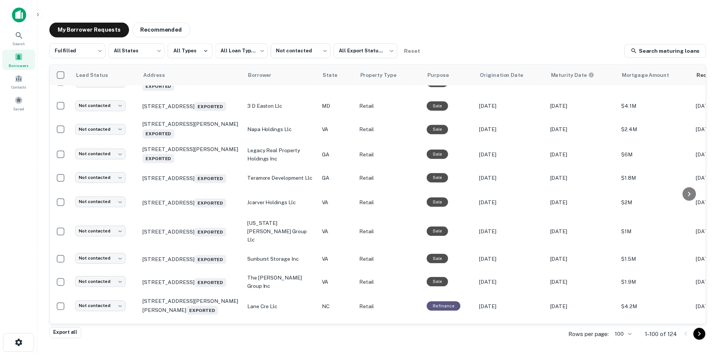
scroll to position [1875, 0]
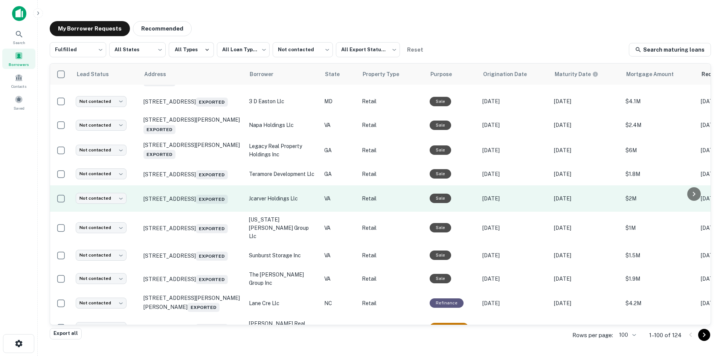
click at [208, 212] on td "1134 W Mercury Blvd Hampton, VA 23666 Exported" at bounding box center [192, 198] width 105 height 26
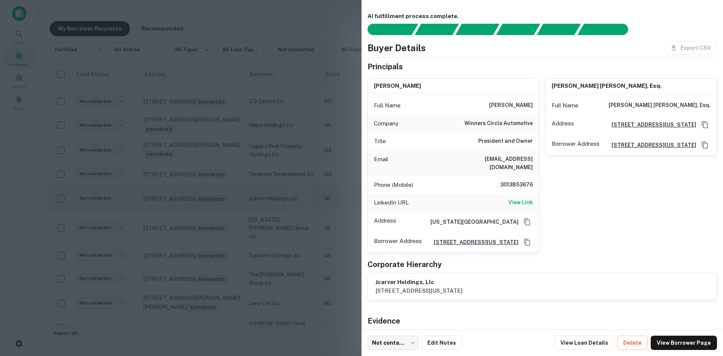
click at [208, 263] on div at bounding box center [361, 178] width 723 height 356
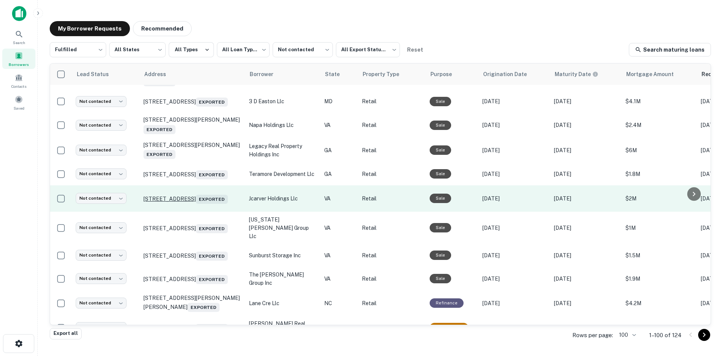
click at [214, 204] on p "1134 W Mercury Blvd Hampton, VA 23666 Exported" at bounding box center [193, 198] width 98 height 11
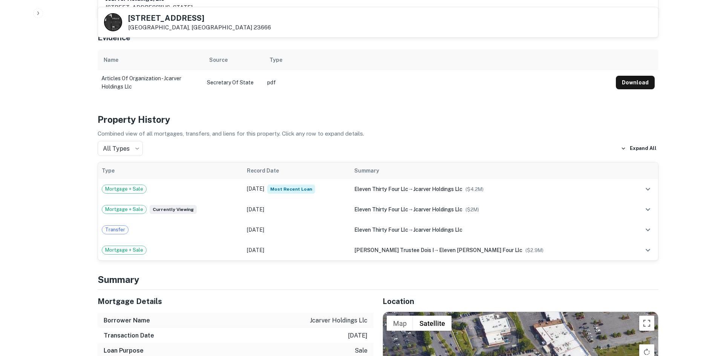
scroll to position [490, 0]
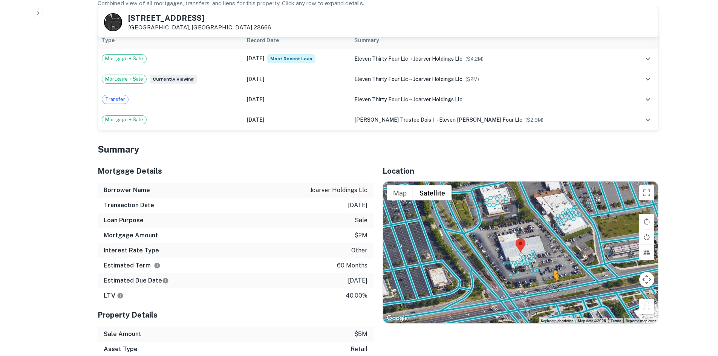
drag, startPoint x: 647, startPoint y: 303, endPoint x: 550, endPoint y: 278, distance: 99.6
click at [550, 278] on div "To activate drag with keyboard, press Alt + Enter. Once in keyboard drag state,…" at bounding box center [520, 253] width 275 height 142
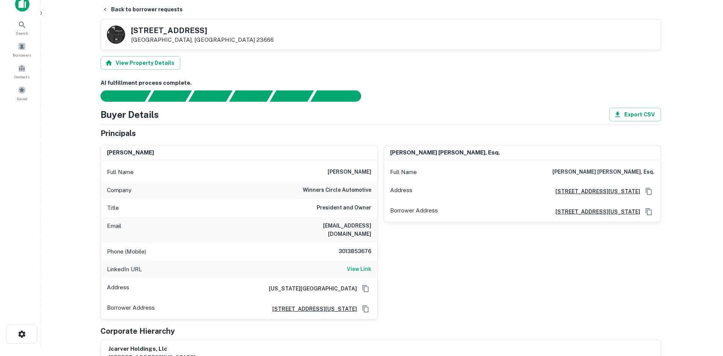
scroll to position [0, 0]
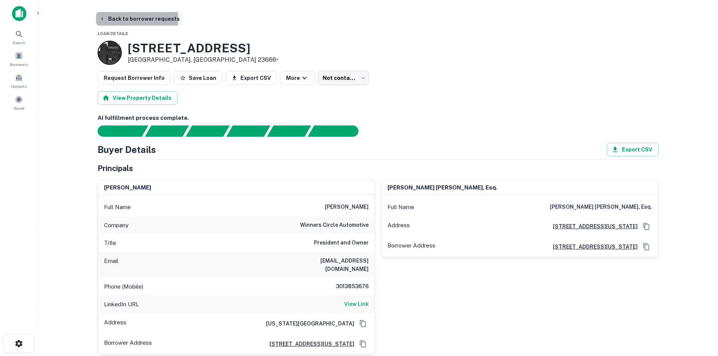
click at [133, 19] on button "Back to borrower requests" at bounding box center [139, 19] width 87 height 14
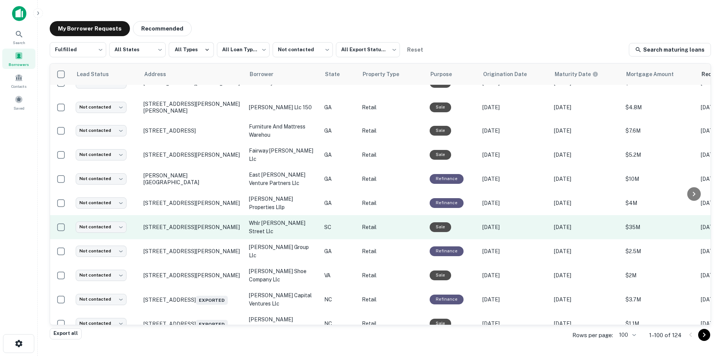
scroll to position [632, 0]
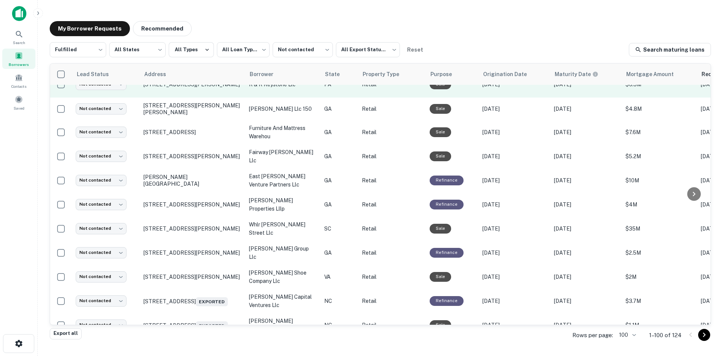
click at [222, 98] on td "[STREET_ADDRESS][PERSON_NAME]" at bounding box center [192, 84] width 105 height 26
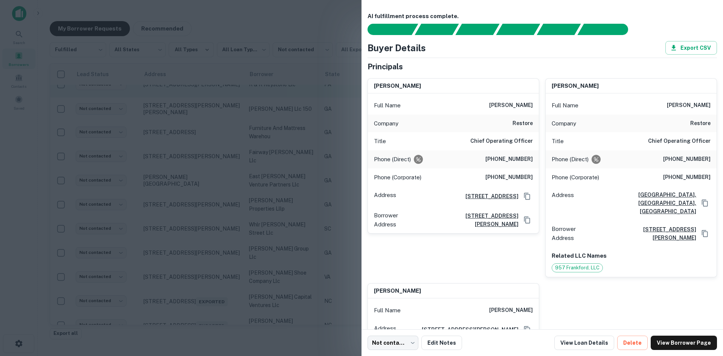
click at [222, 108] on div at bounding box center [361, 178] width 723 height 356
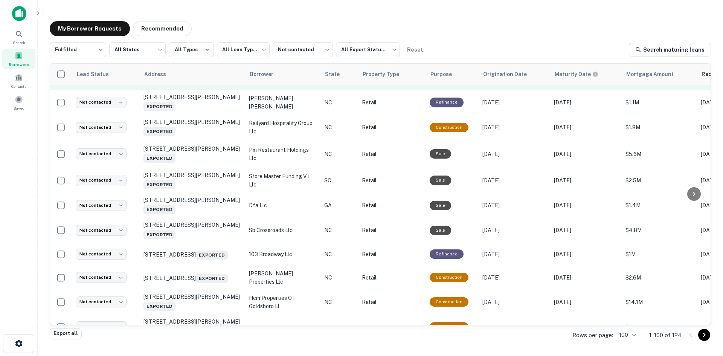
scroll to position [971, 0]
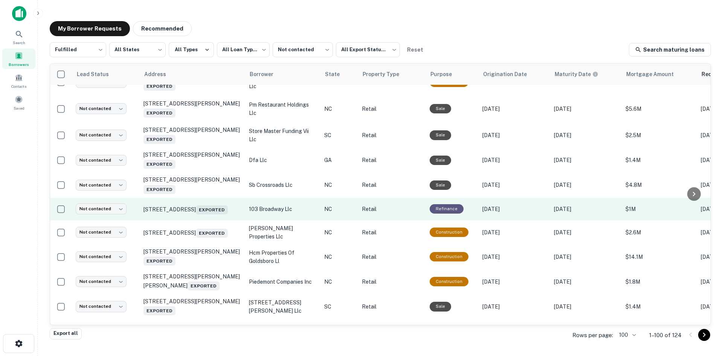
click at [220, 220] on td "103 Broadway St Asheville, NC 28801 Exported" at bounding box center [192, 209] width 105 height 23
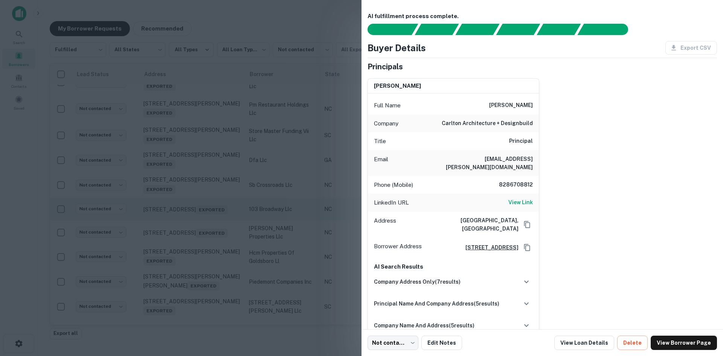
click at [220, 231] on div at bounding box center [361, 178] width 723 height 356
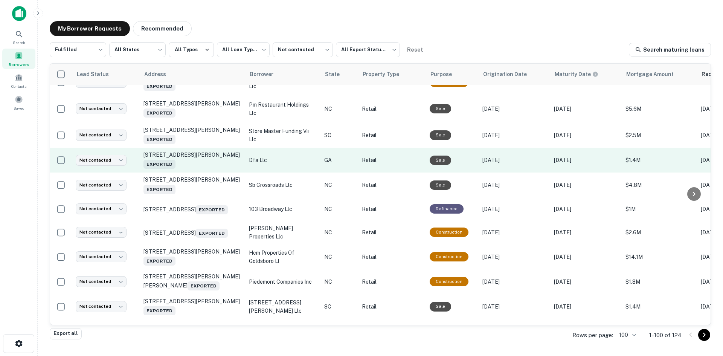
click at [211, 173] on td "[STREET_ADDRESS][PERSON_NAME] Exported" at bounding box center [192, 160] width 105 height 25
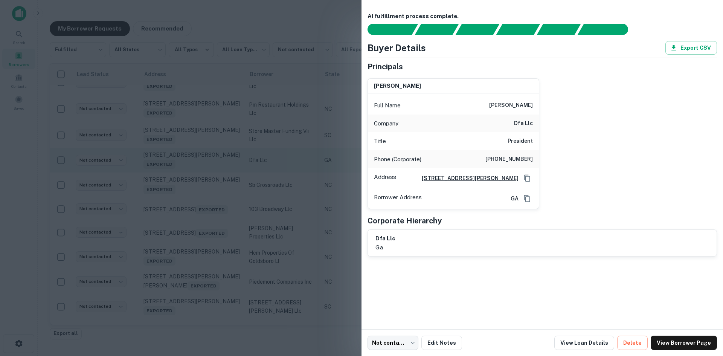
click at [211, 182] on div at bounding box center [361, 178] width 723 height 356
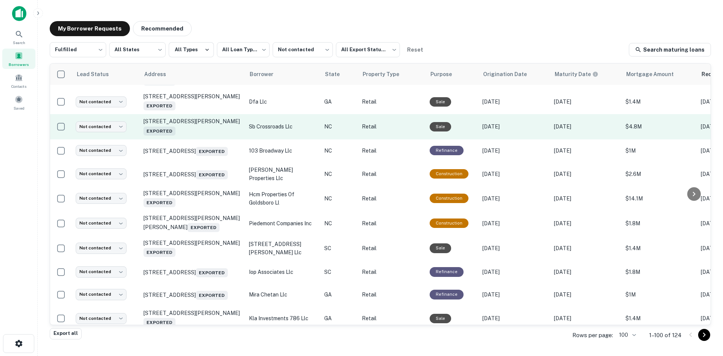
scroll to position [1197, 0]
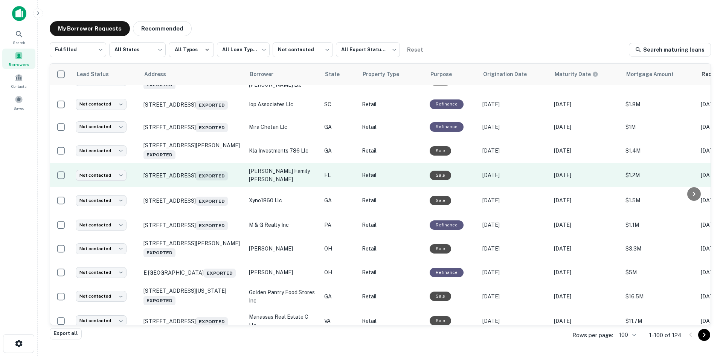
click at [205, 187] on td "[STREET_ADDRESS] Exported" at bounding box center [192, 175] width 105 height 24
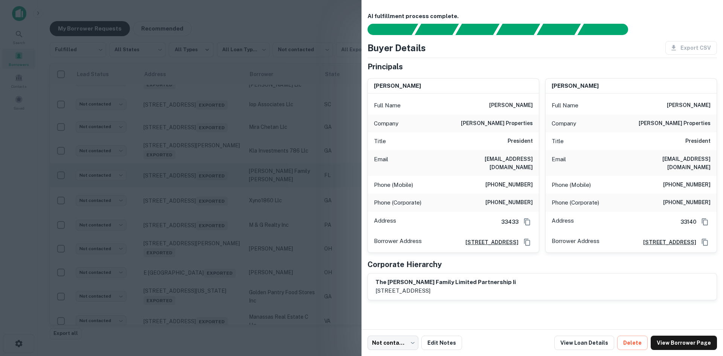
click at [205, 208] on div at bounding box center [361, 178] width 723 height 356
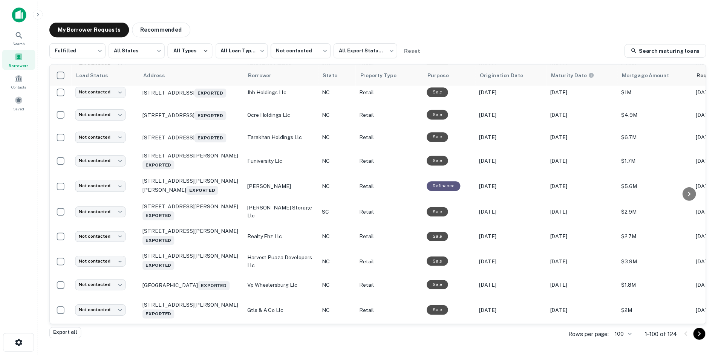
scroll to position [2236, 0]
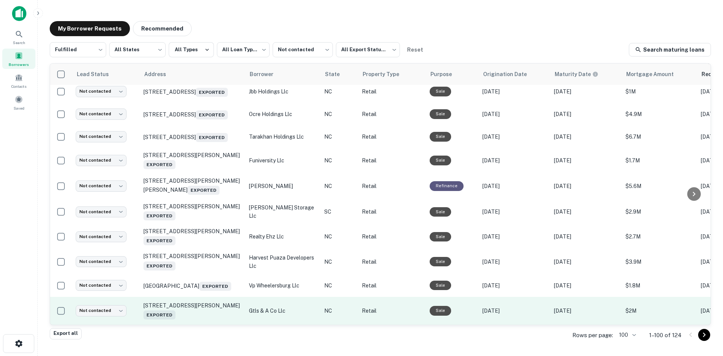
click at [192, 312] on td "210 Charlotte Hwy Asheville, NC 28803 Exported" at bounding box center [192, 311] width 105 height 28
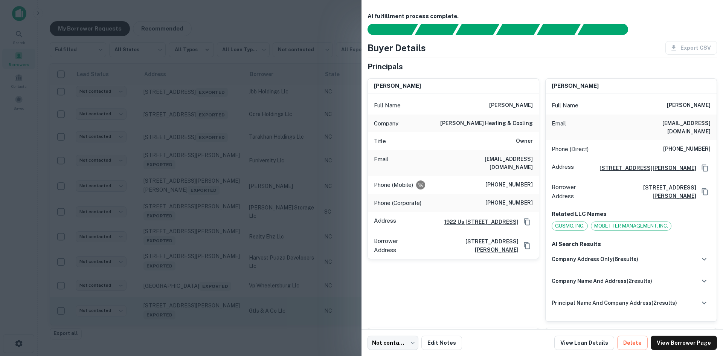
click at [192, 312] on div at bounding box center [361, 178] width 723 height 356
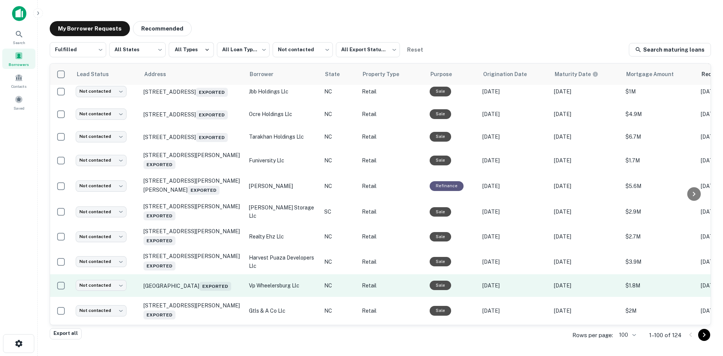
click at [202, 281] on td "Wilkesboro Ave North Wilkesboro, NC 28659 Exported" at bounding box center [192, 285] width 105 height 23
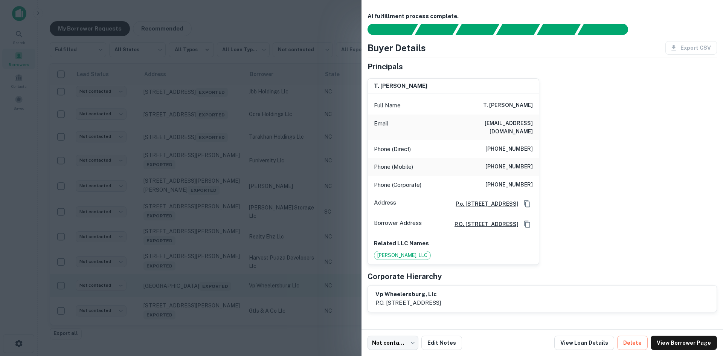
click at [202, 281] on div at bounding box center [361, 178] width 723 height 356
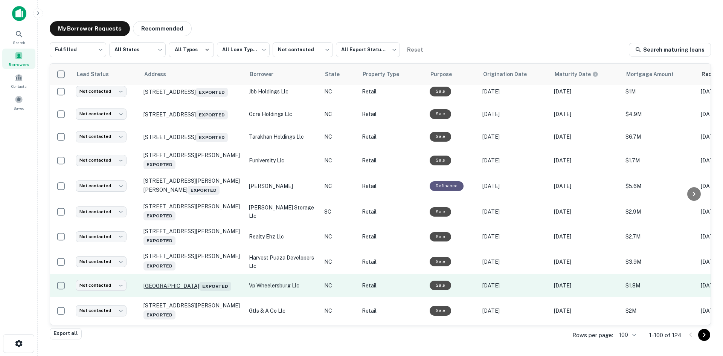
click at [207, 280] on p "Wilkesboro Ave North Wilkesboro, NC 28659 Exported" at bounding box center [193, 285] width 98 height 11
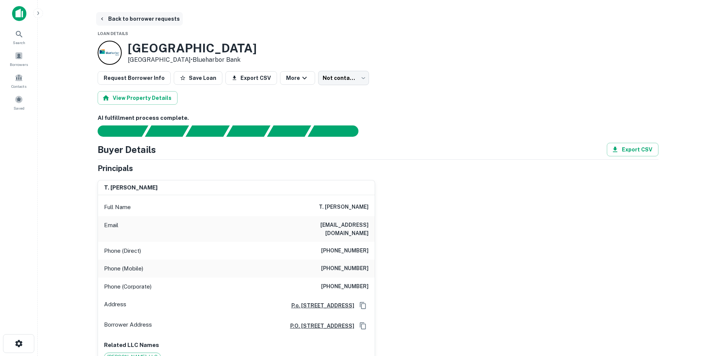
click at [154, 21] on button "Back to borrower requests" at bounding box center [139, 19] width 87 height 14
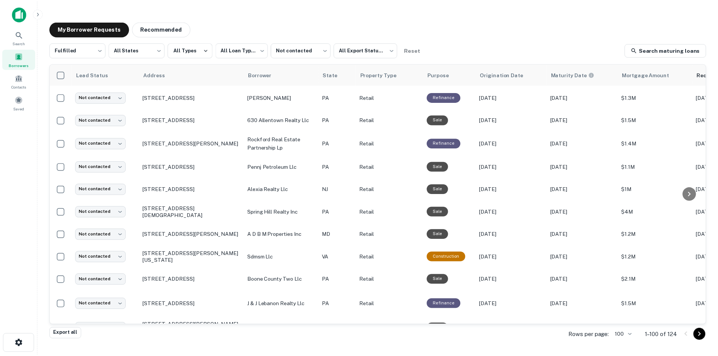
scroll to position [67, 0]
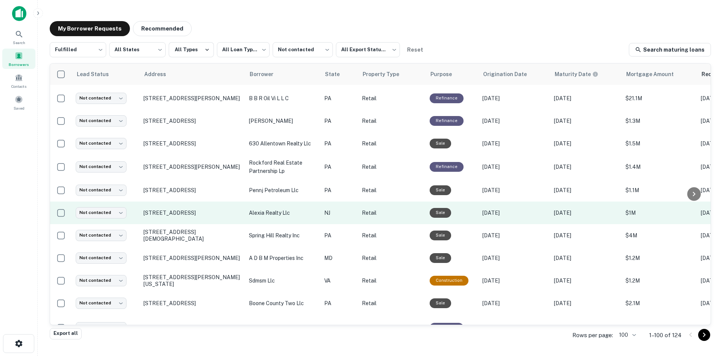
click at [220, 222] on td "[STREET_ADDRESS]" at bounding box center [192, 213] width 105 height 23
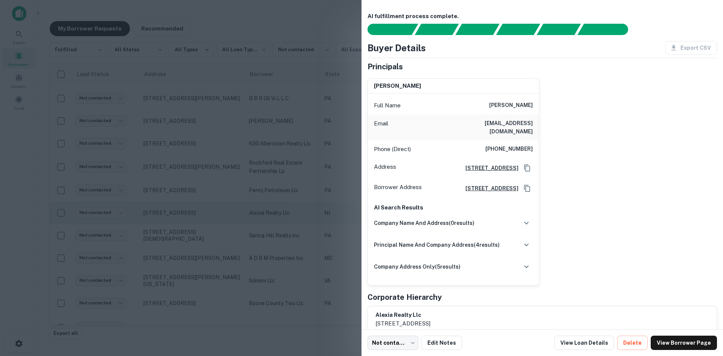
click at [220, 222] on div at bounding box center [361, 178] width 723 height 356
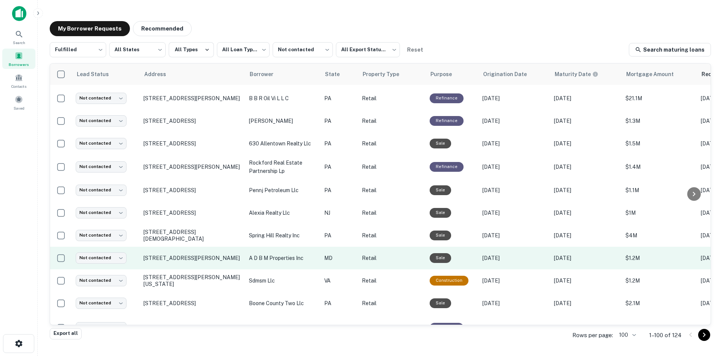
click at [211, 263] on td "[STREET_ADDRESS][PERSON_NAME]" at bounding box center [192, 258] width 105 height 23
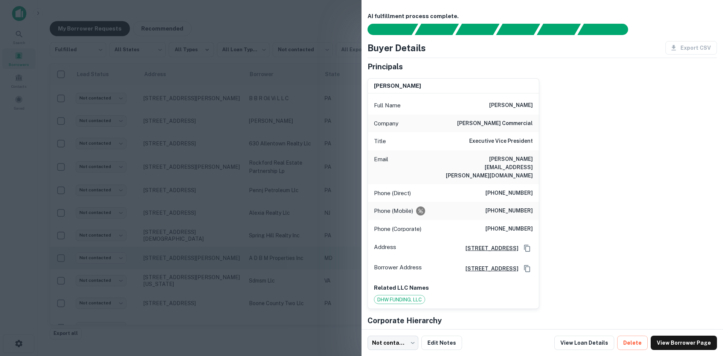
click at [211, 263] on div at bounding box center [361, 178] width 723 height 356
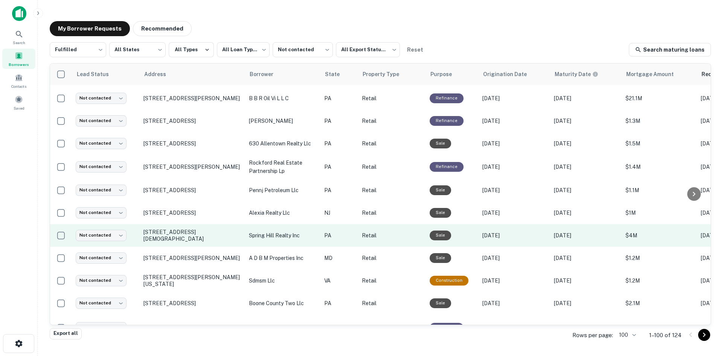
click at [201, 243] on td "323 E Gay St West Chester, PA 19380" at bounding box center [192, 235] width 105 height 23
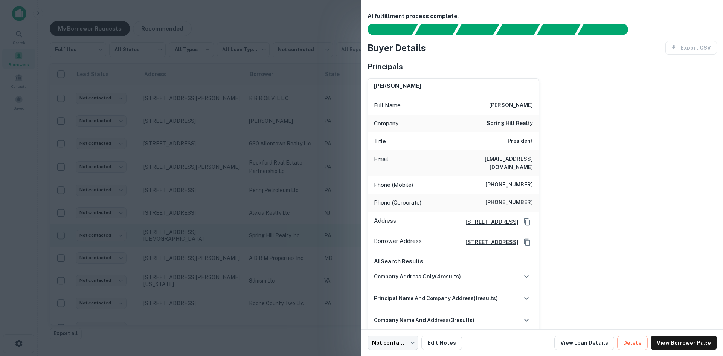
click at [201, 243] on div at bounding box center [361, 178] width 723 height 356
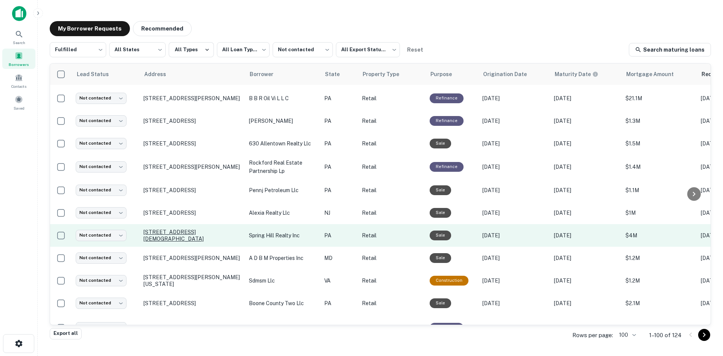
click at [202, 237] on p "323 E Gay St West Chester, PA 19380" at bounding box center [193, 236] width 98 height 14
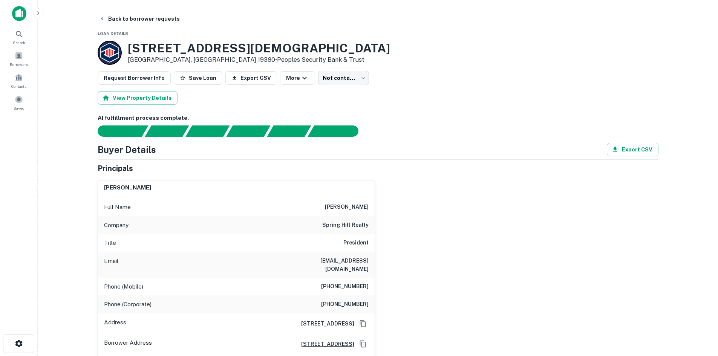
click at [358, 282] on h6 "[PHONE_NUMBER]" at bounding box center [344, 286] width 47 height 9
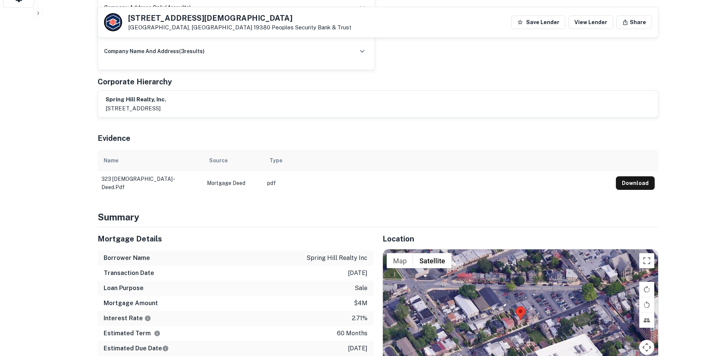
scroll to position [490, 0]
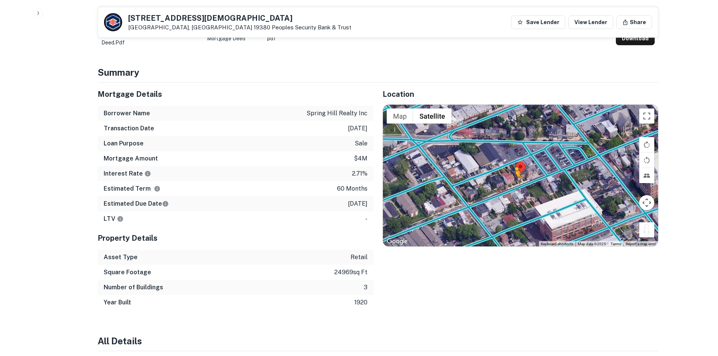
drag, startPoint x: 644, startPoint y: 222, endPoint x: 517, endPoint y: 177, distance: 134.4
click at [517, 177] on div "To activate drag with keyboard, press Alt + Enter. Once in keyboard drag state,…" at bounding box center [520, 176] width 275 height 142
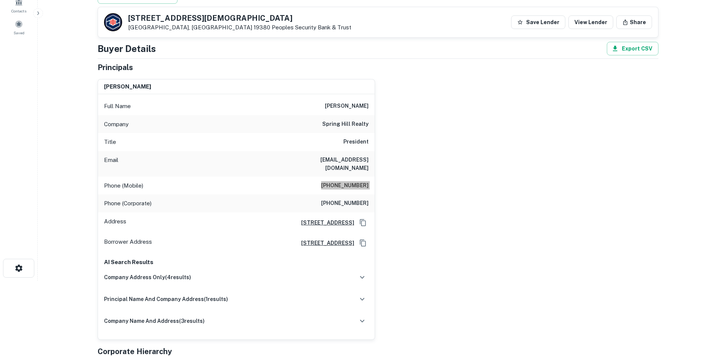
scroll to position [0, 0]
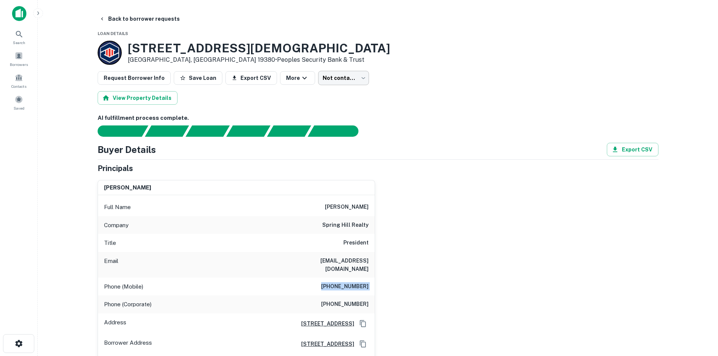
click at [348, 79] on body "Search Borrowers Contacts Saved Back to borrower requests Loan Details [STREET_…" at bounding box center [359, 178] width 718 height 356
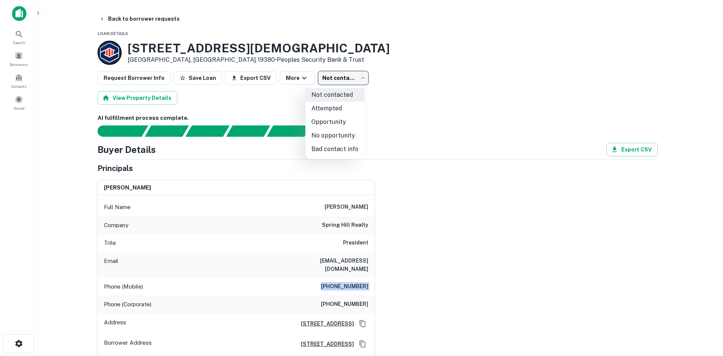
click at [331, 135] on li "No opportunity" at bounding box center [335, 136] width 59 height 14
type input "**********"
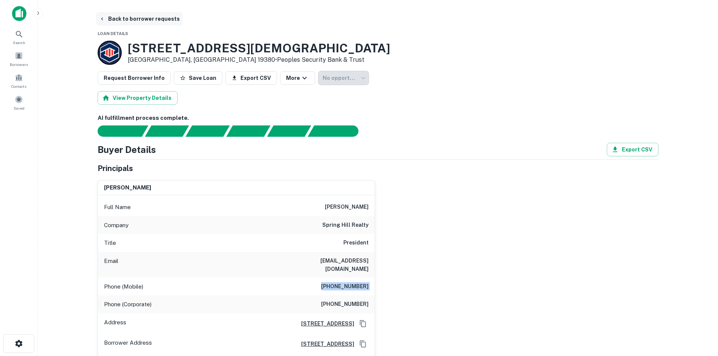
click at [133, 20] on button "Back to borrower requests" at bounding box center [139, 19] width 87 height 14
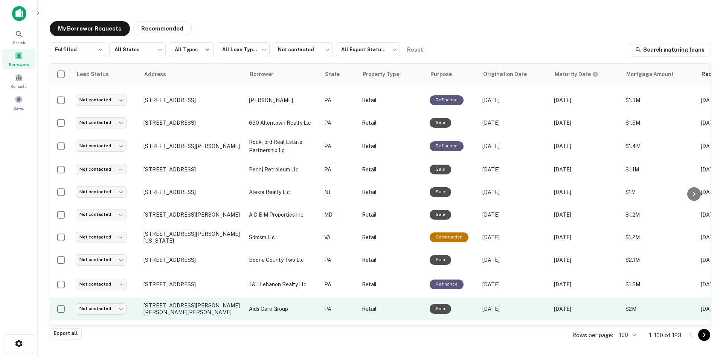
scroll to position [105, 0]
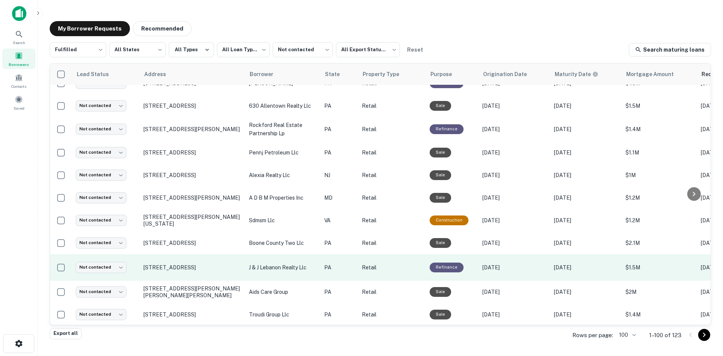
click at [195, 278] on td "[STREET_ADDRESS]" at bounding box center [192, 267] width 105 height 26
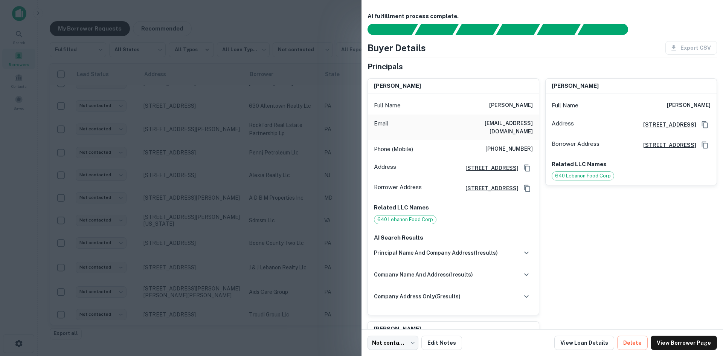
click at [196, 278] on div at bounding box center [361, 178] width 723 height 356
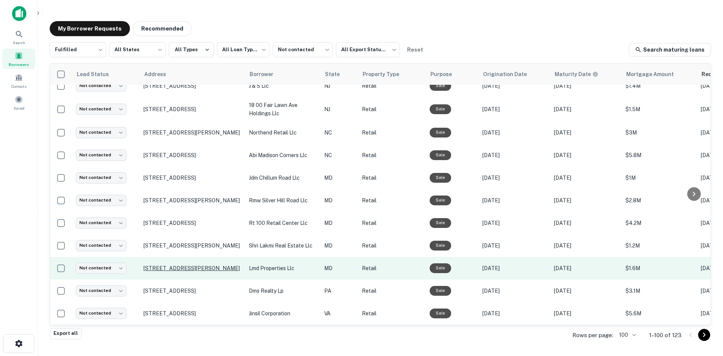
scroll to position [368, 0]
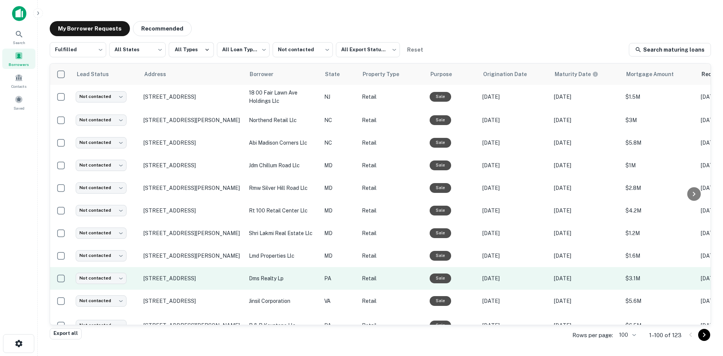
click at [207, 290] on td "[STREET_ADDRESS]" at bounding box center [192, 278] width 105 height 23
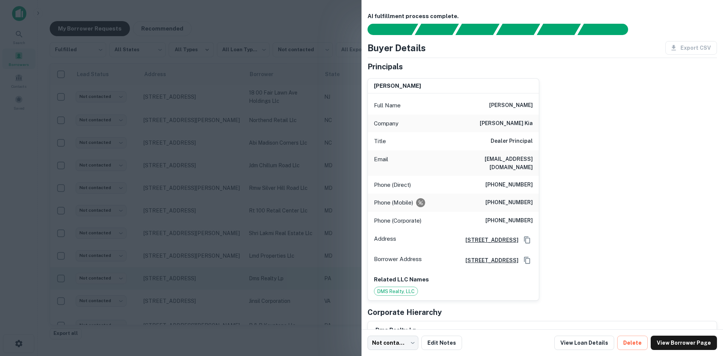
click at [207, 294] on div at bounding box center [361, 178] width 723 height 356
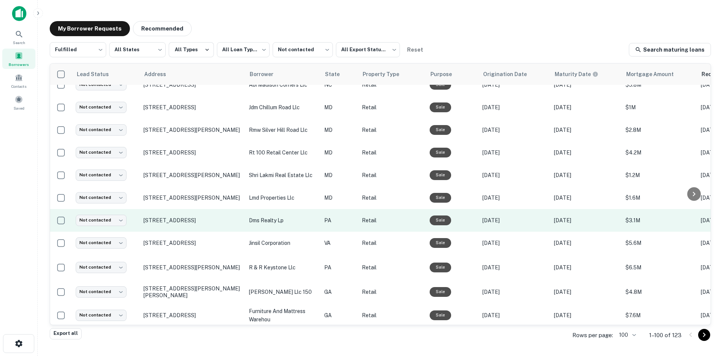
scroll to position [444, 0]
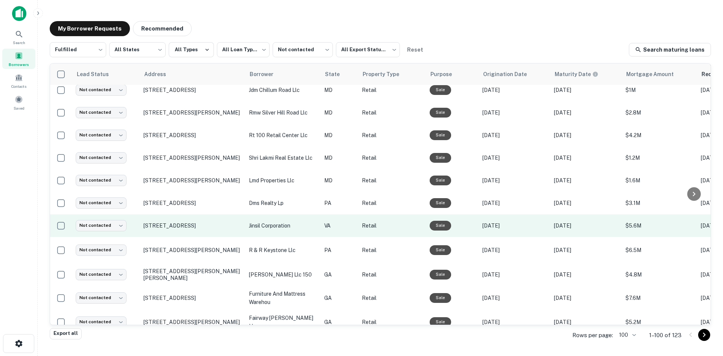
click at [209, 237] on td "[STREET_ADDRESS]" at bounding box center [192, 225] width 105 height 23
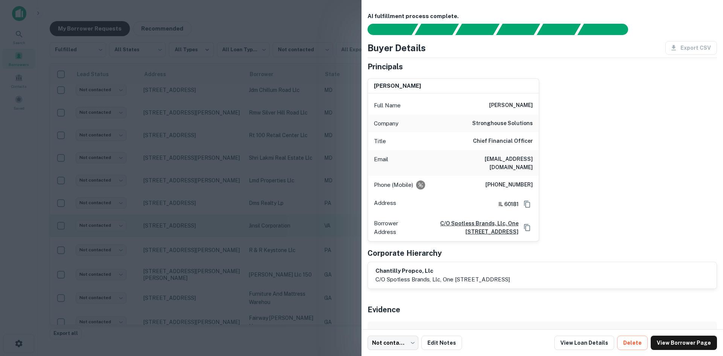
click at [209, 243] on div at bounding box center [361, 178] width 723 height 356
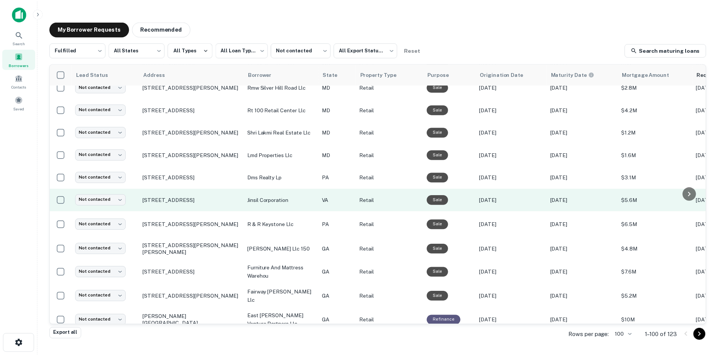
scroll to position [481, 0]
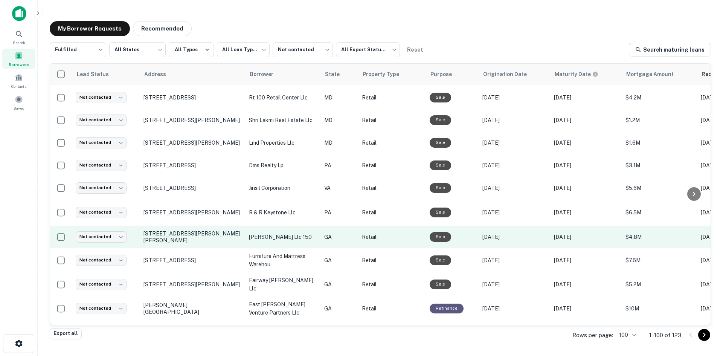
click at [206, 248] on td "[STREET_ADDRESS][PERSON_NAME][PERSON_NAME]" at bounding box center [192, 237] width 105 height 23
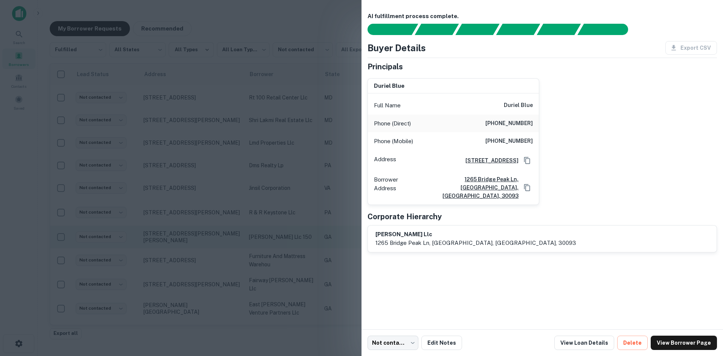
click at [206, 262] on div at bounding box center [361, 178] width 723 height 356
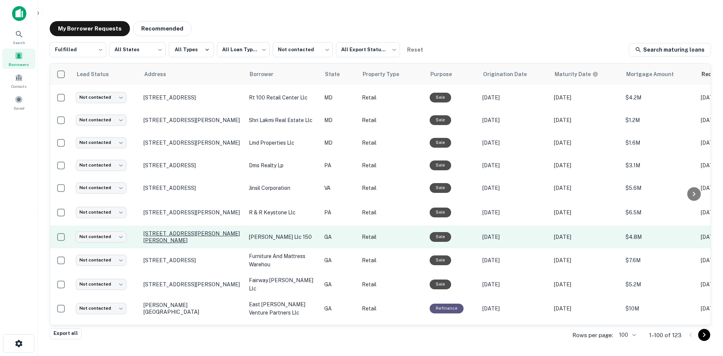
click at [207, 244] on p "[STREET_ADDRESS][PERSON_NAME][PERSON_NAME]" at bounding box center [193, 237] width 98 height 14
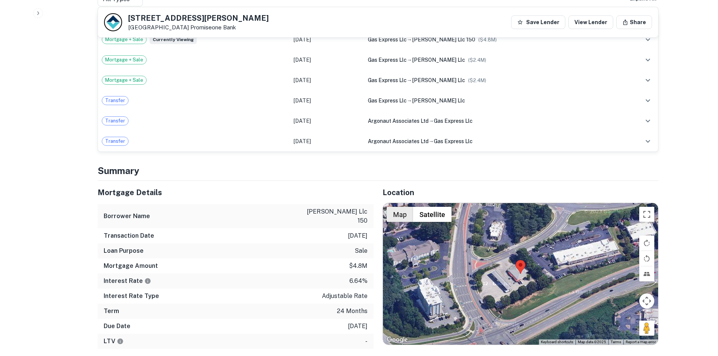
scroll to position [414, 0]
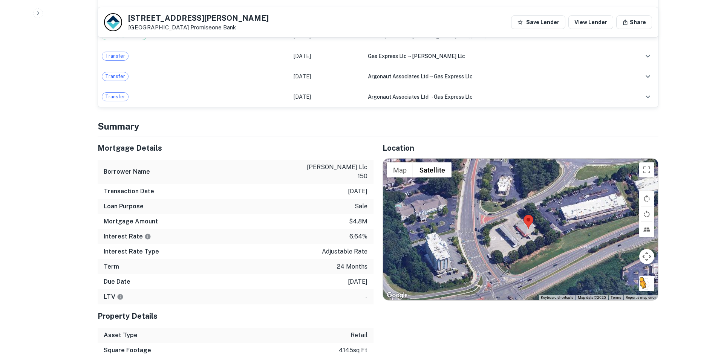
click at [651, 289] on button "Drag Pegman onto the map to open Street View" at bounding box center [646, 283] width 15 height 15
drag, startPoint x: 651, startPoint y: 289, endPoint x: 478, endPoint y: 250, distance: 176.6
click at [471, 251] on div "Map Terrain Satellite Labels Keyboard shortcuts Map Data Map data ©2025 Map dat…" at bounding box center [520, 230] width 275 height 142
drag, startPoint x: 642, startPoint y: 284, endPoint x: 538, endPoint y: 258, distance: 107.2
click at [538, 258] on div "Map Terrain Satellite Labels Keyboard shortcuts Map Data Map data ©2025 Map dat…" at bounding box center [520, 230] width 275 height 142
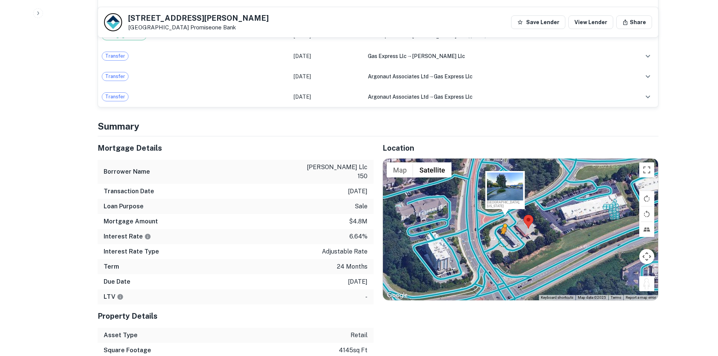
drag, startPoint x: 650, startPoint y: 287, endPoint x: 502, endPoint y: 240, distance: 155.4
click at [502, 240] on div "To activate drag with keyboard, press Alt + Enter. Once in keyboard drag state,…" at bounding box center [520, 230] width 275 height 142
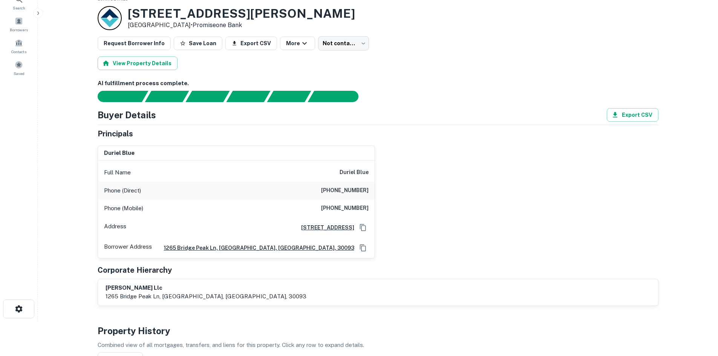
scroll to position [0, 0]
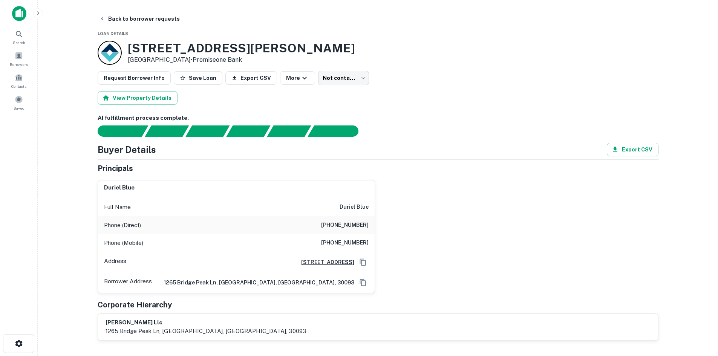
click at [337, 219] on div "Phone (Direct) [PHONE_NUMBER]" at bounding box center [236, 225] width 277 height 18
click at [338, 220] on div "Phone (Direct) [PHONE_NUMBER]" at bounding box center [236, 225] width 277 height 18
copy h6 "[PHONE_NUMBER]"
click at [356, 221] on h6 "[PHONE_NUMBER]" at bounding box center [344, 225] width 47 height 9
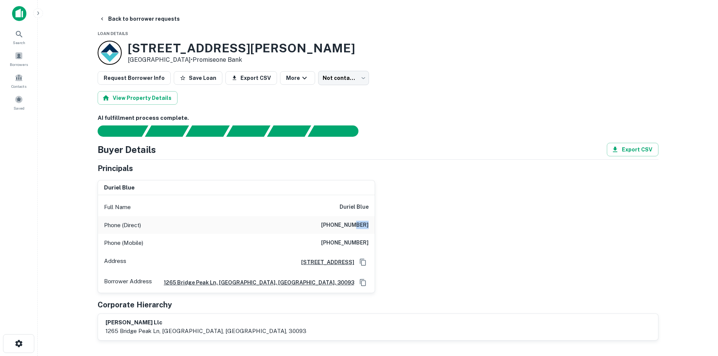
click at [356, 221] on h6 "[PHONE_NUMBER]" at bounding box center [344, 225] width 47 height 9
click at [355, 240] on h6 "[PHONE_NUMBER]" at bounding box center [344, 242] width 47 height 9
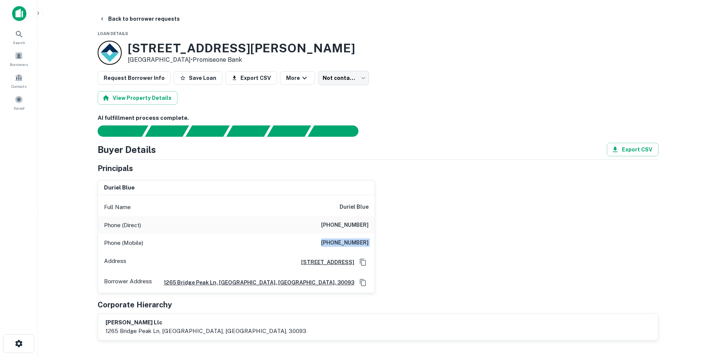
copy h6 "[PHONE_NUMBER]"
click at [359, 231] on div "Phone (Direct) [PHONE_NUMBER]" at bounding box center [236, 225] width 277 height 18
click at [359, 228] on h6 "[PHONE_NUMBER]" at bounding box center [344, 225] width 47 height 9
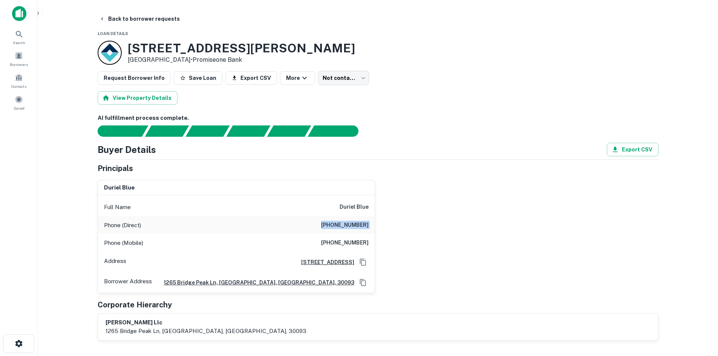
copy h6 "[PHONE_NUMBER]"
click at [117, 21] on button "Back to borrower requests" at bounding box center [139, 19] width 87 height 14
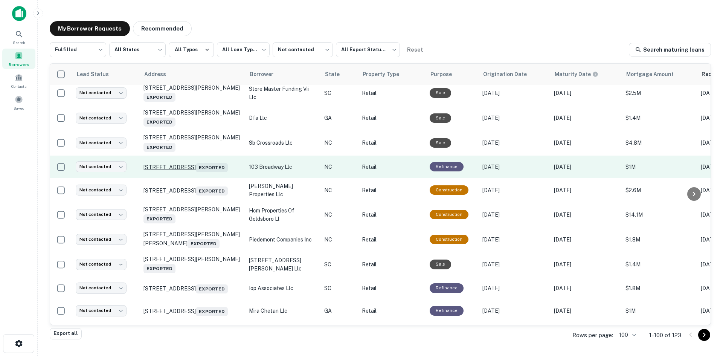
scroll to position [1160, 0]
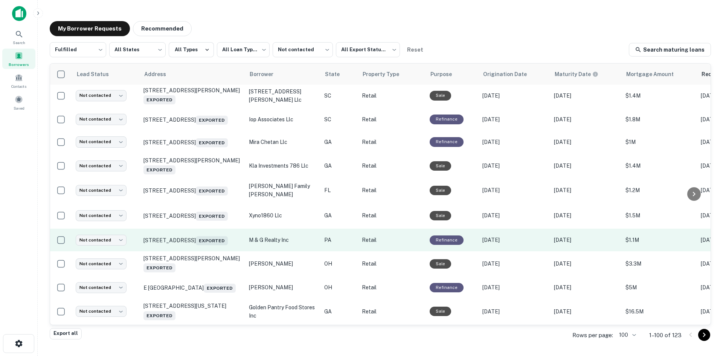
click at [218, 251] on td "[STREET_ADDRESS] Exported" at bounding box center [192, 240] width 105 height 23
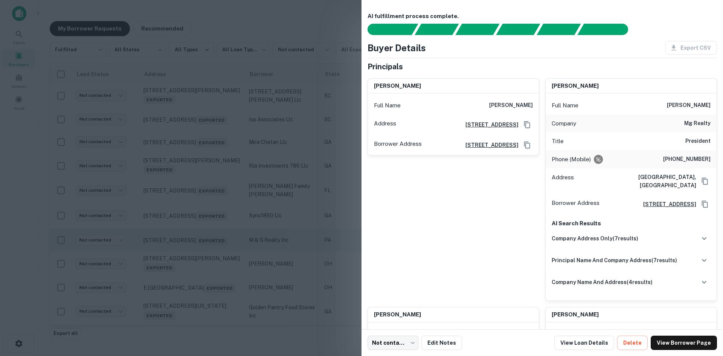
click at [218, 275] on div at bounding box center [361, 178] width 723 height 356
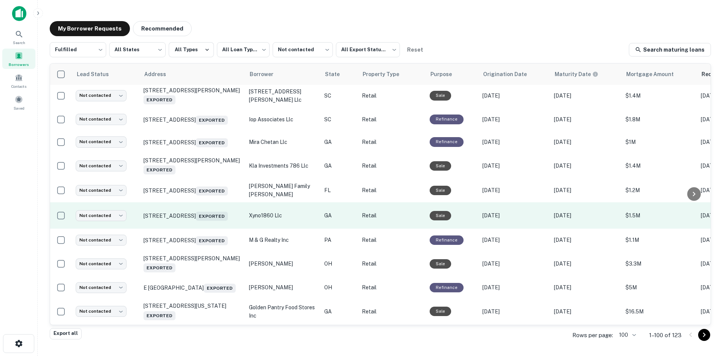
click at [220, 229] on td "[STREET_ADDRESS] Exported" at bounding box center [192, 215] width 105 height 26
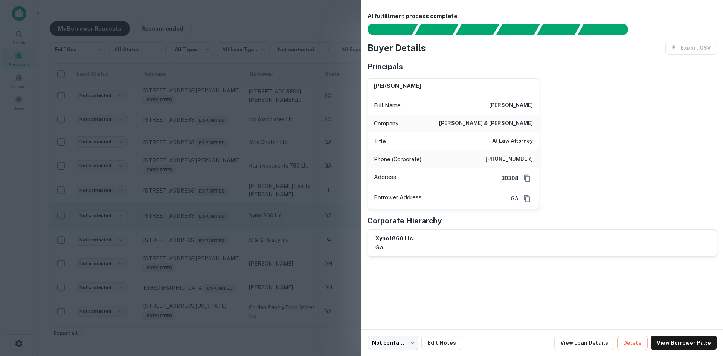
click at [220, 249] on div at bounding box center [361, 178] width 723 height 356
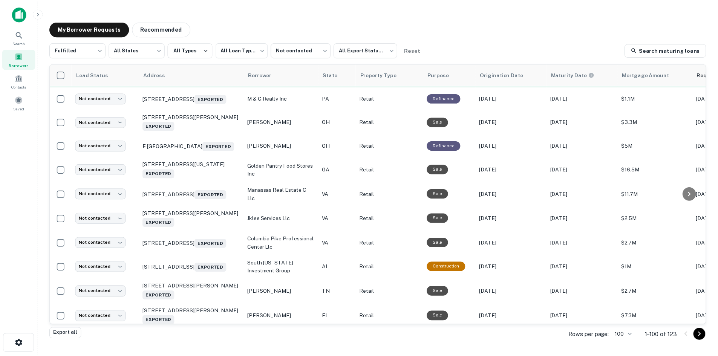
scroll to position [1310, 0]
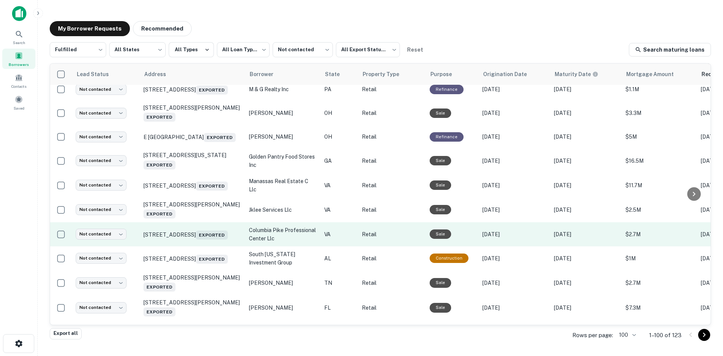
click at [220, 246] on td "[STREET_ADDRESS] Exported" at bounding box center [192, 234] width 105 height 24
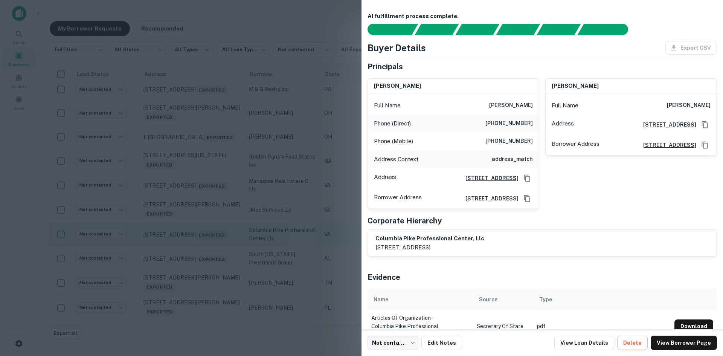
click at [220, 274] on div at bounding box center [361, 178] width 723 height 356
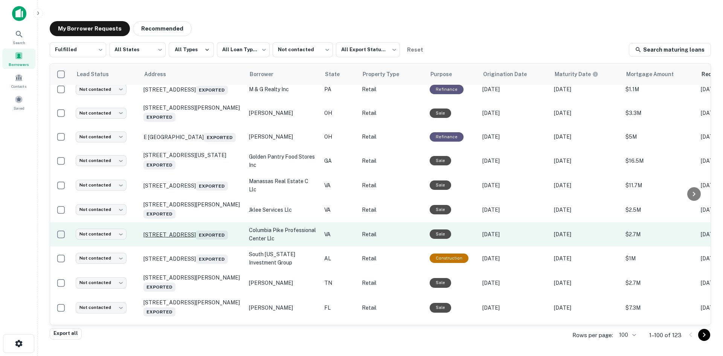
click at [218, 240] on p "[STREET_ADDRESS] Exported" at bounding box center [193, 234] width 98 height 11
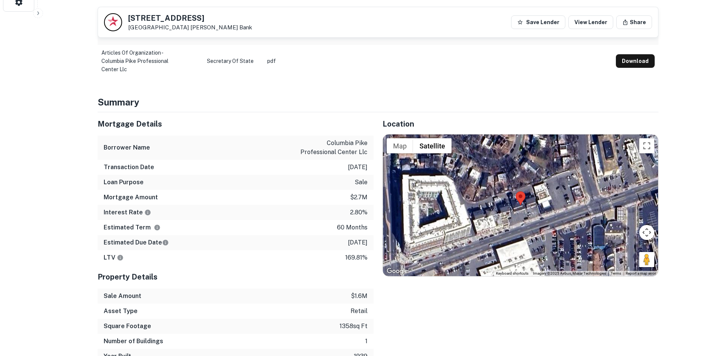
scroll to position [339, 0]
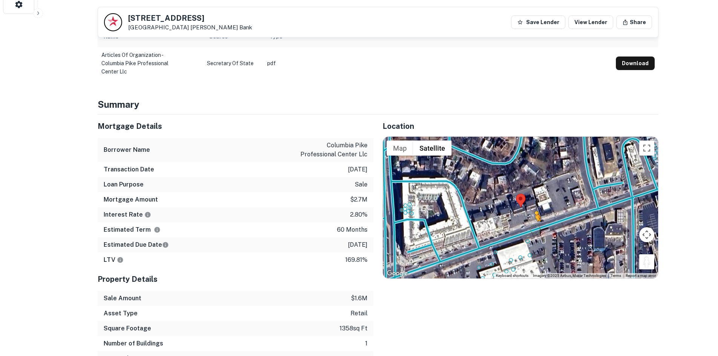
drag, startPoint x: 647, startPoint y: 260, endPoint x: 532, endPoint y: 229, distance: 119.1
click at [532, 229] on div "To activate drag with keyboard, press Alt + Enter. Once in keyboard drag state,…" at bounding box center [520, 208] width 275 height 142
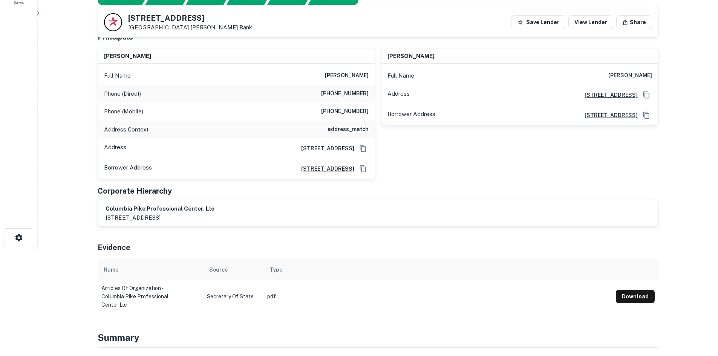
scroll to position [0, 0]
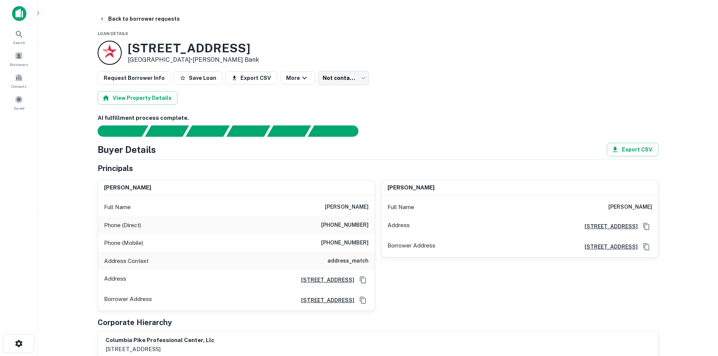
click at [353, 230] on div "Phone (Direct) [PHONE_NUMBER]" at bounding box center [236, 225] width 277 height 18
click at [353, 229] on h6 "[PHONE_NUMBER]" at bounding box center [344, 225] width 47 height 9
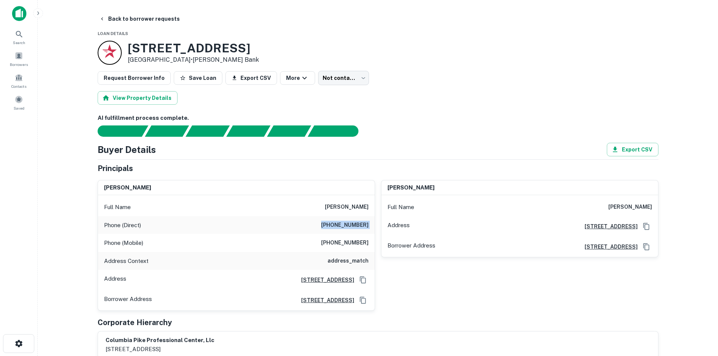
click at [353, 229] on h6 "[PHONE_NUMBER]" at bounding box center [344, 225] width 47 height 9
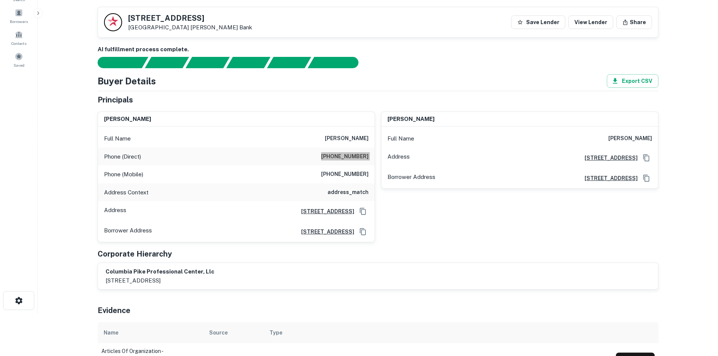
scroll to position [38, 0]
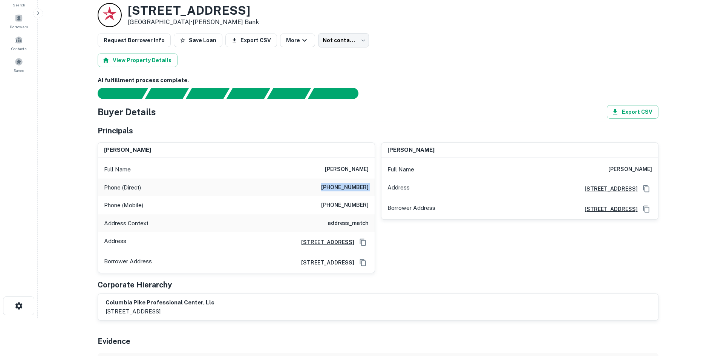
click at [139, 24] on p "[GEOGRAPHIC_DATA] • [PERSON_NAME] Bank" at bounding box center [193, 22] width 131 height 9
drag, startPoint x: 128, startPoint y: 12, endPoint x: 183, endPoint y: 25, distance: 56.9
click at [183, 25] on div "[STREET_ADDRESS] • [PERSON_NAME] Bank" at bounding box center [193, 14] width 131 height 23
copy div "[STREET_ADDRESS]"
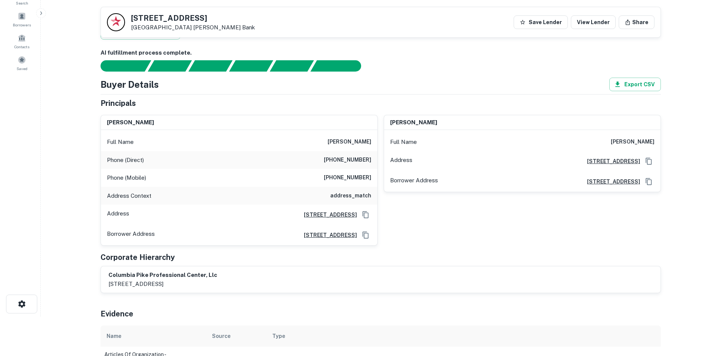
scroll to position [0, 0]
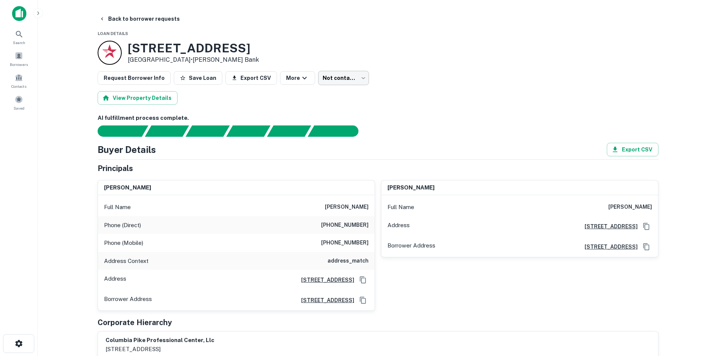
click at [335, 85] on body "Search Borrowers Contacts Saved Back to borrower requests Loan Details [STREET_…" at bounding box center [359, 178] width 718 height 356
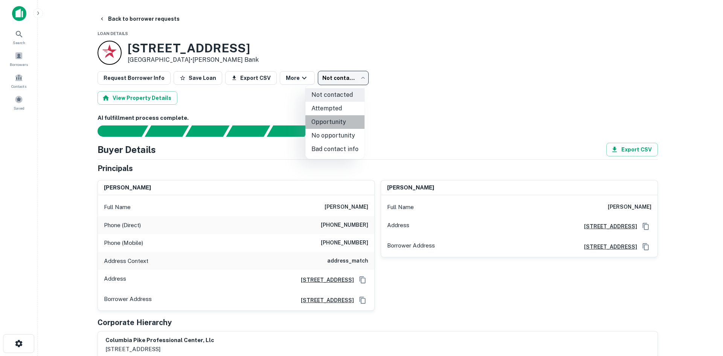
click at [337, 116] on li "Opportunity" at bounding box center [335, 122] width 59 height 14
type input "**********"
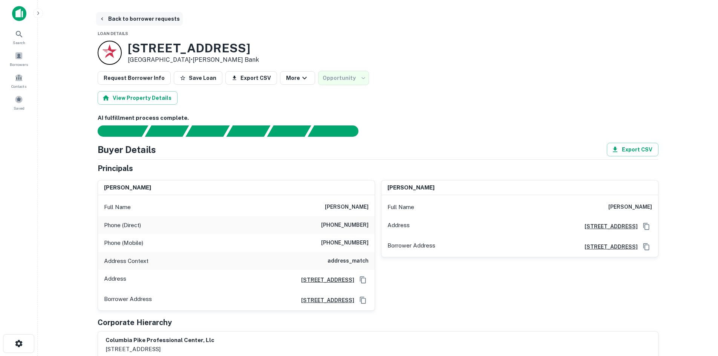
click at [158, 18] on button "Back to borrower requests" at bounding box center [139, 19] width 87 height 14
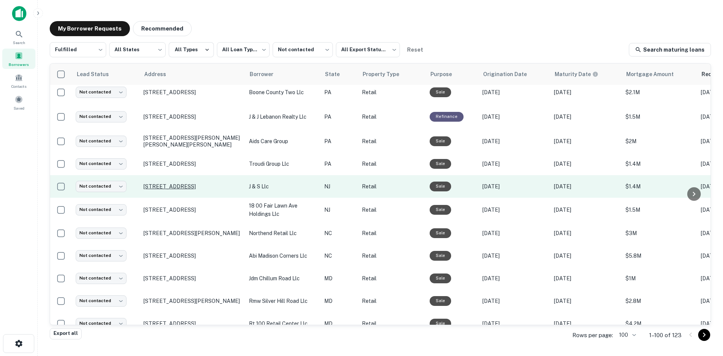
scroll to position [368, 0]
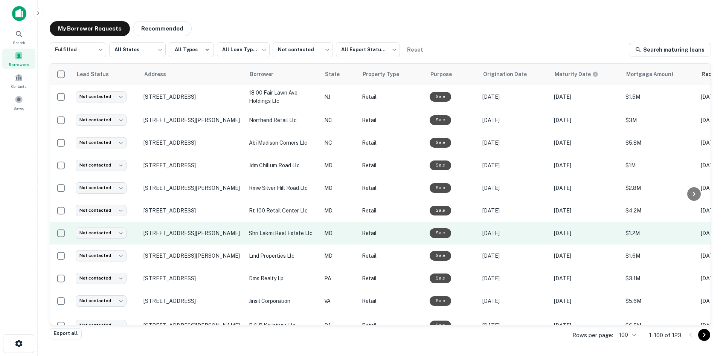
click at [190, 245] on td "[STREET_ADDRESS][PERSON_NAME]" at bounding box center [192, 233] width 105 height 23
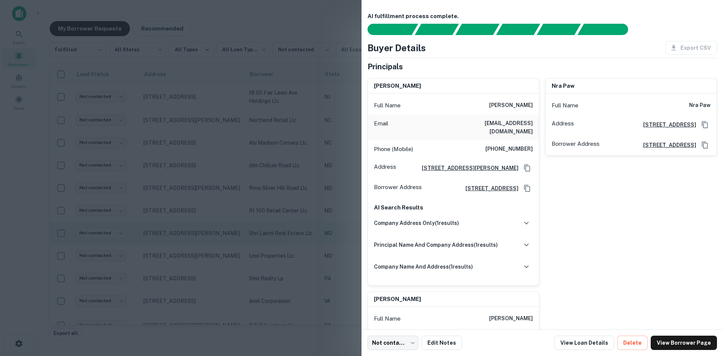
click at [190, 248] on div at bounding box center [361, 178] width 723 height 356
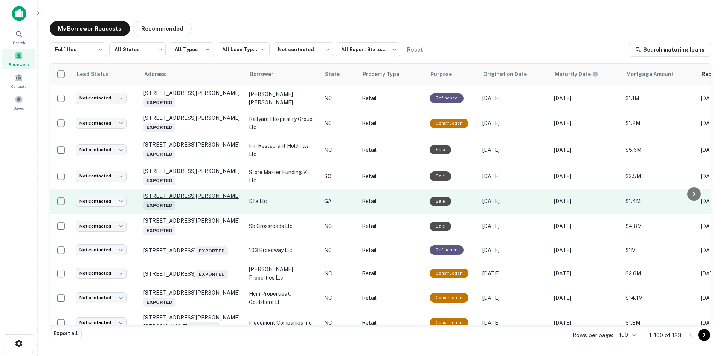
scroll to position [1009, 0]
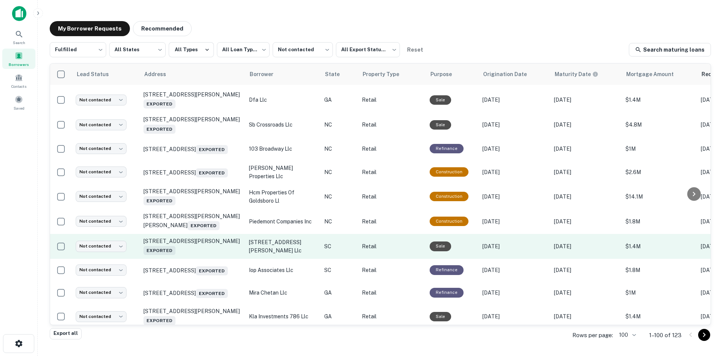
click at [199, 259] on td "[STREET_ADDRESS][PERSON_NAME] Exported" at bounding box center [192, 246] width 105 height 25
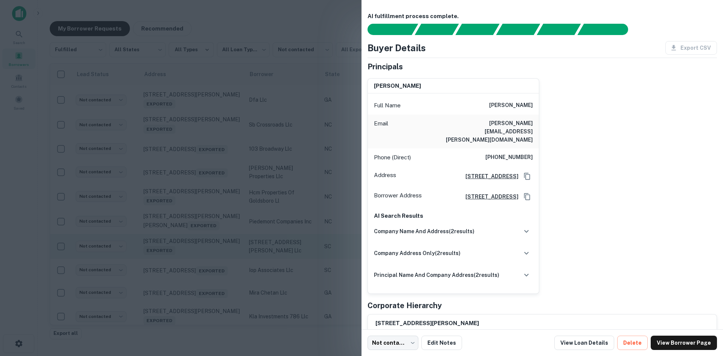
click at [199, 272] on div at bounding box center [361, 178] width 723 height 356
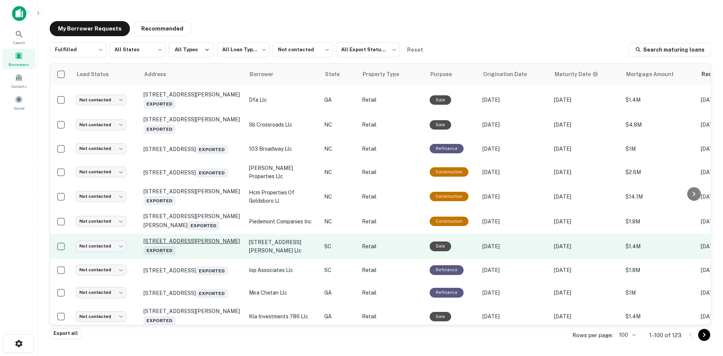
scroll to position [1122, 0]
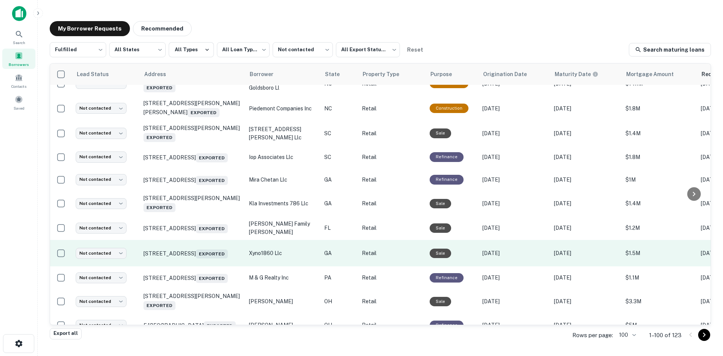
click at [201, 266] on td "[STREET_ADDRESS] Exported" at bounding box center [192, 253] width 105 height 26
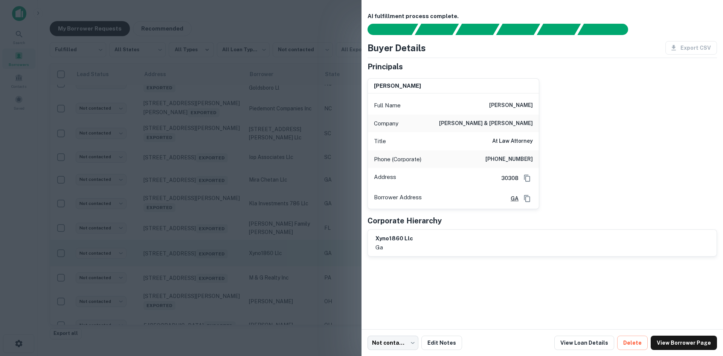
click at [201, 286] on div at bounding box center [361, 178] width 723 height 356
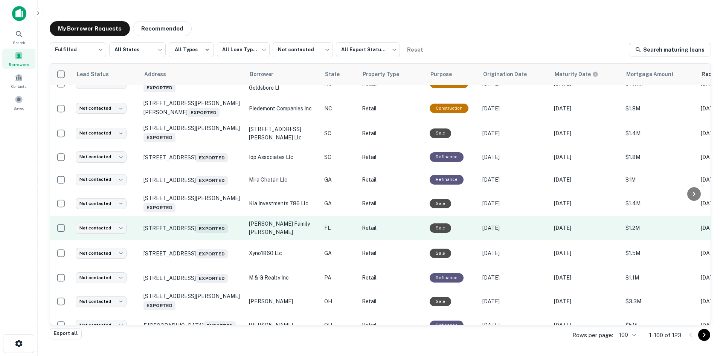
click at [205, 240] on td "[STREET_ADDRESS] Exported" at bounding box center [192, 228] width 105 height 24
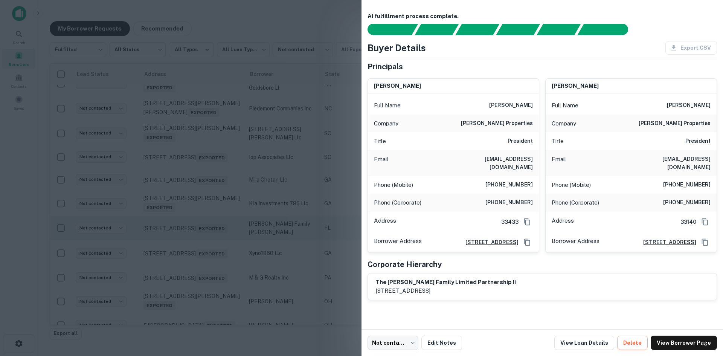
click at [205, 263] on div at bounding box center [361, 178] width 723 height 356
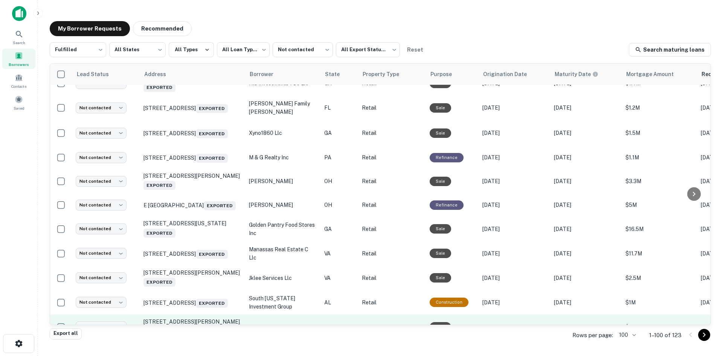
scroll to position [1310, 0]
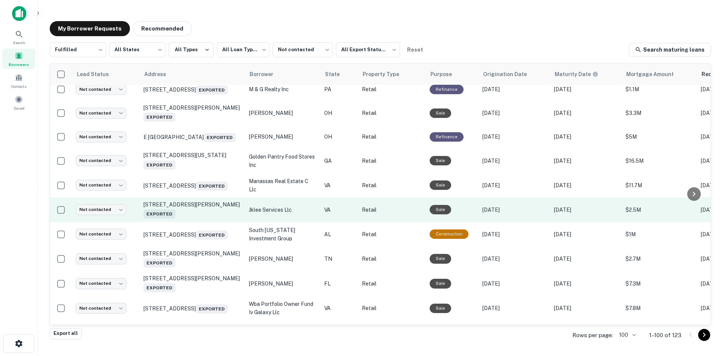
click at [202, 222] on td "[STREET_ADDRESS][PERSON_NAME] Exported" at bounding box center [192, 209] width 105 height 25
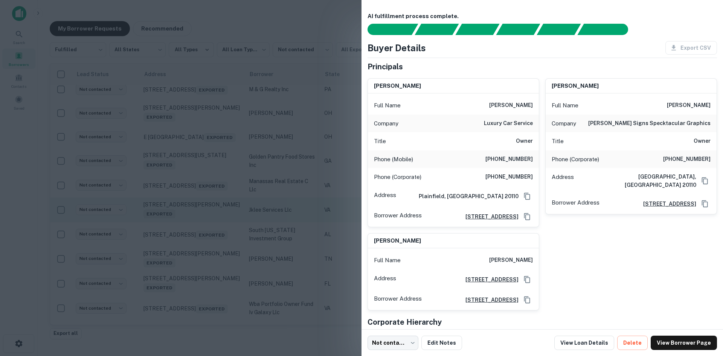
click at [202, 251] on div at bounding box center [361, 178] width 723 height 356
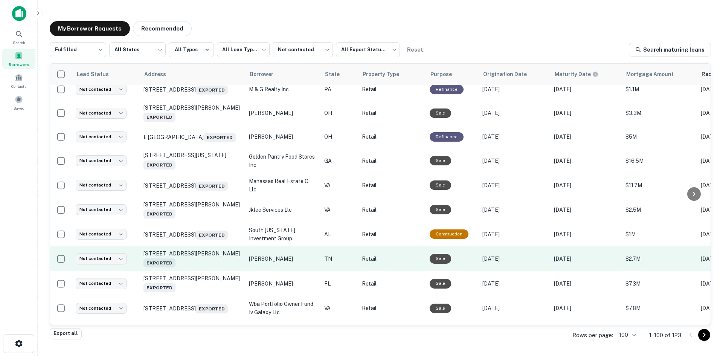
scroll to position [1348, 0]
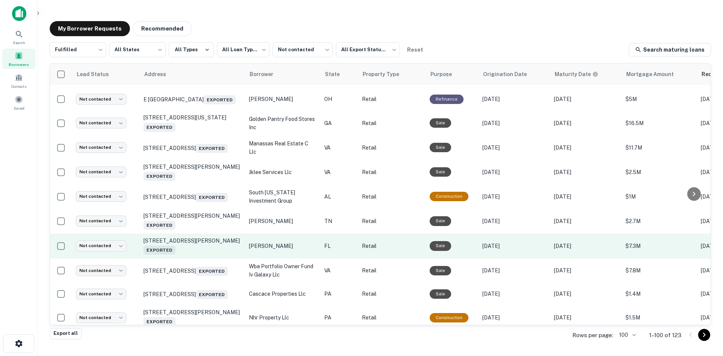
click at [211, 258] on td "[STREET_ADDRESS][PERSON_NAME] Exported" at bounding box center [192, 246] width 105 height 25
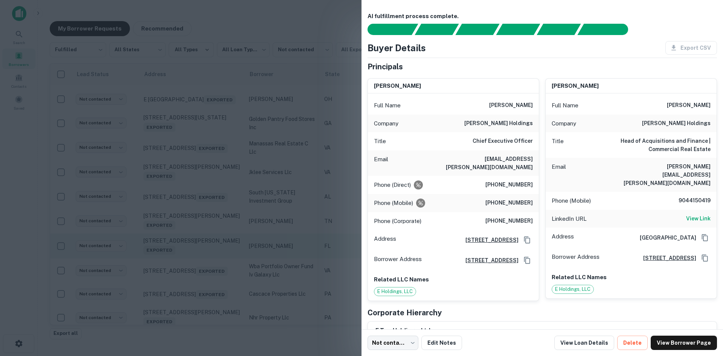
click at [211, 288] on div at bounding box center [361, 178] width 723 height 356
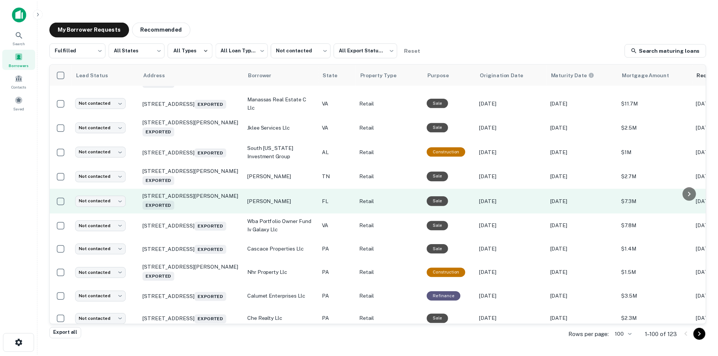
scroll to position [1423, 0]
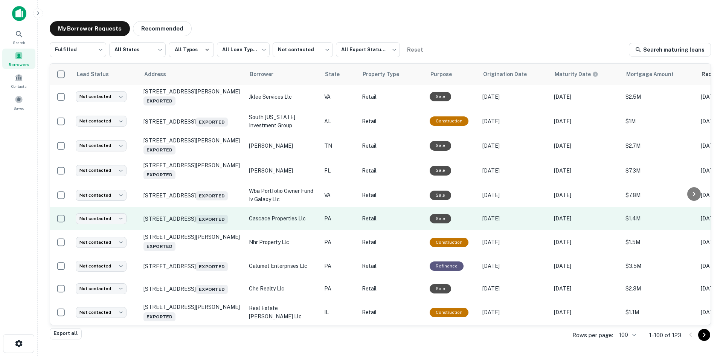
click at [214, 230] on td "[STREET_ADDRESS] Exported" at bounding box center [192, 218] width 105 height 23
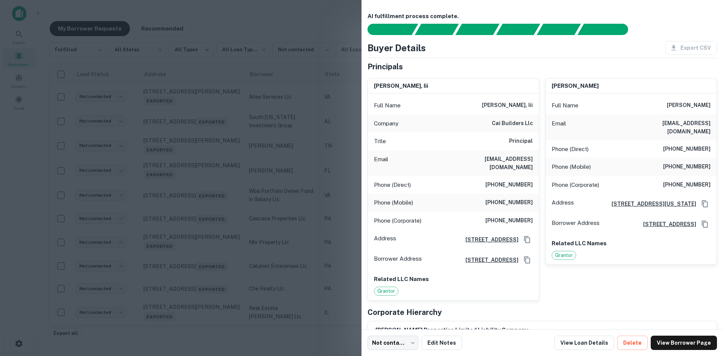
click at [215, 264] on div at bounding box center [361, 178] width 723 height 356
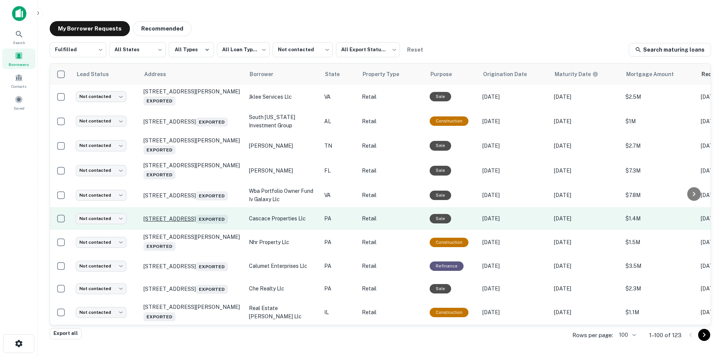
click at [219, 224] on p "[STREET_ADDRESS] Exported" at bounding box center [193, 218] width 98 height 11
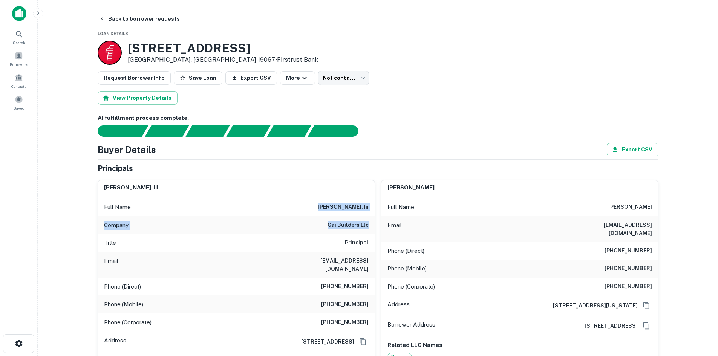
drag, startPoint x: 317, startPoint y: 206, endPoint x: 368, endPoint y: 224, distance: 53.9
click at [368, 224] on div "Full Name [PERSON_NAME], iii Company cai builders llc Title Principal Email [EM…" at bounding box center [236, 298] width 277 height 207
copy div "[PERSON_NAME], iii Company cai builders llc"
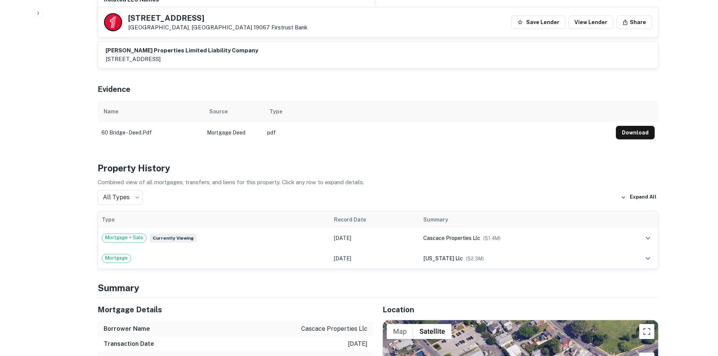
scroll to position [452, 0]
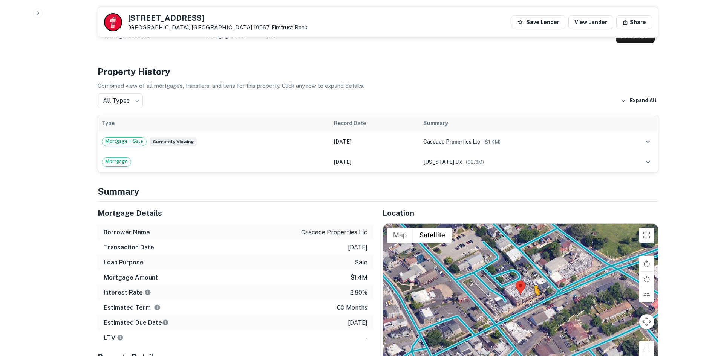
drag, startPoint x: 647, startPoint y: 343, endPoint x: 531, endPoint y: 296, distance: 125.6
click at [531, 296] on div "To activate drag with keyboard, press Alt + Enter. Once in keyboard drag state,…" at bounding box center [520, 295] width 275 height 142
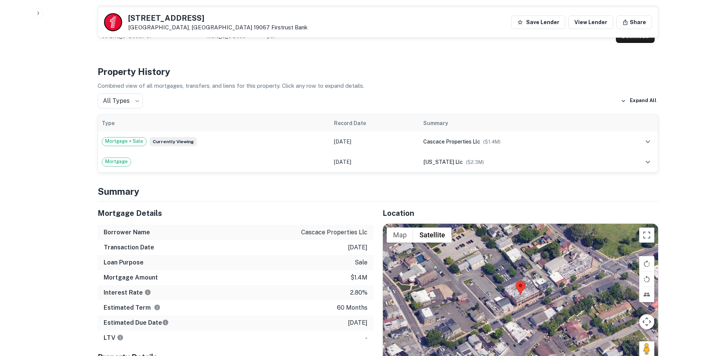
scroll to position [454, 0]
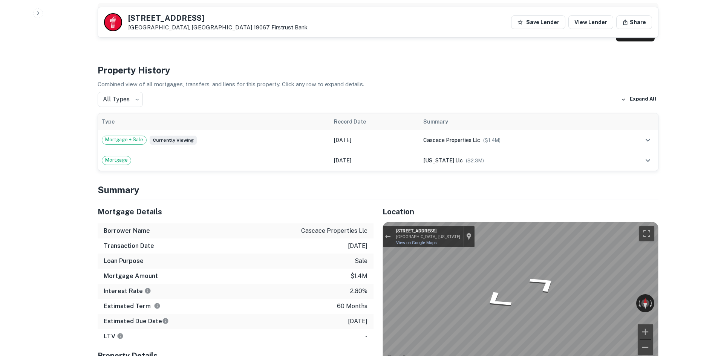
click at [466, 200] on div "Location ← Move left → Move right ↑ Move up ↓ Move down + Zoom in - Zoom out Ho…" at bounding box center [515, 321] width 285 height 243
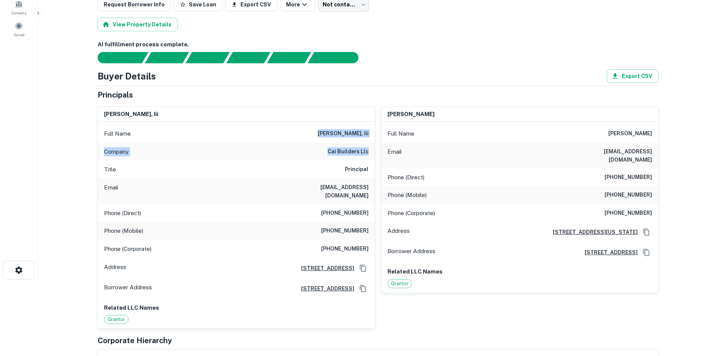
scroll to position [2, 0]
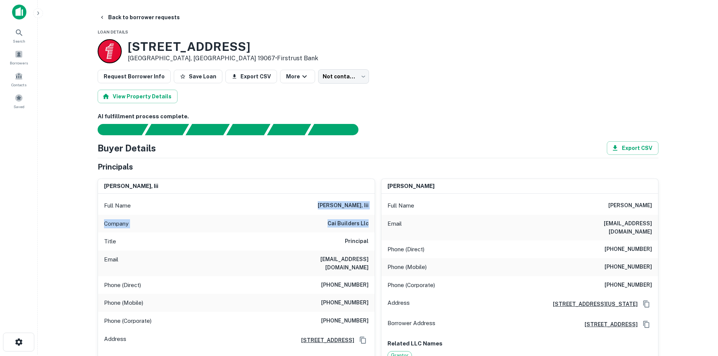
drag, startPoint x: 609, startPoint y: 203, endPoint x: 669, endPoint y: 206, distance: 60.0
click at [669, 206] on main "Back to borrower requests Loan Details [STREET_ADDRESS] • Firstrust Bank Reques…" at bounding box center [378, 176] width 680 height 356
copy h6 "[PERSON_NAME]"
click at [648, 264] on div "Phone (Mobile) [PHONE_NUMBER]" at bounding box center [519, 267] width 277 height 18
click at [647, 263] on h6 "[PHONE_NUMBER]" at bounding box center [627, 267] width 47 height 9
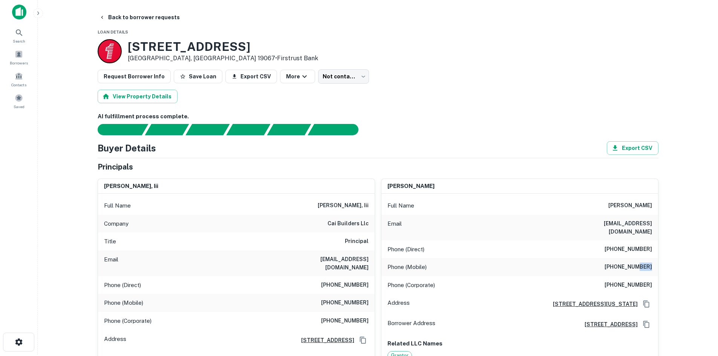
click at [647, 263] on h6 "[PHONE_NUMBER]" at bounding box center [627, 267] width 47 height 9
copy h6 "[PHONE_NUMBER]"
click at [628, 276] on div "Phone (Corporate) [PHONE_NUMBER]" at bounding box center [519, 285] width 277 height 18
click at [628, 281] on h6 "[PHONE_NUMBER]" at bounding box center [627, 285] width 47 height 9
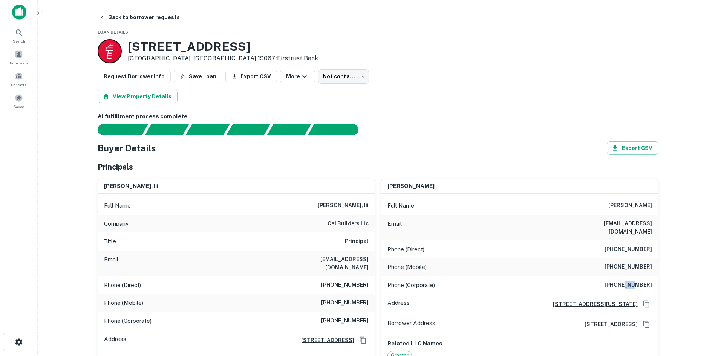
click at [628, 281] on h6 "[PHONE_NUMBER]" at bounding box center [627, 285] width 47 height 9
click at [621, 245] on h6 "[PHONE_NUMBER]" at bounding box center [627, 249] width 47 height 9
copy h6 "[PHONE_NUMBER]"
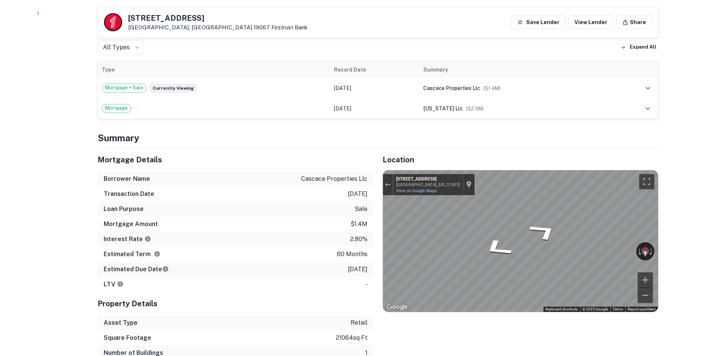
scroll to position [642, 0]
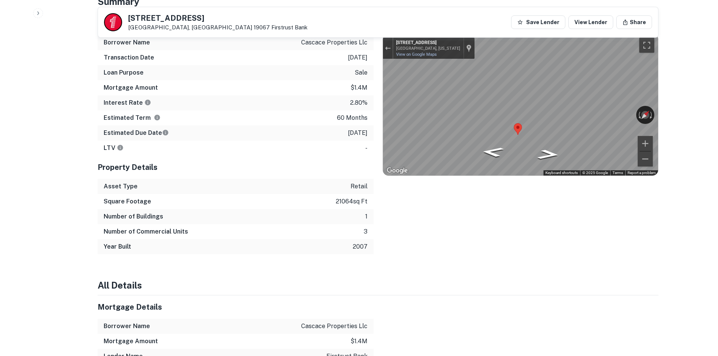
click at [569, 182] on div "Location ← Move left → Move right ↑ Move up ↓ Move down + Zoom in - Zoom out Ho…" at bounding box center [515, 133] width 285 height 243
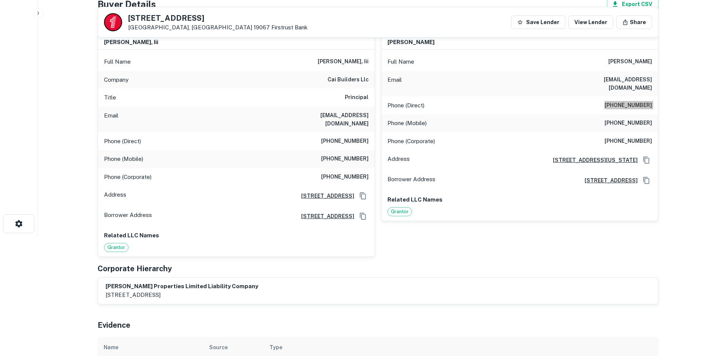
scroll to position [115, 0]
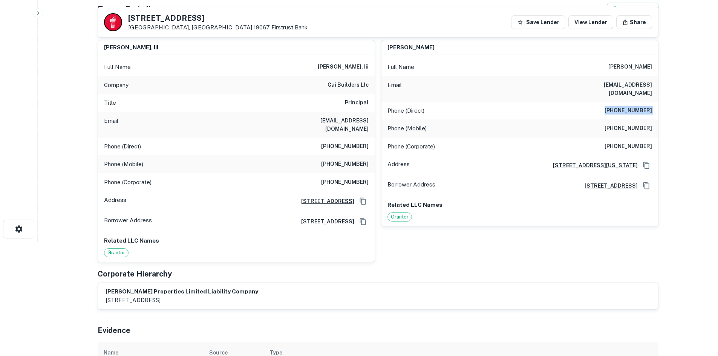
click at [633, 119] on div "Phone (Mobile) [PHONE_NUMBER]" at bounding box center [519, 128] width 277 height 18
click at [632, 124] on h6 "[PHONE_NUMBER]" at bounding box center [627, 128] width 47 height 9
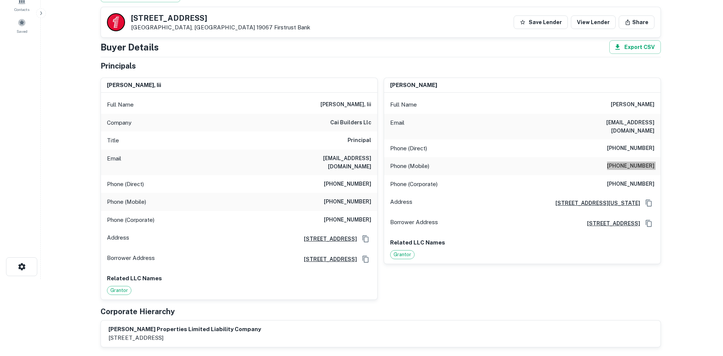
scroll to position [0, 0]
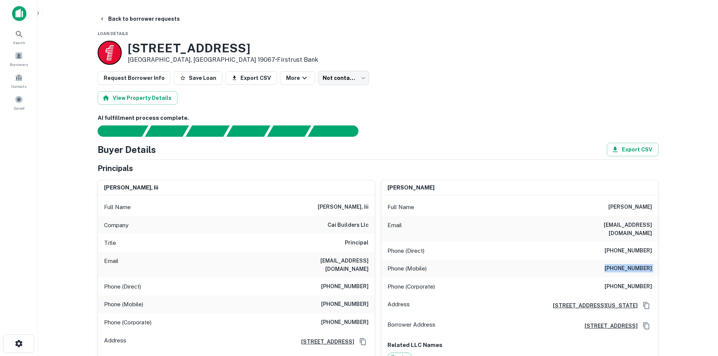
click at [338, 84] on body "Search Borrowers Contacts Saved Back to borrower requests Loan Details [STREET_…" at bounding box center [359, 178] width 718 height 356
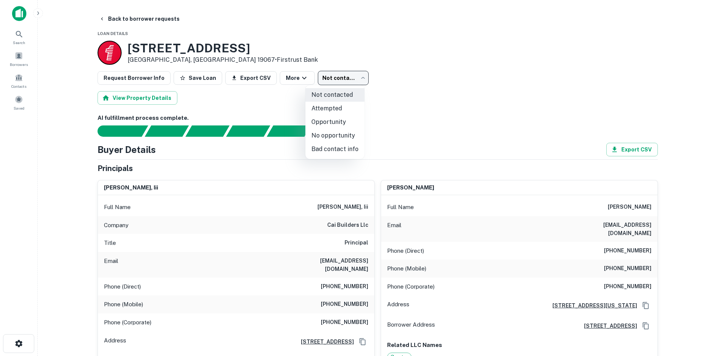
click at [344, 106] on li "Attempted" at bounding box center [335, 109] width 59 height 14
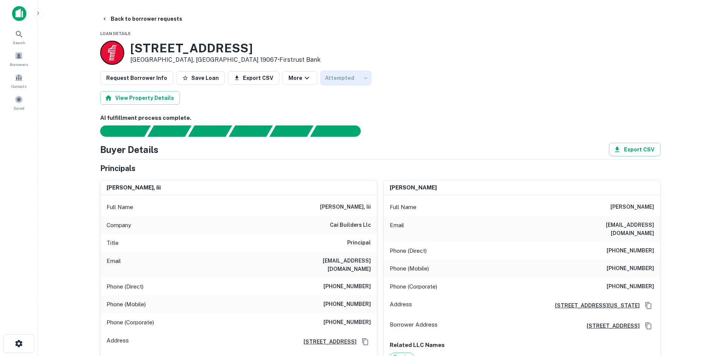
type input "*********"
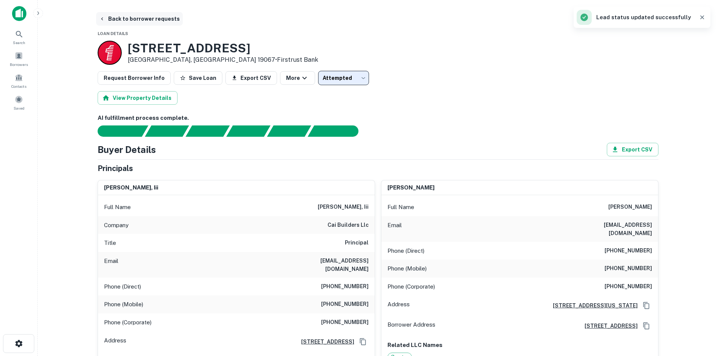
click at [129, 20] on button "Back to borrower requests" at bounding box center [139, 19] width 87 height 14
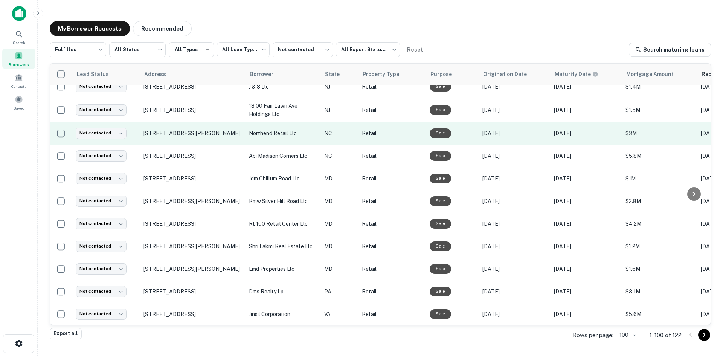
scroll to position [368, 0]
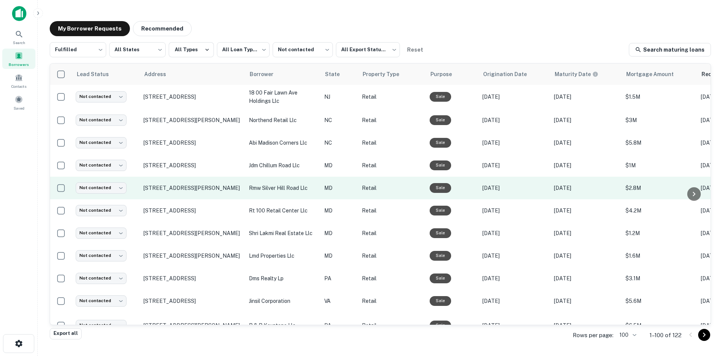
click at [211, 199] on td "[STREET_ADDRESS][PERSON_NAME]" at bounding box center [192, 188] width 105 height 23
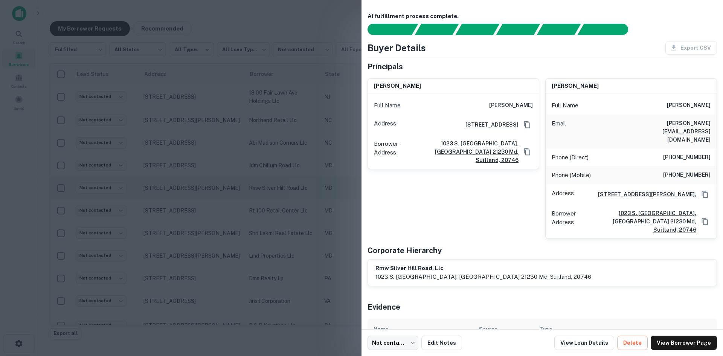
click at [211, 205] on div at bounding box center [361, 178] width 723 height 356
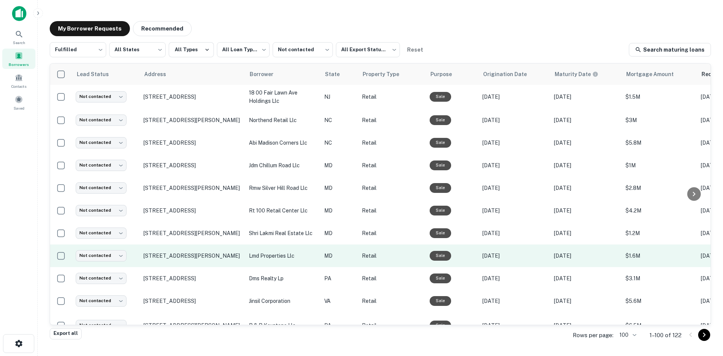
click at [181, 251] on td "[STREET_ADDRESS][PERSON_NAME]" at bounding box center [192, 256] width 105 height 23
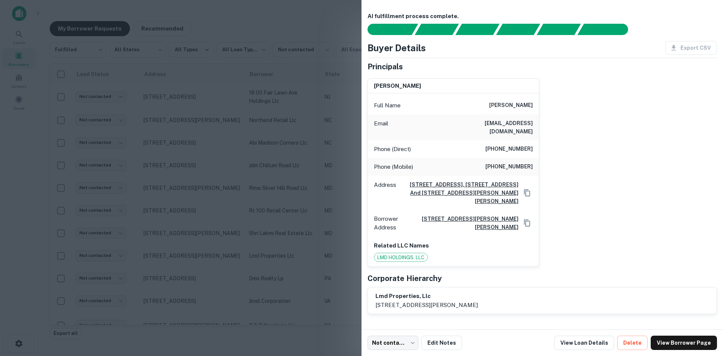
click at [180, 249] on div at bounding box center [361, 178] width 723 height 356
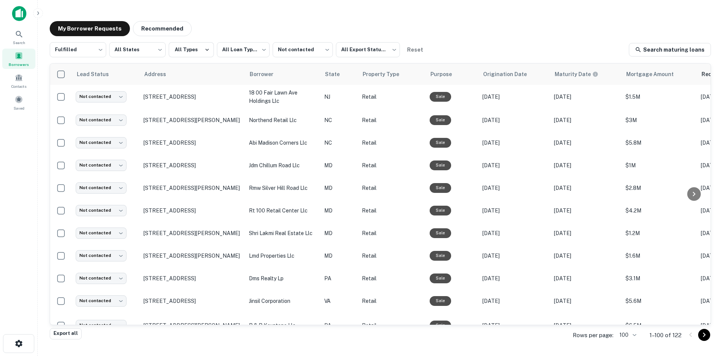
click at [180, 245] on td "[STREET_ADDRESS][PERSON_NAME]" at bounding box center [192, 233] width 105 height 23
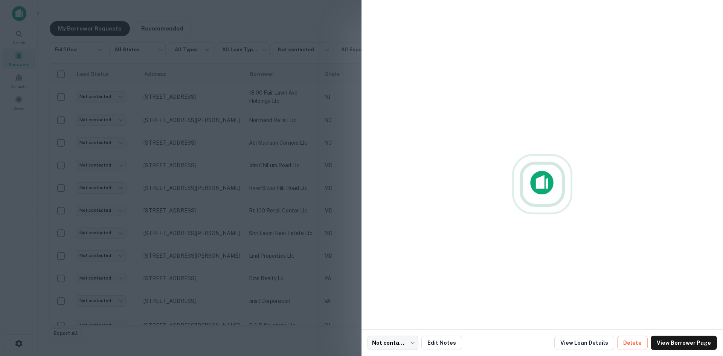
click at [251, 14] on div at bounding box center [361, 178] width 723 height 356
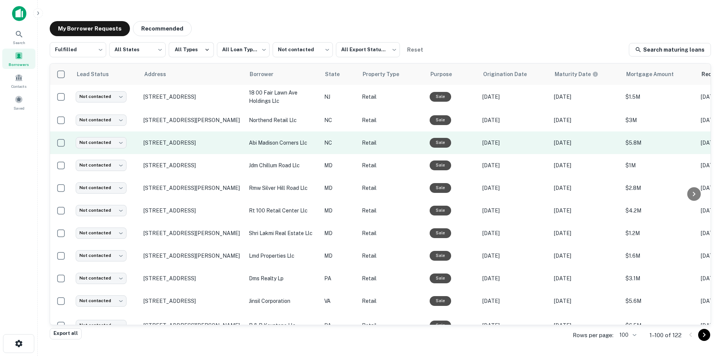
scroll to position [481, 0]
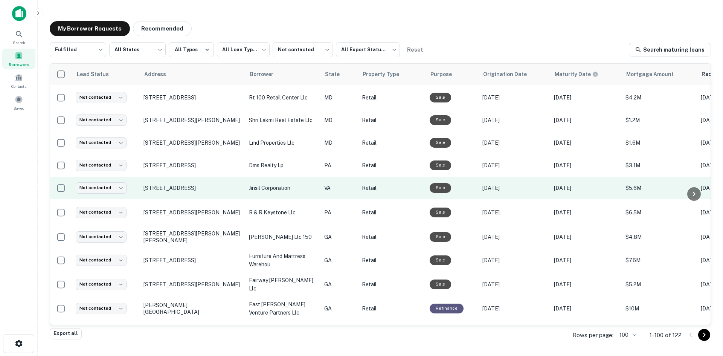
click at [194, 199] on td "[STREET_ADDRESS]" at bounding box center [192, 188] width 105 height 23
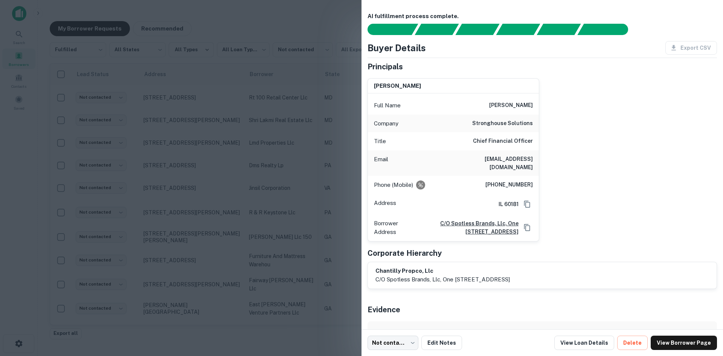
click at [221, 227] on div at bounding box center [361, 178] width 723 height 356
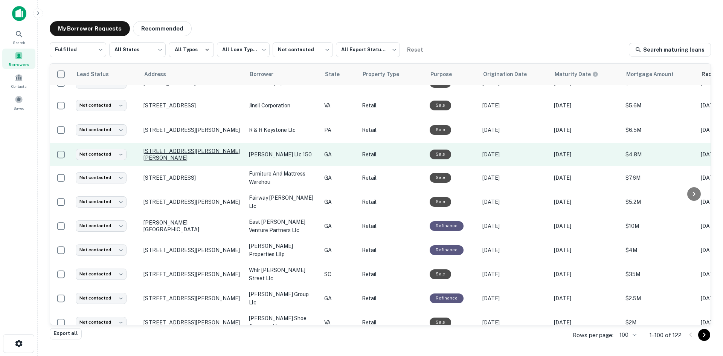
scroll to position [632, 0]
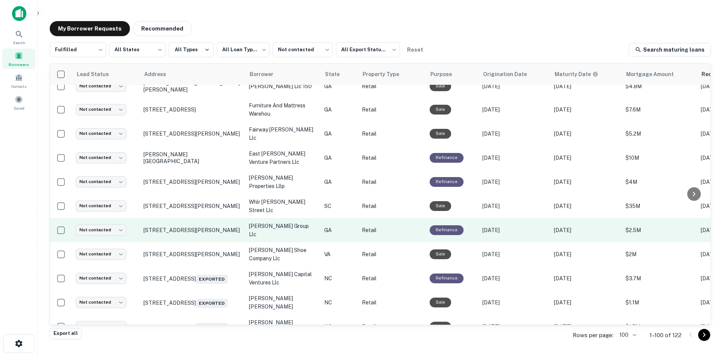
click at [213, 242] on td "[STREET_ADDRESS][PERSON_NAME]" at bounding box center [192, 230] width 105 height 24
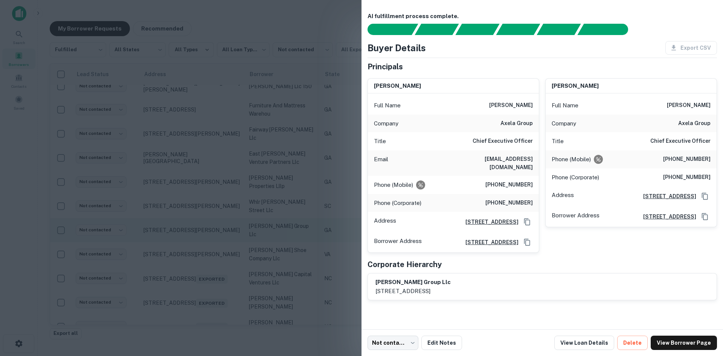
click at [213, 248] on div at bounding box center [361, 178] width 723 height 356
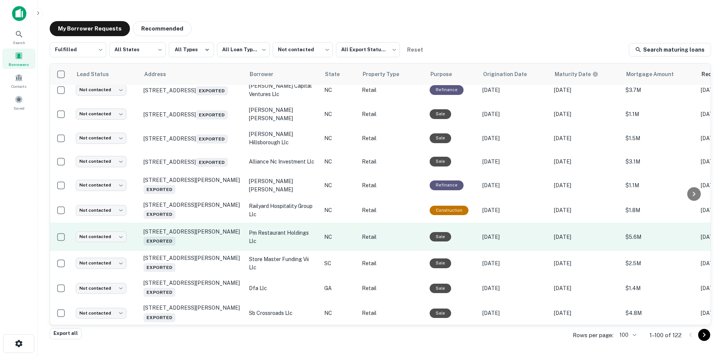
scroll to position [858, 0]
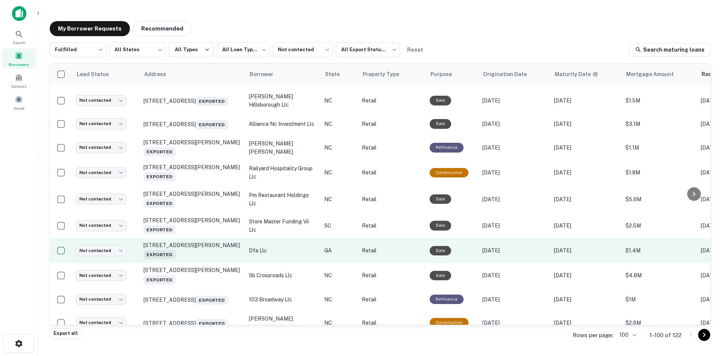
click at [204, 263] on td "[STREET_ADDRESS][PERSON_NAME] Exported" at bounding box center [192, 250] width 105 height 25
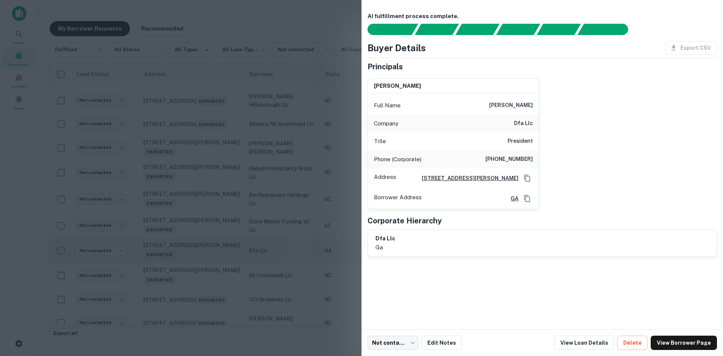
click at [204, 272] on div at bounding box center [361, 178] width 723 height 356
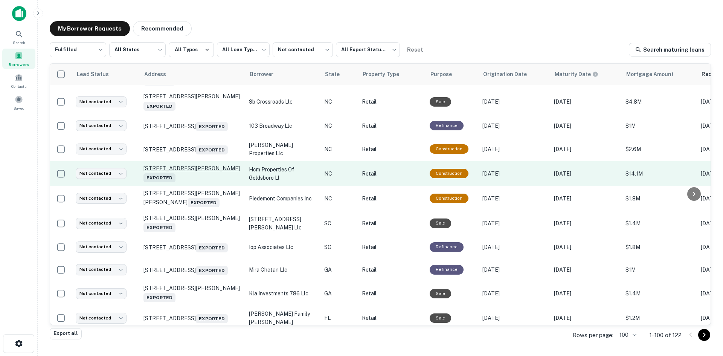
scroll to position [1047, 0]
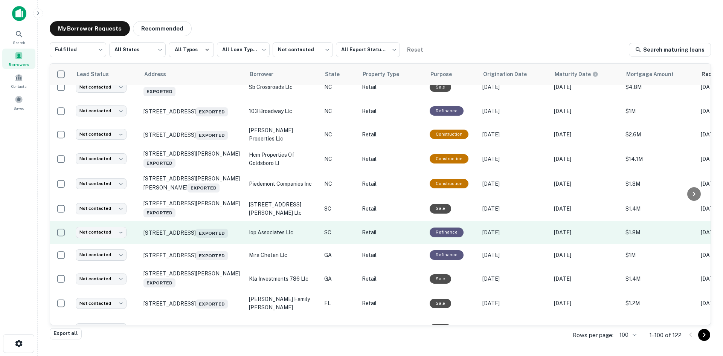
click at [211, 244] on td "[STREET_ADDRESS] Exported" at bounding box center [192, 232] width 105 height 23
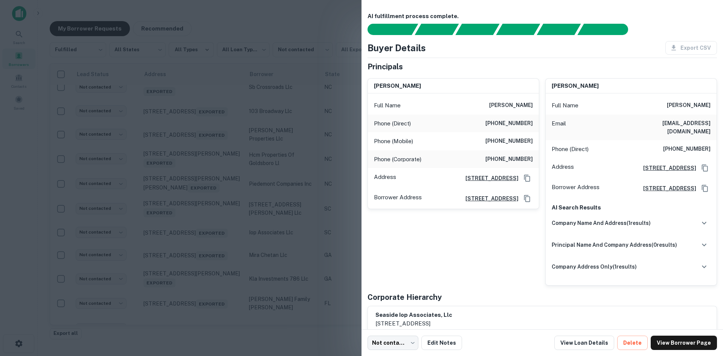
click at [206, 259] on div at bounding box center [361, 178] width 723 height 356
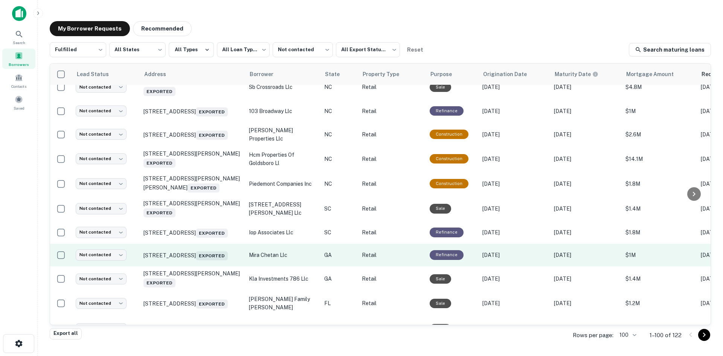
click at [213, 266] on td "[STREET_ADDRESS]" at bounding box center [192, 255] width 105 height 23
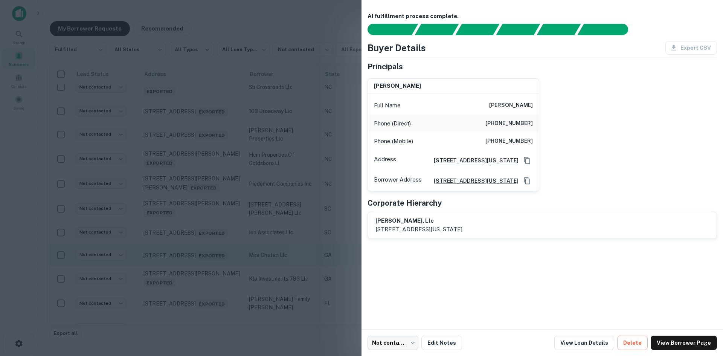
click at [213, 284] on div at bounding box center [361, 178] width 723 height 356
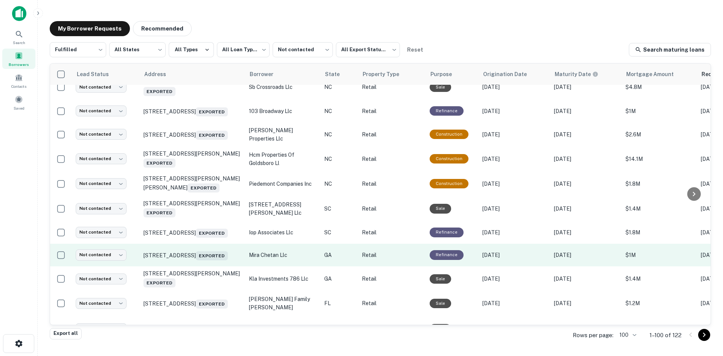
scroll to position [1084, 0]
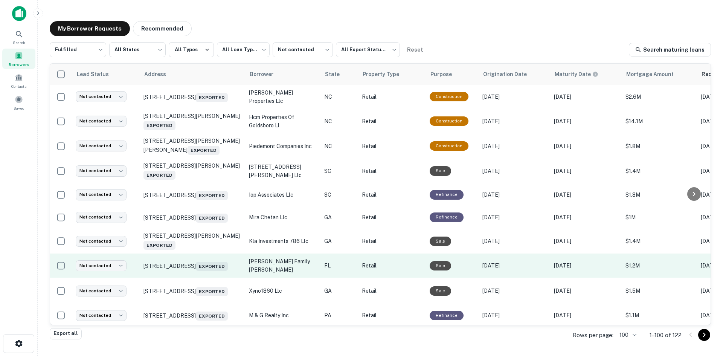
click at [212, 278] on td "[STREET_ADDRESS] Exported" at bounding box center [192, 266] width 105 height 24
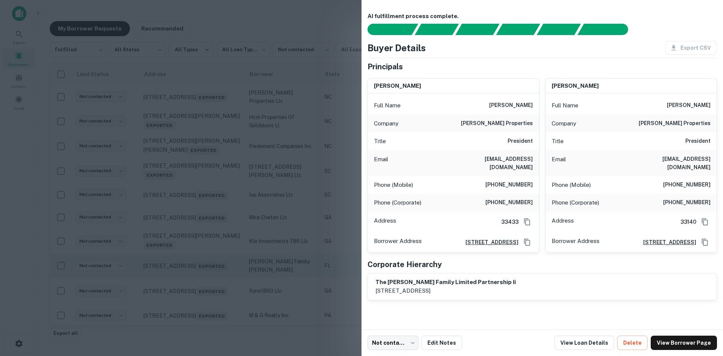
click at [212, 299] on div at bounding box center [361, 178] width 723 height 356
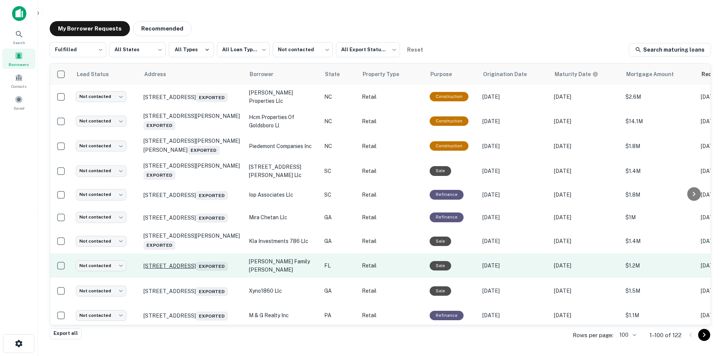
click at [210, 271] on p "[STREET_ADDRESS] Exported" at bounding box center [193, 265] width 98 height 11
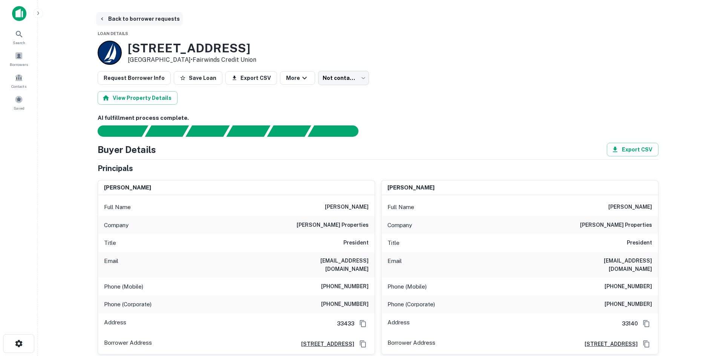
click at [124, 18] on button "Back to borrower requests" at bounding box center [139, 19] width 87 height 14
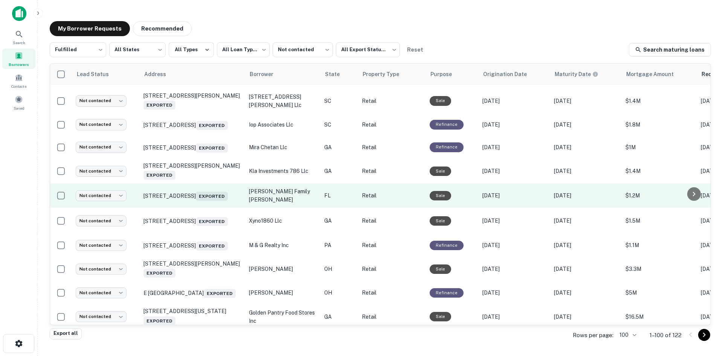
scroll to position [1281, 0]
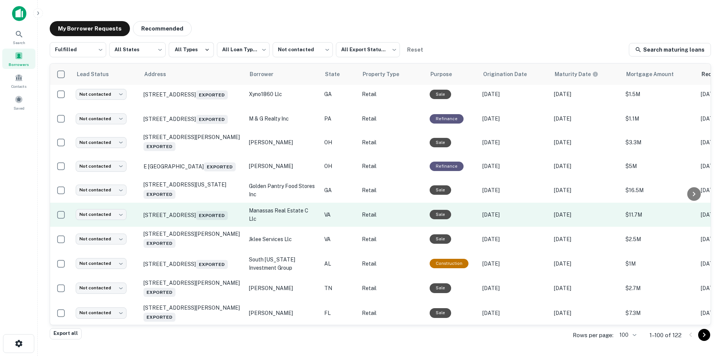
click at [209, 227] on td "[STREET_ADDRESS] Exported" at bounding box center [192, 215] width 105 height 24
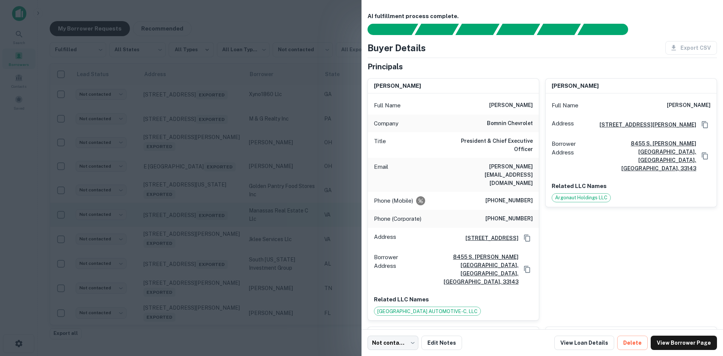
click at [209, 253] on div at bounding box center [361, 178] width 723 height 356
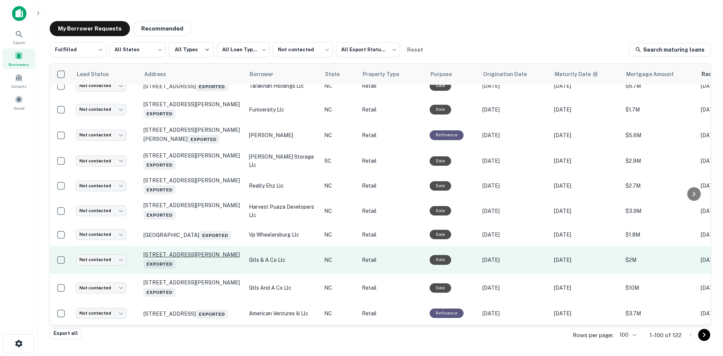
scroll to position [2248, 0]
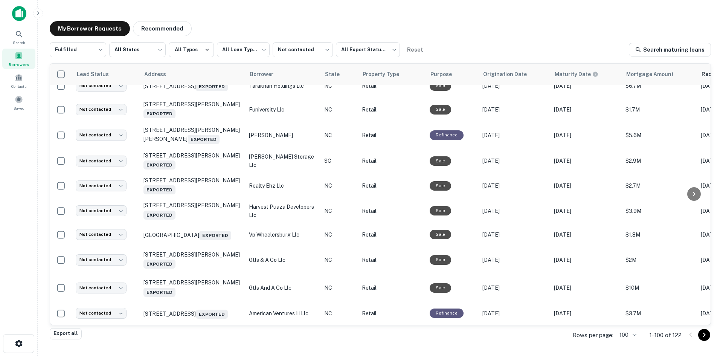
click at [703, 336] on icon "Go to next page" at bounding box center [704, 334] width 9 height 9
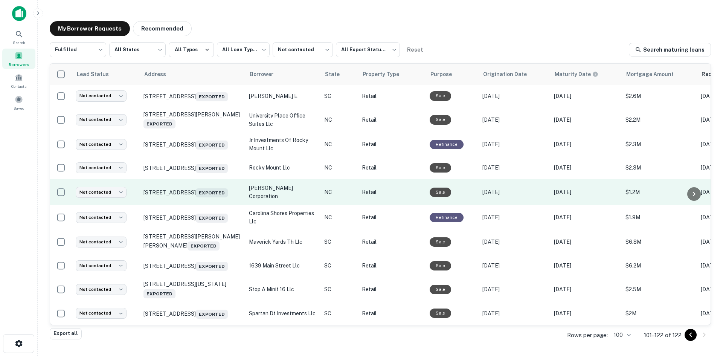
click at [218, 205] on td "[STREET_ADDRESS] Exported" at bounding box center [192, 192] width 105 height 26
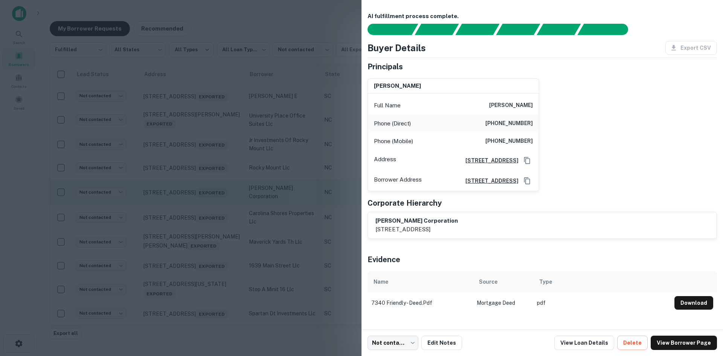
click at [218, 208] on div at bounding box center [361, 178] width 723 height 356
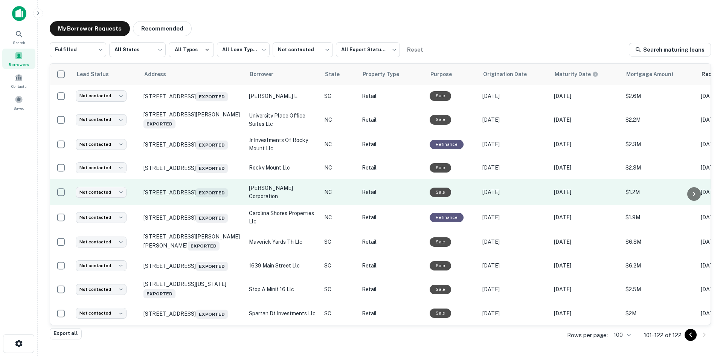
click at [218, 205] on td "[STREET_ADDRESS] Exported" at bounding box center [192, 192] width 105 height 26
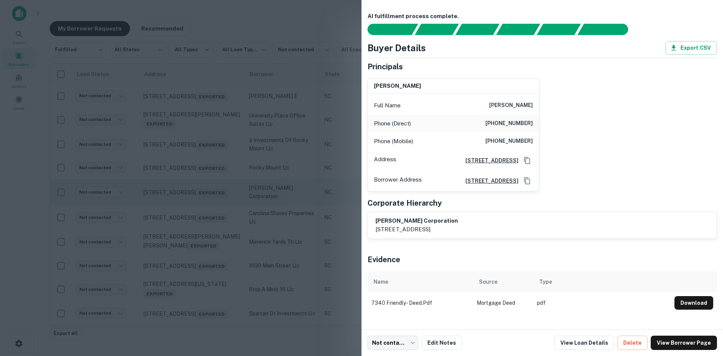
click at [218, 208] on div at bounding box center [361, 178] width 723 height 356
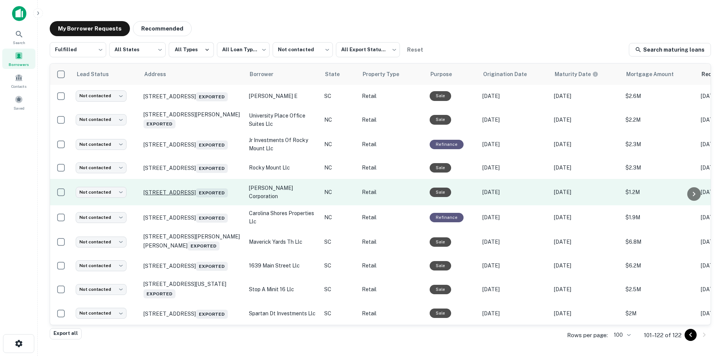
click at [218, 193] on p "[STREET_ADDRESS] Exported" at bounding box center [193, 192] width 98 height 11
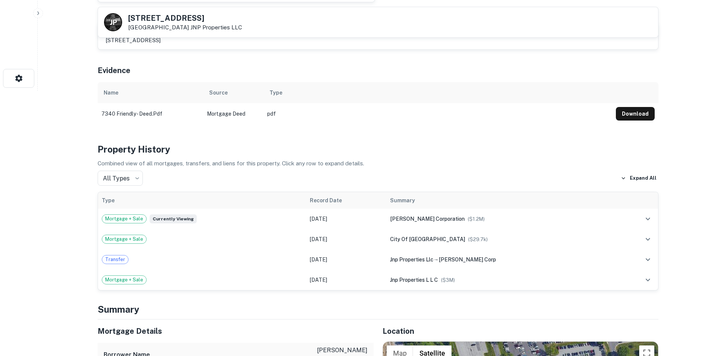
scroll to position [414, 0]
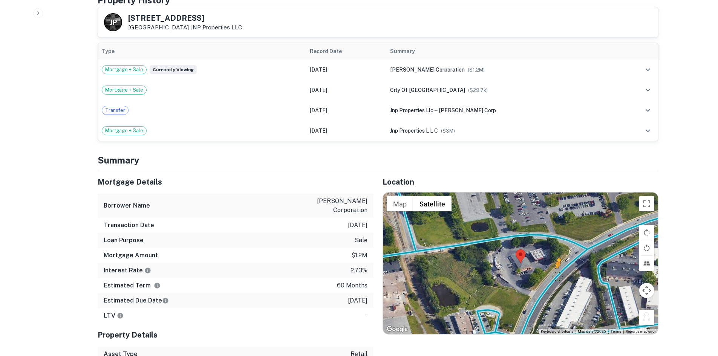
drag, startPoint x: 647, startPoint y: 320, endPoint x: 558, endPoint y: 275, distance: 100.2
click at [558, 275] on div "To activate drag with keyboard, press Alt + Enter. Once in keyboard drag state,…" at bounding box center [520, 264] width 275 height 142
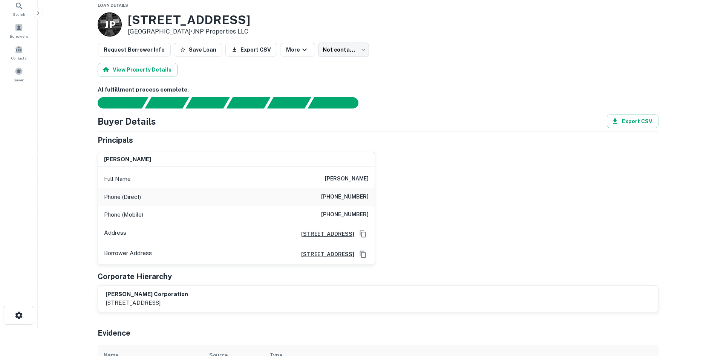
scroll to position [0, 0]
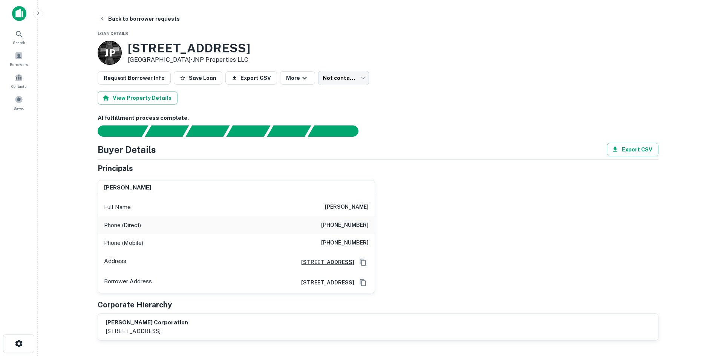
click at [350, 229] on h6 "[PHONE_NUMBER]" at bounding box center [344, 225] width 47 height 9
copy h6 "[PHONE_NUMBER]"
click at [347, 240] on h6 "[PHONE_NUMBER]" at bounding box center [344, 242] width 47 height 9
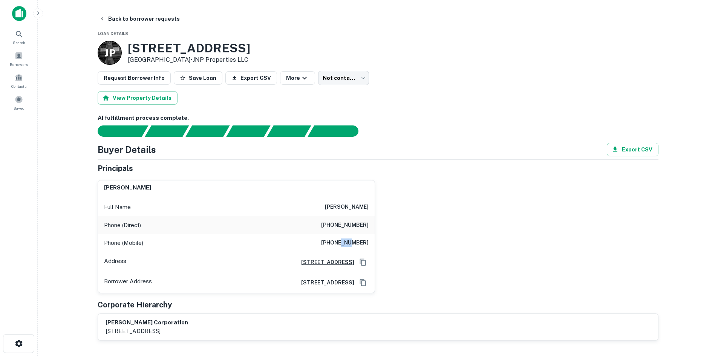
click at [347, 240] on h6 "[PHONE_NUMBER]" at bounding box center [344, 242] width 47 height 9
copy h6 "[PHONE_NUMBER]"
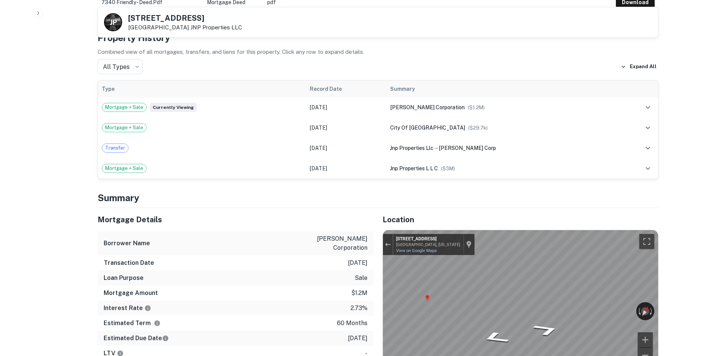
scroll to position [452, 0]
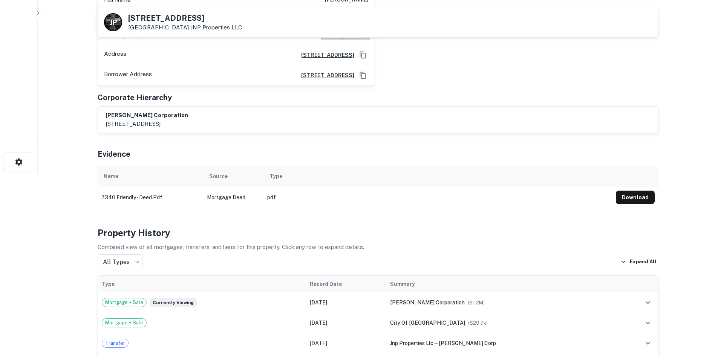
scroll to position [75, 0]
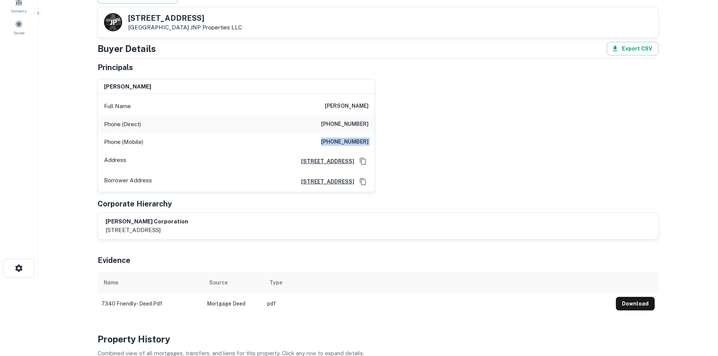
click at [324, 110] on div "Full Name [PERSON_NAME]" at bounding box center [236, 106] width 277 height 18
click at [326, 110] on div "Full Name [PERSON_NAME]" at bounding box center [236, 106] width 277 height 18
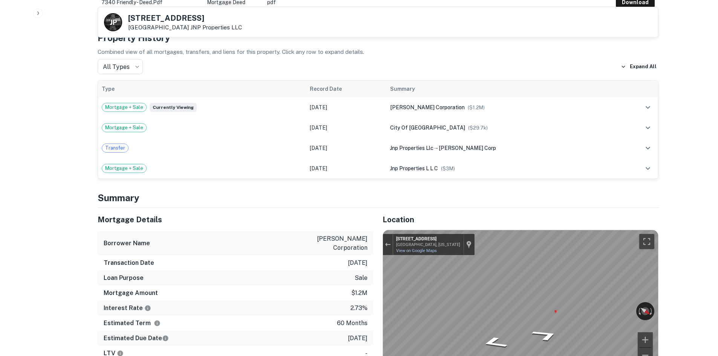
scroll to position [393, 0]
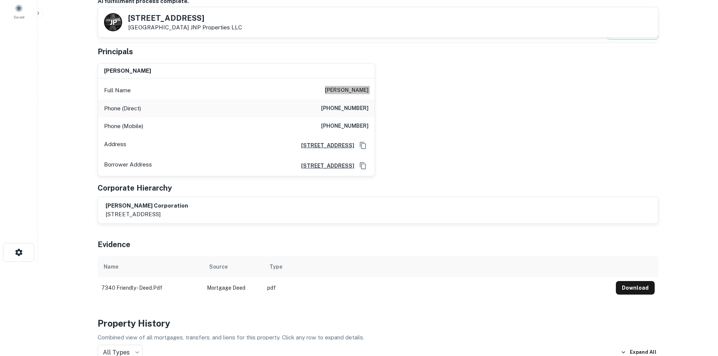
scroll to position [0, 0]
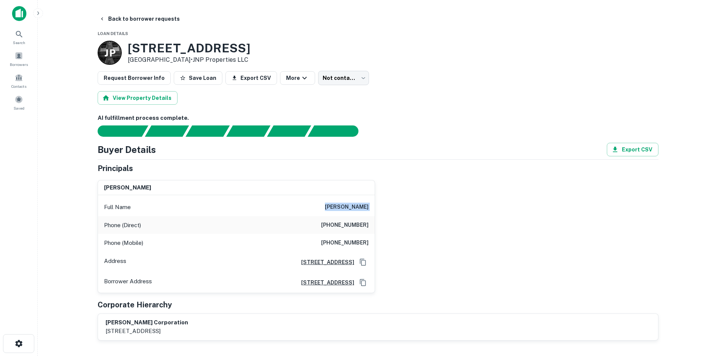
click at [315, 206] on div "Full Name [PERSON_NAME]" at bounding box center [236, 207] width 277 height 18
drag, startPoint x: 318, startPoint y: 206, endPoint x: 373, endPoint y: 206, distance: 55.4
click at [373, 206] on div "Full Name [PERSON_NAME]" at bounding box center [236, 207] width 277 height 18
drag, startPoint x: 326, startPoint y: 244, endPoint x: 371, endPoint y: 240, distance: 46.1
click at [371, 240] on div "Phone (Mobile) [PHONE_NUMBER]" at bounding box center [236, 243] width 277 height 18
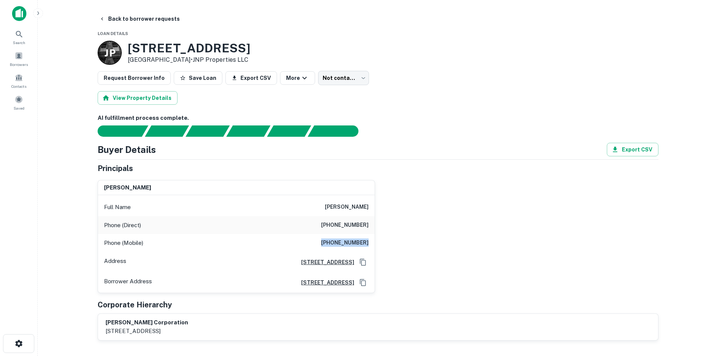
drag, startPoint x: 120, startPoint y: 44, endPoint x: 189, endPoint y: 57, distance: 70.3
click at [189, 57] on div "J P [STREET_ADDRESS] • JNP Properties LLC" at bounding box center [174, 53] width 153 height 24
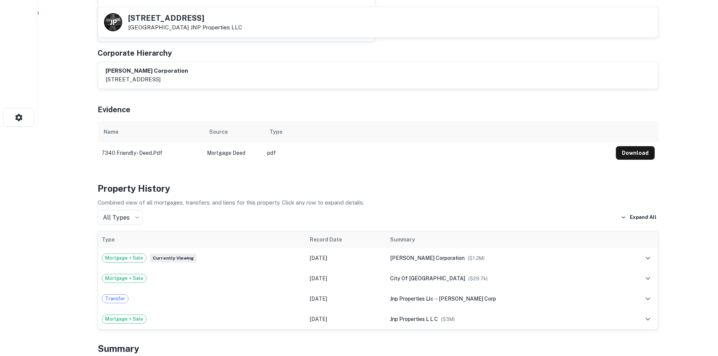
scroll to position [226, 0]
